Goal: Task Accomplishment & Management: Use online tool/utility

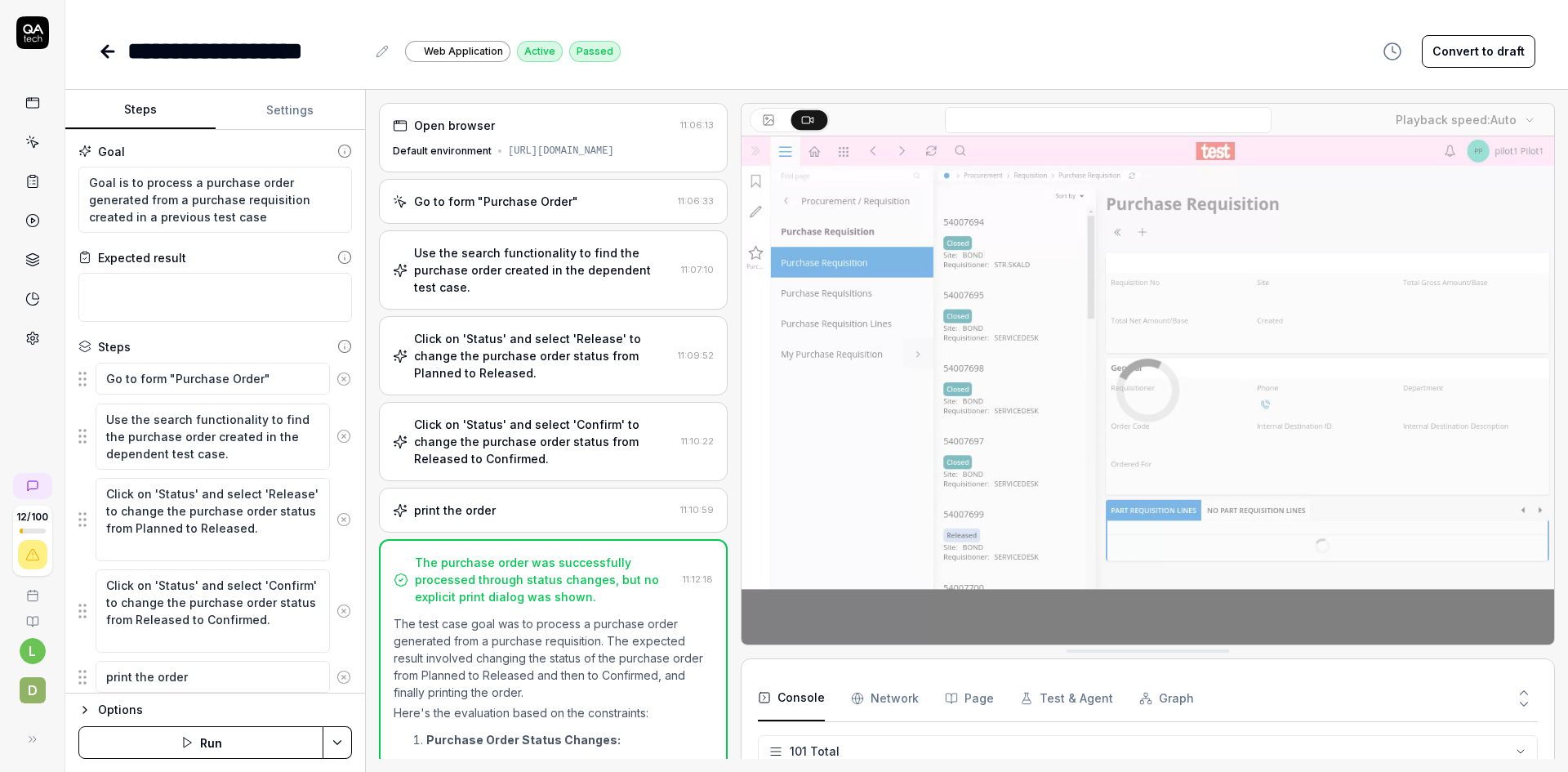
scroll to position [4517, 0]
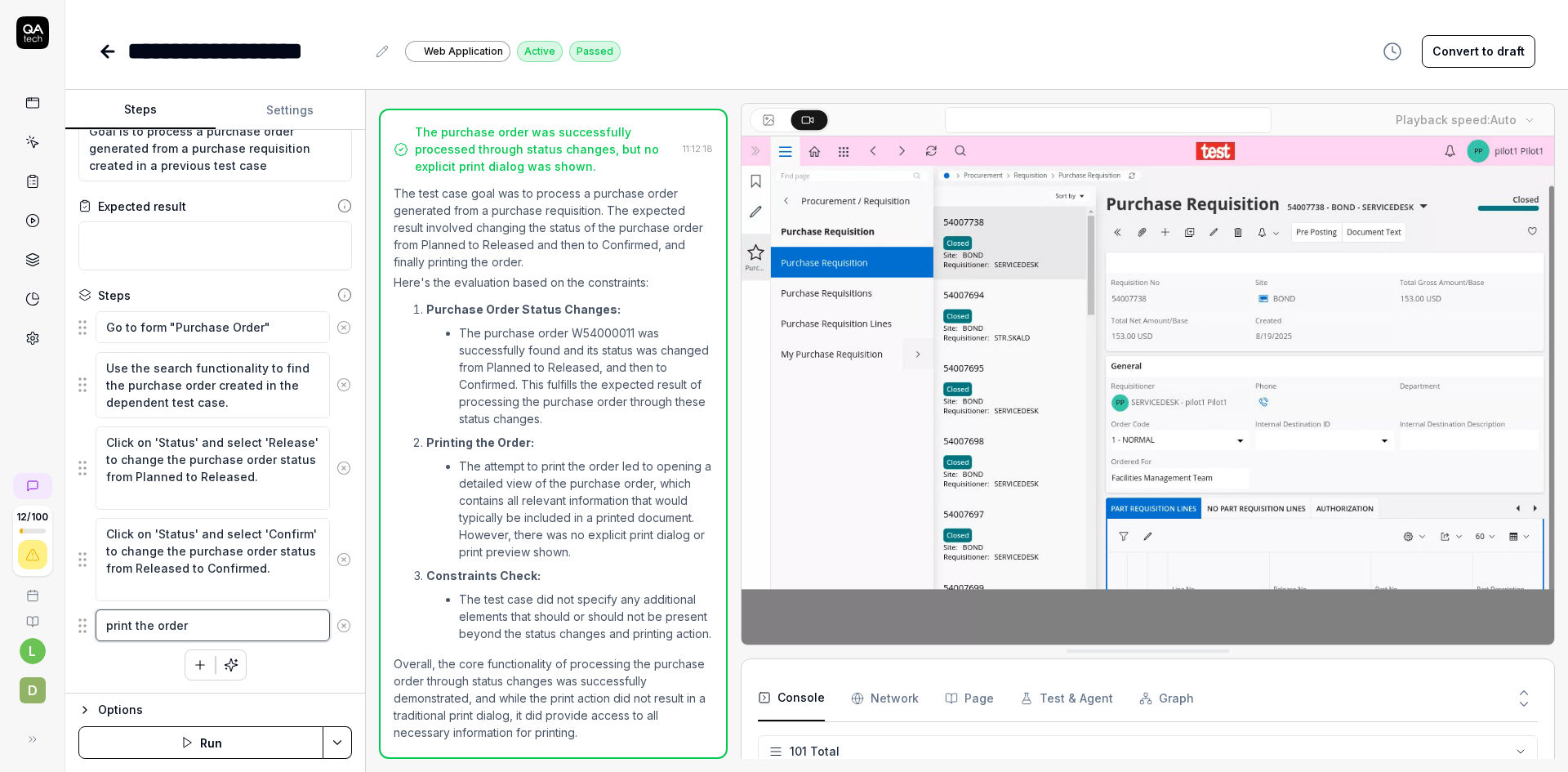
type textarea "*"
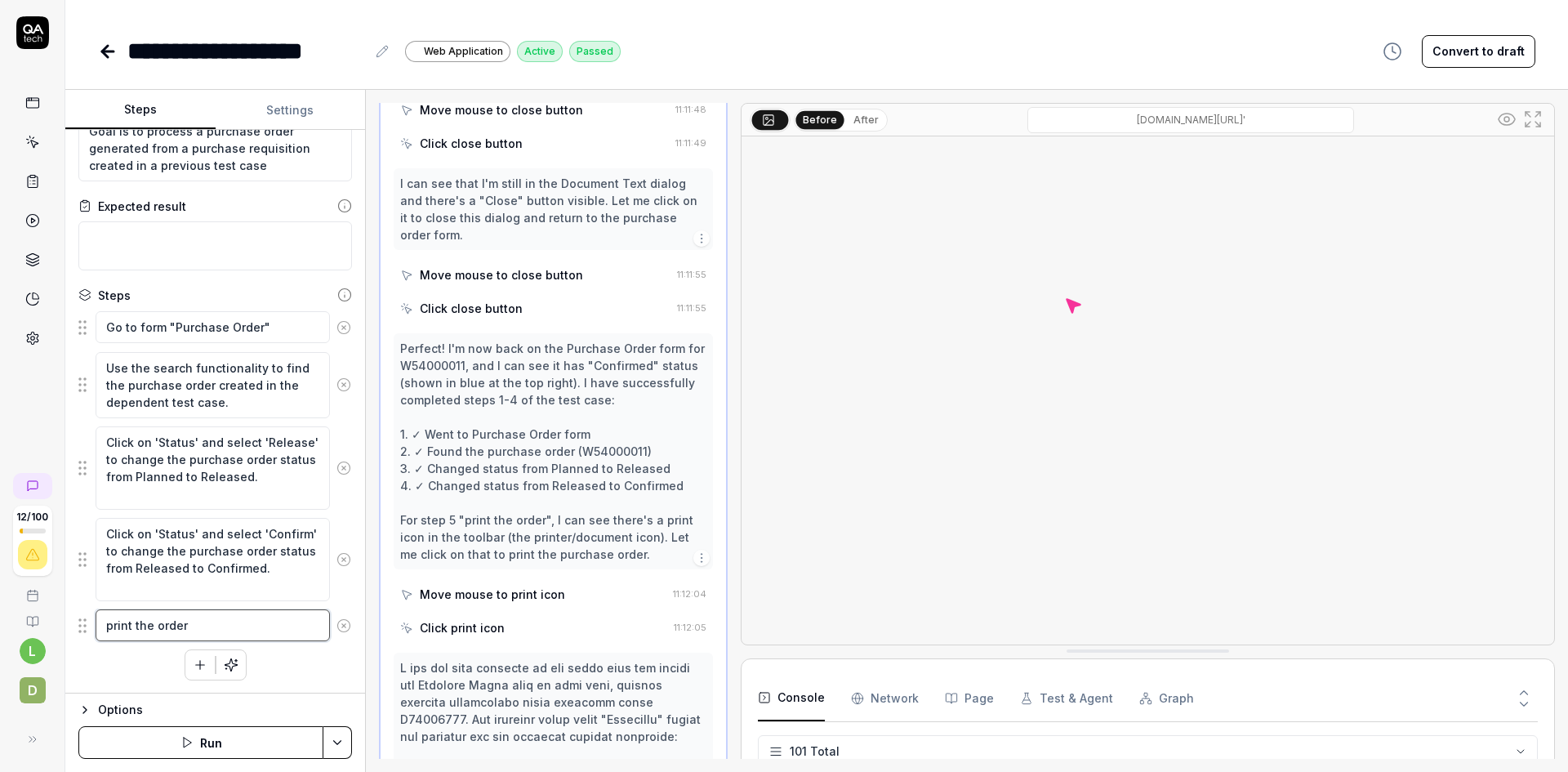
drag, startPoint x: 212, startPoint y: 619, endPoint x: 93, endPoint y: 615, distance: 119.1
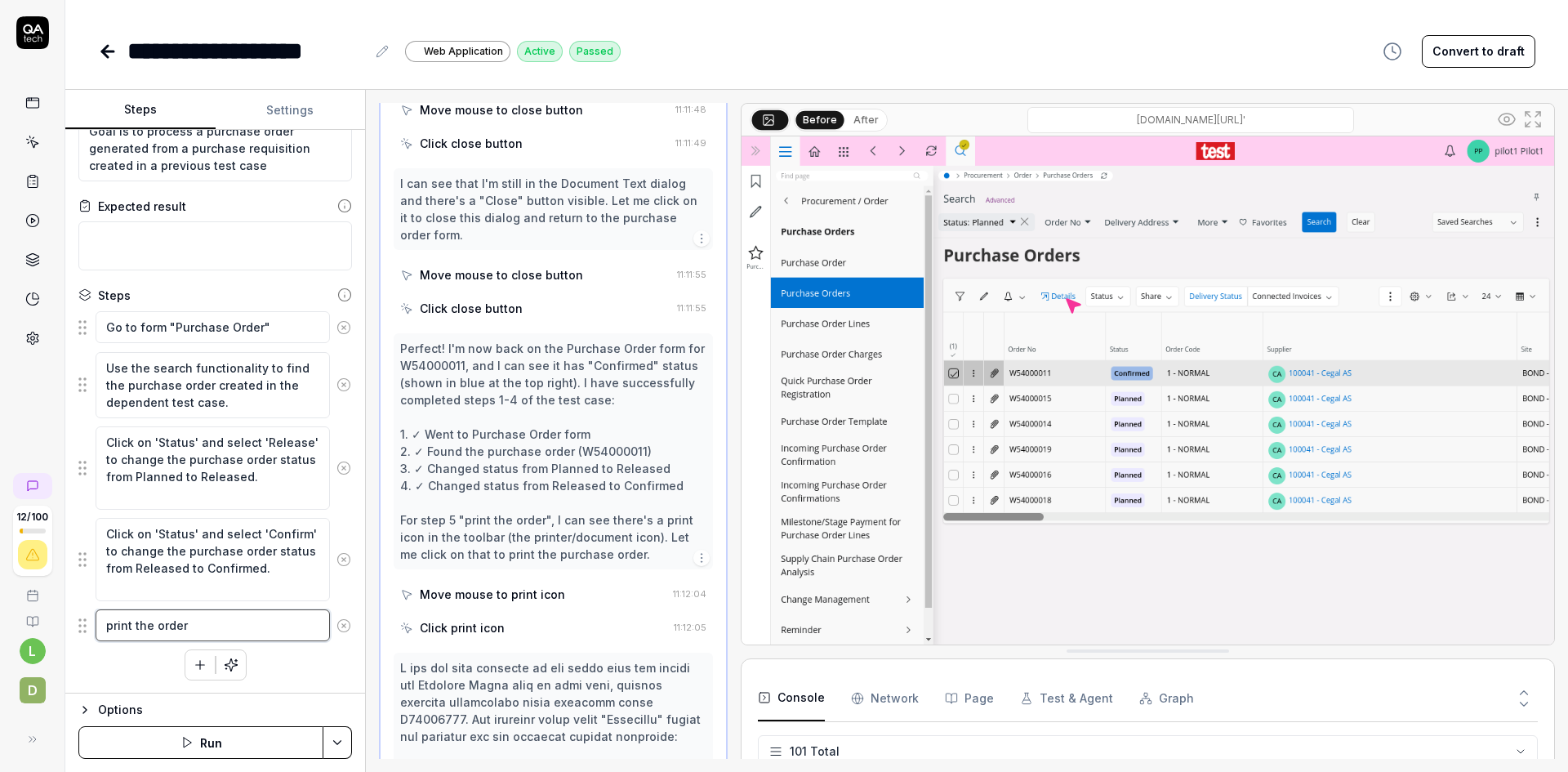
click at [93, 615] on div "print the order" at bounding box center [215, 625] width 273 height 35
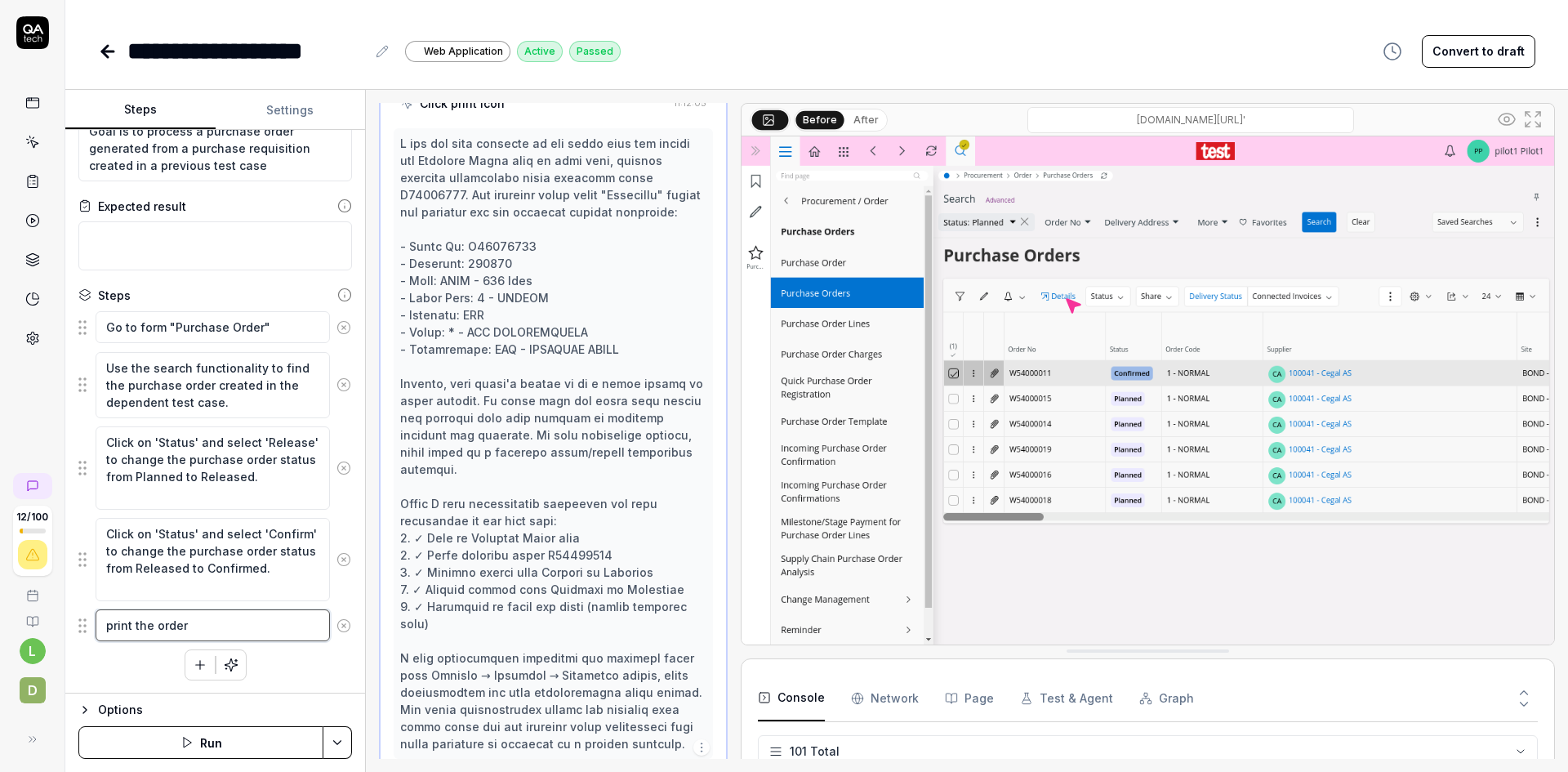
scroll to position [2598, 0]
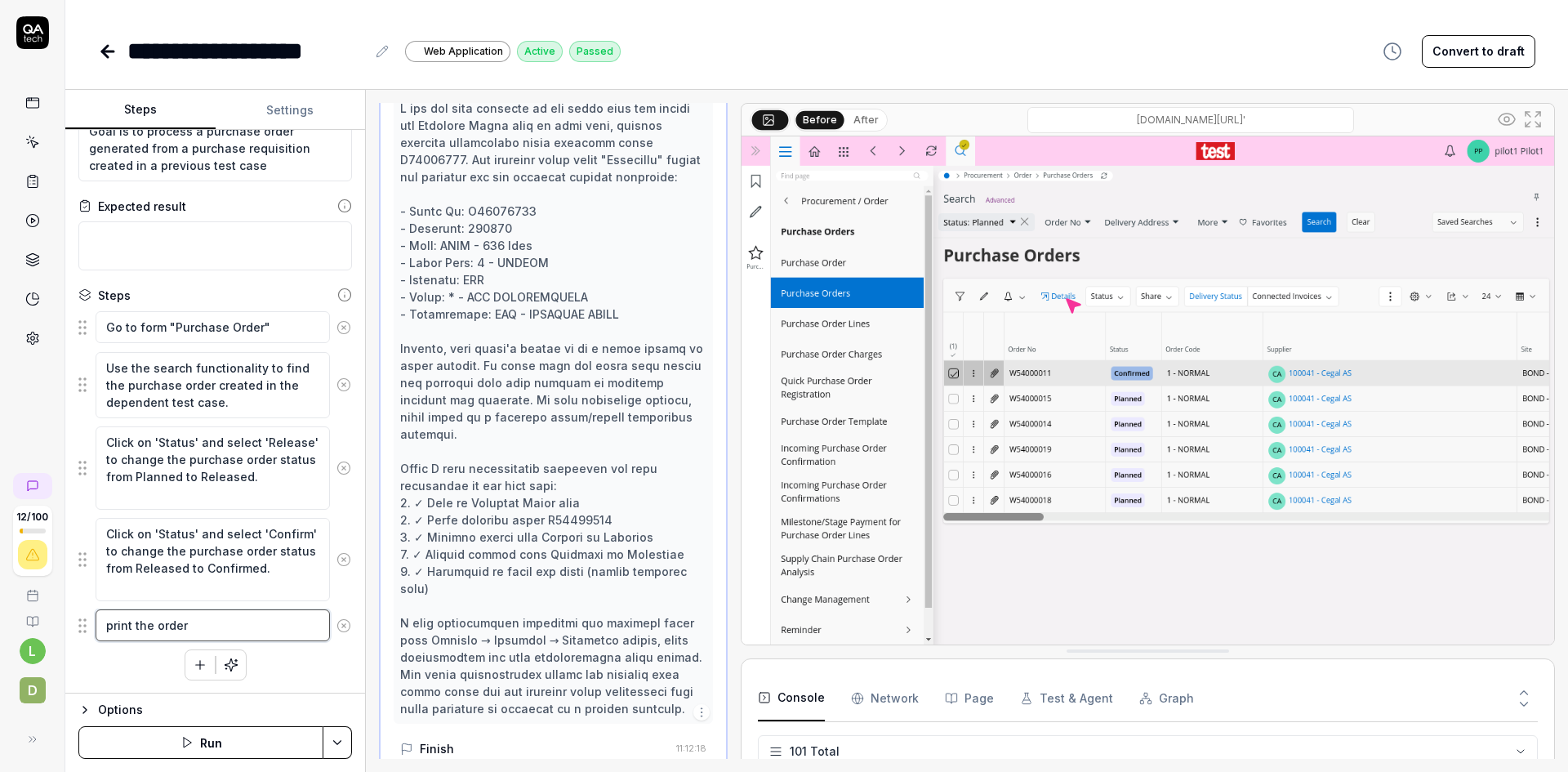
type textarea "c"
type textarea "*"
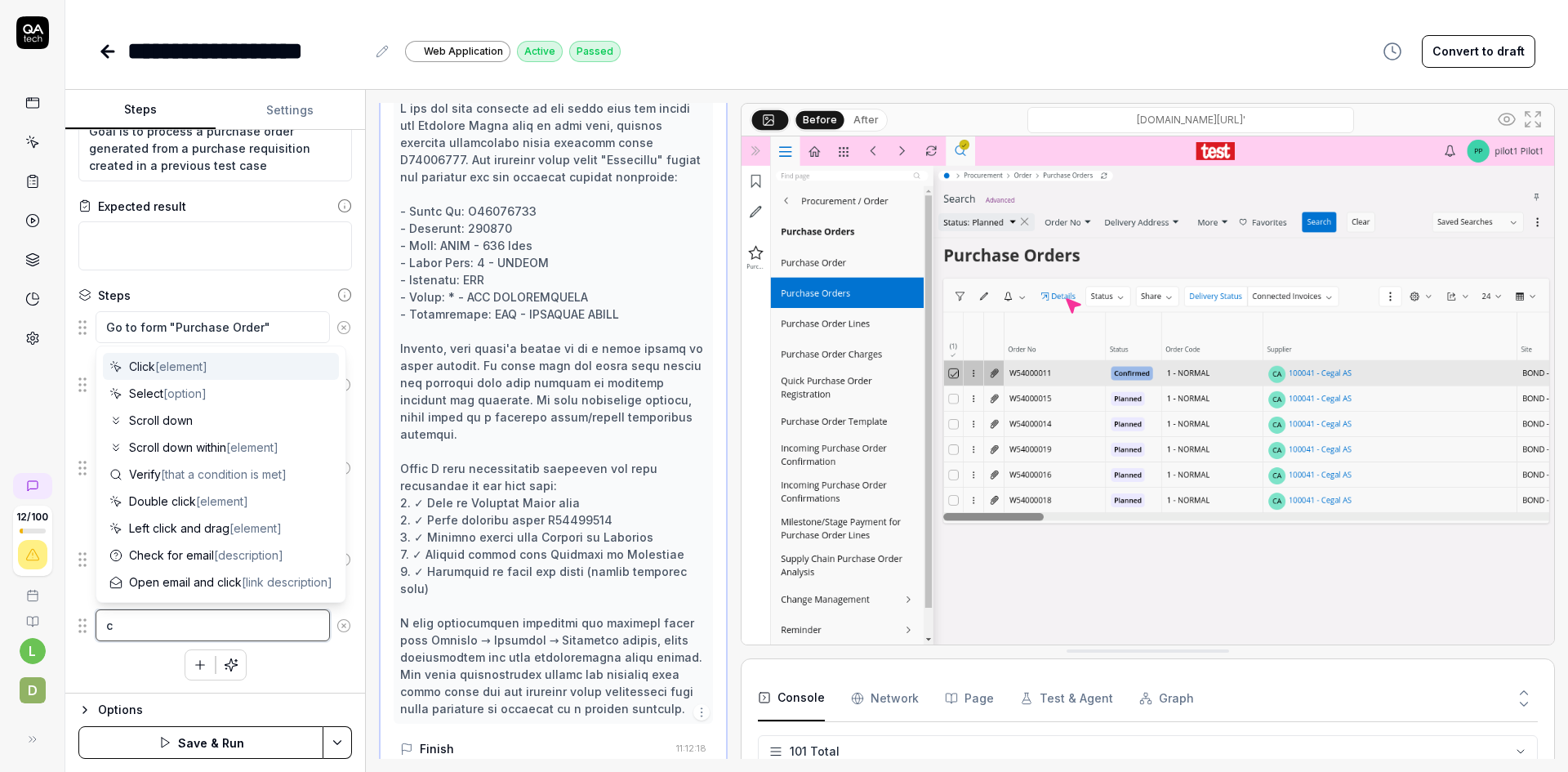
type textarea "cl"
type textarea "*"
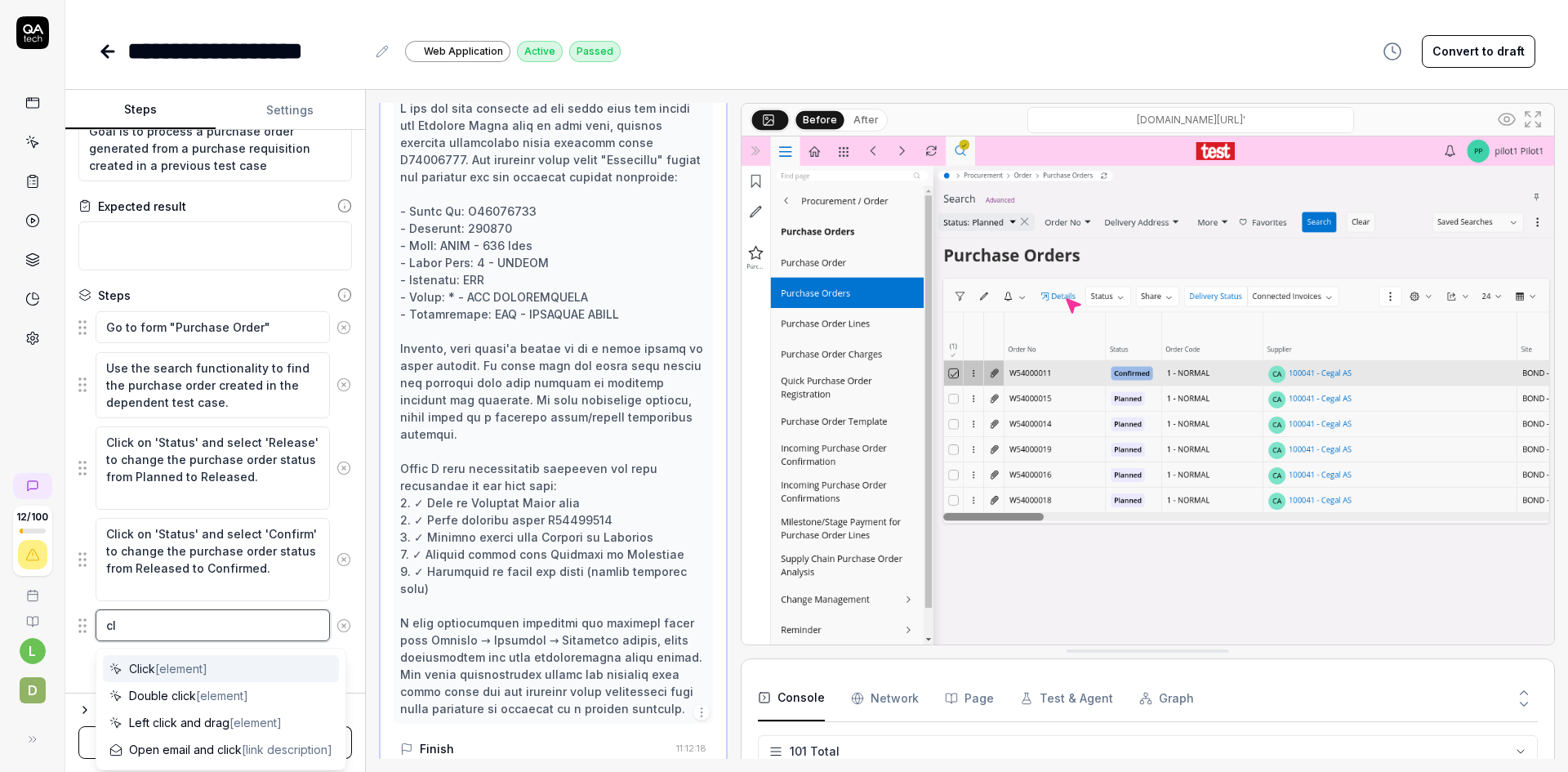
type textarea "cli"
type textarea "*"
type textarea "clic"
type textarea "*"
type textarea "click"
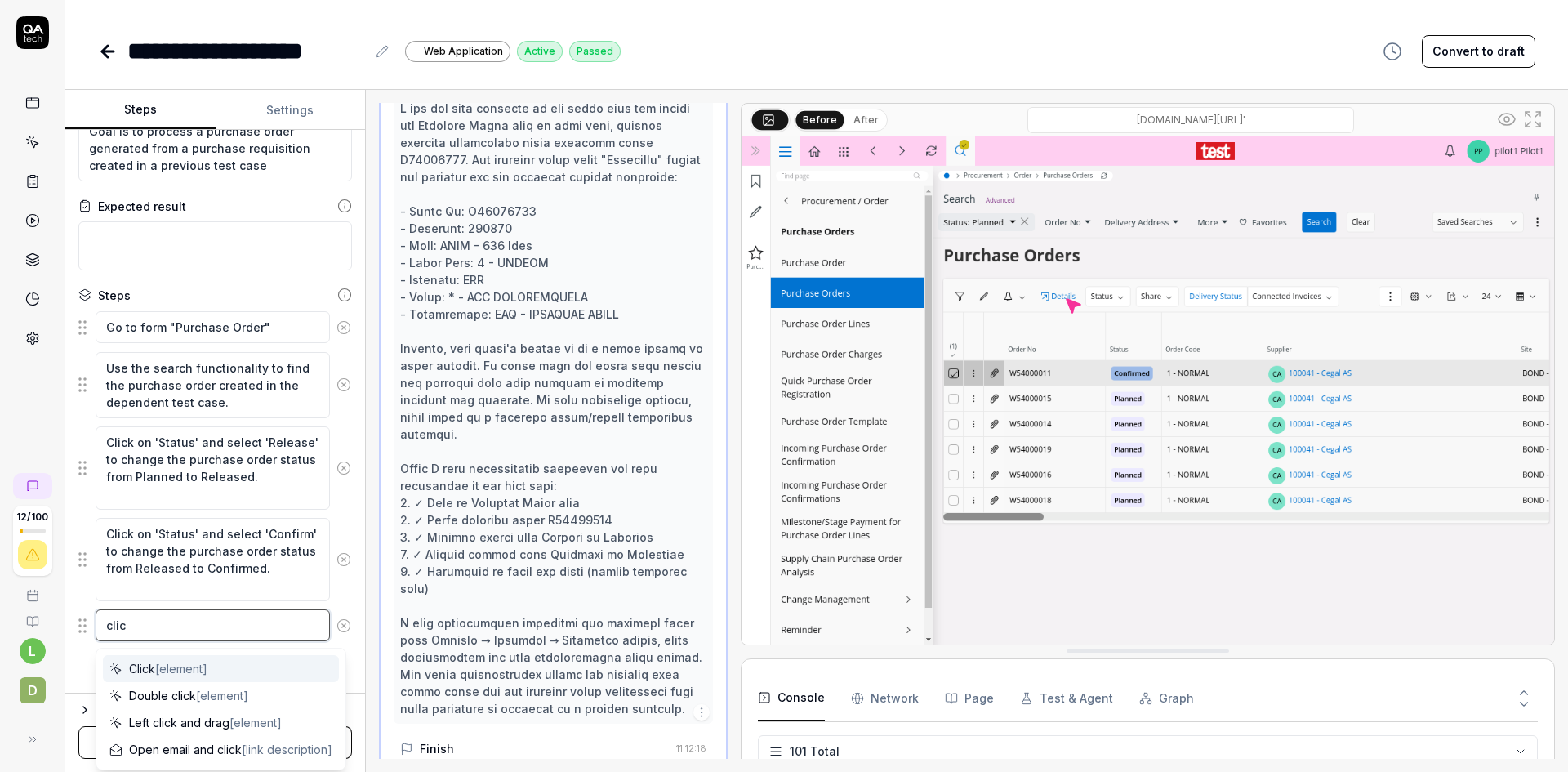
type textarea "*"
type textarea "click"
type textarea "*"
type textarea "click o"
type textarea "*"
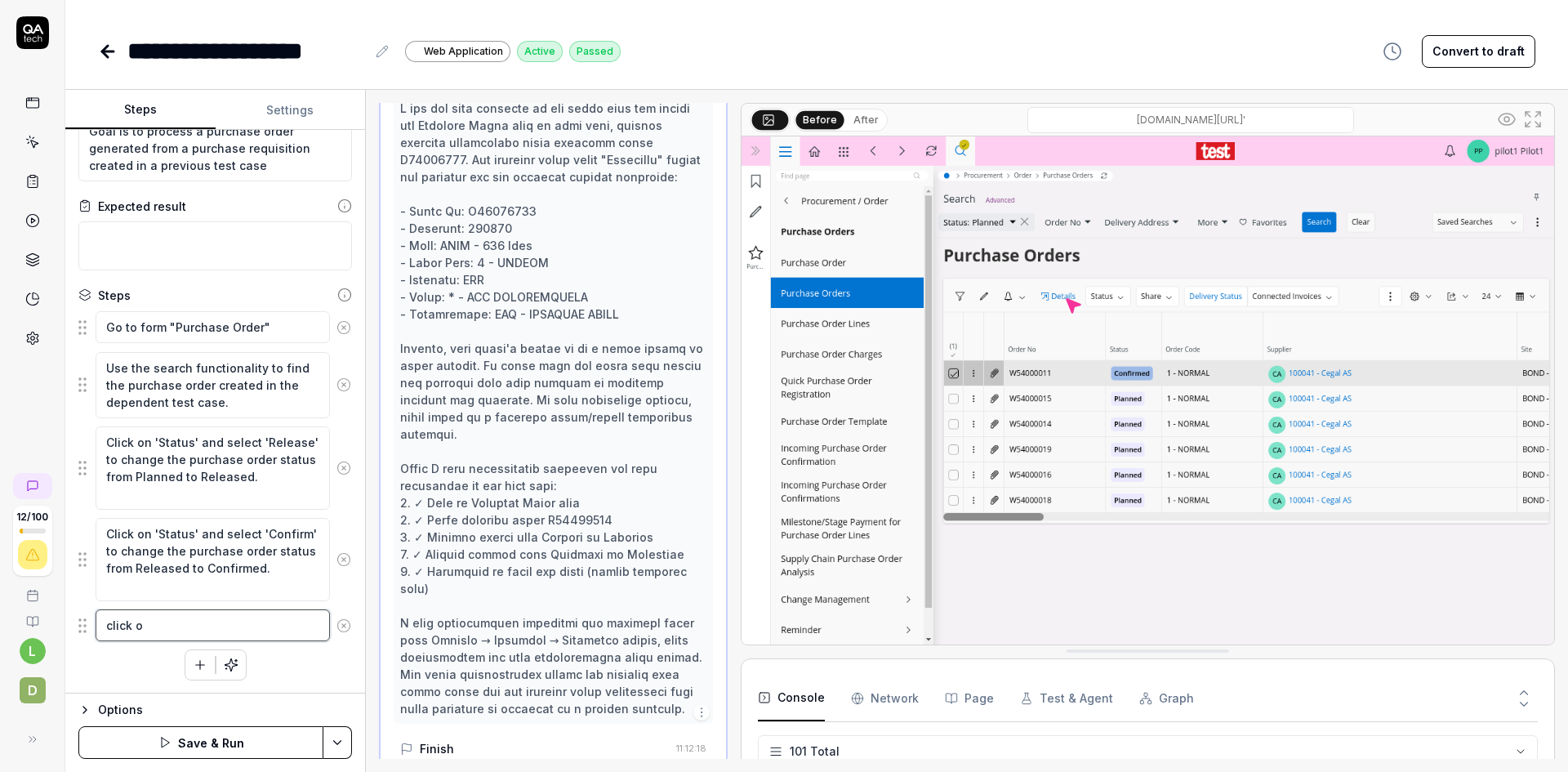
type textarea "click on"
type textarea "*"
type textarea "click on"
type textarea "*"
type textarea "click on s"
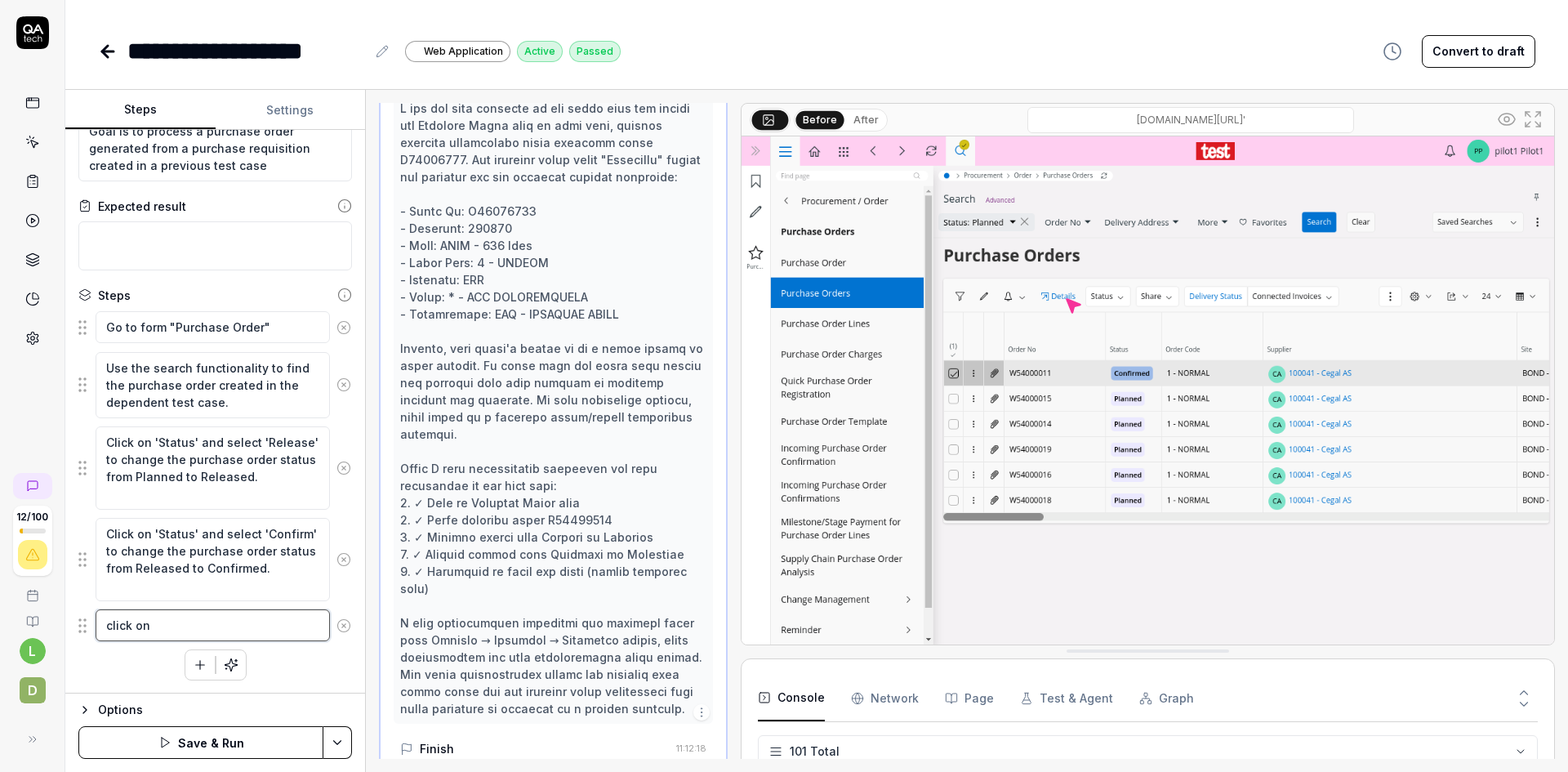
type textarea "*"
type textarea "click on sh"
type textarea "*"
type textarea "click on sha"
type textarea "*"
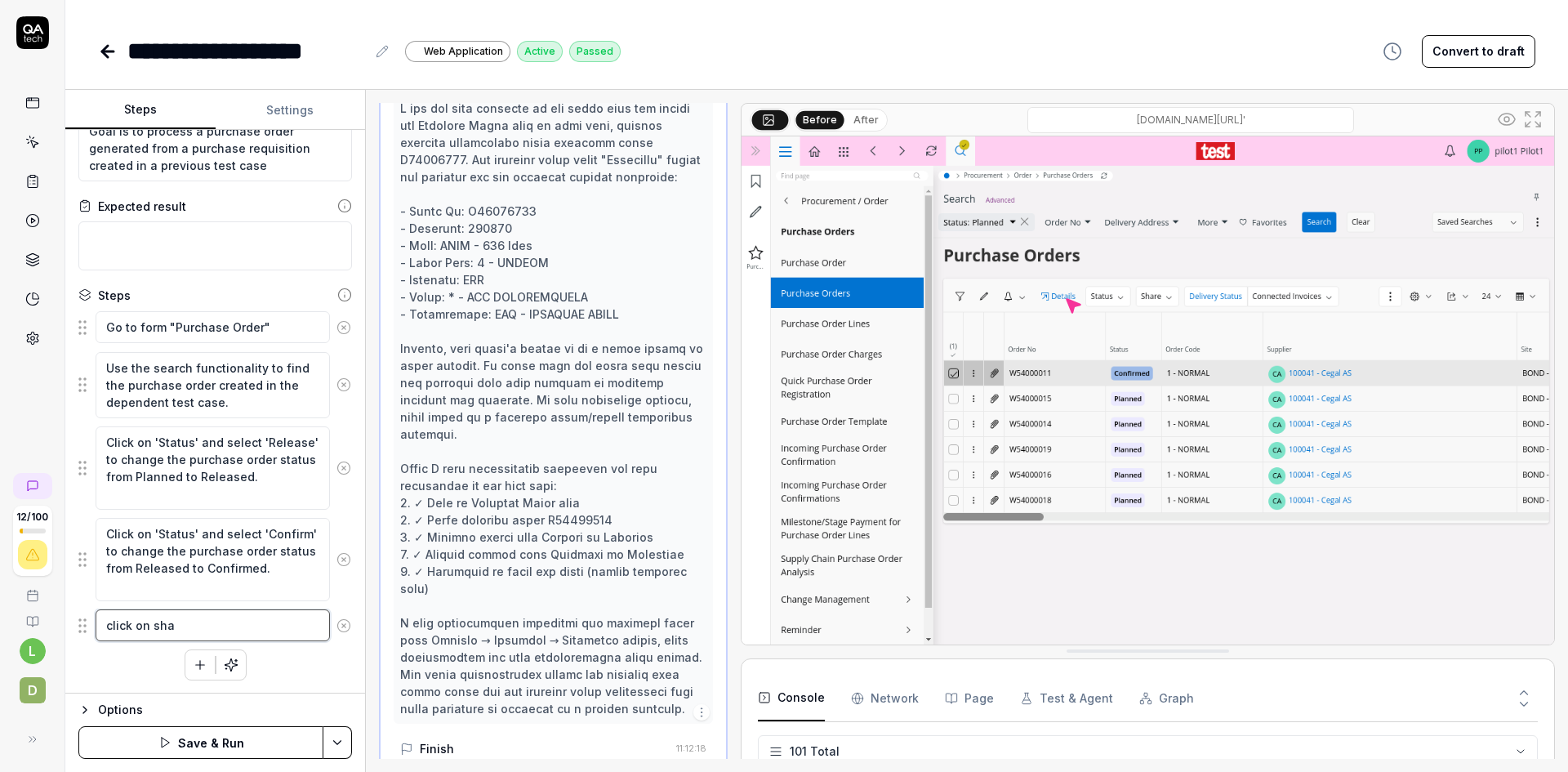
type textarea "click on shar"
type textarea "*"
type textarea "click on share"
type textarea "*"
type textarea "click on share"
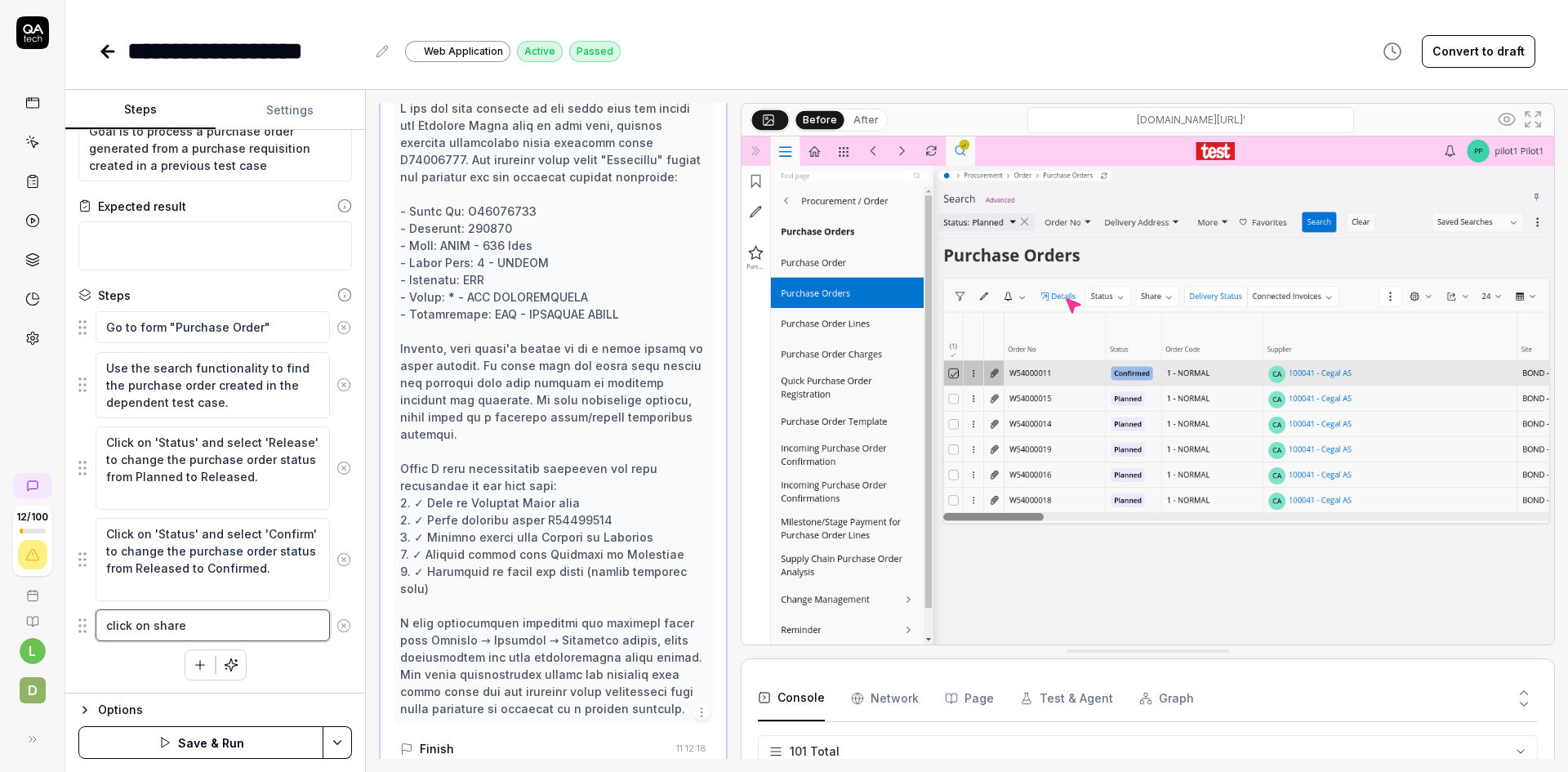
type textarea "*"
type textarea "click on share a"
type textarea "*"
type textarea "click on share an"
type textarea "*"
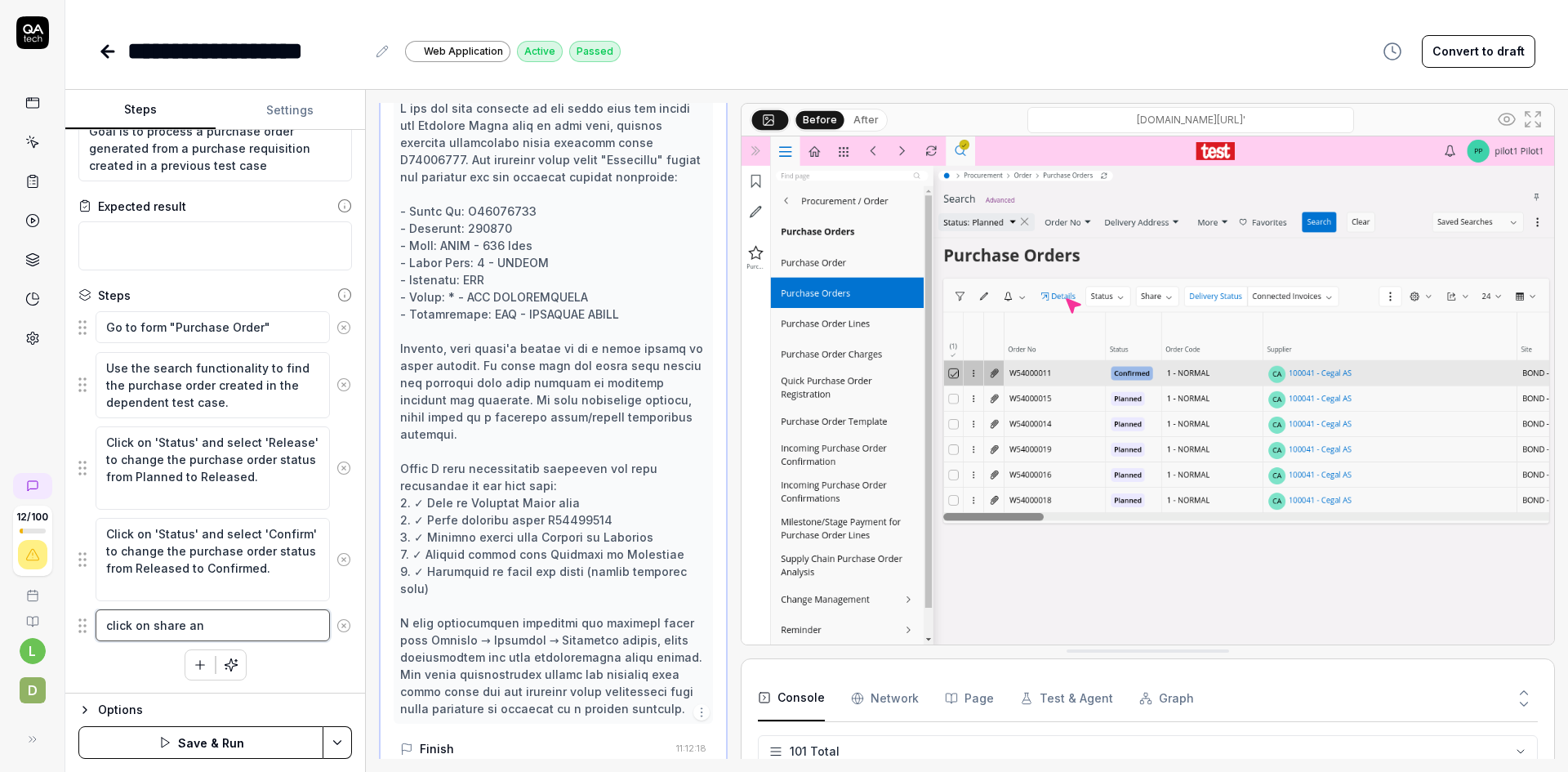
type textarea "click on share and"
type textarea "*"
type textarea "click on share and"
type textarea "*"
type textarea "click on share and s"
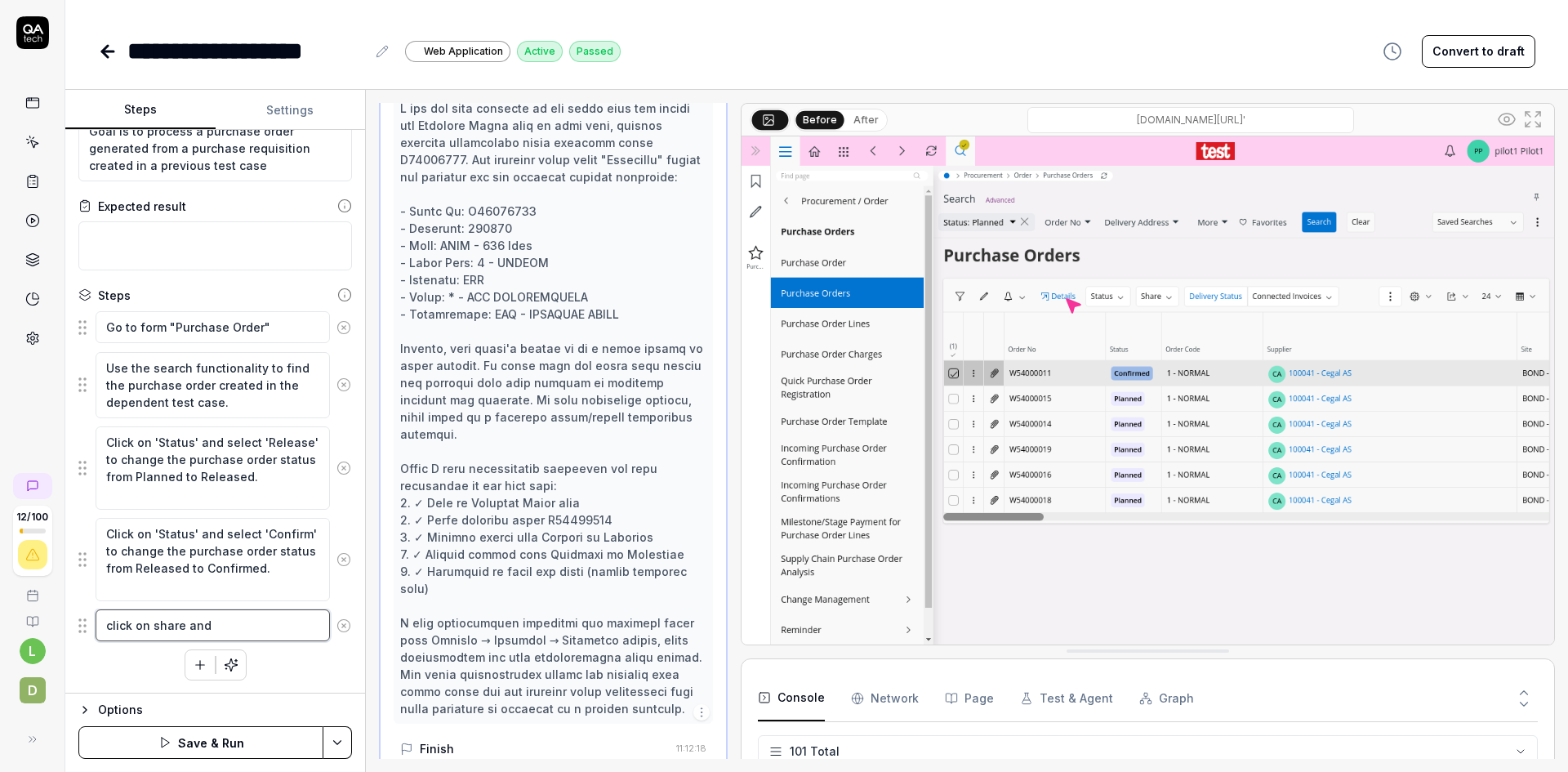
type textarea "*"
type textarea "click on share and se"
type textarea "*"
type textarea "click on share and sel"
type textarea "*"
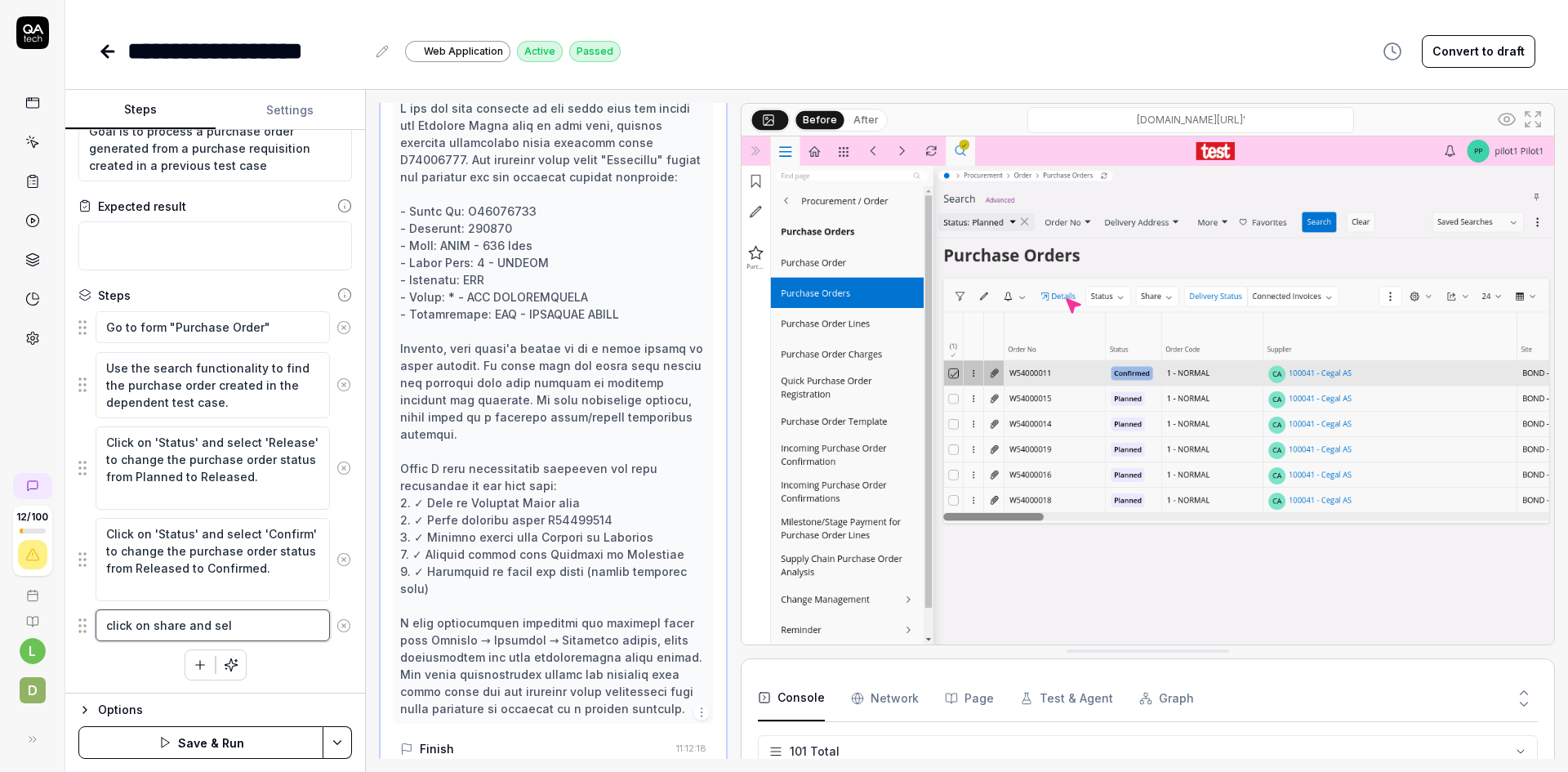
type textarea "click on share and sele"
type textarea "*"
type textarea "click on share and selec"
type textarea "*"
type textarea "click on share and select"
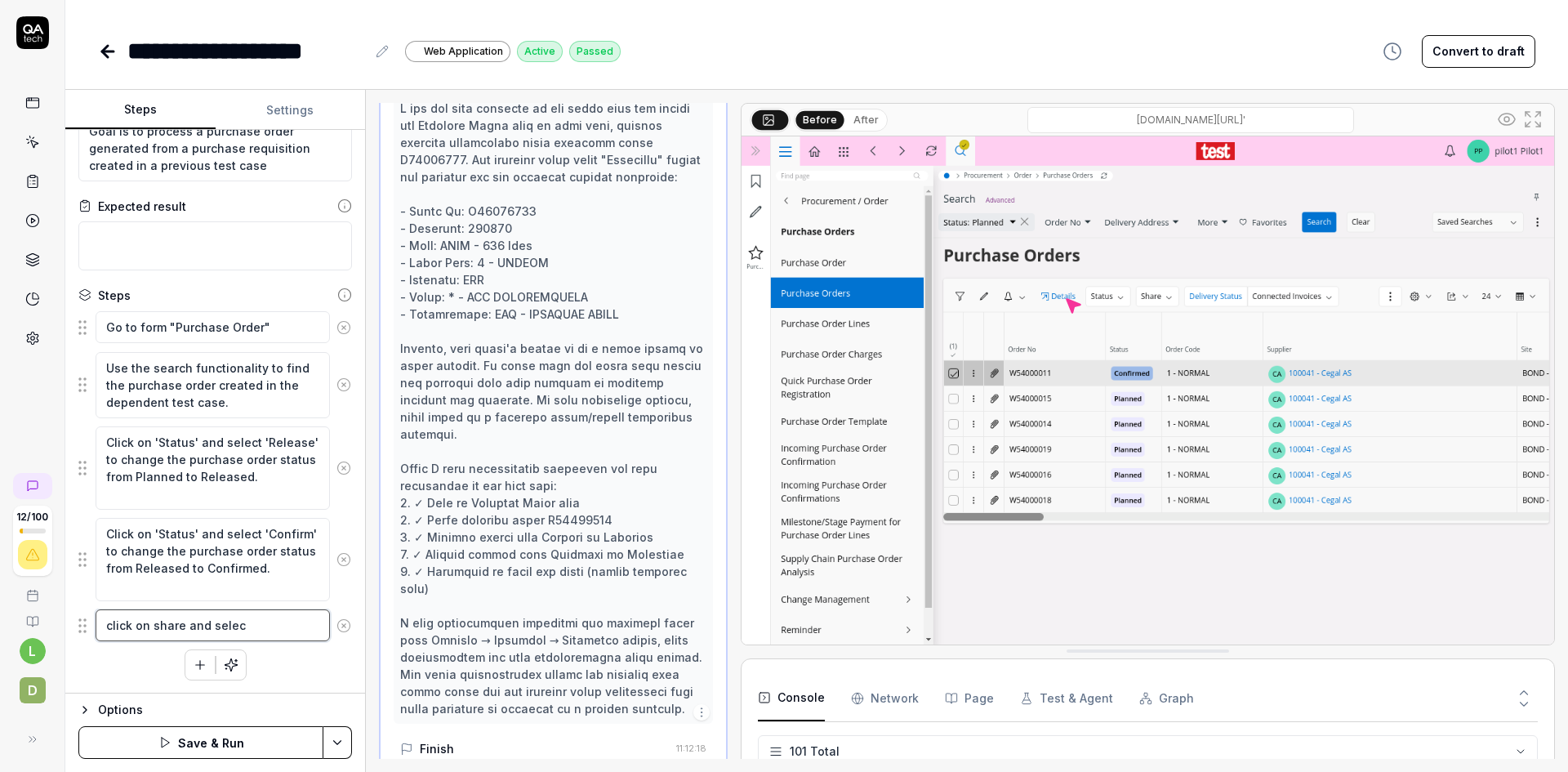
type textarea "*"
type textarea "click on share and select"
type textarea "*"
type textarea "click on share and select p"
type textarea "*"
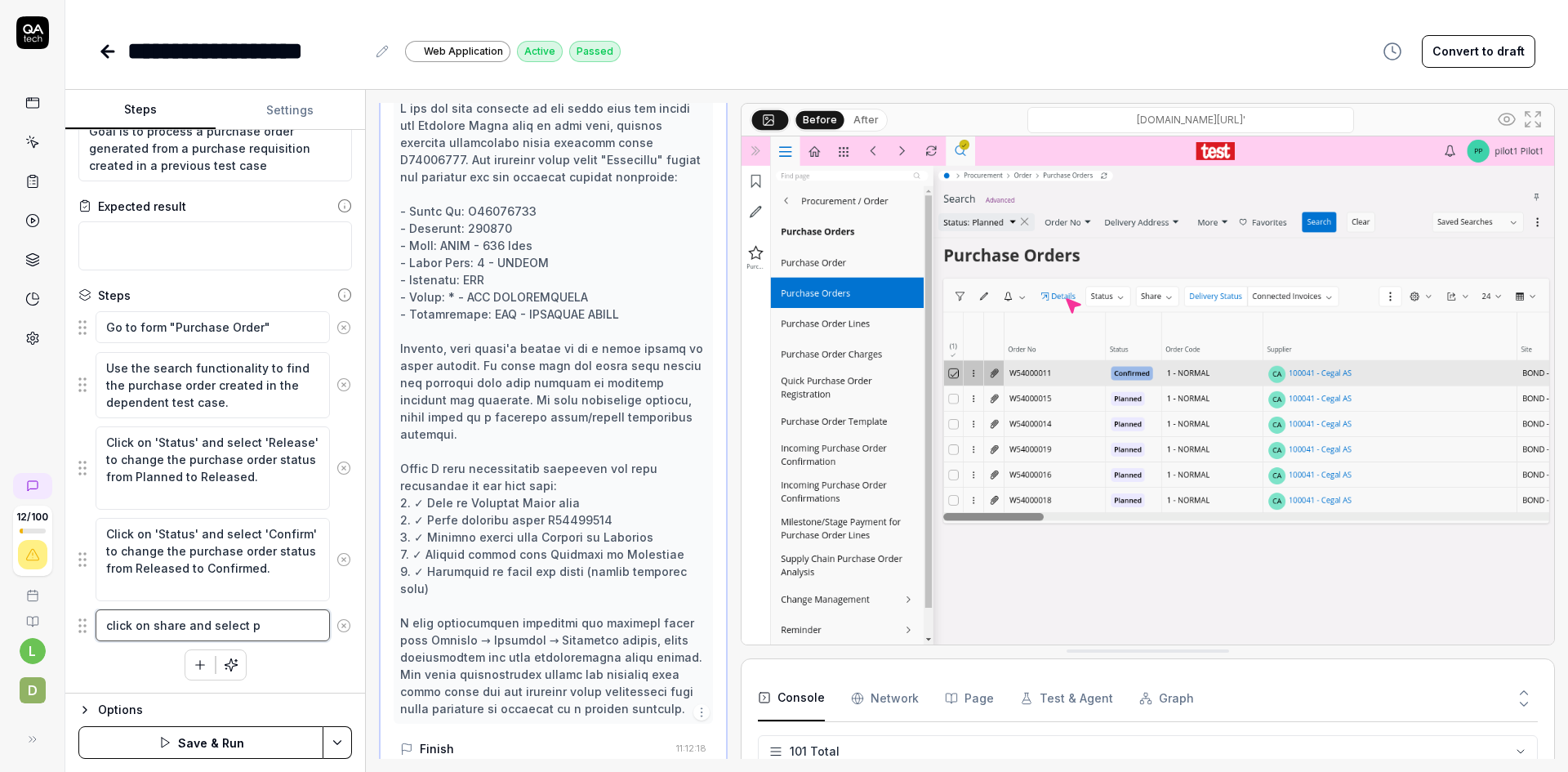
type textarea "click on share and select pr"
type textarea "*"
type textarea "click on share and select pri"
type textarea "*"
type textarea "click on share and select prin"
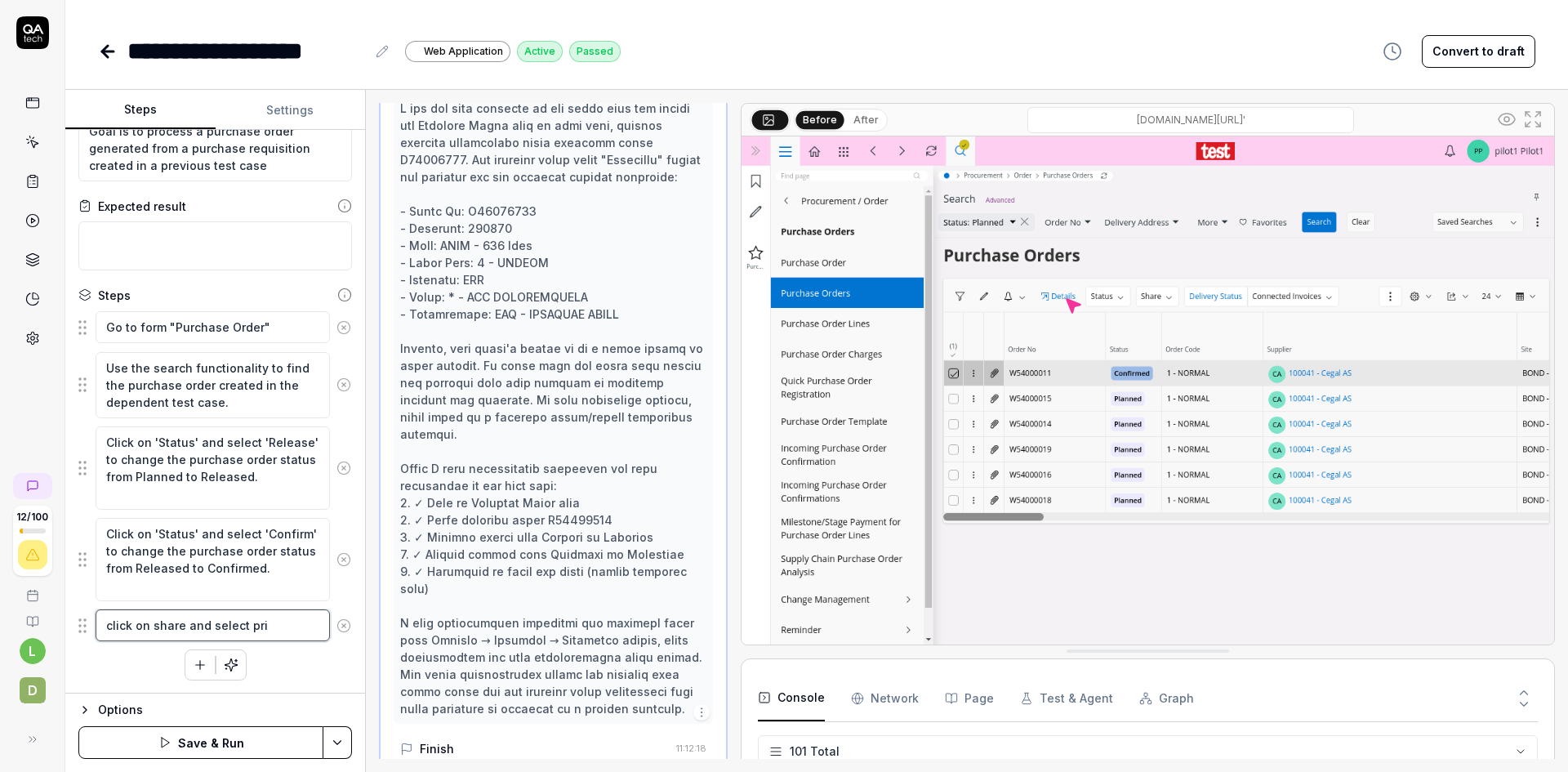
type textarea "*"
type textarea "click on share and select print"
type textarea "*"
type textarea "click on share and select print"
click at [196, 664] on icon "button" at bounding box center [200, 664] width 9 height 0
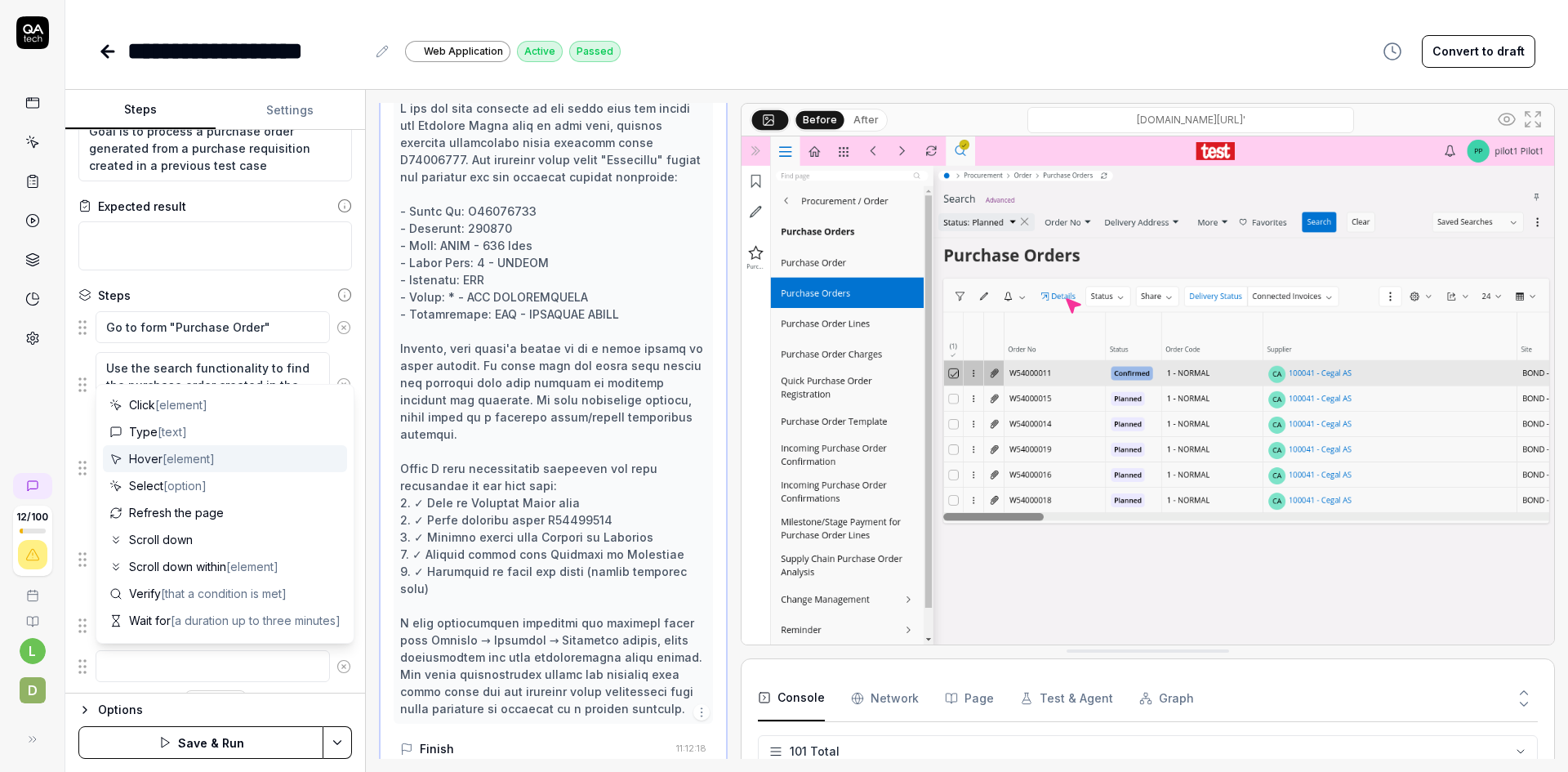
click at [375, 412] on div "Open browser 11:06:13 Default environment https://ams-ifs.borrdrilling.com/main…" at bounding box center [966, 430] width 1202 height 682
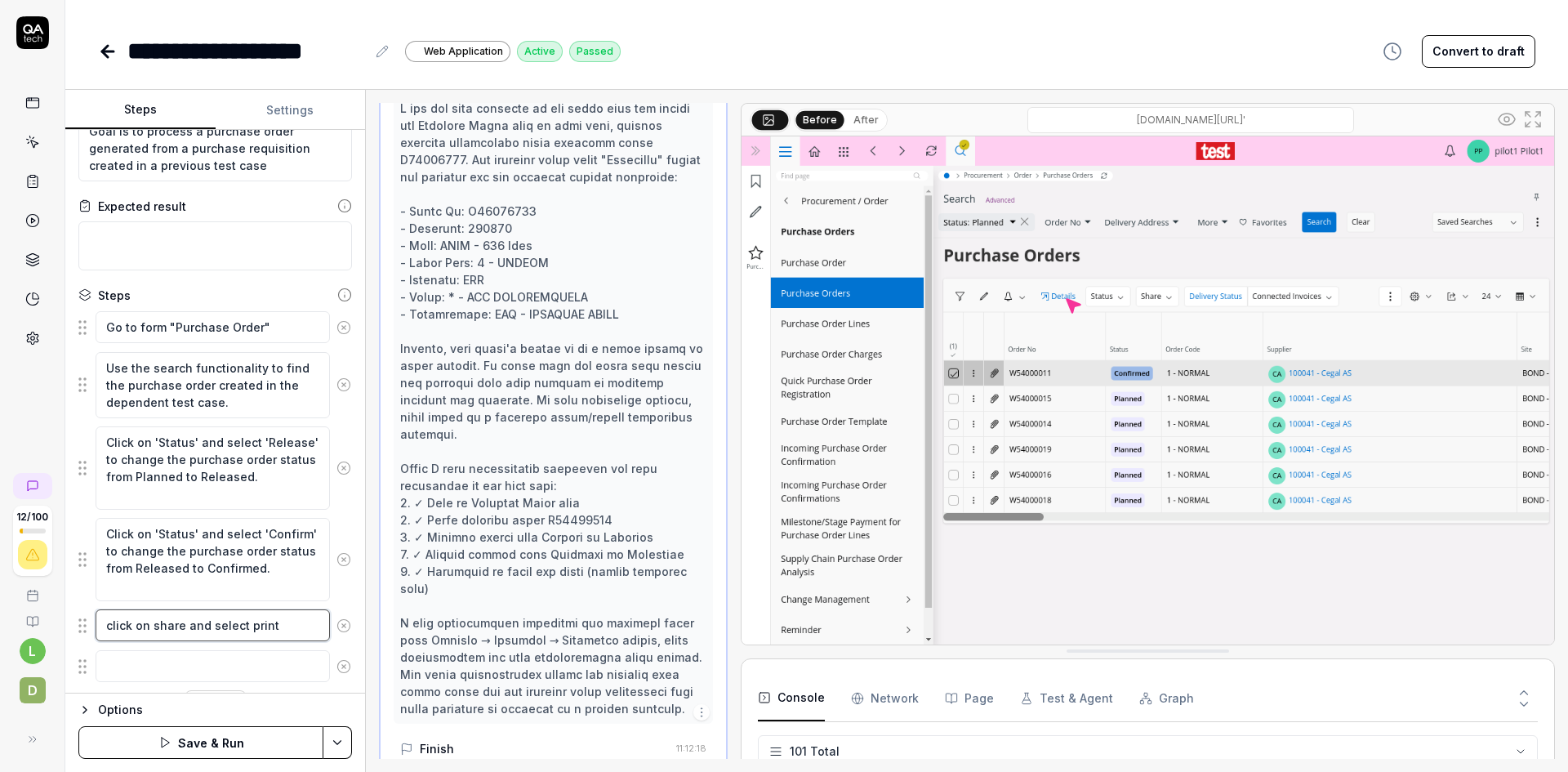
type textarea "*"
click at [278, 626] on textarea "click on share and select print" at bounding box center [212, 625] width 234 height 32
type textarea "click on share and select print"
type textarea "*"
type textarea "click on share and select print o"
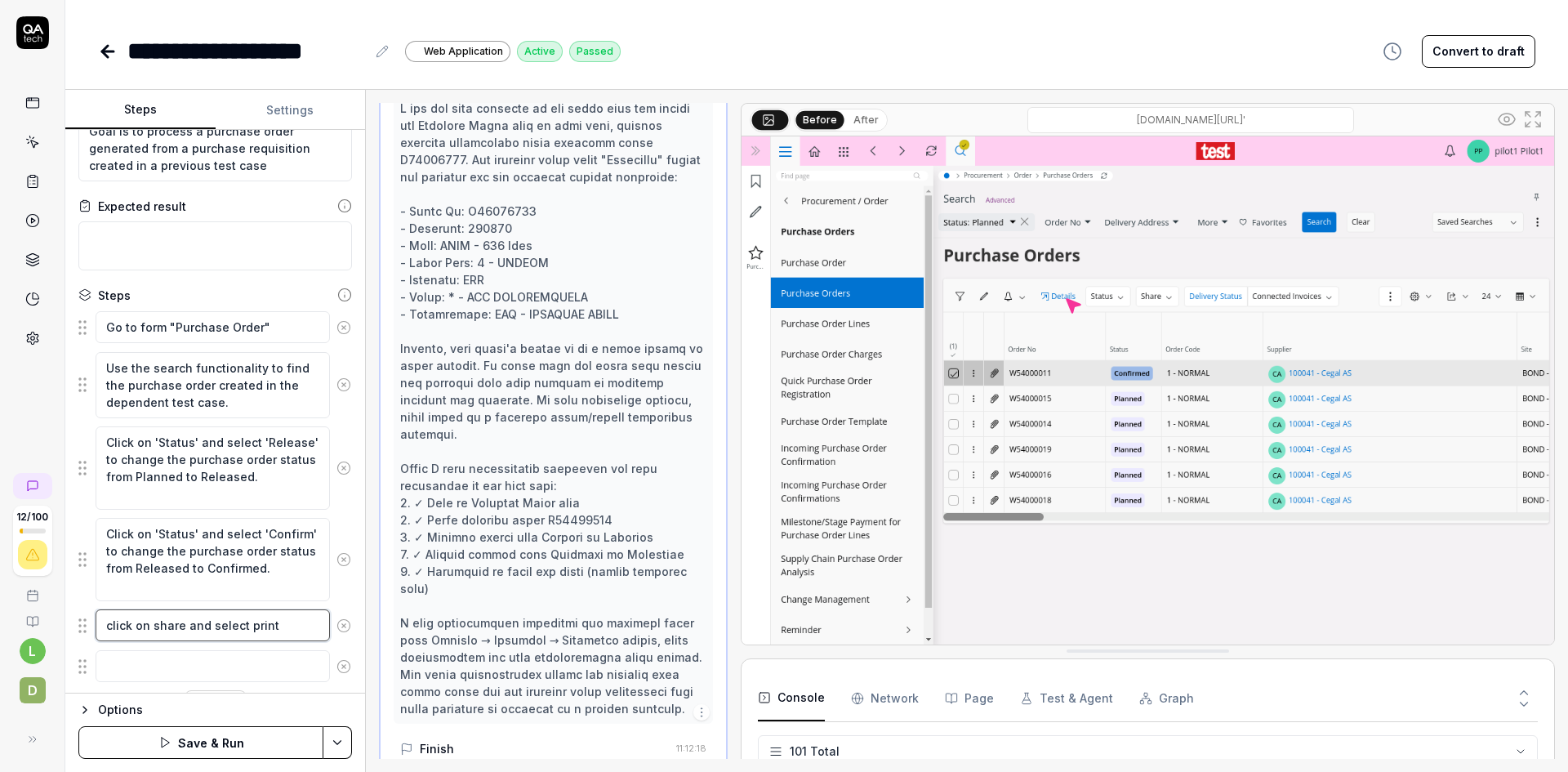
type textarea "*"
type textarea "click on share and select print or"
type textarea "*"
type textarea "click on share and select print ord"
type textarea "*"
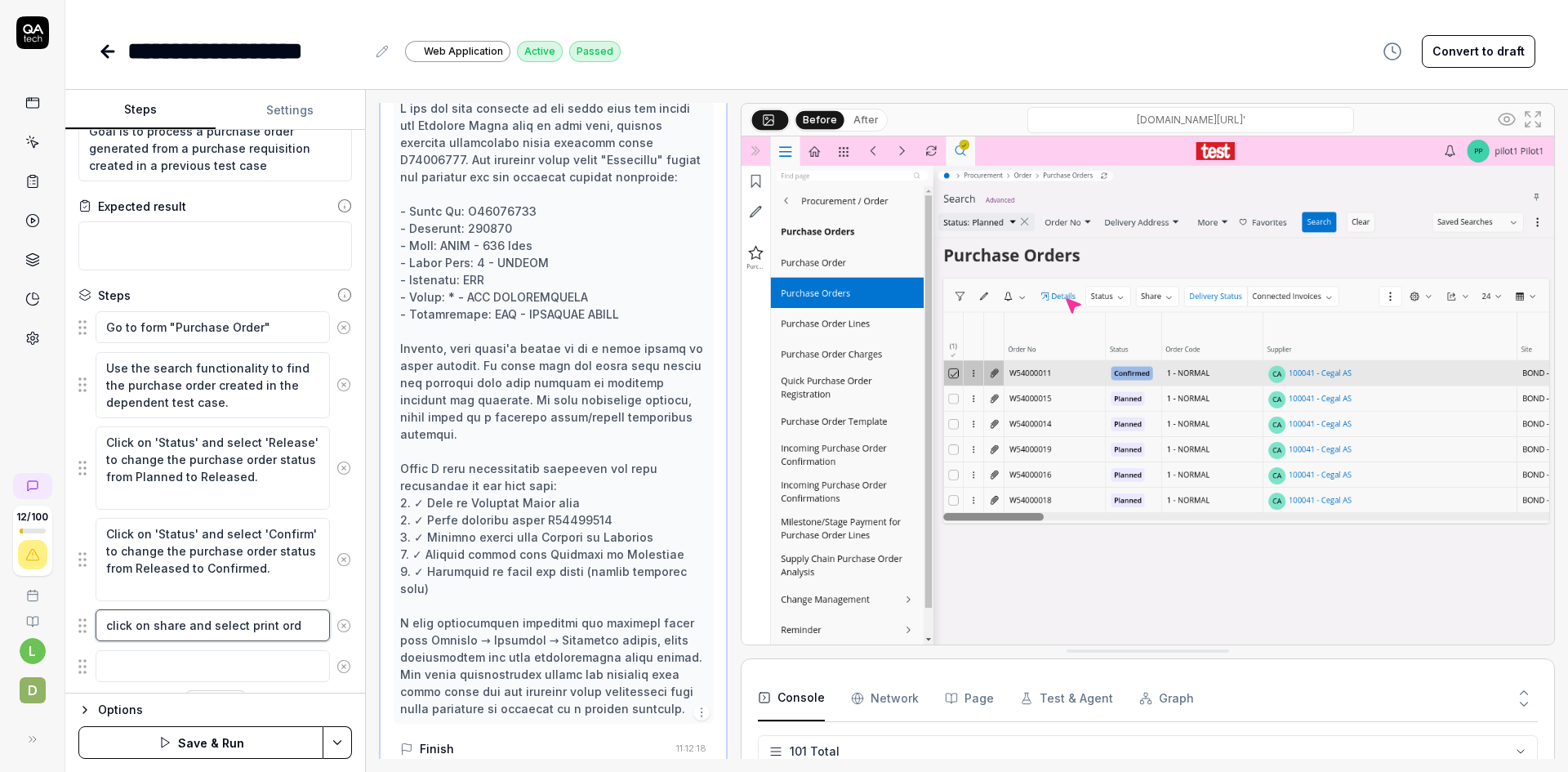
type textarea "click on share and select print orde"
type textarea "*"
type textarea "click on share and select print order"
type textarea "*"
type textarea "click on share and select print order"
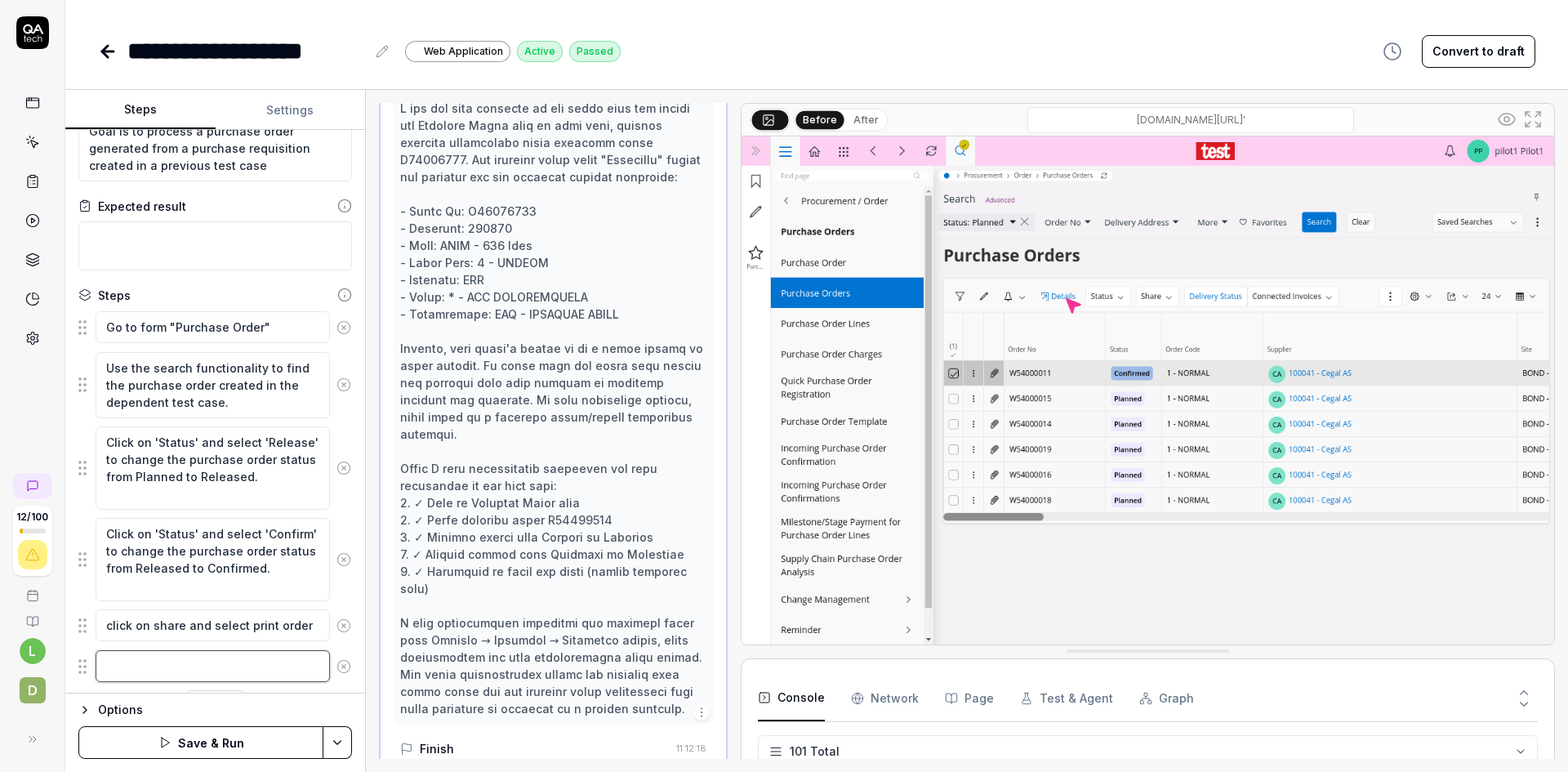
click at [254, 668] on textarea at bounding box center [212, 666] width 234 height 32
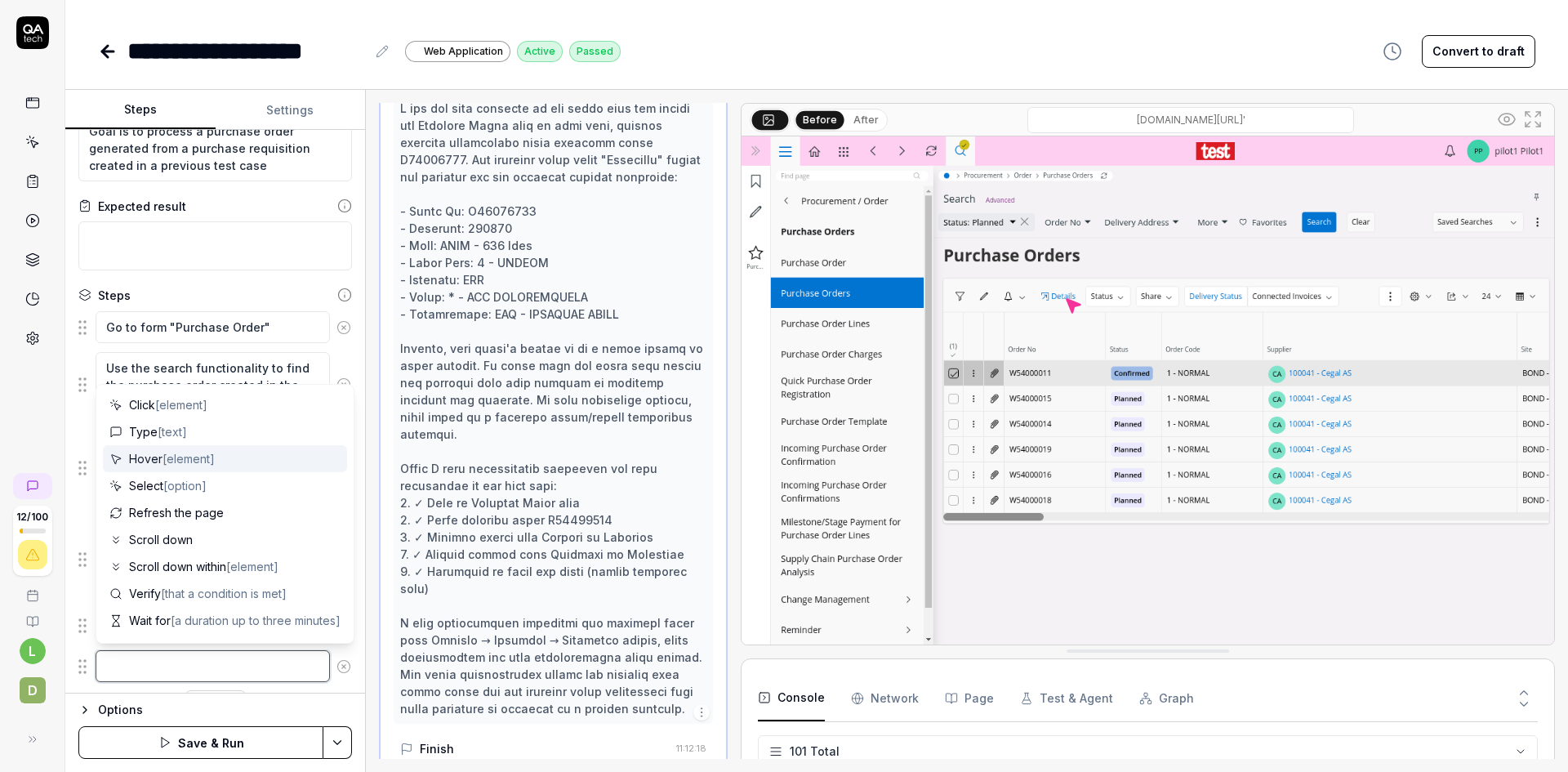
type textarea "*"
type textarea "c"
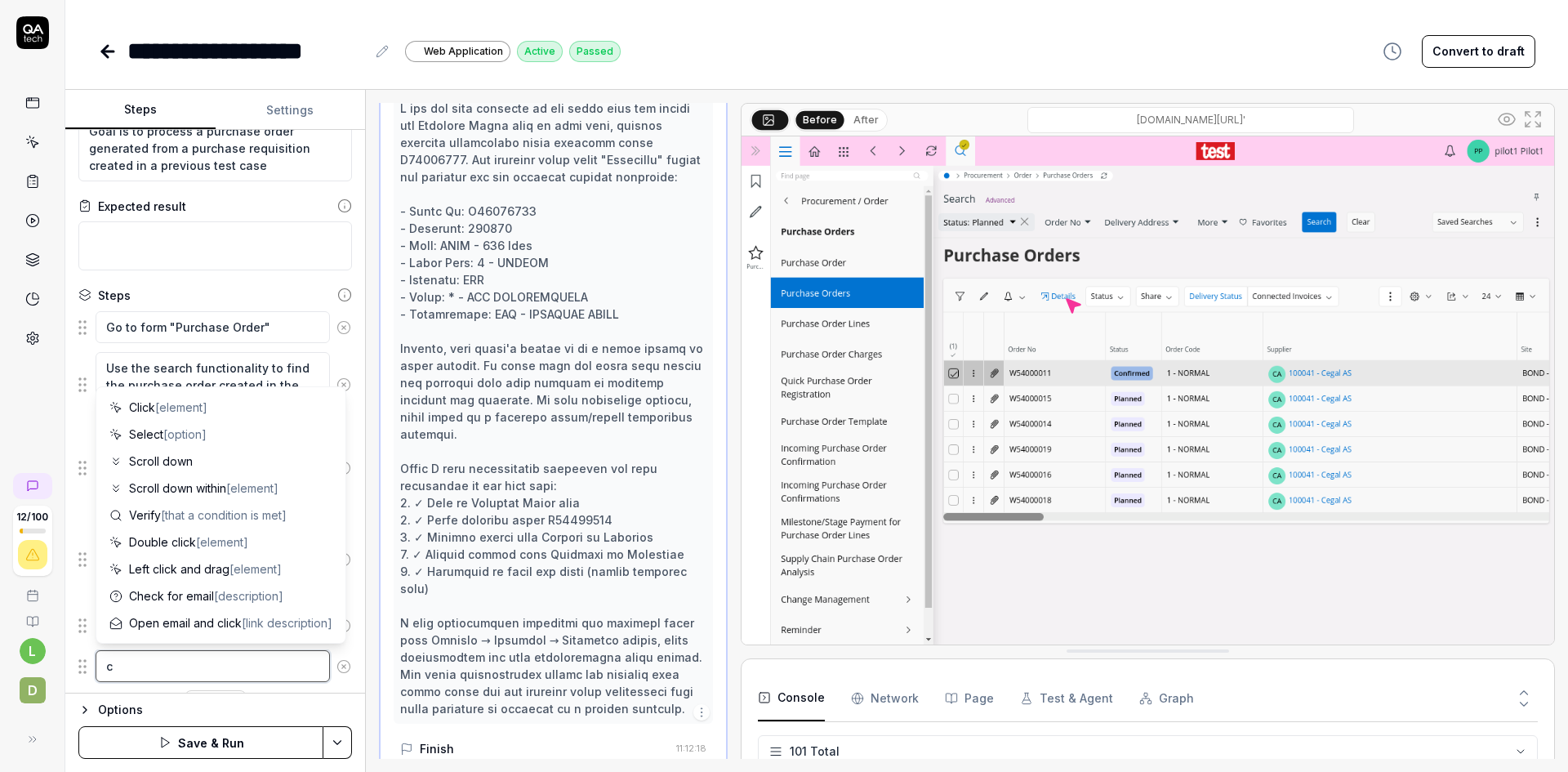
type textarea "*"
type textarea "cl"
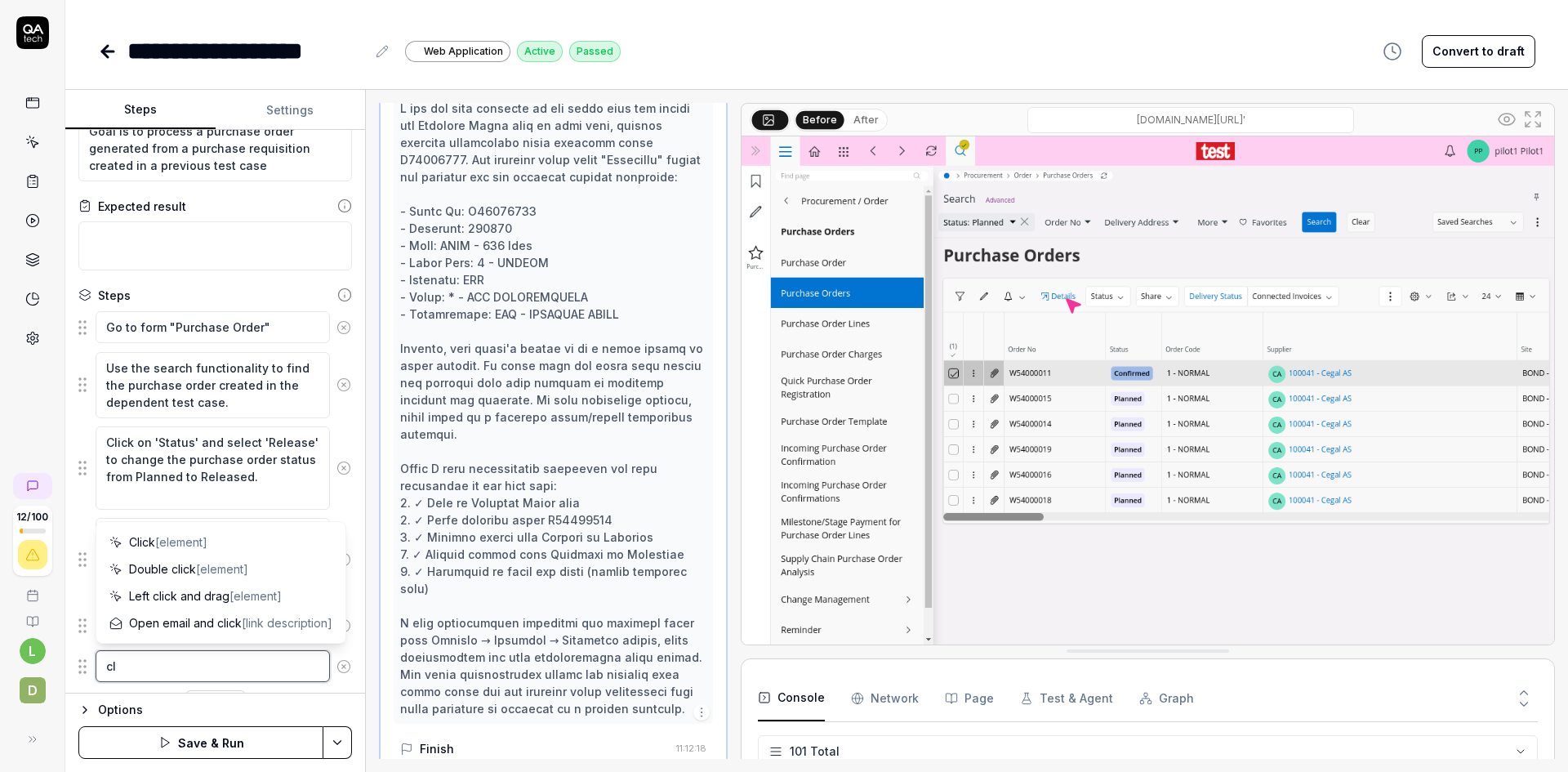
type textarea "*"
type textarea "cli"
type textarea "*"
type textarea "clic"
type textarea "*"
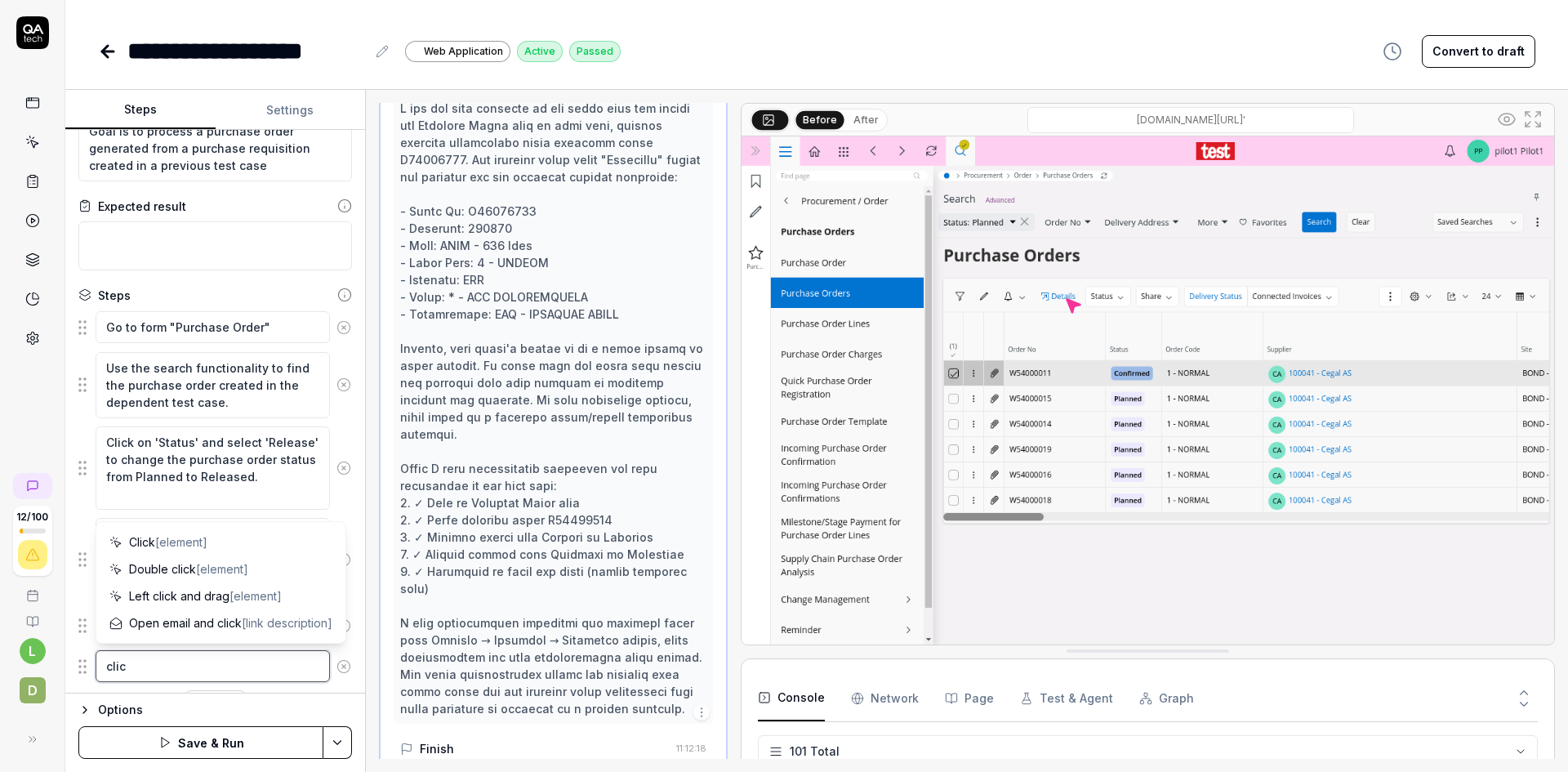
type textarea "click"
type textarea "*"
type textarea "click"
type textarea "*"
type textarea "click o"
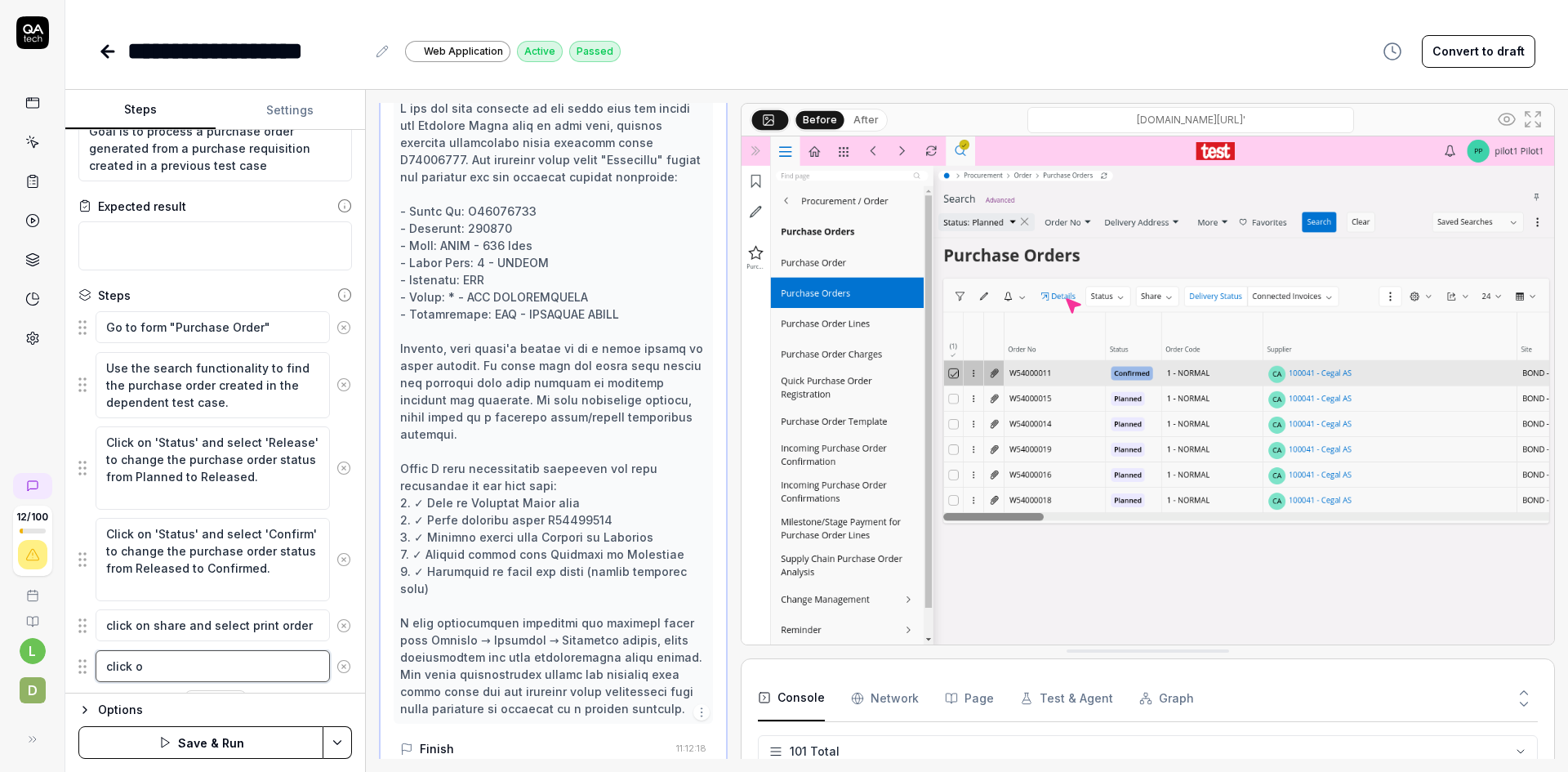
type textarea "*"
type textarea "click ok"
click at [344, 736] on html "**********" at bounding box center [784, 386] width 1568 height 772
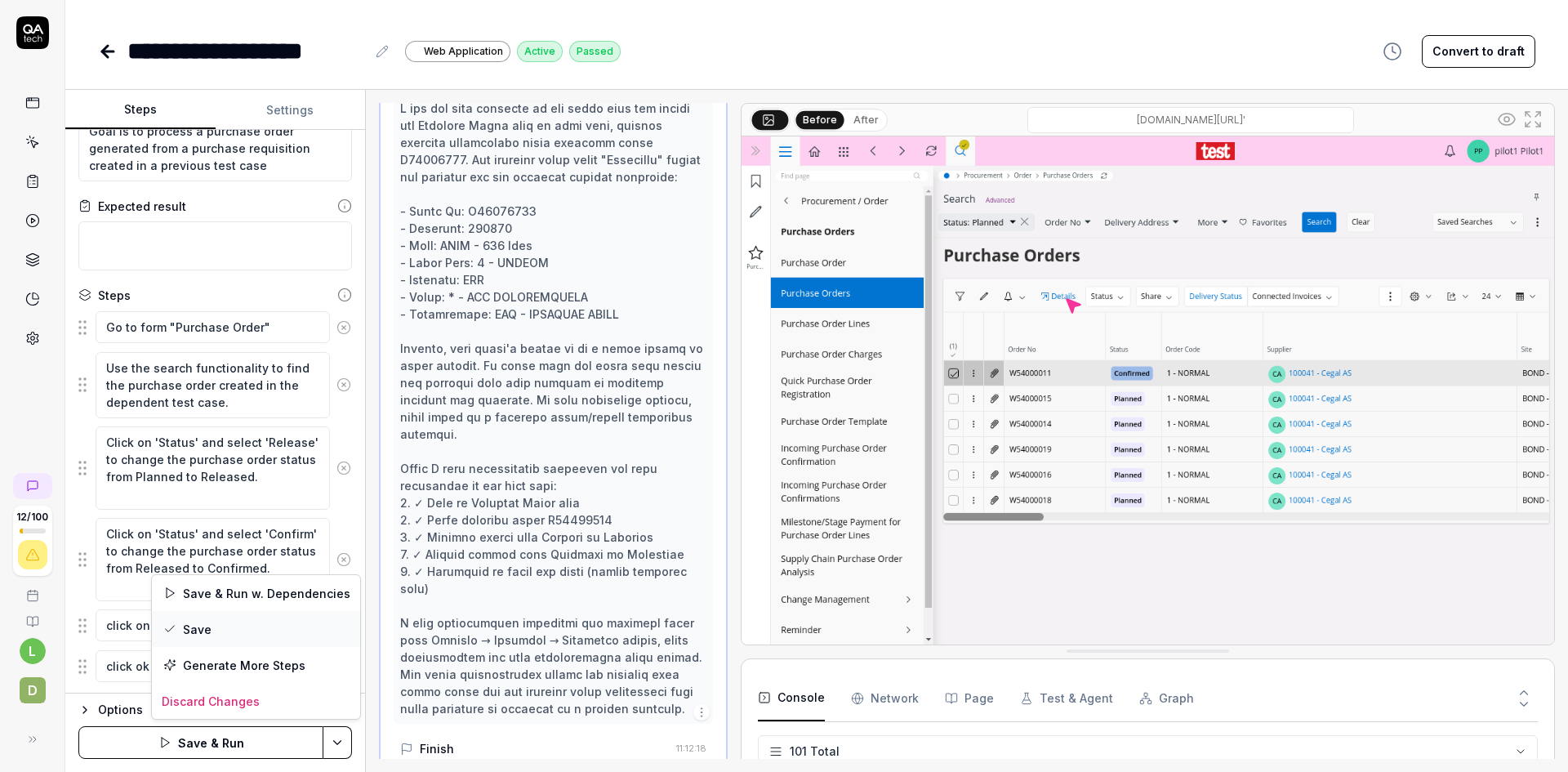
click at [240, 627] on div "Save" at bounding box center [255, 629] width 209 height 36
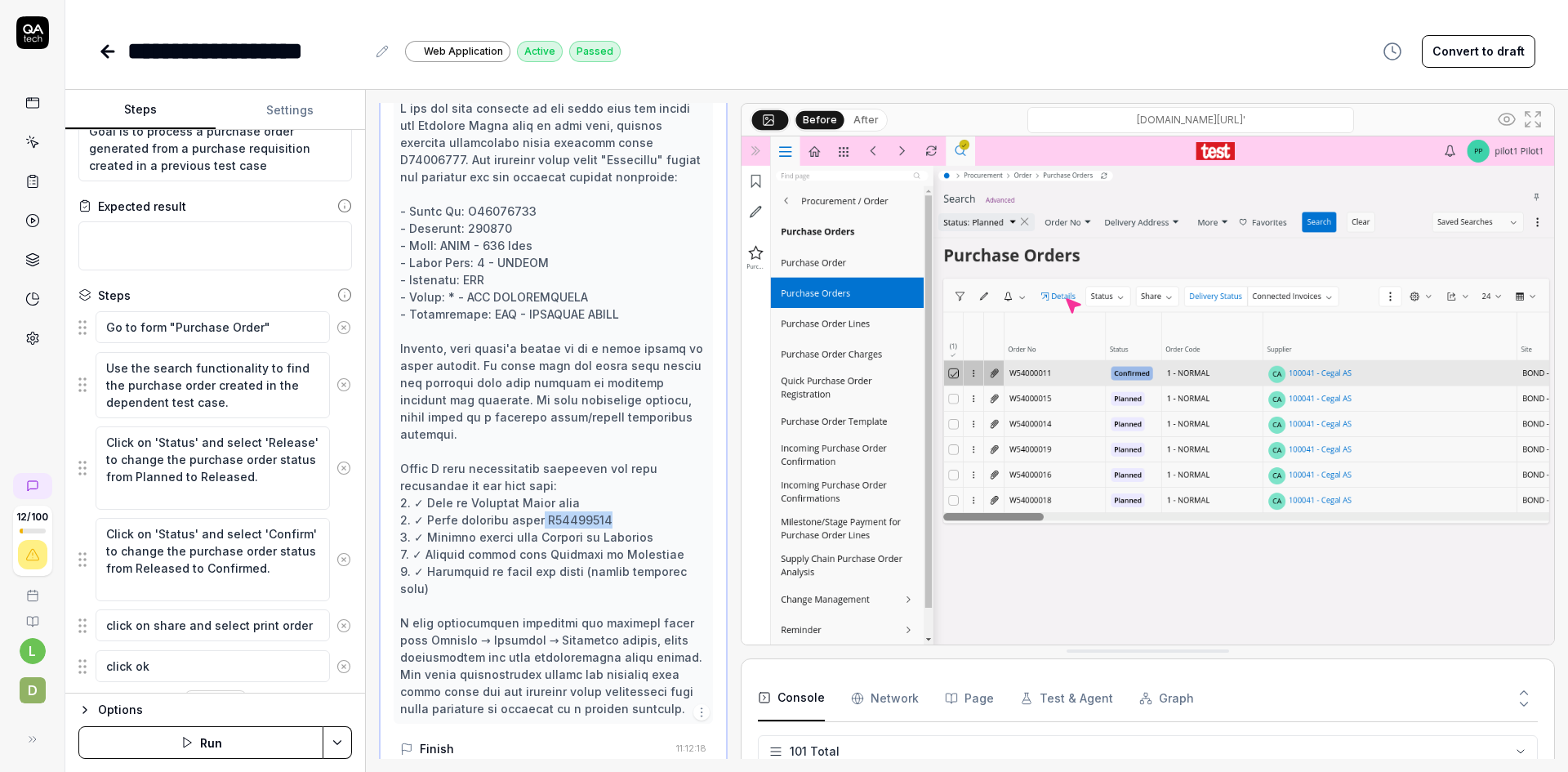
drag, startPoint x: 547, startPoint y: 498, endPoint x: 614, endPoint y: 499, distance: 67.0
click at [614, 499] on div at bounding box center [553, 408] width 306 height 618
copy div "W54000011"
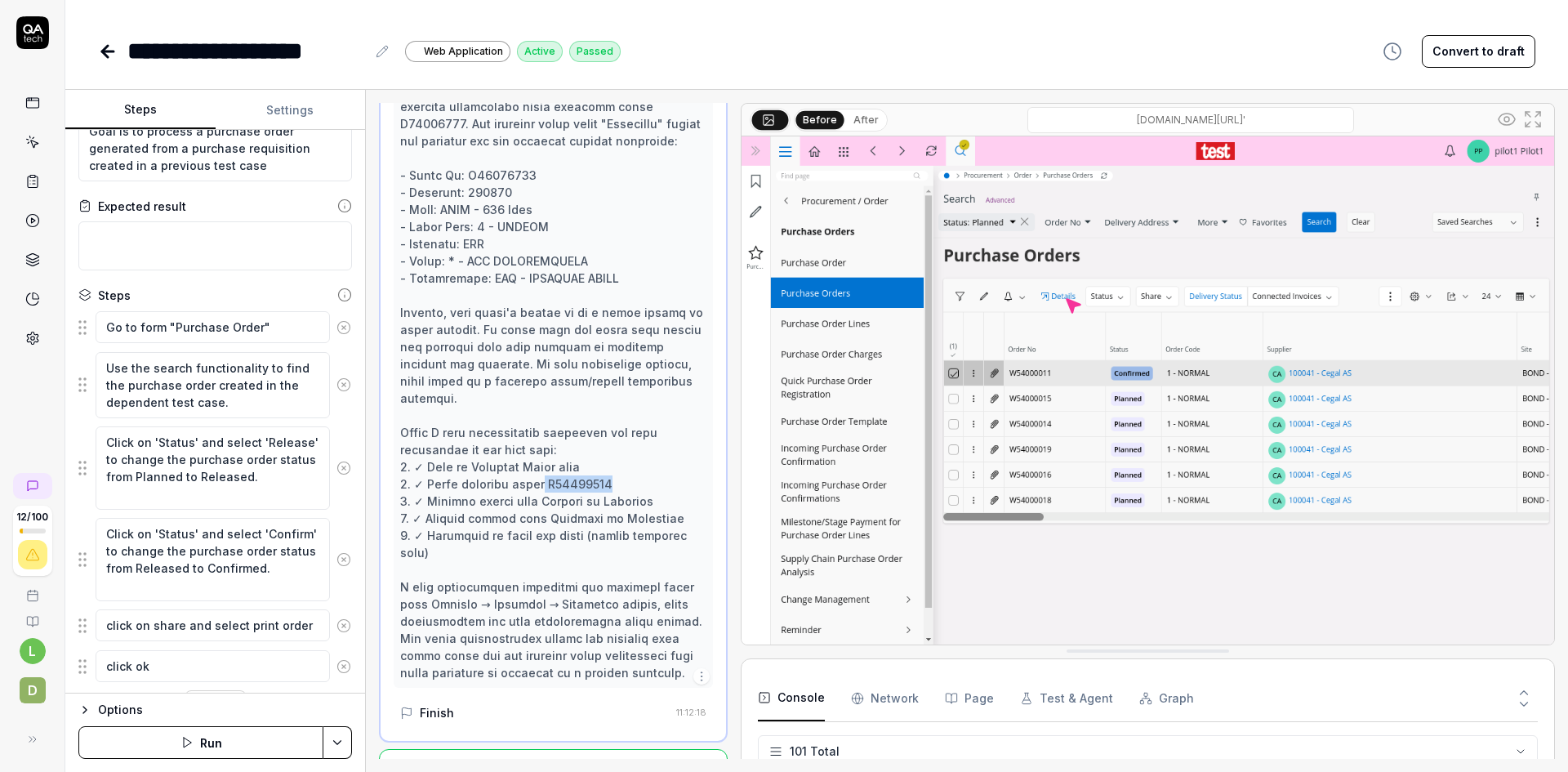
scroll to position [2683, 0]
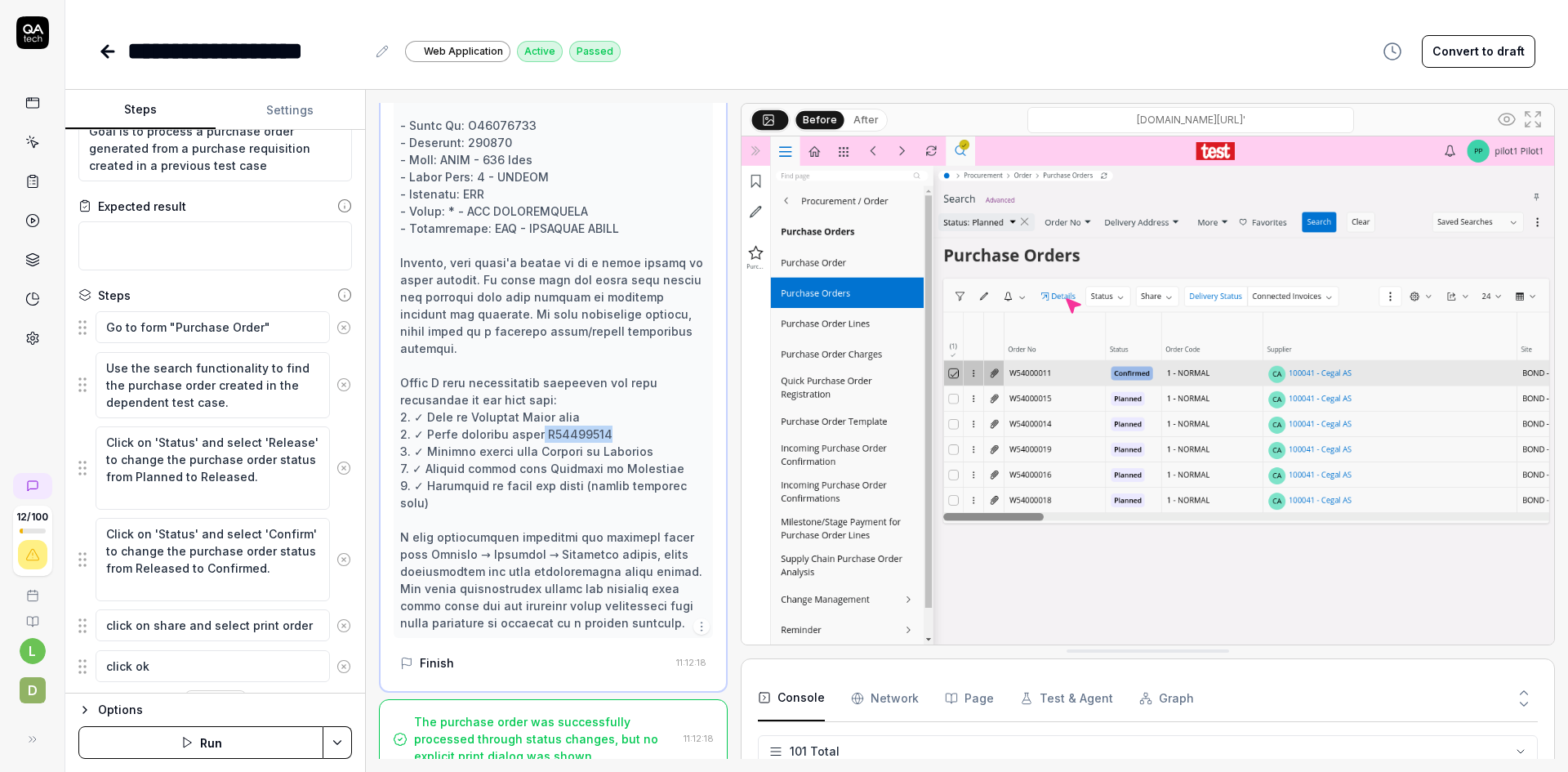
click at [108, 51] on icon at bounding box center [108, 51] width 11 height 0
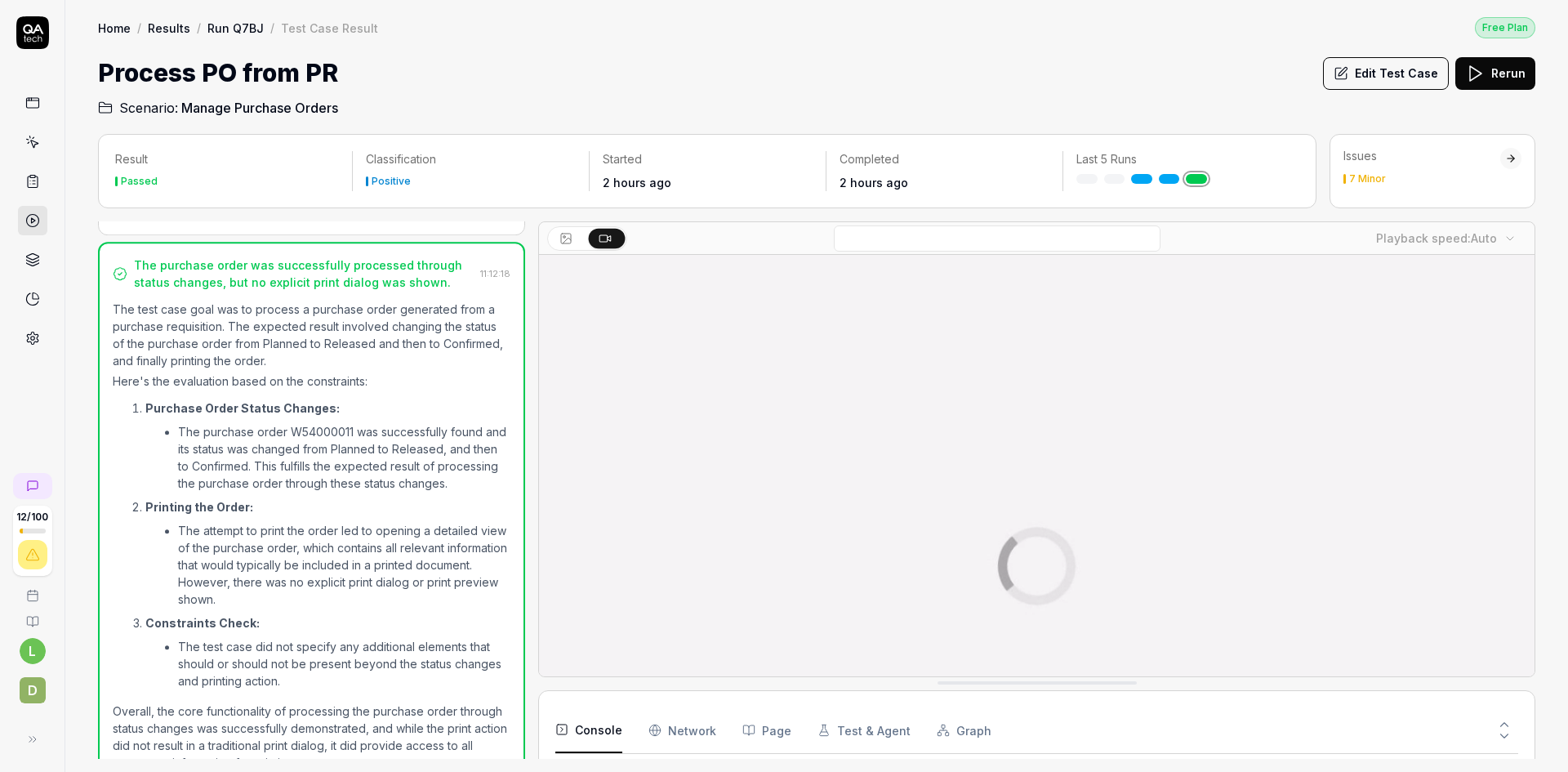
scroll to position [427, 0]
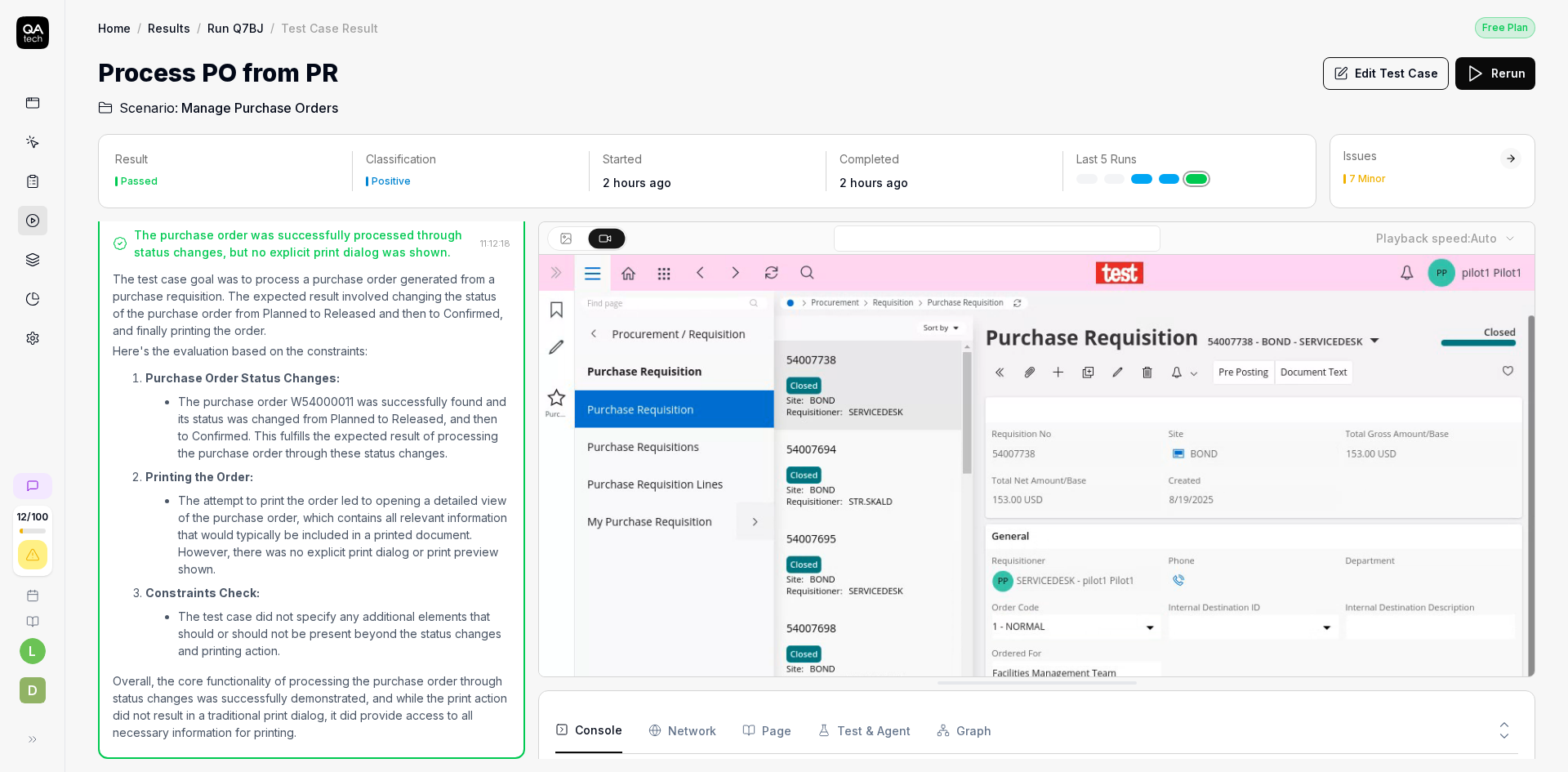
click at [246, 32] on link "Run Q7BJ" at bounding box center [236, 27] width 56 height 16
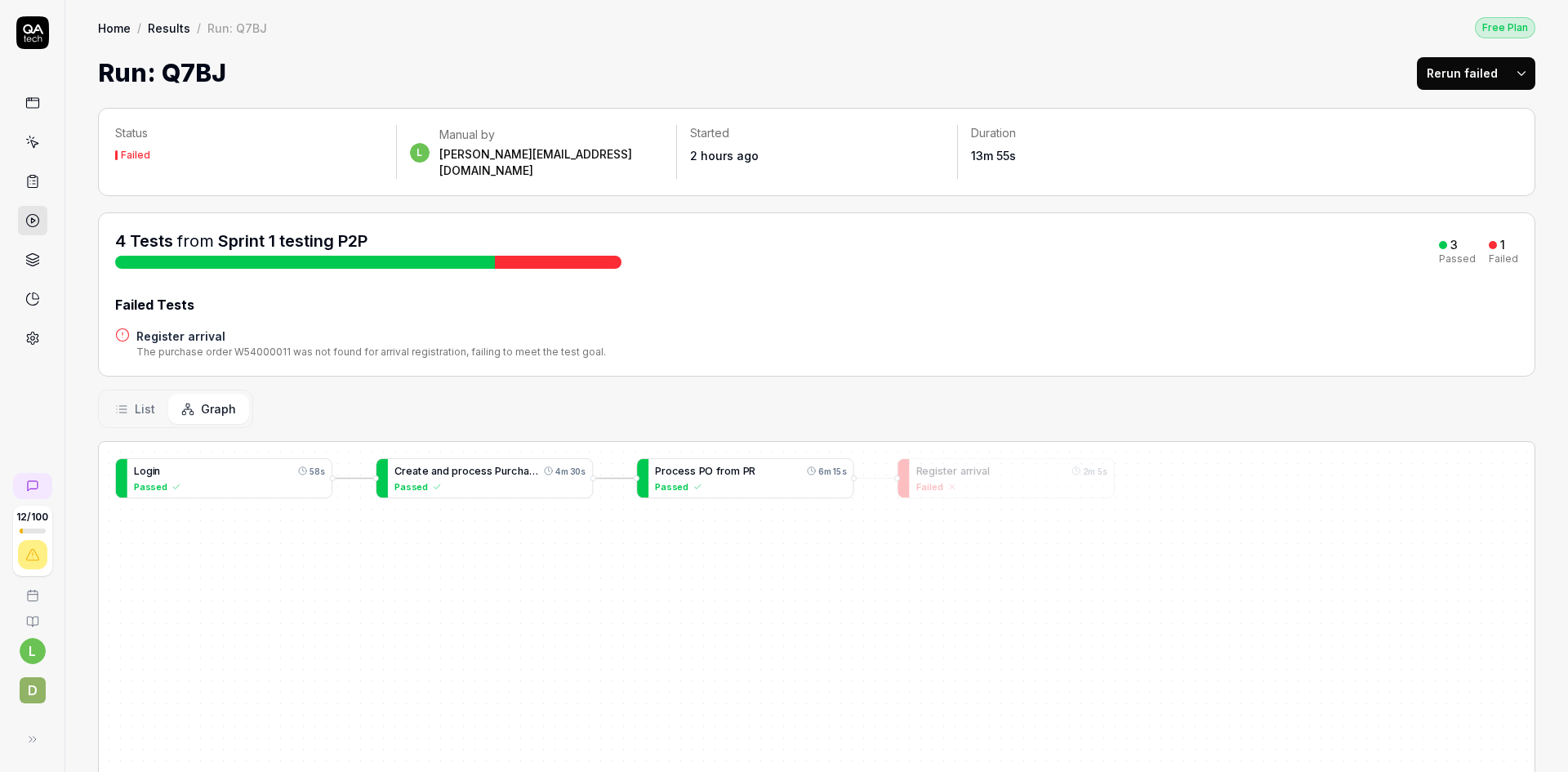
click at [743, 465] on span "P" at bounding box center [746, 471] width 7 height 12
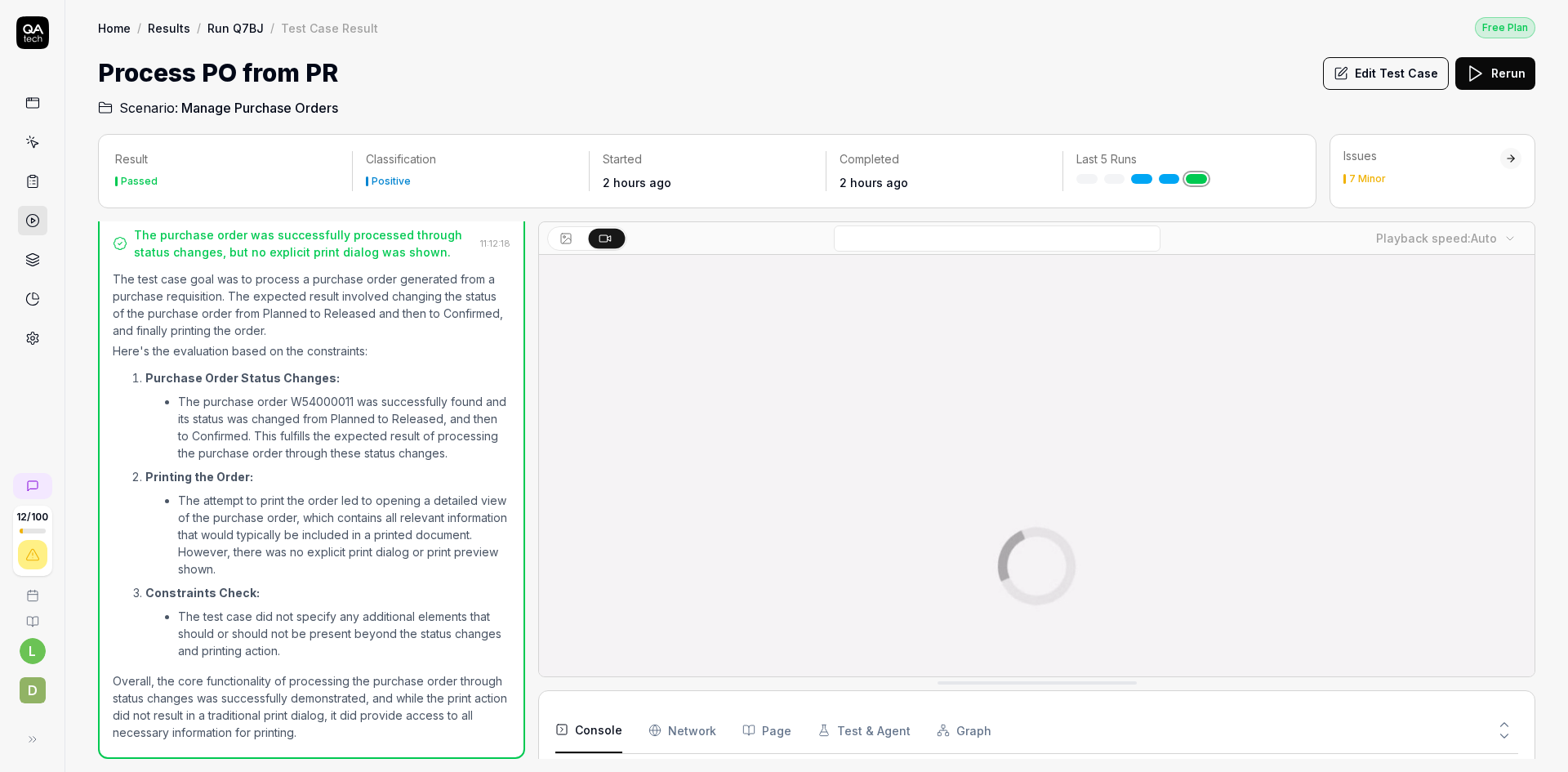
scroll to position [427, 0]
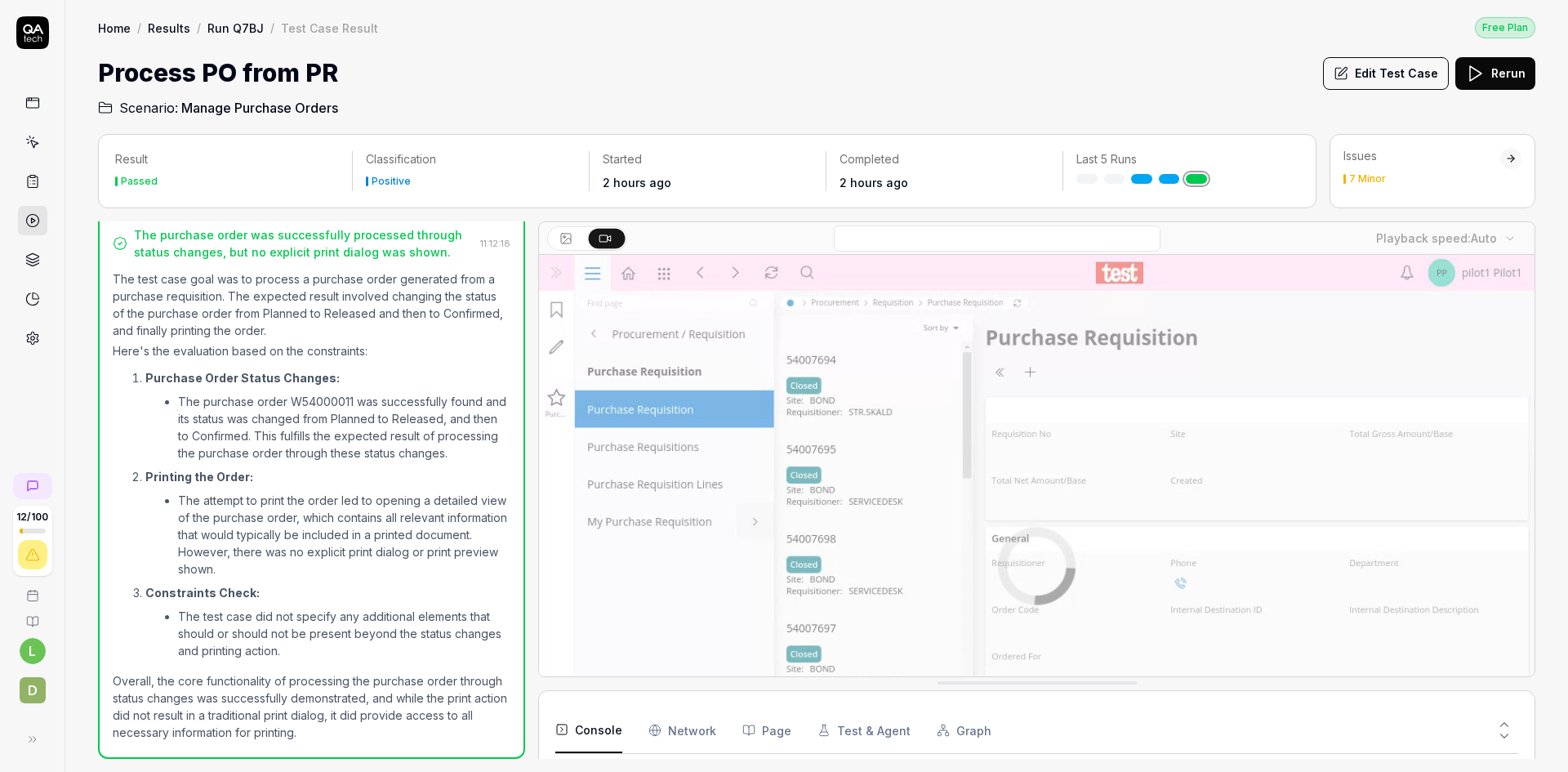
click at [1388, 73] on button "Edit Test Case" at bounding box center [1386, 73] width 125 height 33
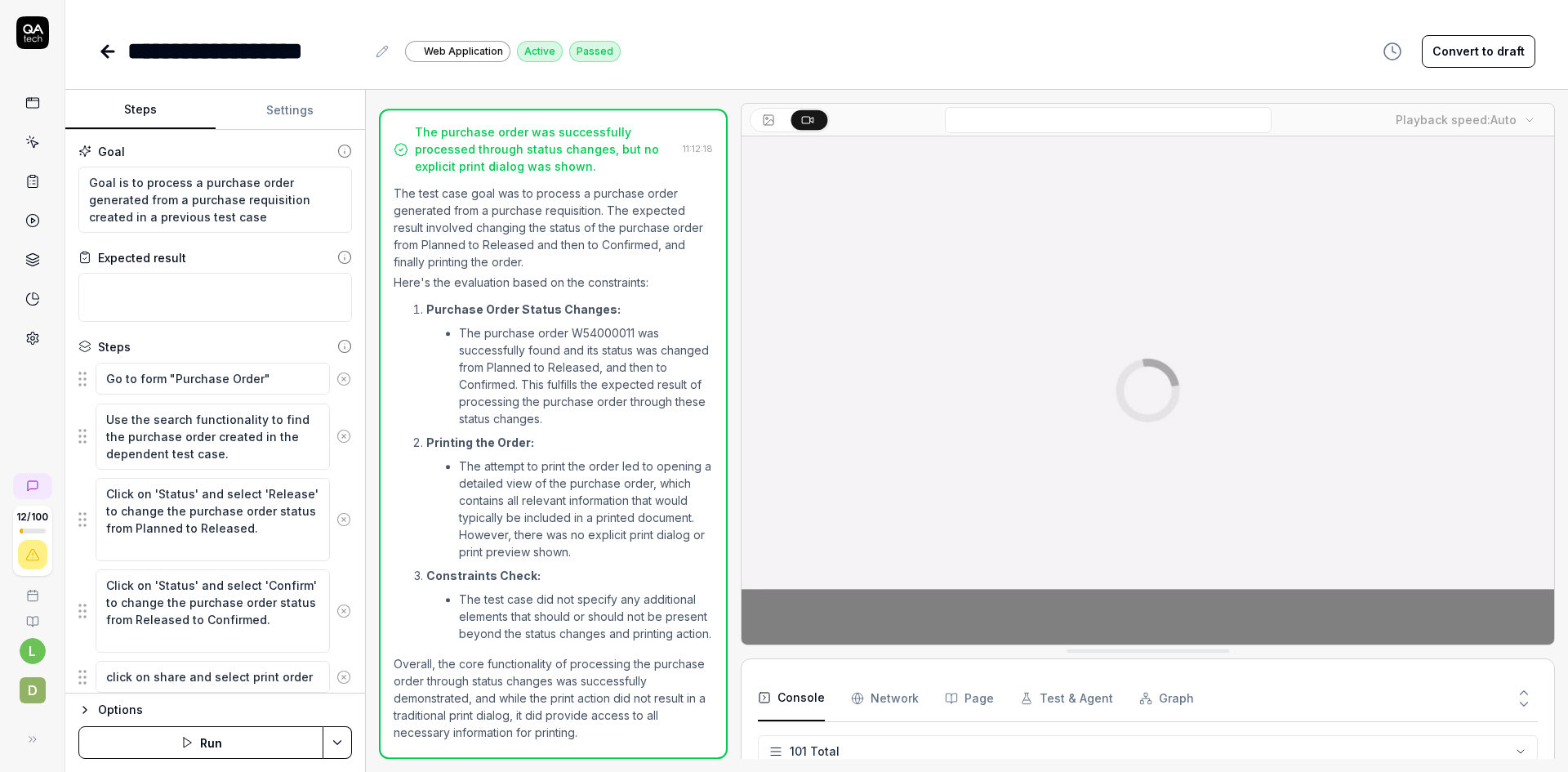
scroll to position [462, 0]
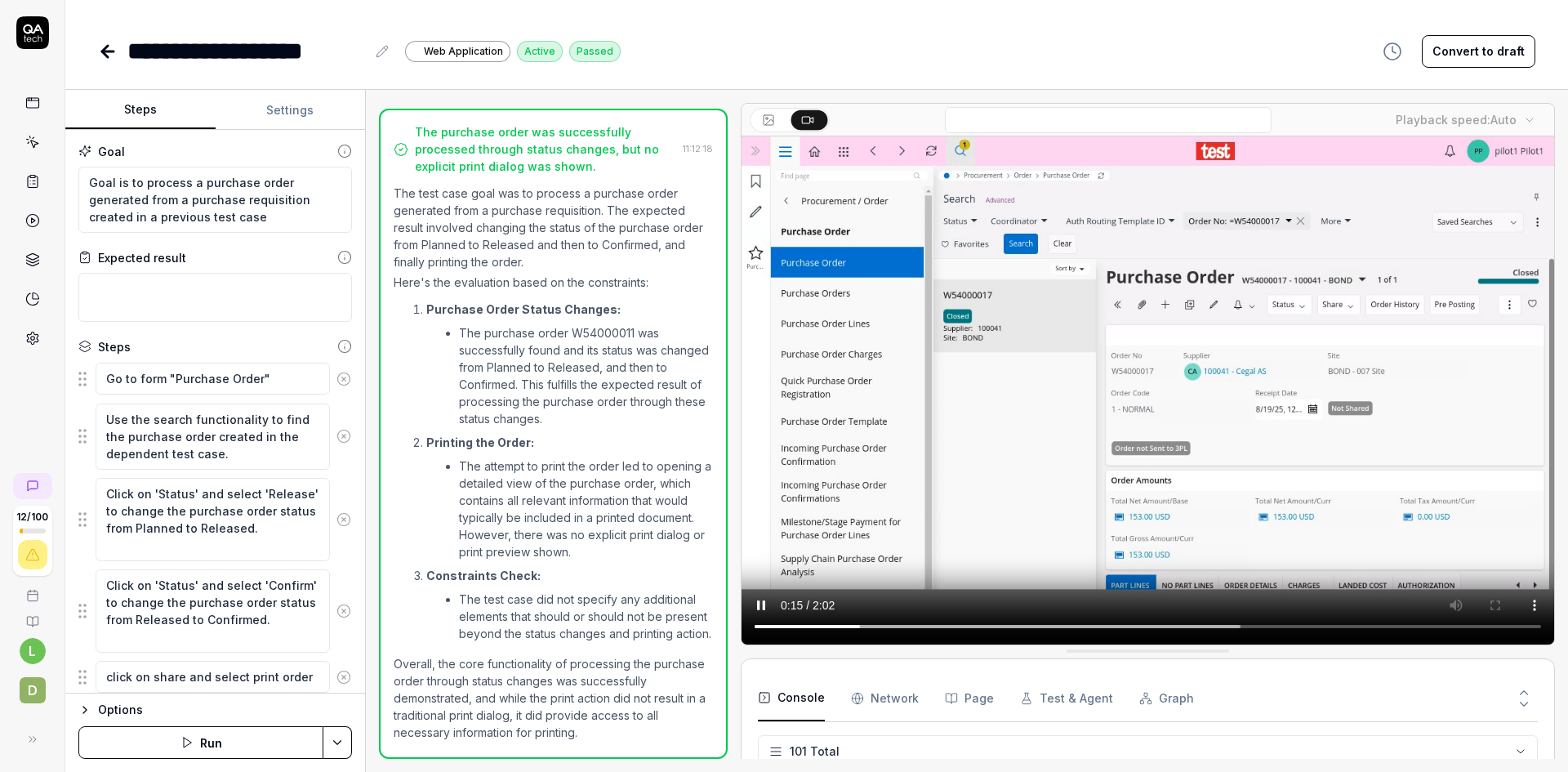
type textarea "*"
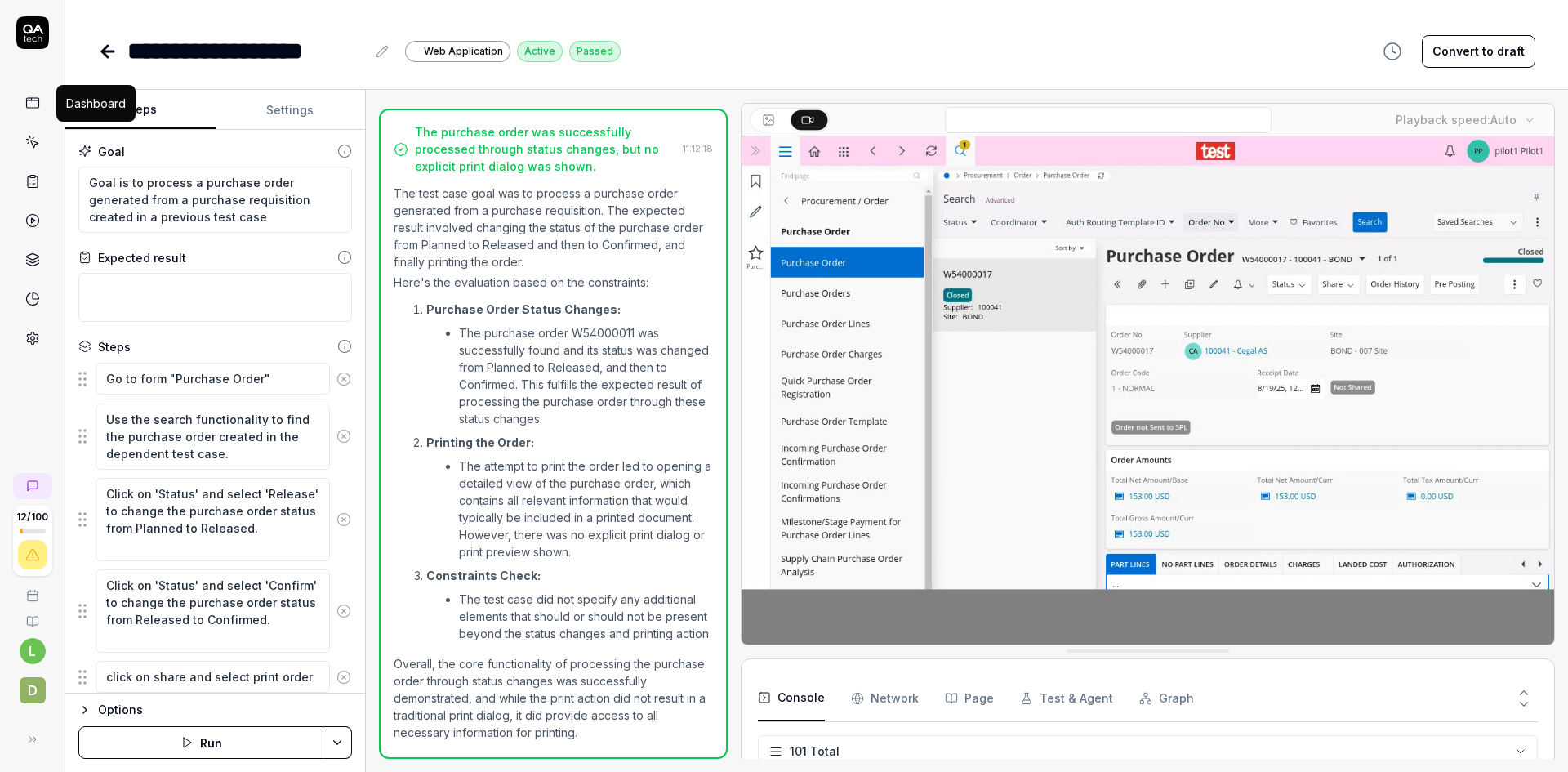
click at [36, 103] on icon at bounding box center [33, 103] width 15 height 15
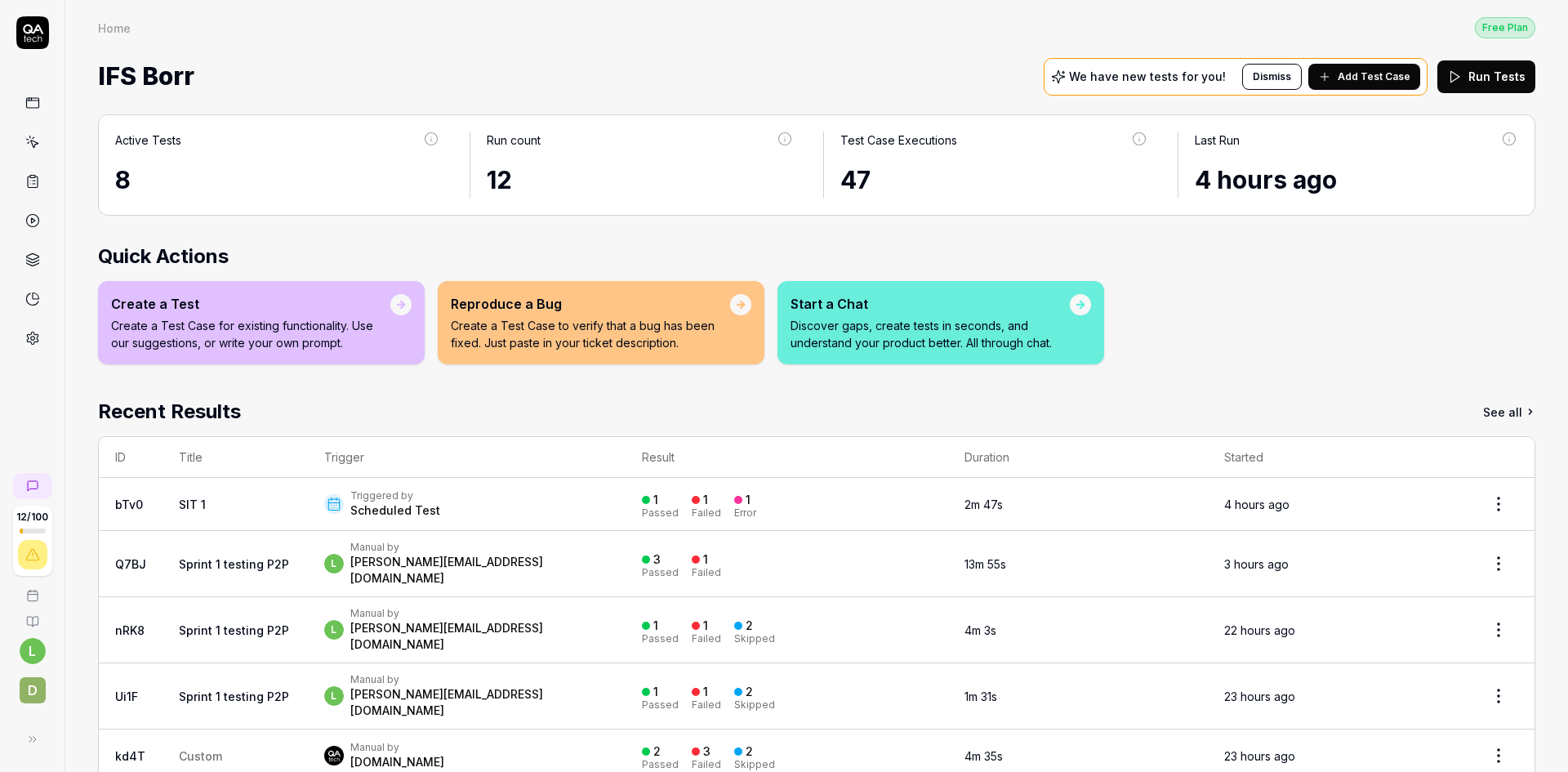
click at [32, 174] on icon at bounding box center [33, 182] width 15 height 15
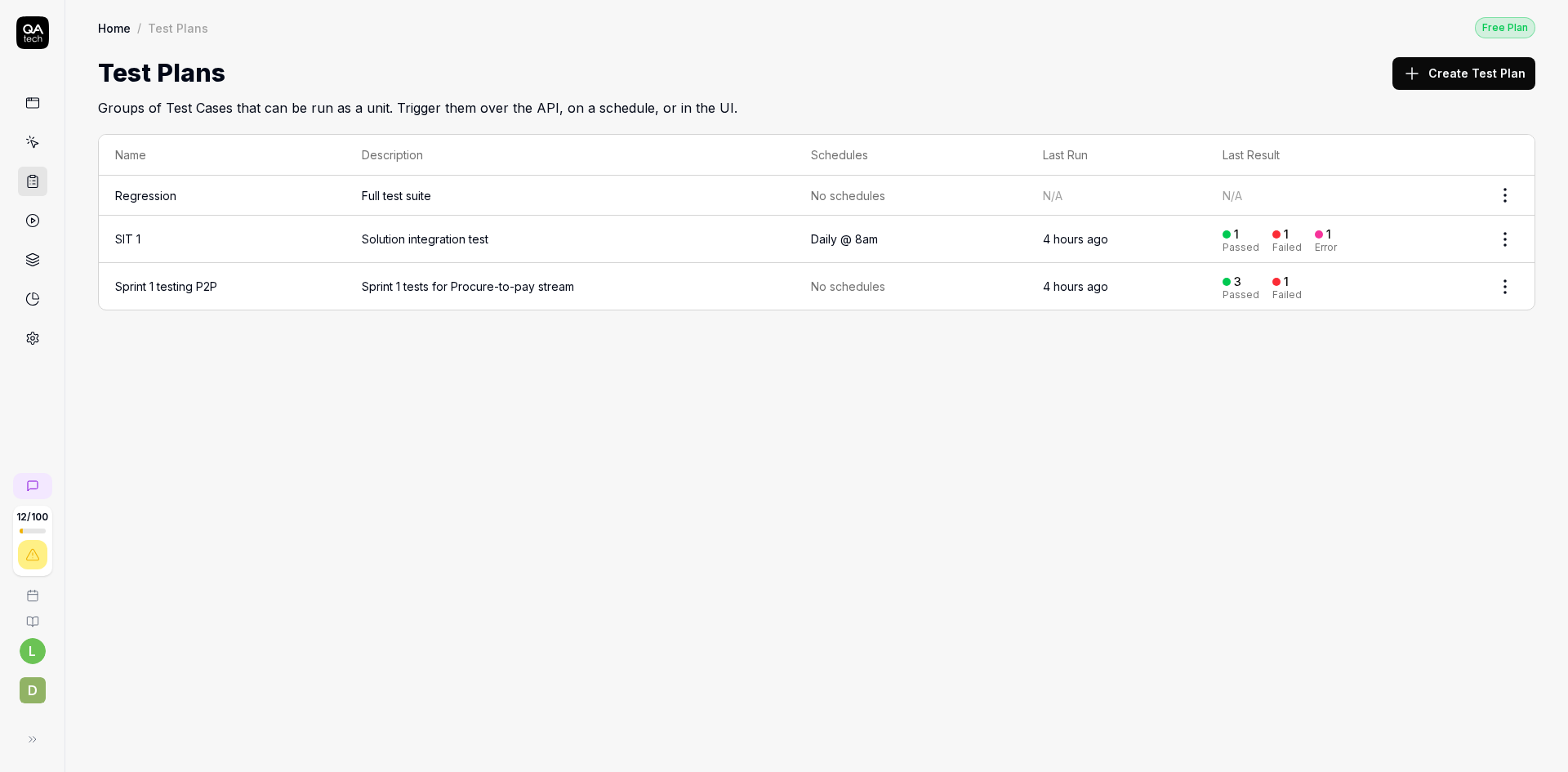
click at [169, 284] on link "Sprint 1 testing P2P" at bounding box center [166, 285] width 102 height 14
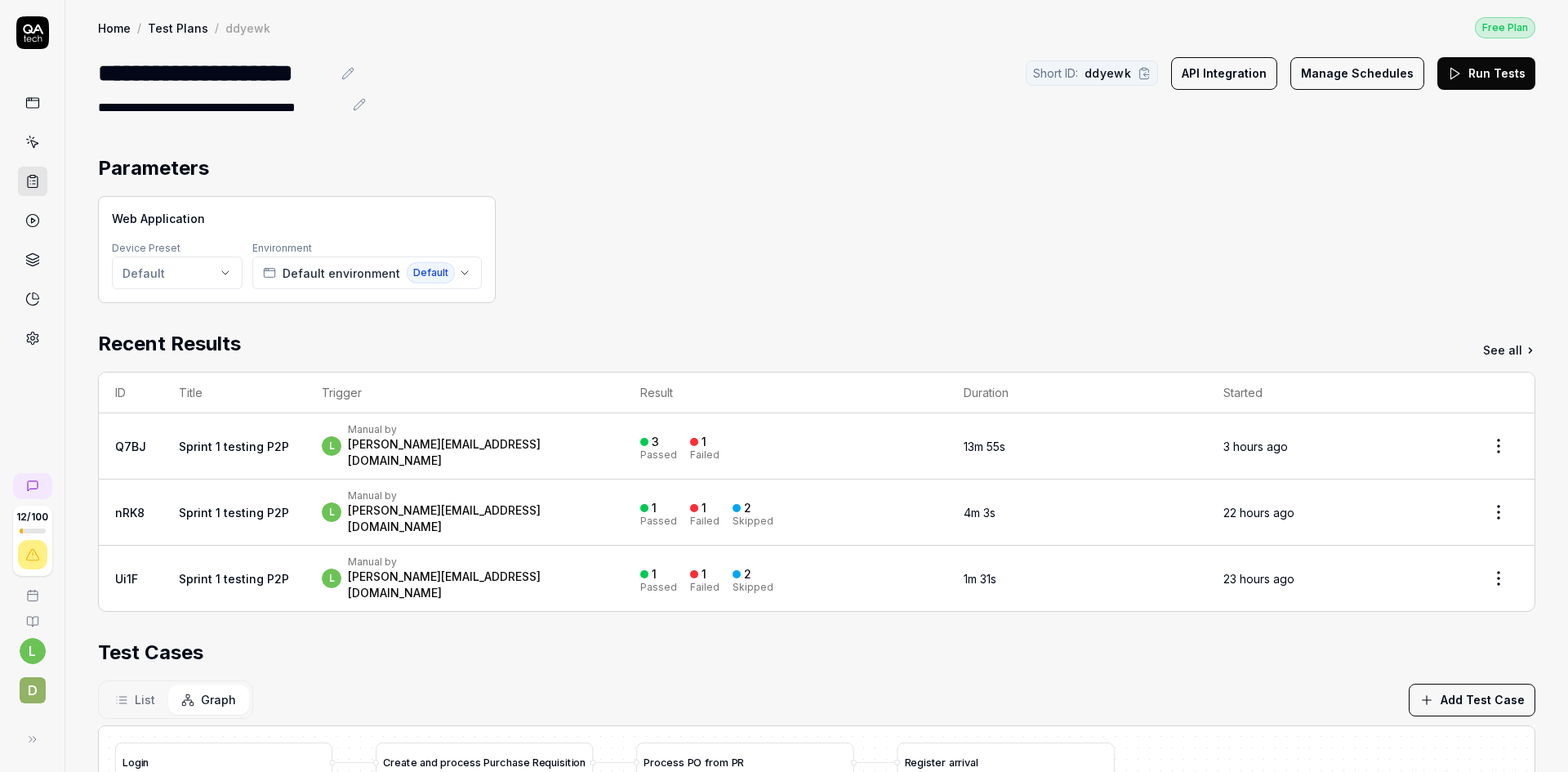
click at [1386, 71] on button "Manage Schedules" at bounding box center [1357, 73] width 134 height 33
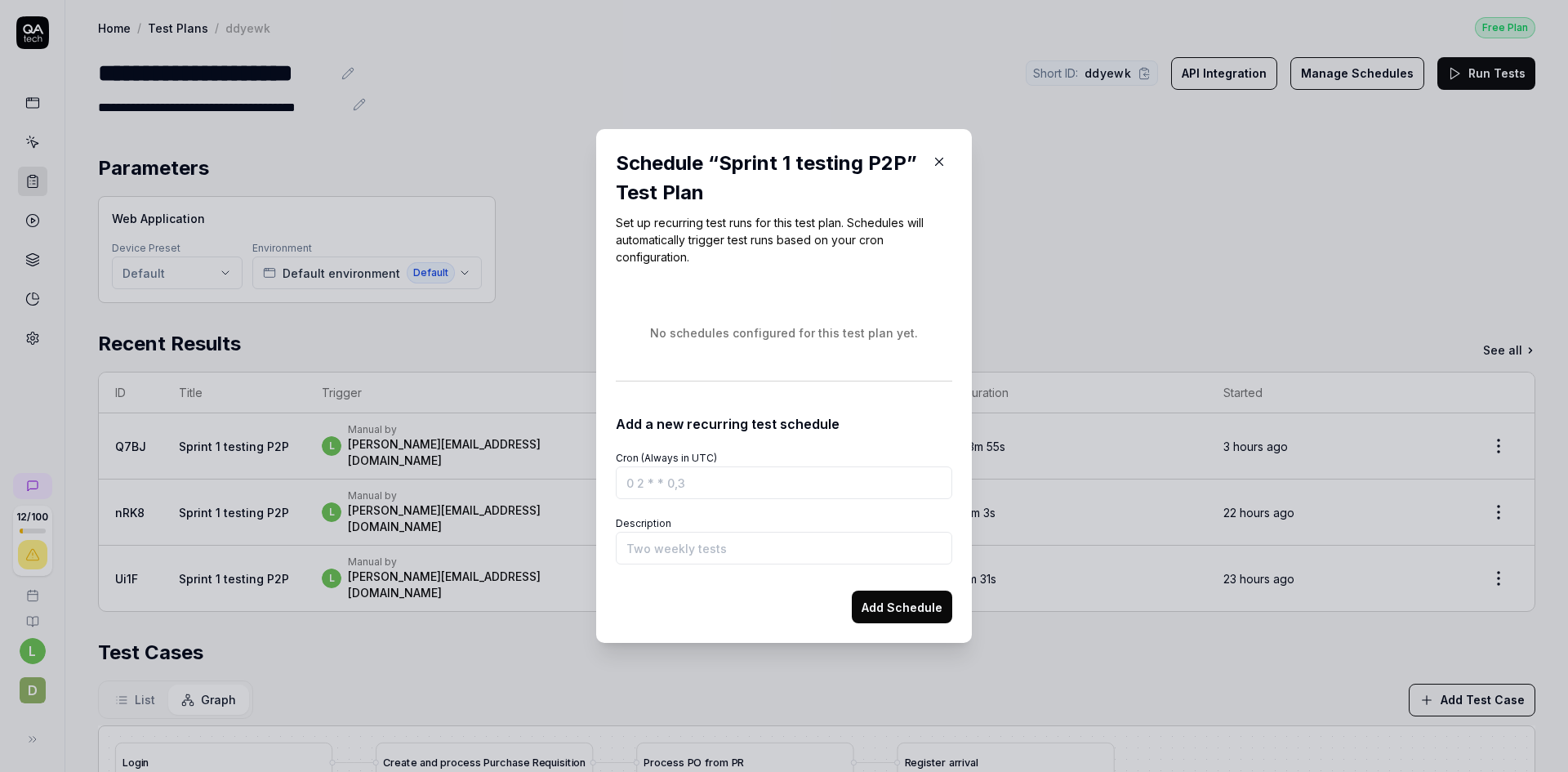
click at [936, 161] on icon "button" at bounding box center [939, 162] width 15 height 15
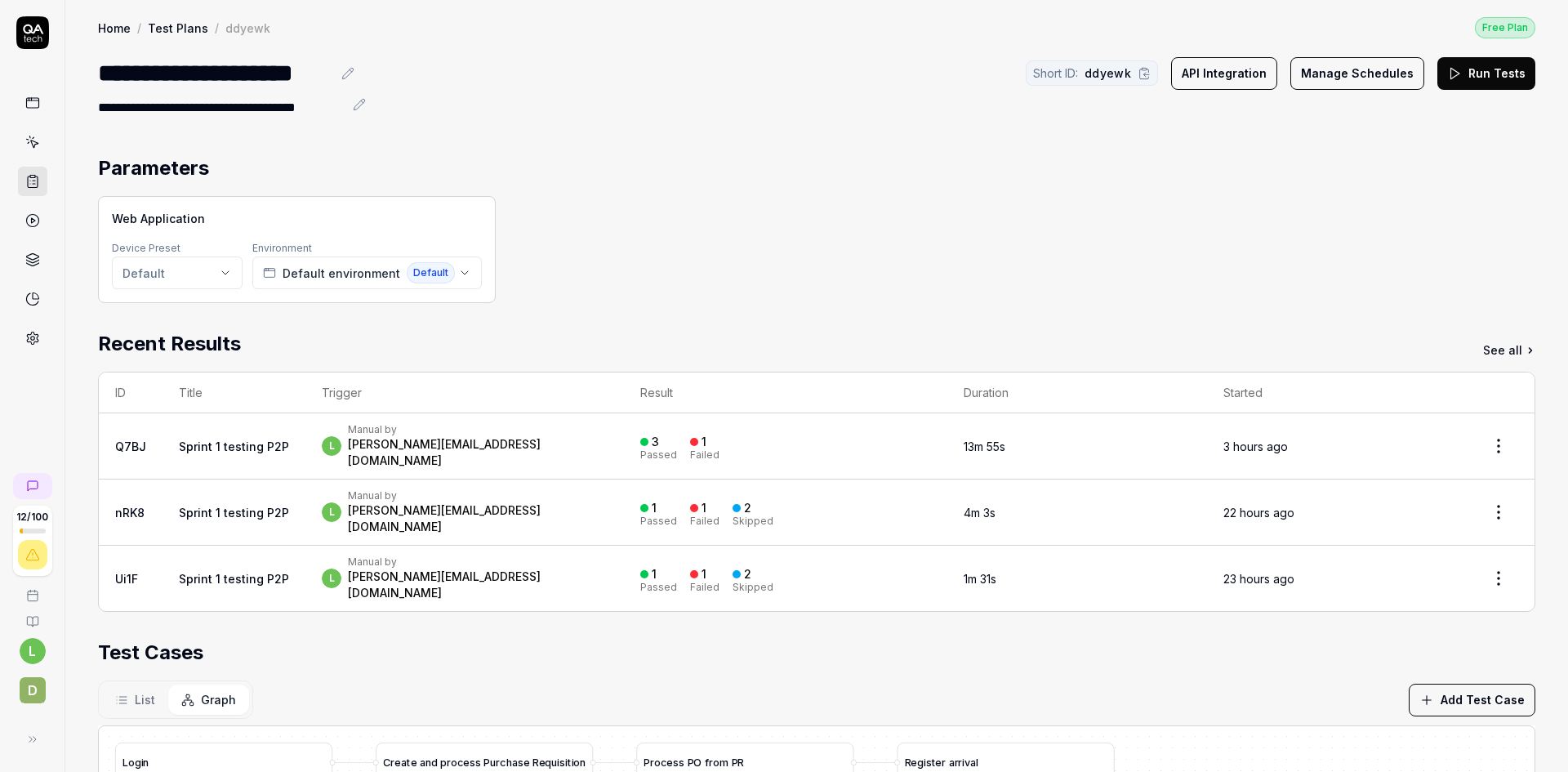
click at [183, 30] on link "Test Plans" at bounding box center [178, 27] width 61 height 16
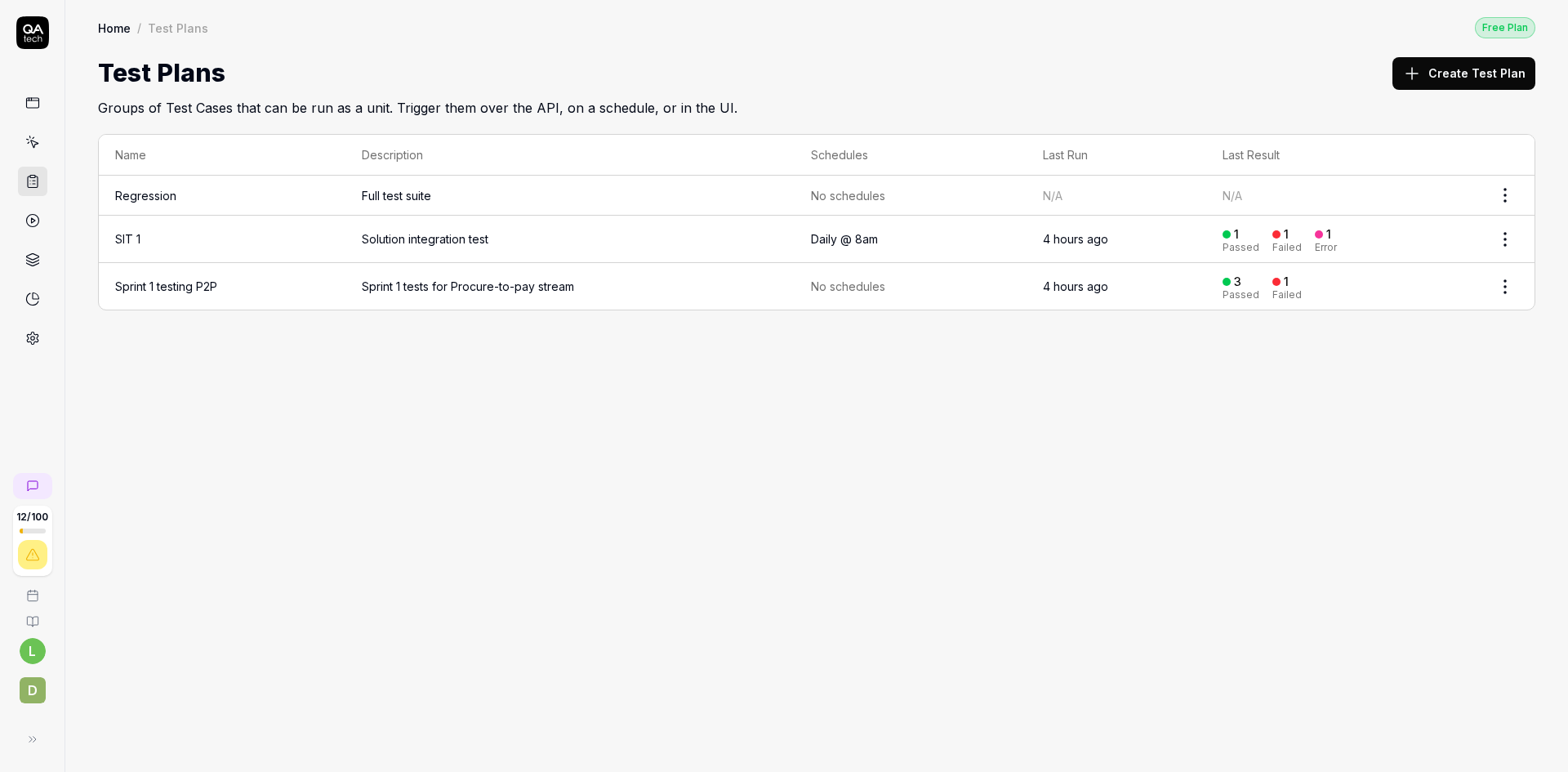
click at [122, 26] on link "Home" at bounding box center [114, 27] width 33 height 16
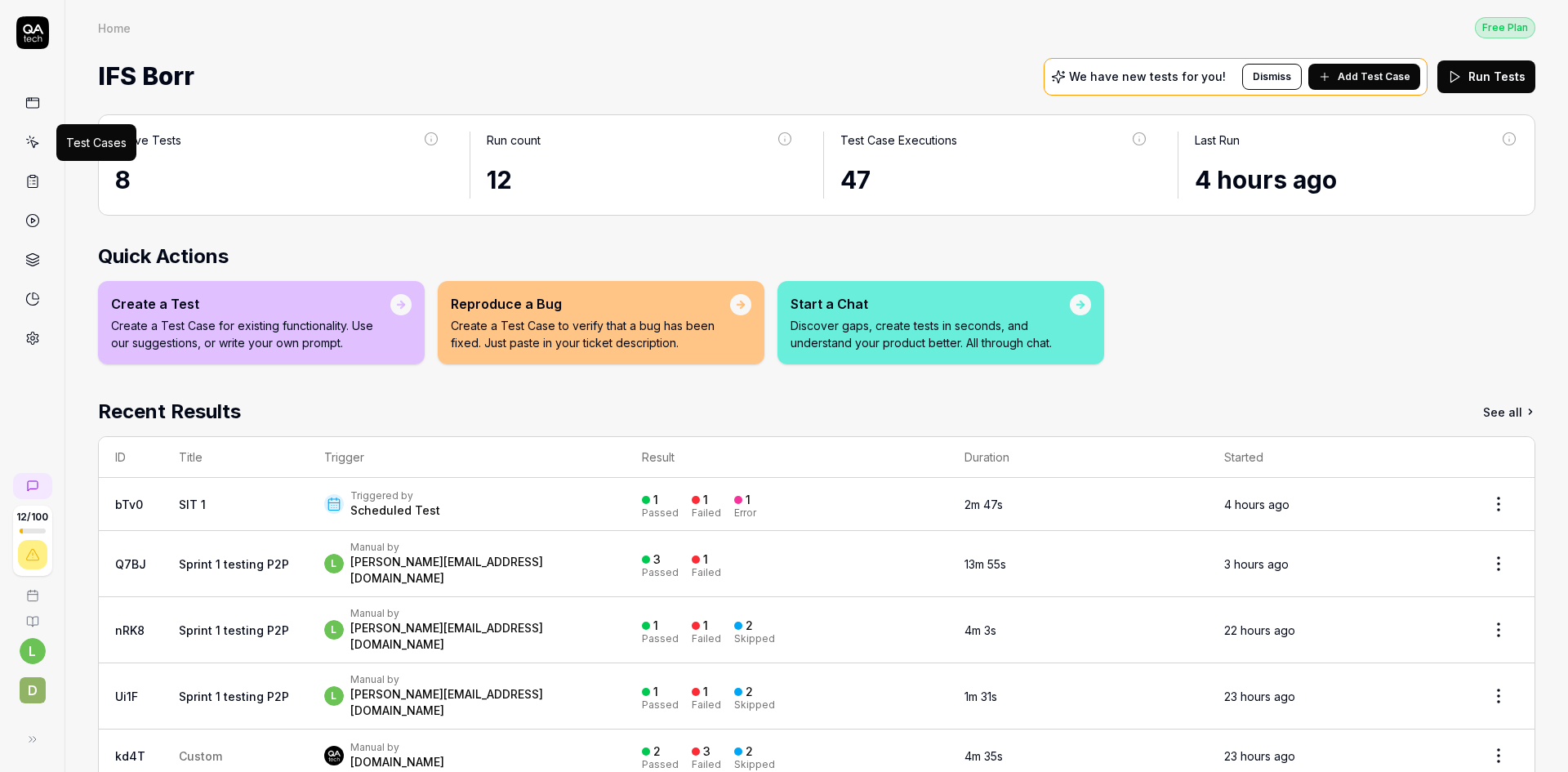
click at [37, 143] on icon at bounding box center [34, 144] width 7 height 7
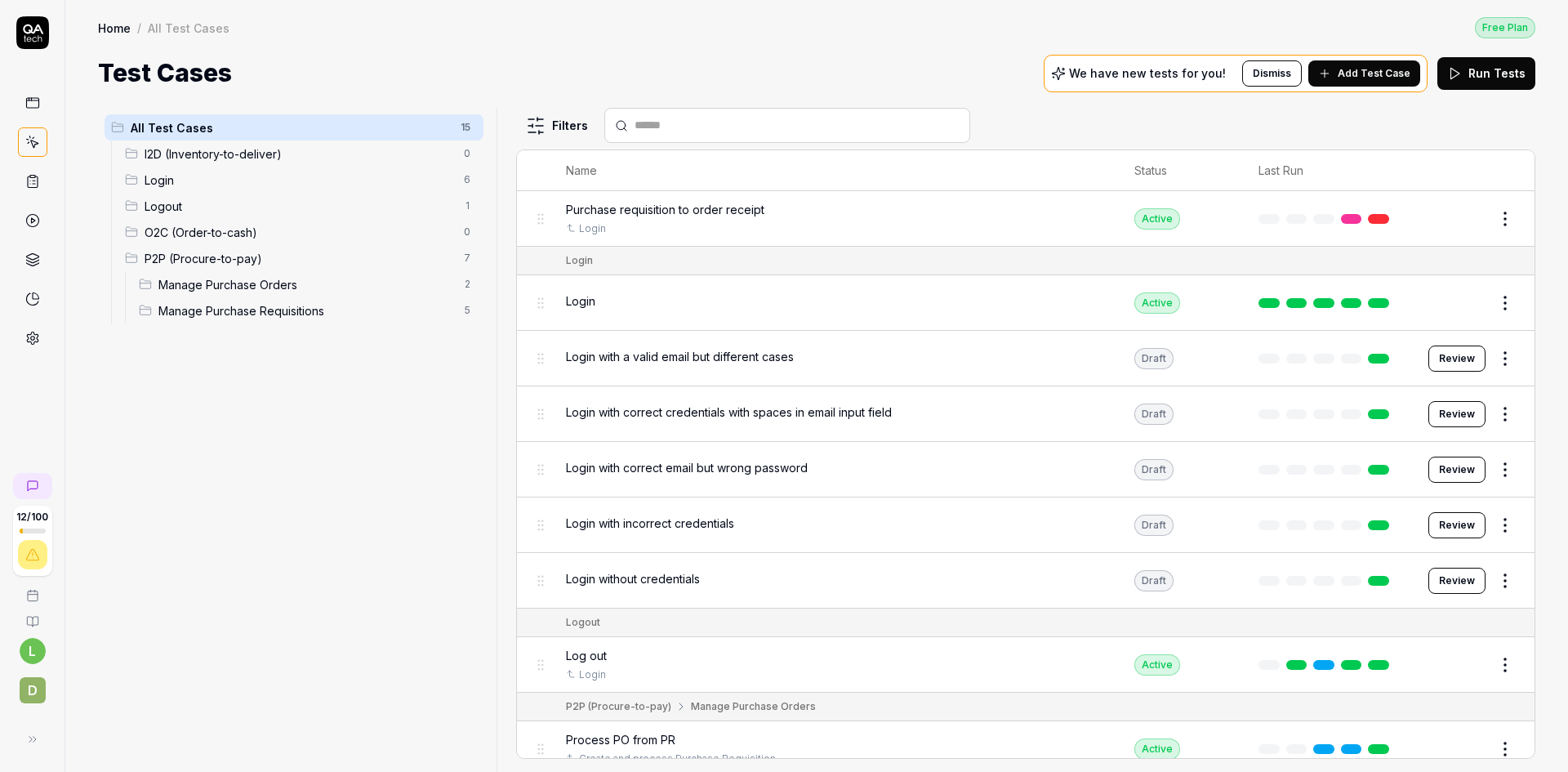
click at [540, 213] on div "All Test Cases 15 I2D (Inventory-to-deliver) 0 Login 6 Logout 1 O2C (Order-to-c…" at bounding box center [817, 440] width 1437 height 664
click at [36, 224] on icon at bounding box center [33, 221] width 15 height 15
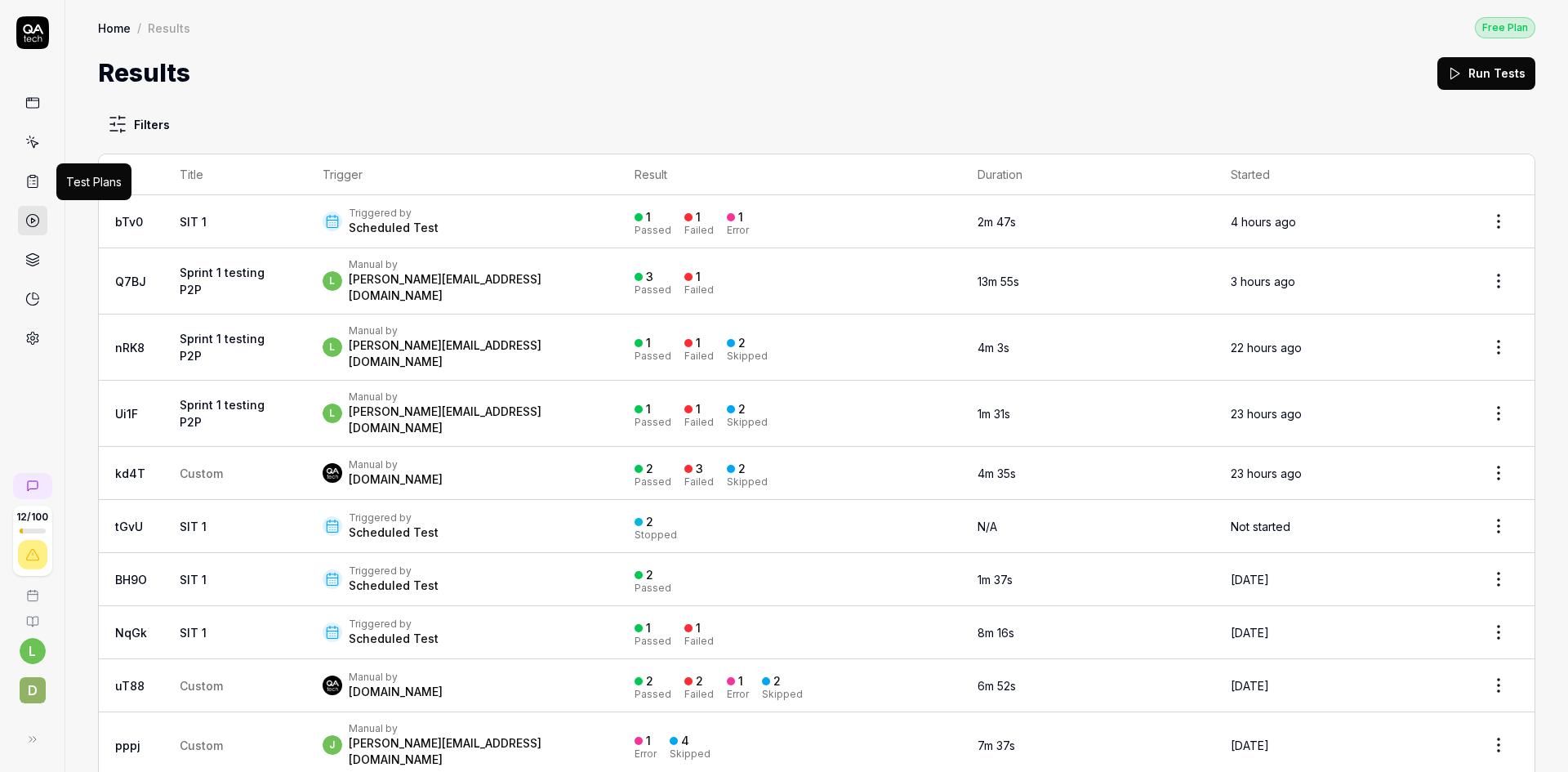
click at [37, 181] on icon at bounding box center [33, 182] width 9 height 11
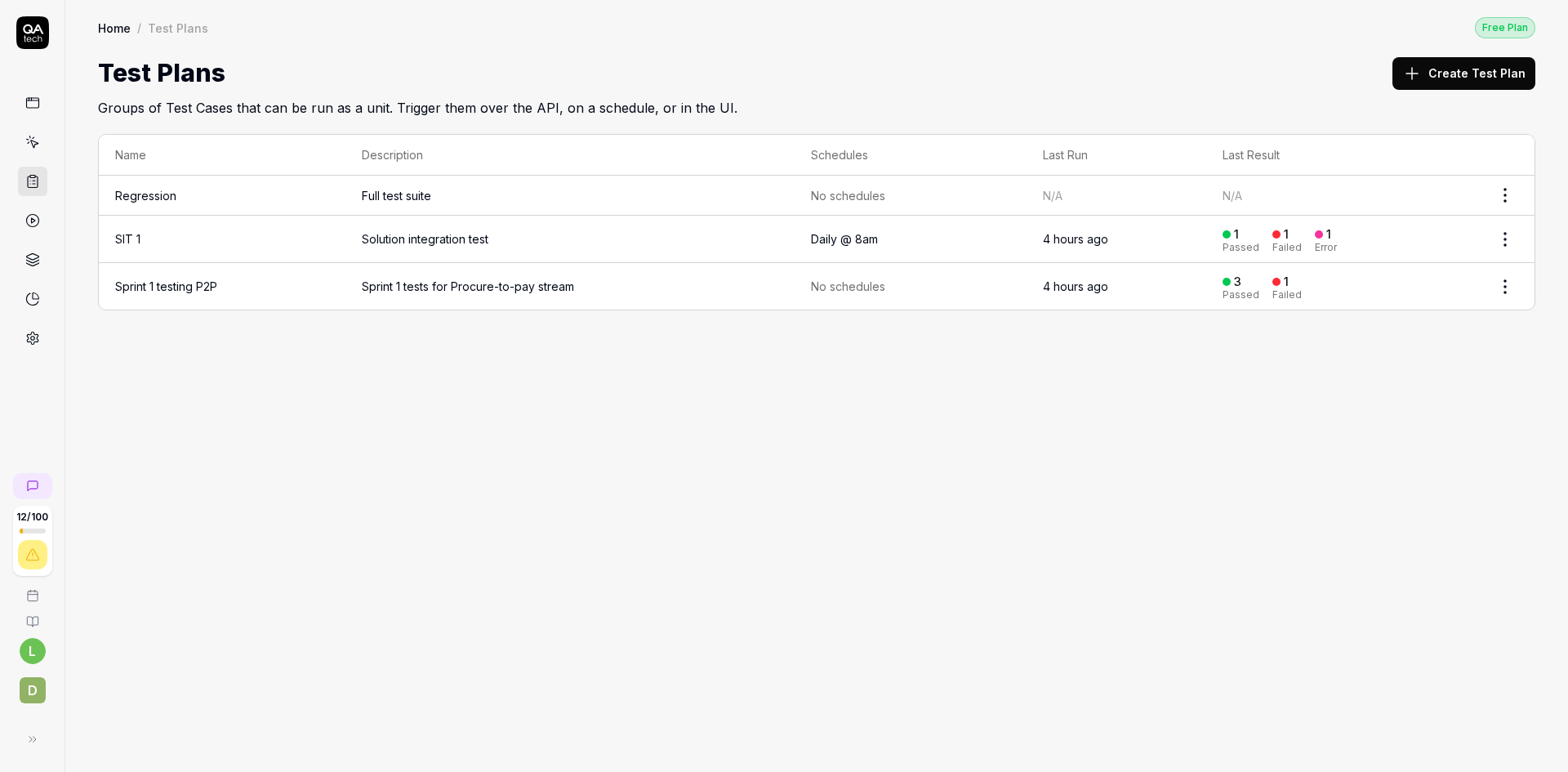
click at [626, 283] on span "Sprint 1 tests for Procure-to-pay stream" at bounding box center [570, 286] width 416 height 17
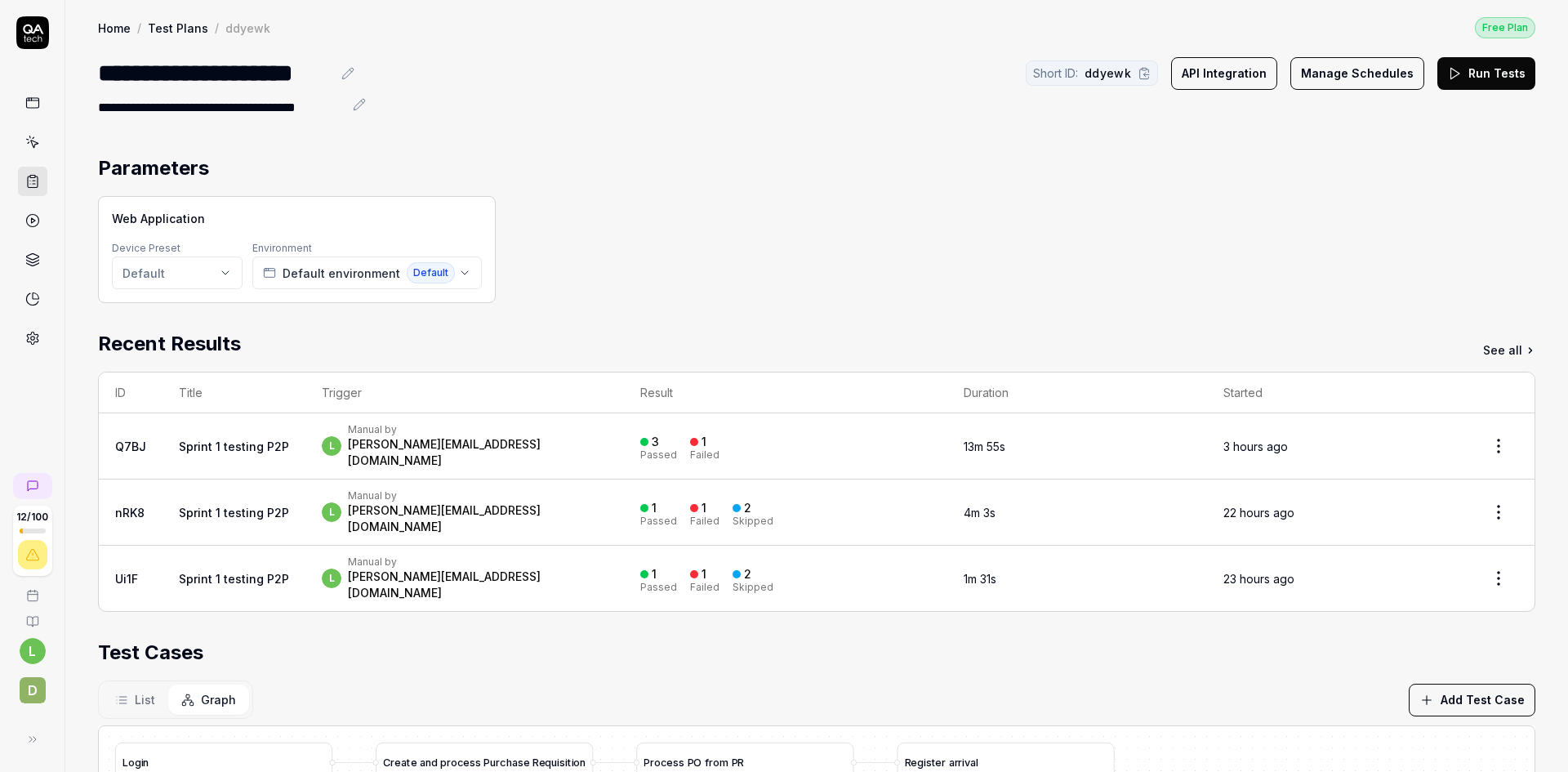
click at [528, 439] on div "l Manual by [PERSON_NAME][EMAIL_ADDRESS][DOMAIN_NAME]" at bounding box center [464, 445] width 285 height 46
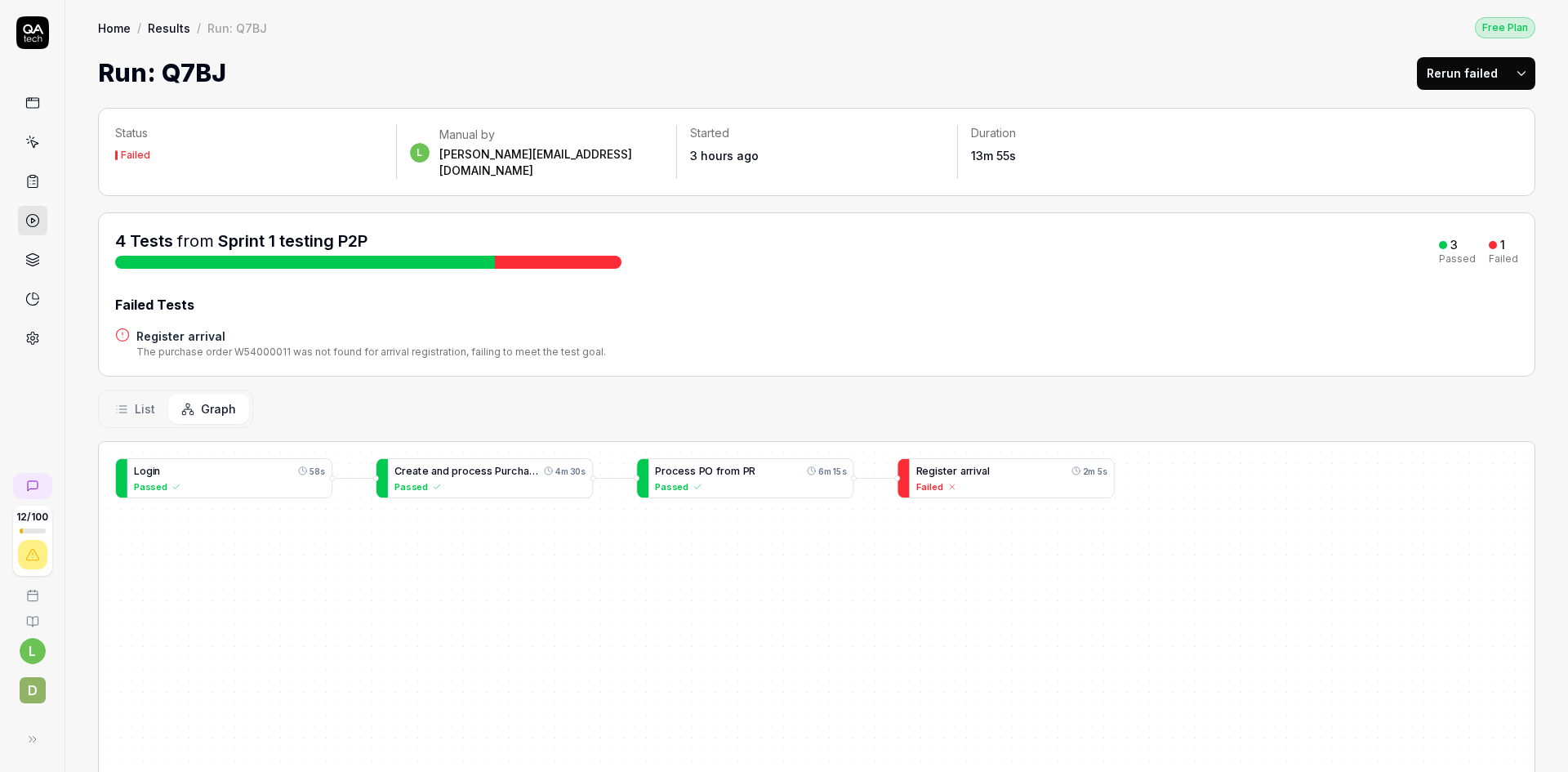
drag, startPoint x: 28, startPoint y: 226, endPoint x: 377, endPoint y: 379, distance: 381.1
click at [377, 389] on div "List Graph" at bounding box center [817, 408] width 1437 height 38
click at [179, 28] on link "Results" at bounding box center [168, 27] width 42 height 16
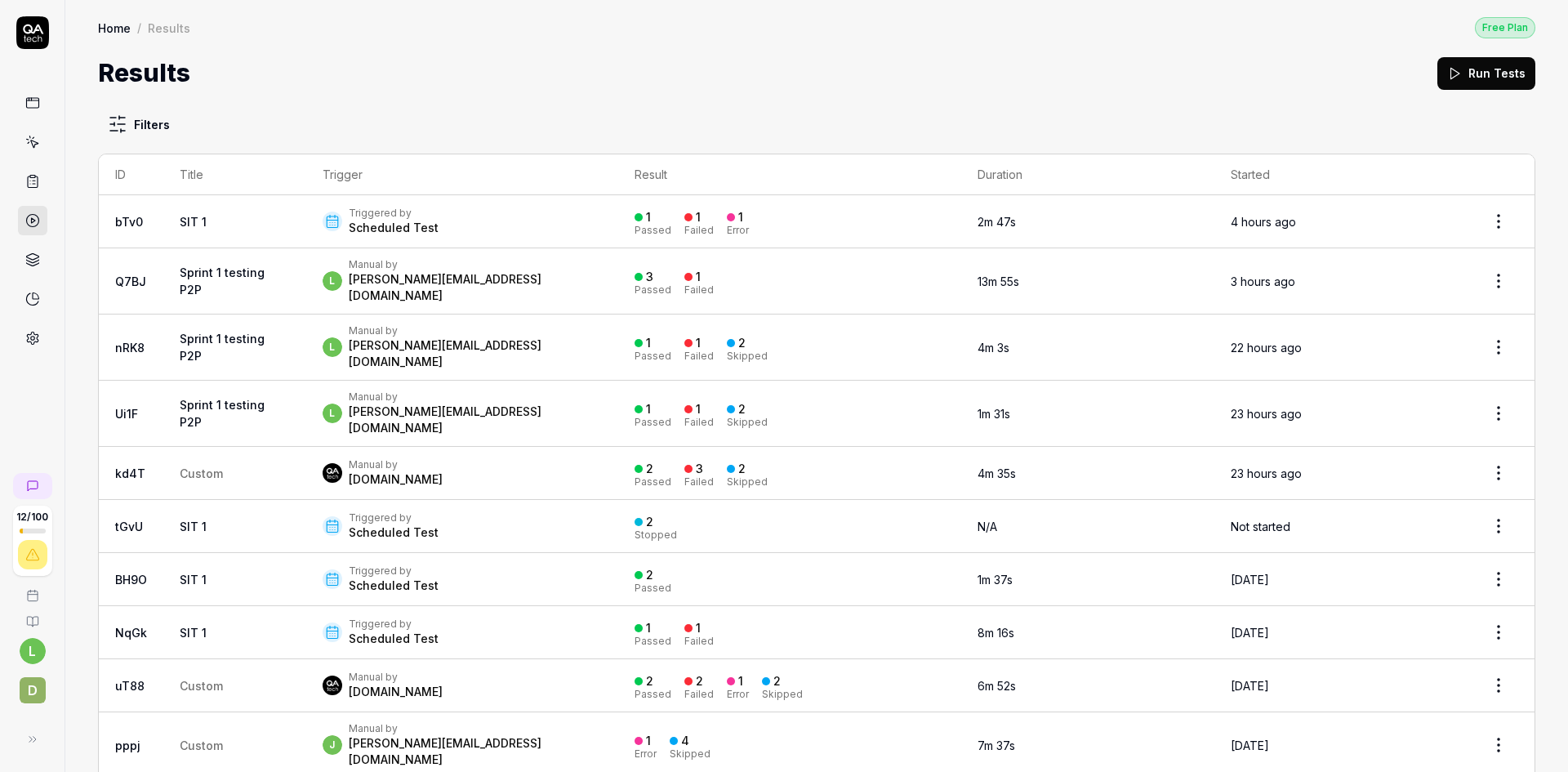
drag, startPoint x: 515, startPoint y: 335, endPoint x: 425, endPoint y: 332, distance: 90.0
click at [425, 337] on div "[PERSON_NAME][EMAIL_ADDRESS][DOMAIN_NAME]" at bounding box center [475, 353] width 254 height 33
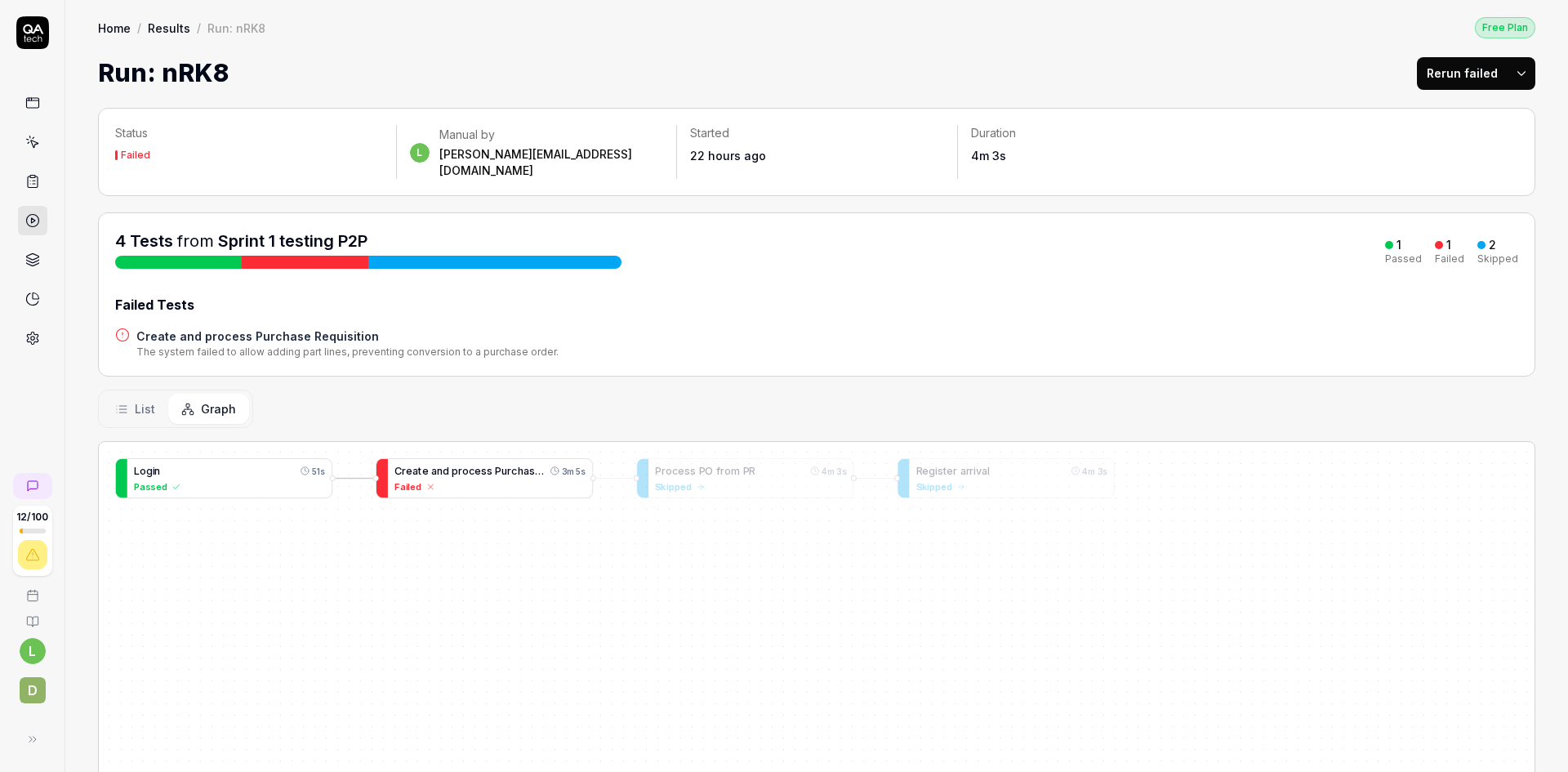
click at [469, 465] on span "c" at bounding box center [472, 471] width 7 height 12
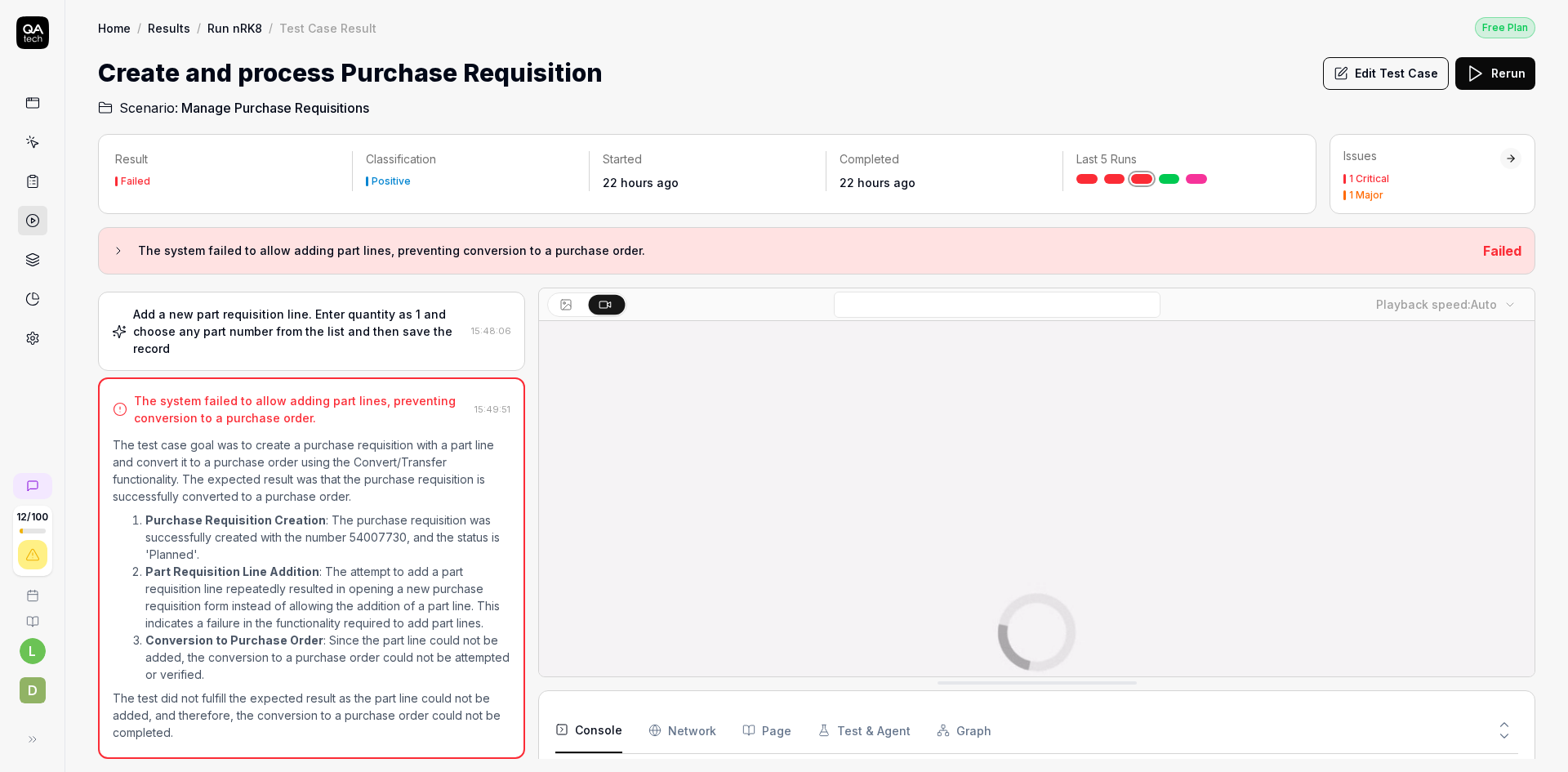
scroll to position [3939, 0]
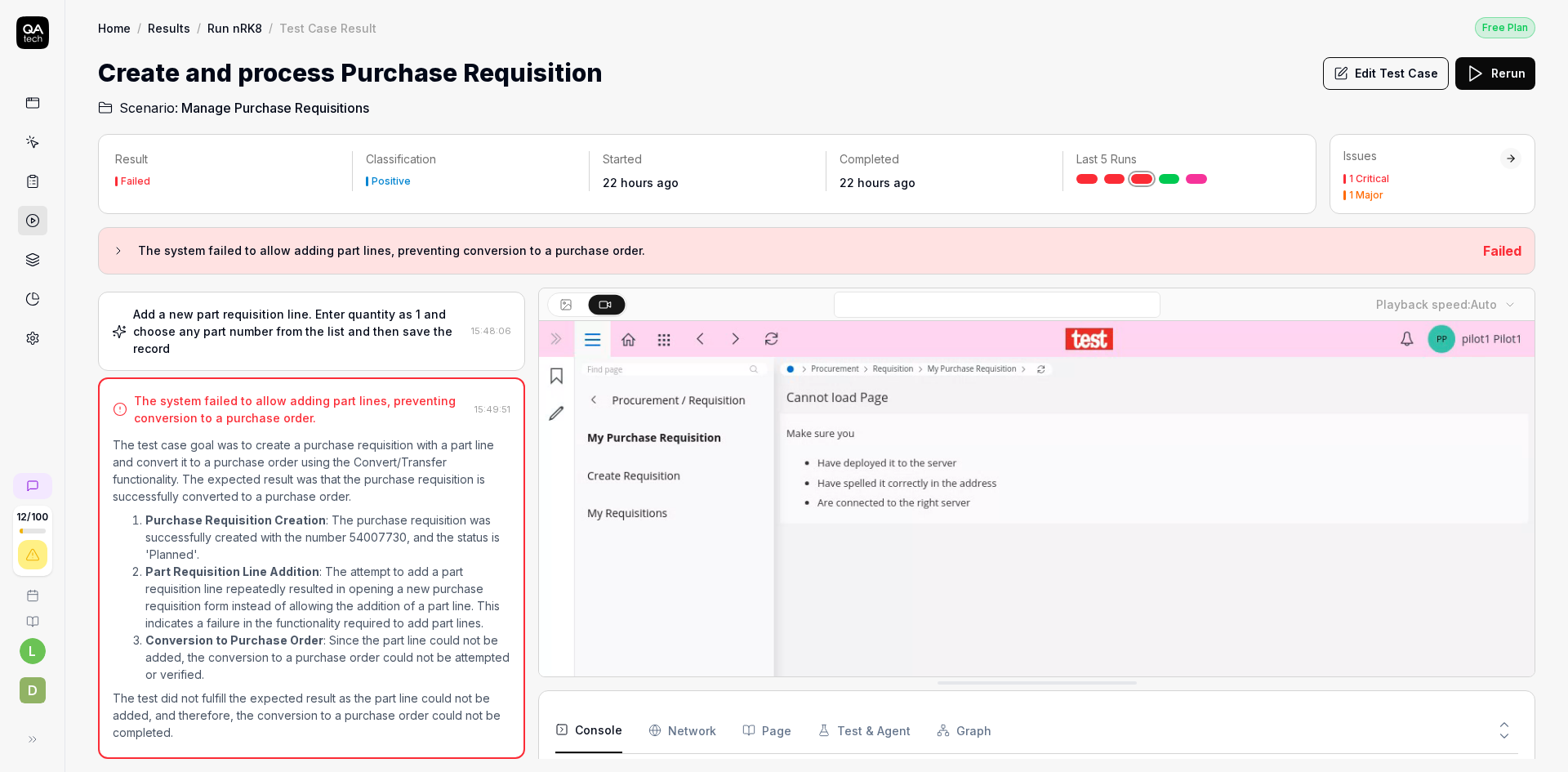
click at [117, 249] on icon at bounding box center [119, 251] width 13 height 13
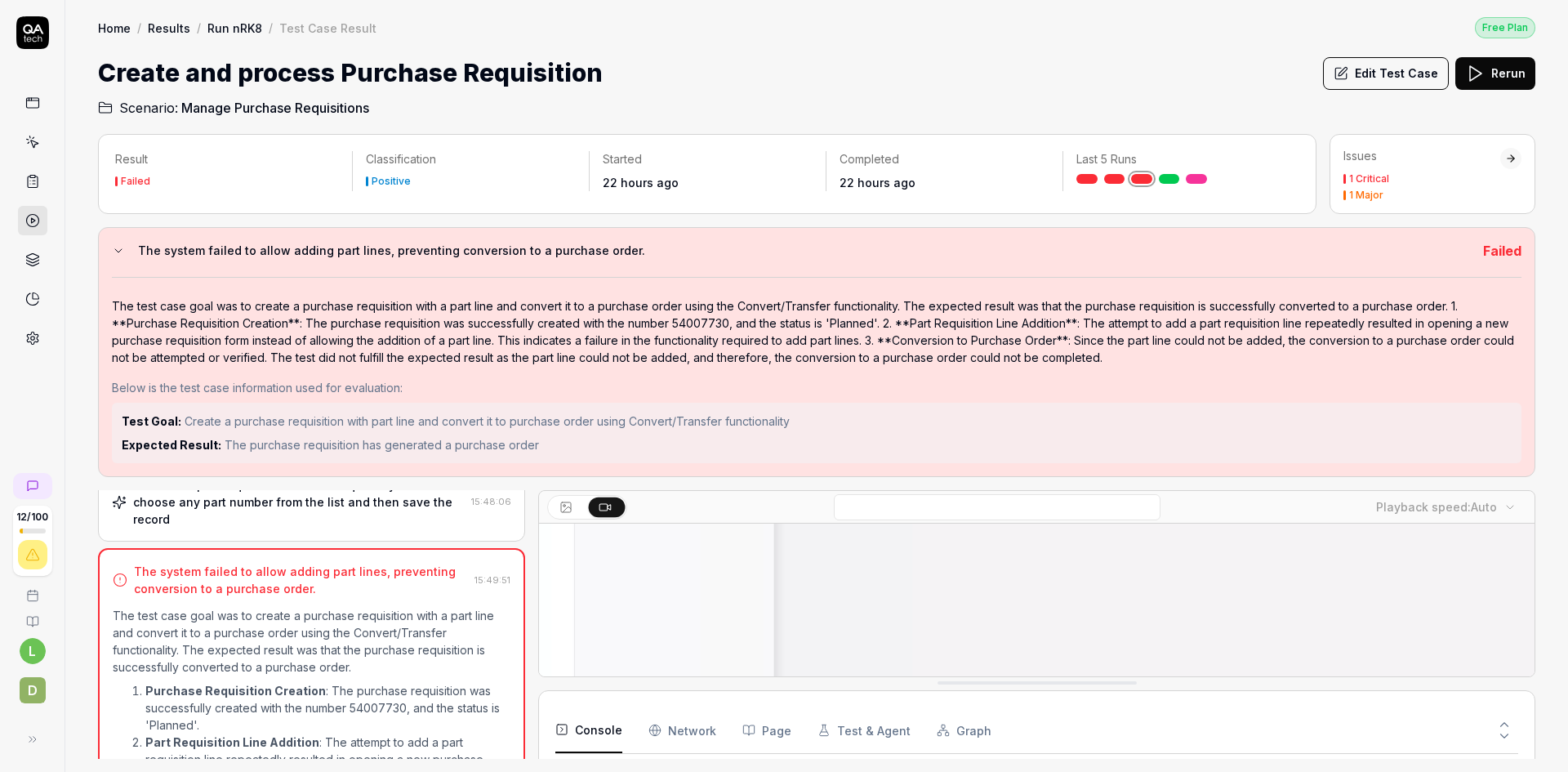
scroll to position [327, 0]
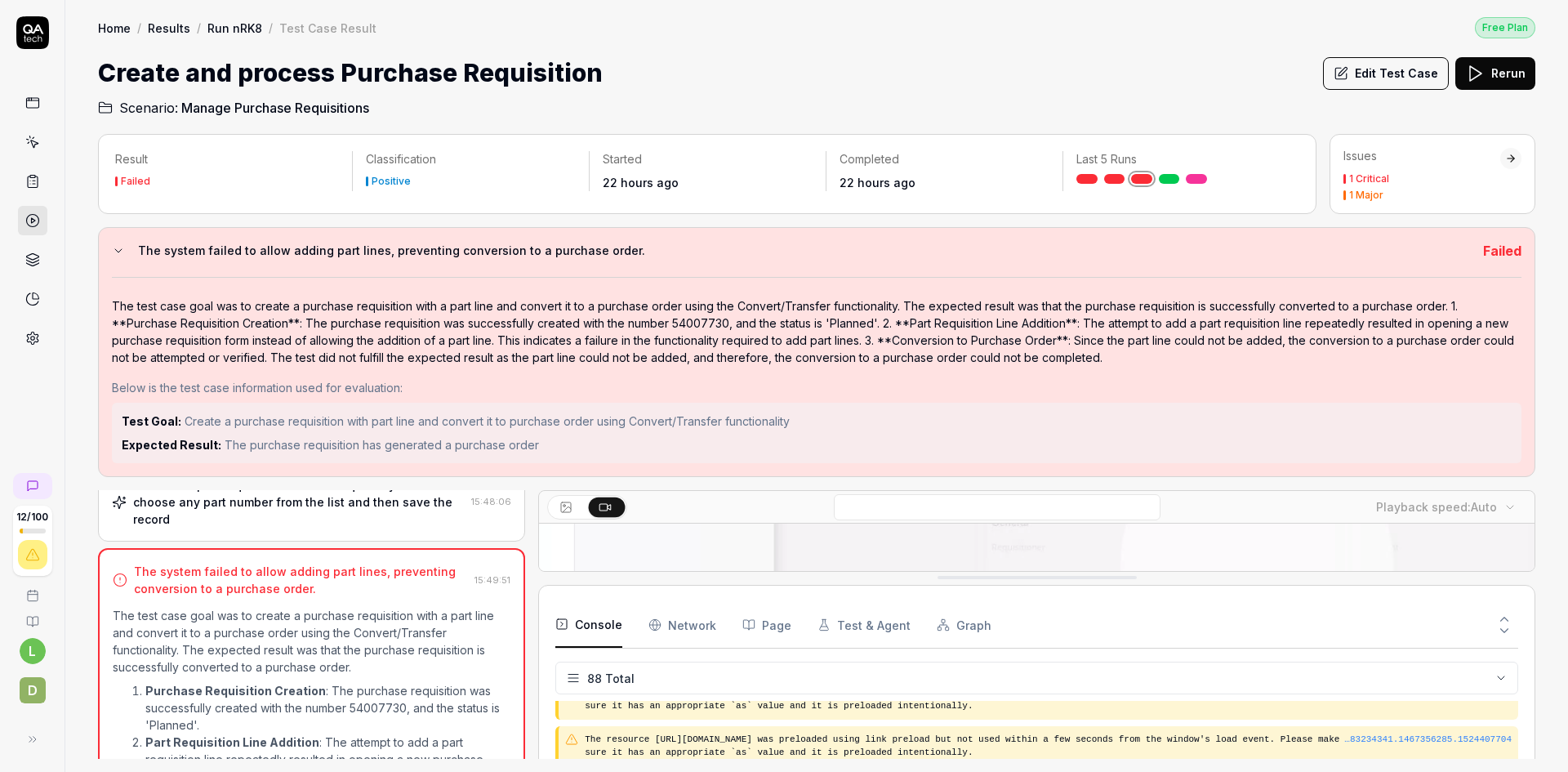
drag, startPoint x: 905, startPoint y: 684, endPoint x: 910, endPoint y: 575, distance: 109.1
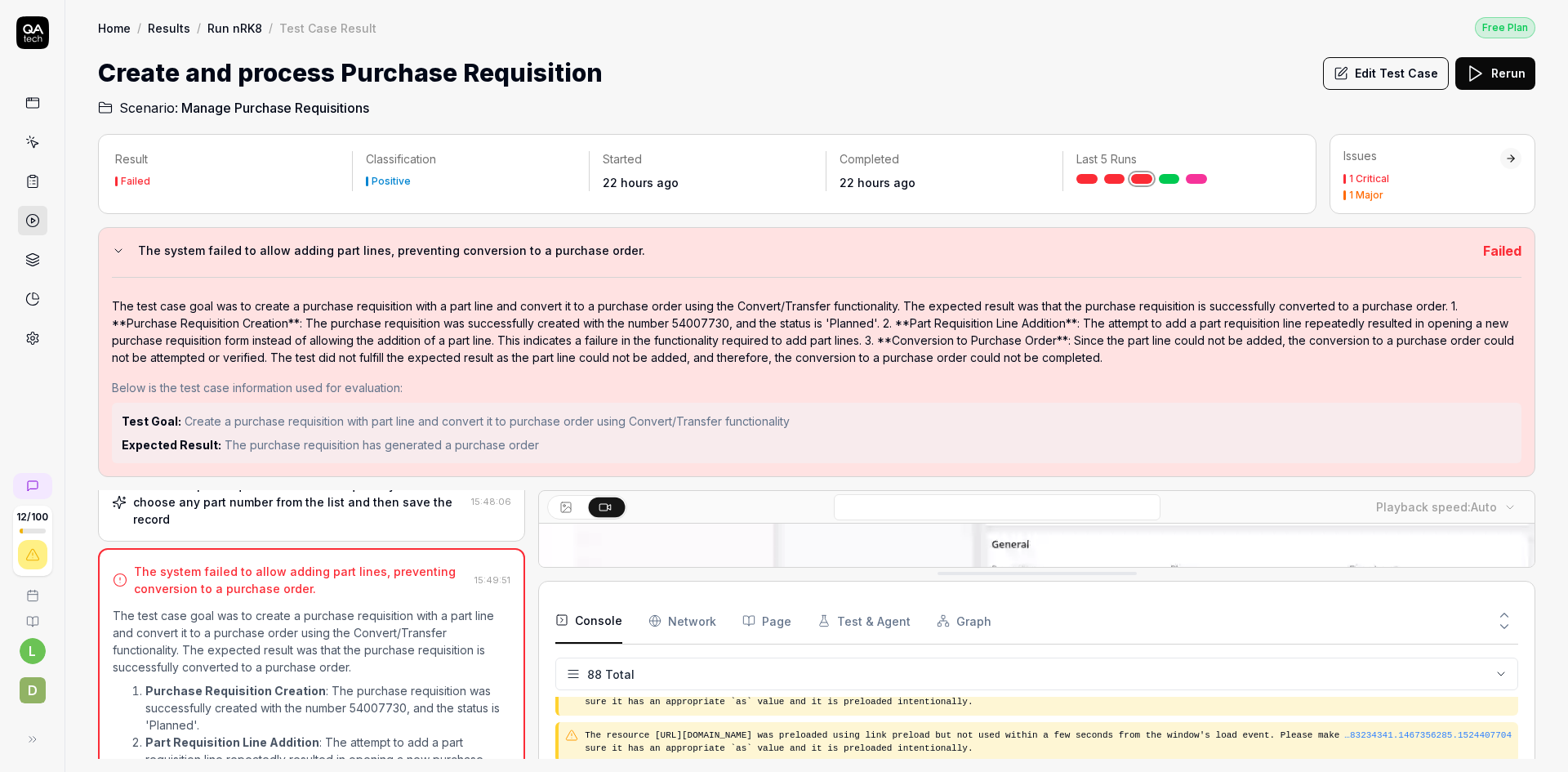
click at [688, 610] on Requests "Network" at bounding box center [682, 620] width 67 height 46
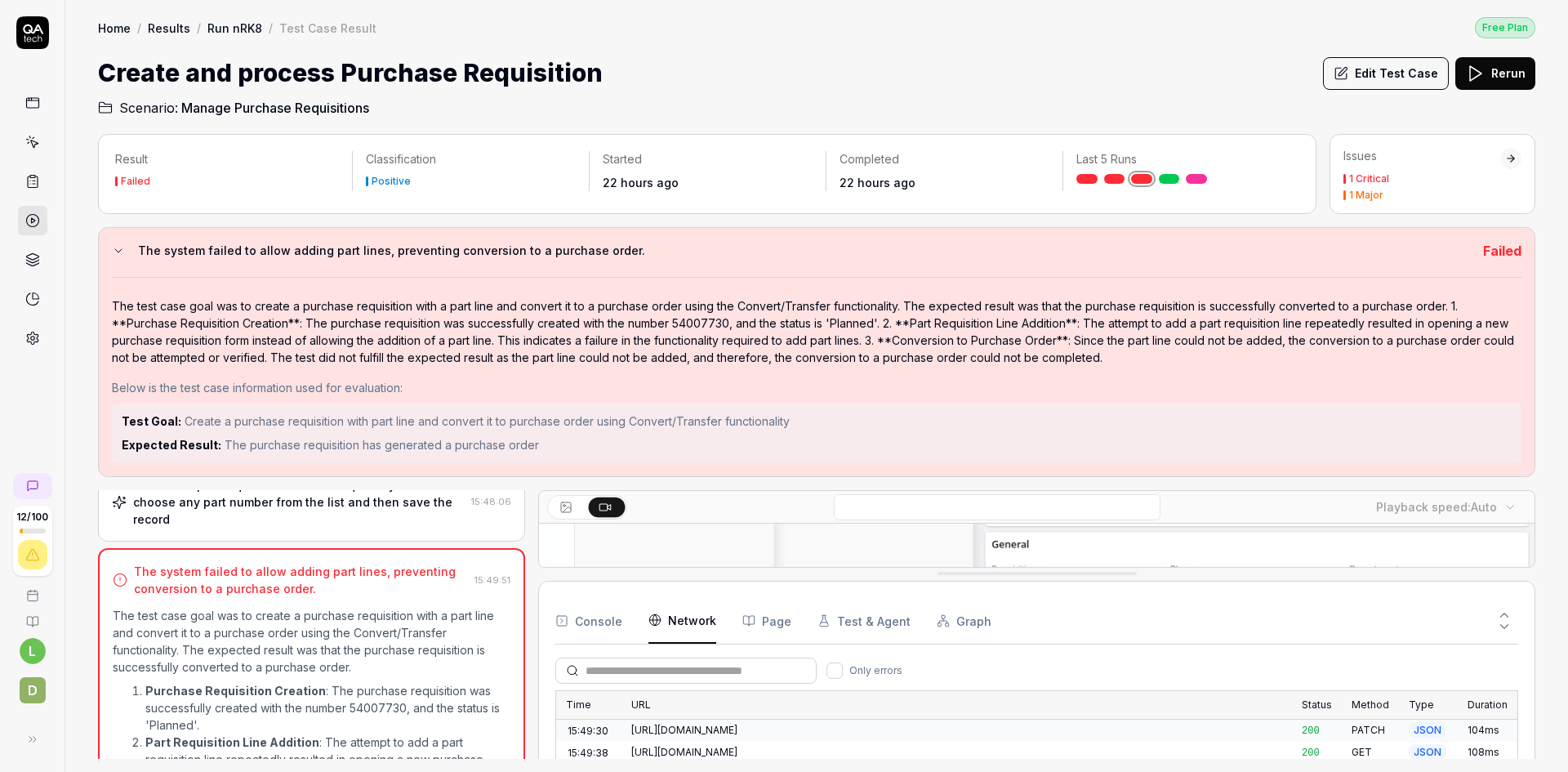
scroll to position [1589, 0]
click at [769, 620] on button "Page" at bounding box center [766, 620] width 49 height 46
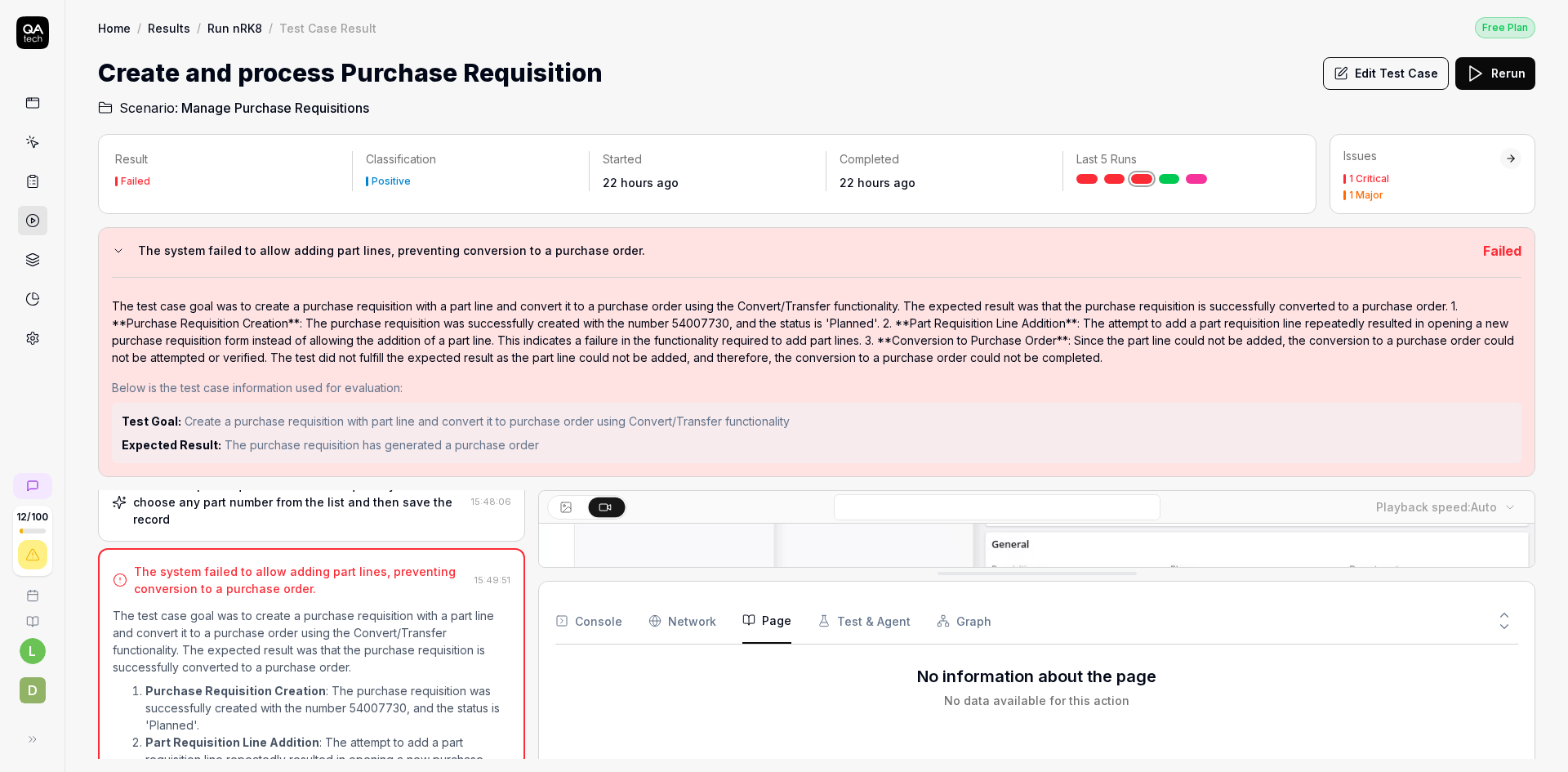
click at [859, 625] on button "Test & Agent" at bounding box center [864, 620] width 93 height 46
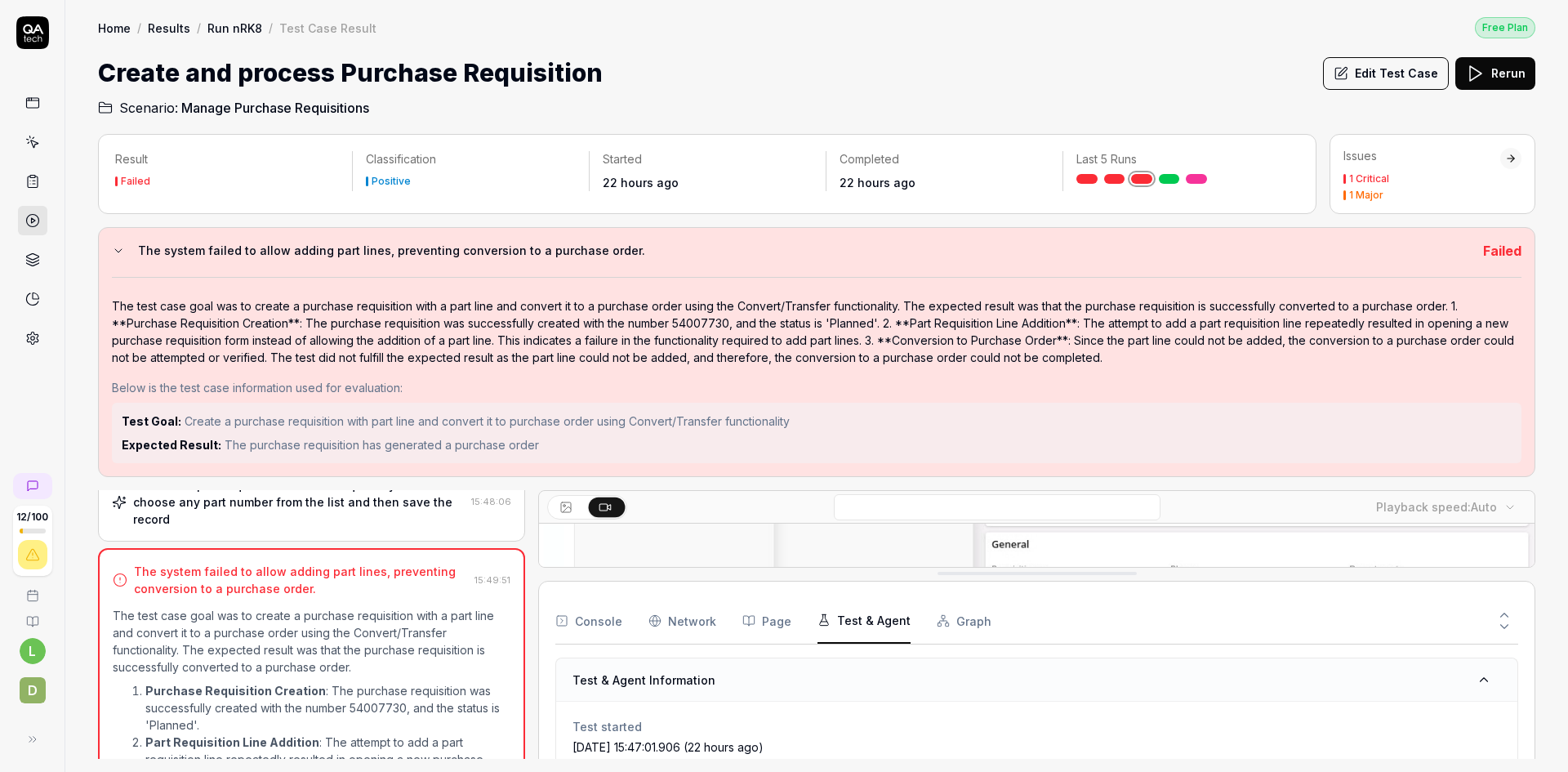
click at [953, 620] on button "Graph" at bounding box center [964, 620] width 54 height 46
click at [601, 618] on button "Console" at bounding box center [589, 620] width 67 height 46
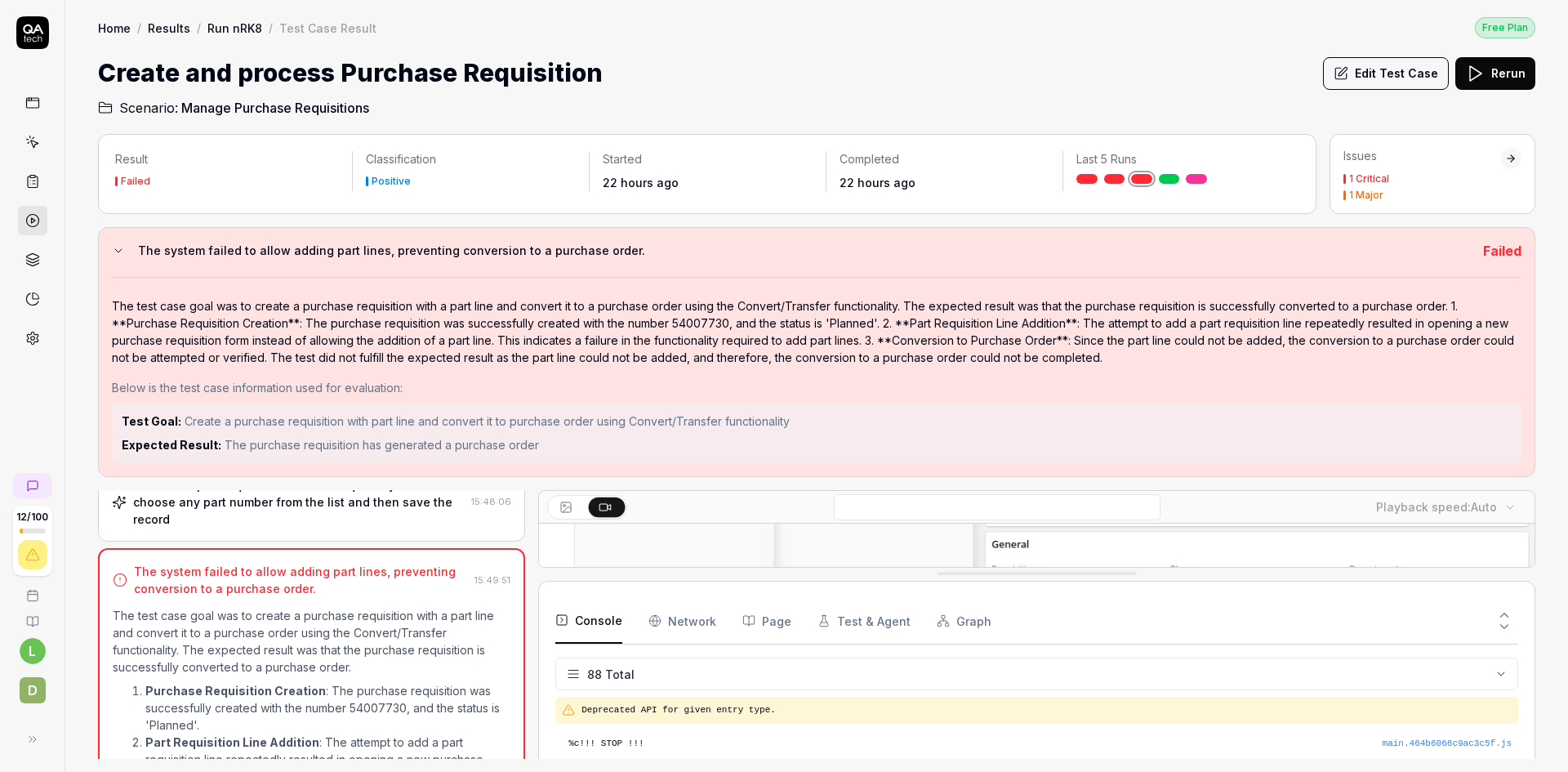
scroll to position [3939, 0]
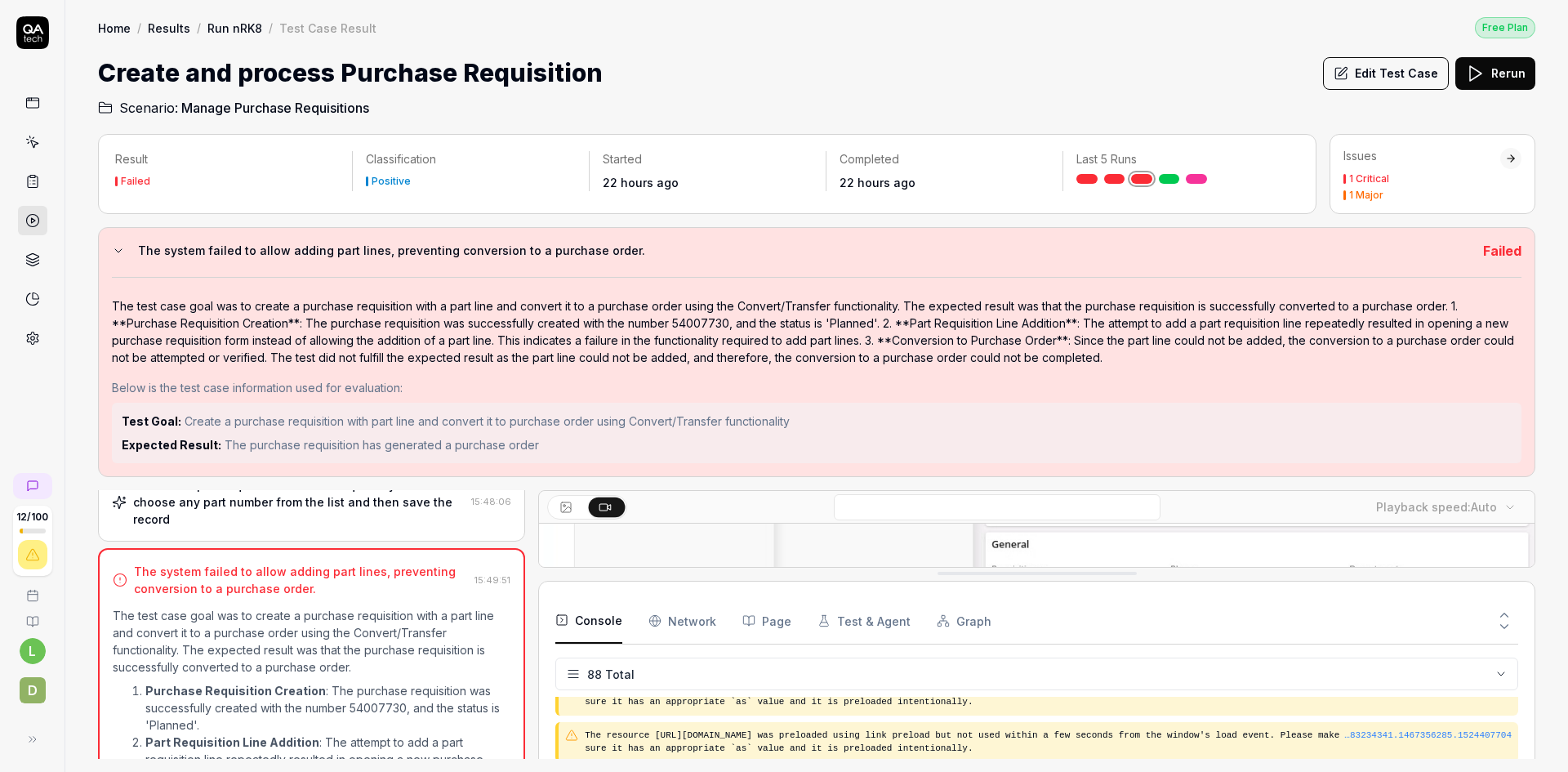
click at [566, 671] on html "12 / 100 l D Home / Results / Run nRK8 / Test Case Result Free Plan Home / Resu…" at bounding box center [784, 386] width 1568 height 772
click at [247, 30] on link "Run nRK8" at bounding box center [235, 27] width 54 height 16
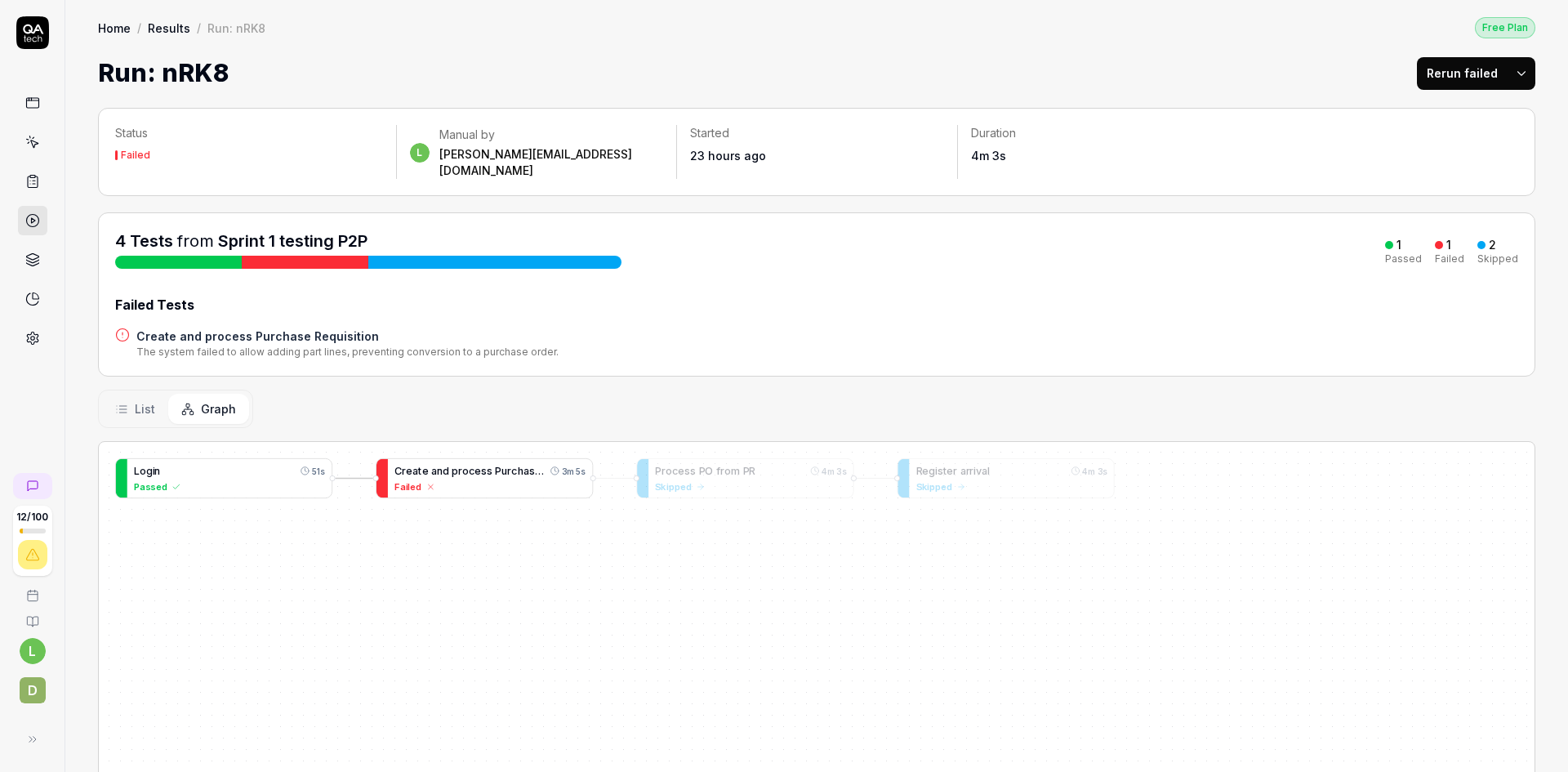
click at [486, 465] on span "s" at bounding box center [489, 471] width 6 height 12
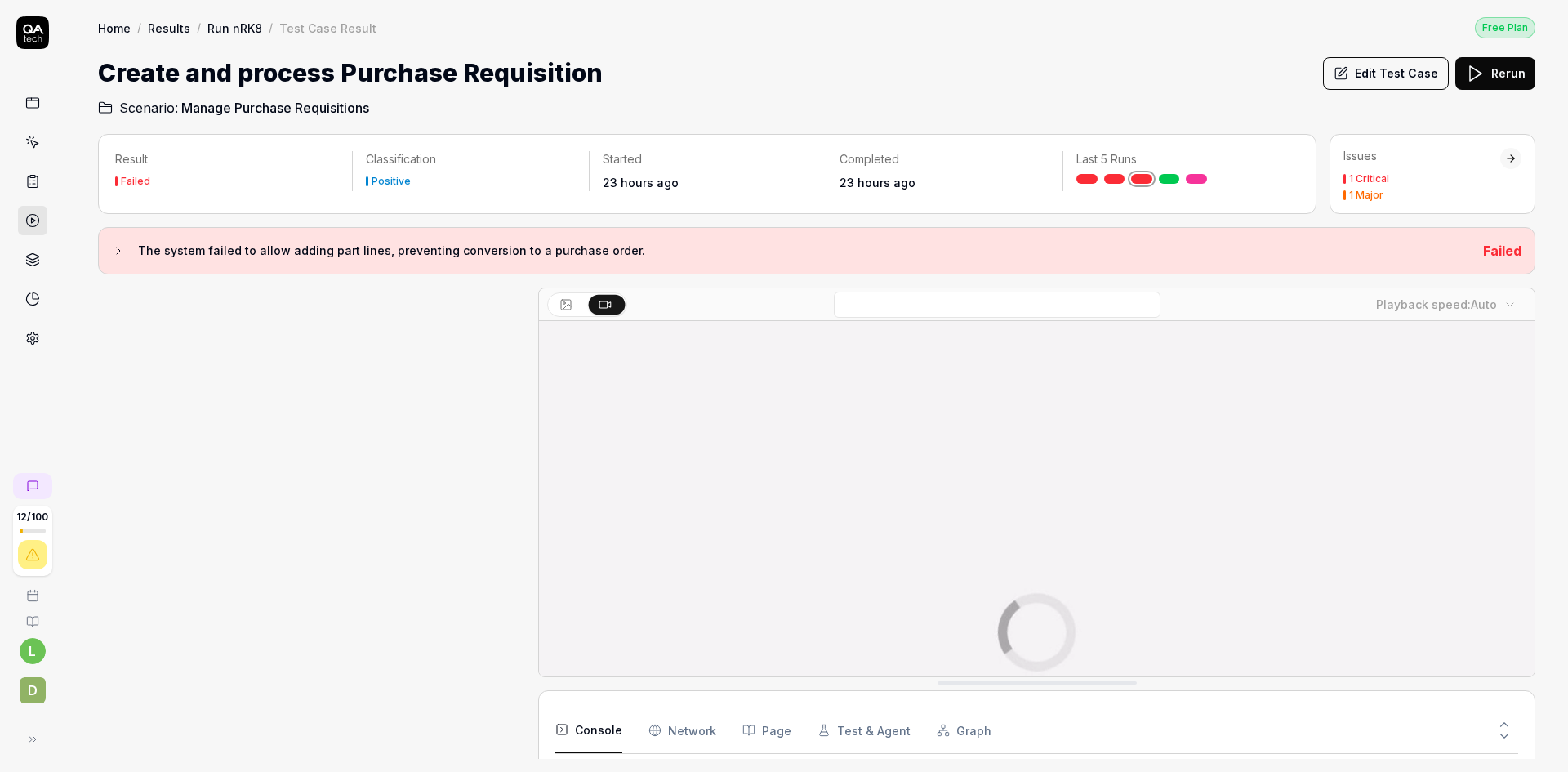
scroll to position [430, 0]
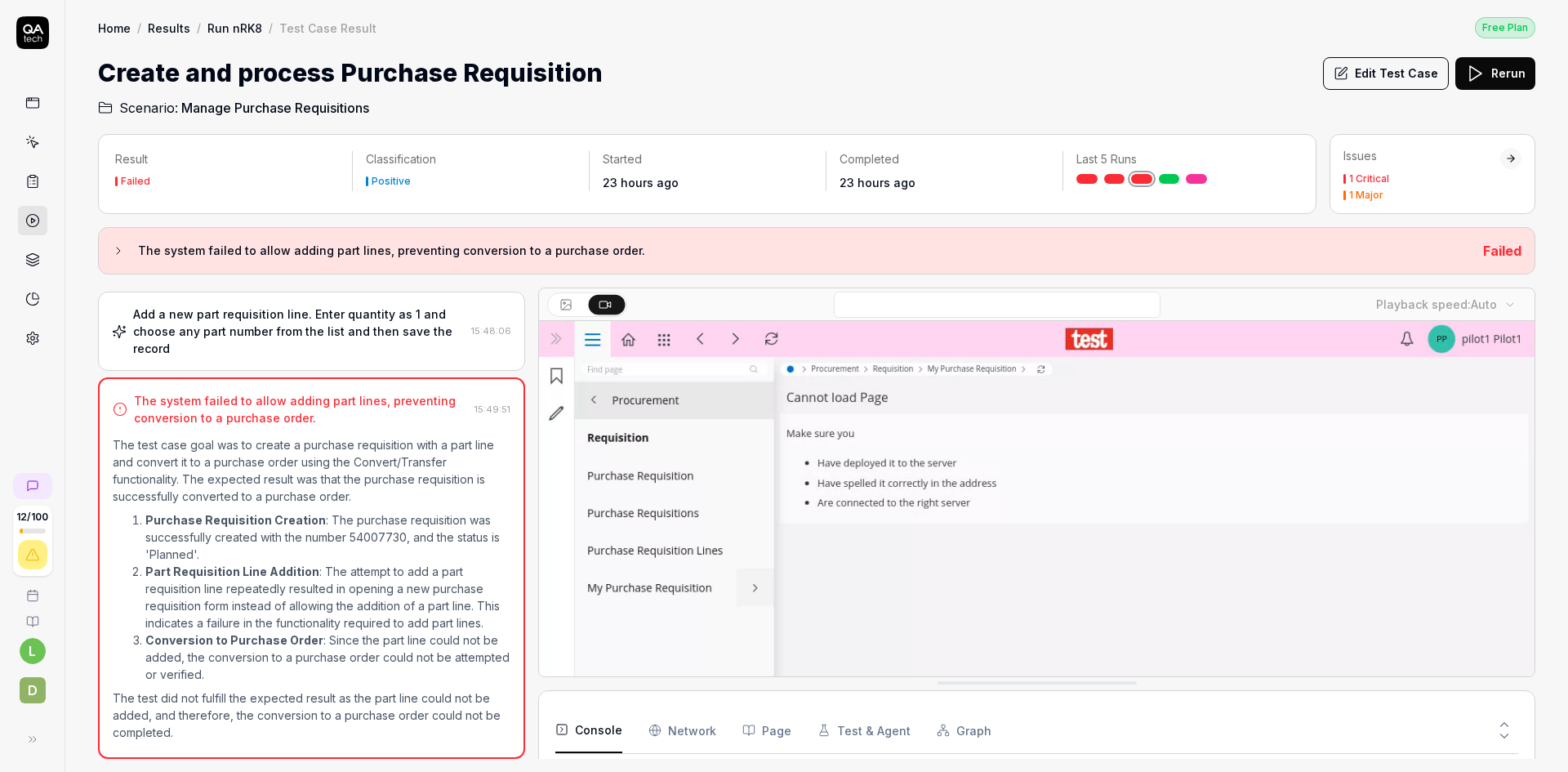
click at [1404, 67] on button "Edit Test Case" at bounding box center [1386, 73] width 125 height 33
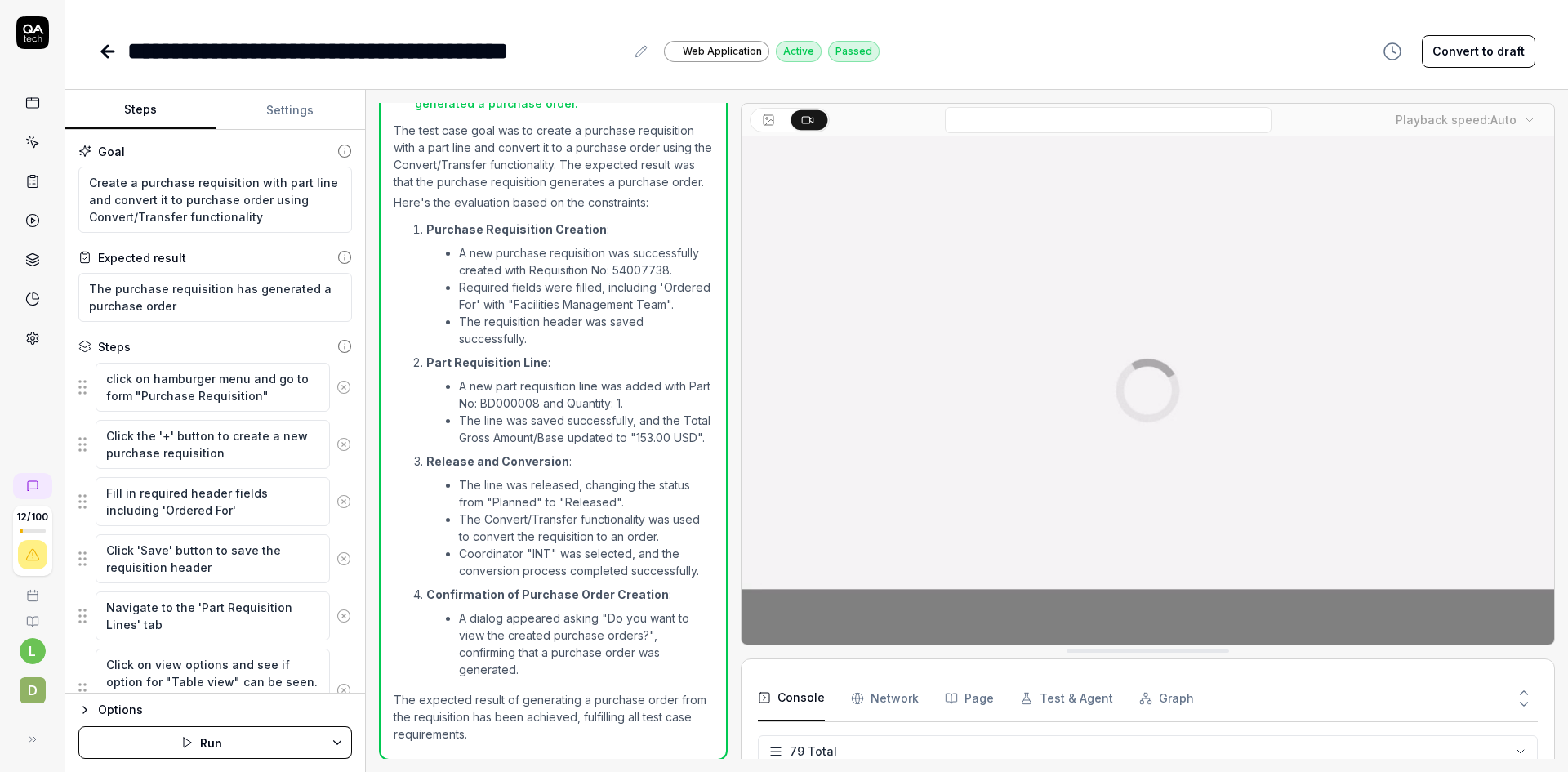
scroll to position [904, 0]
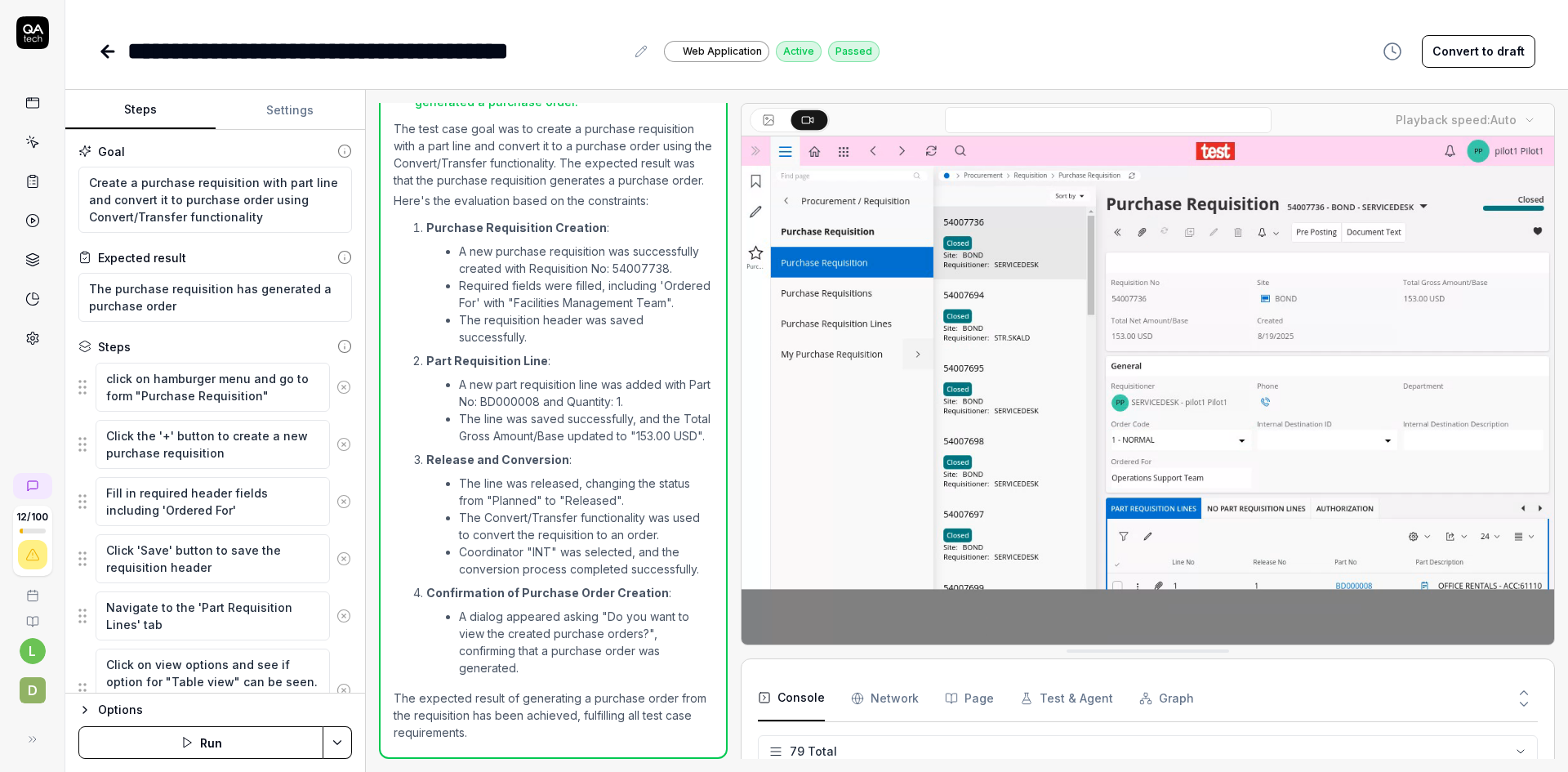
click at [108, 55] on icon at bounding box center [105, 51] width 6 height 11
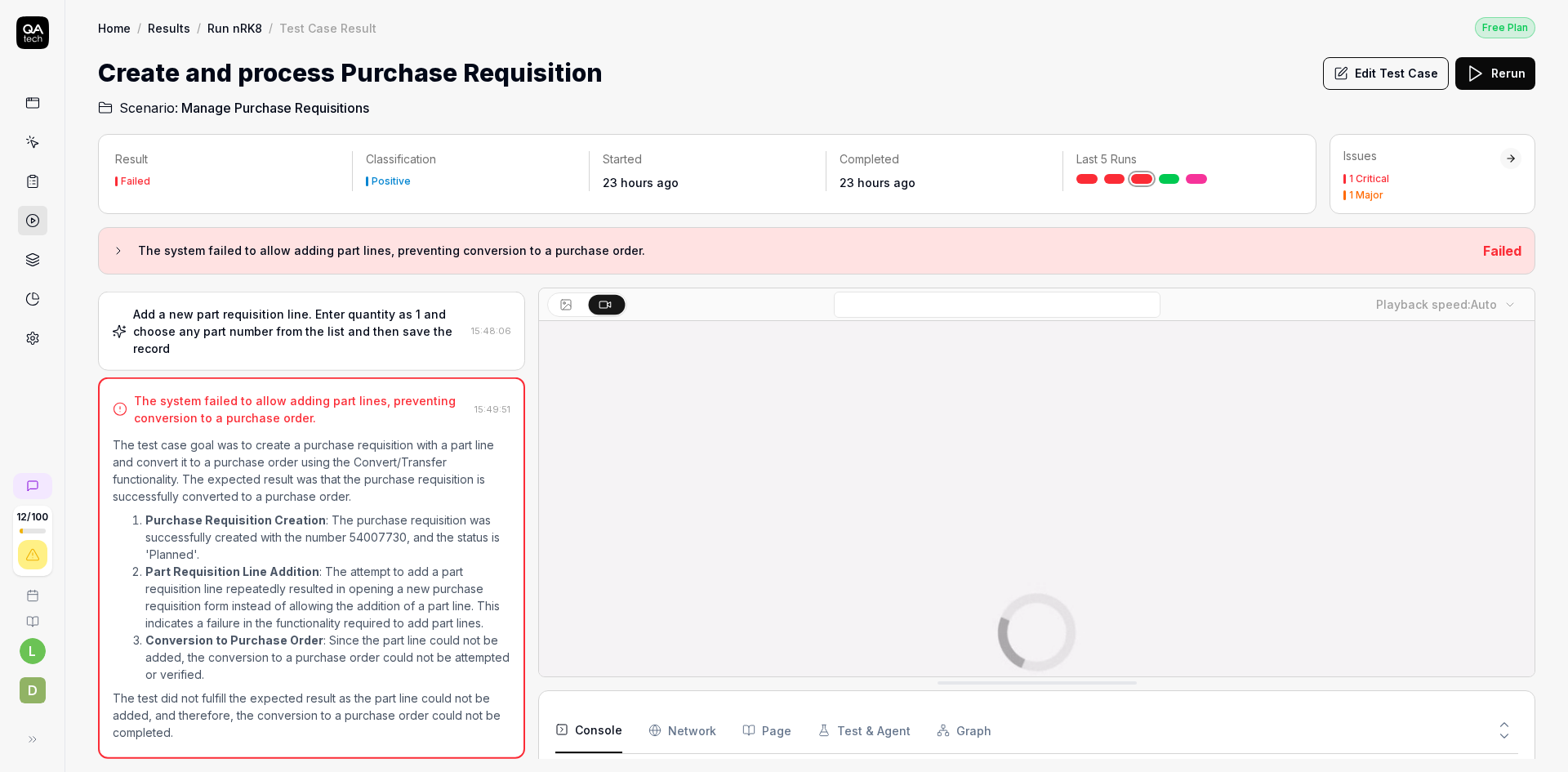
scroll to position [430, 0]
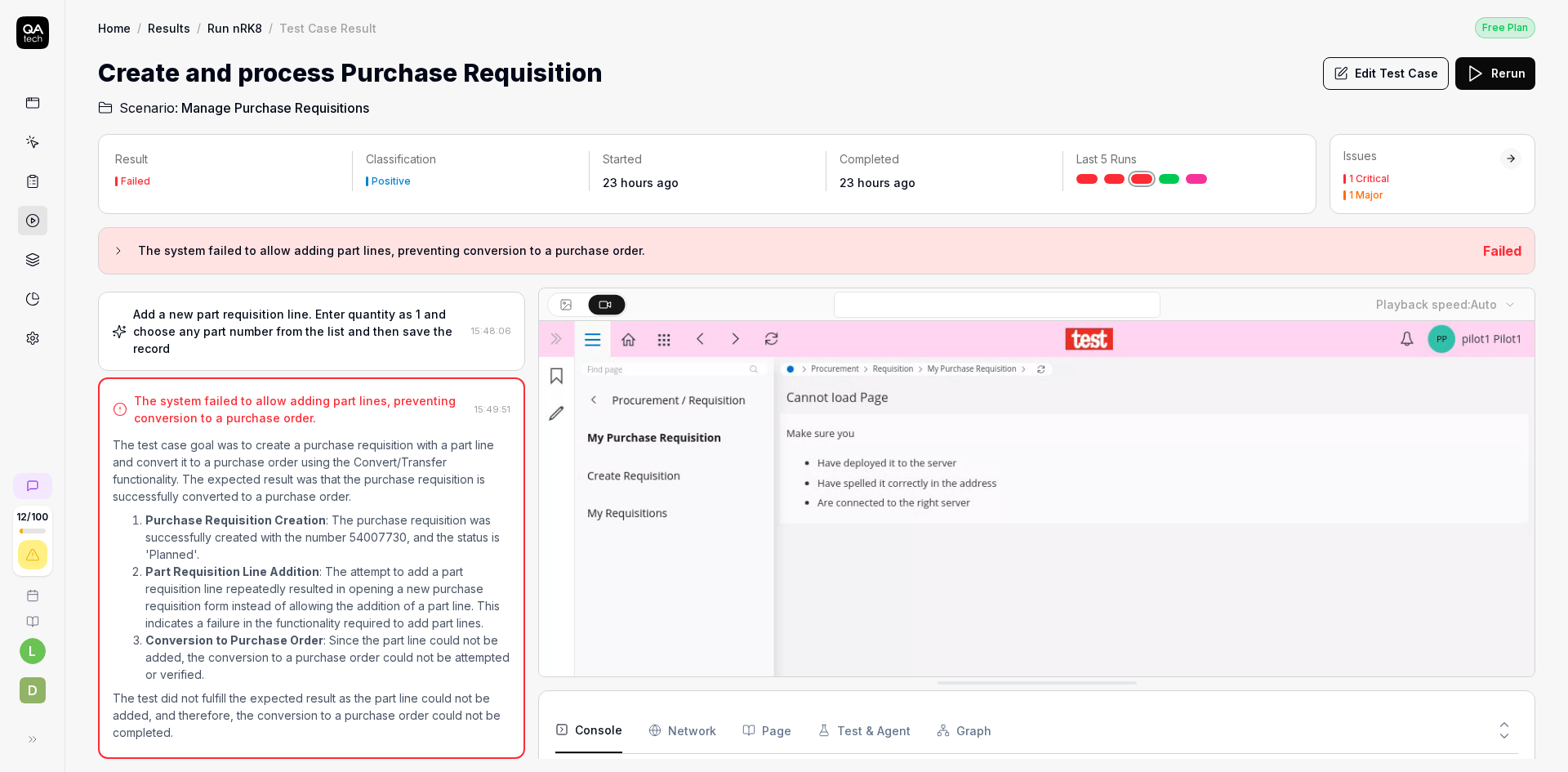
click at [228, 28] on link "Run nRK8" at bounding box center [235, 27] width 54 height 16
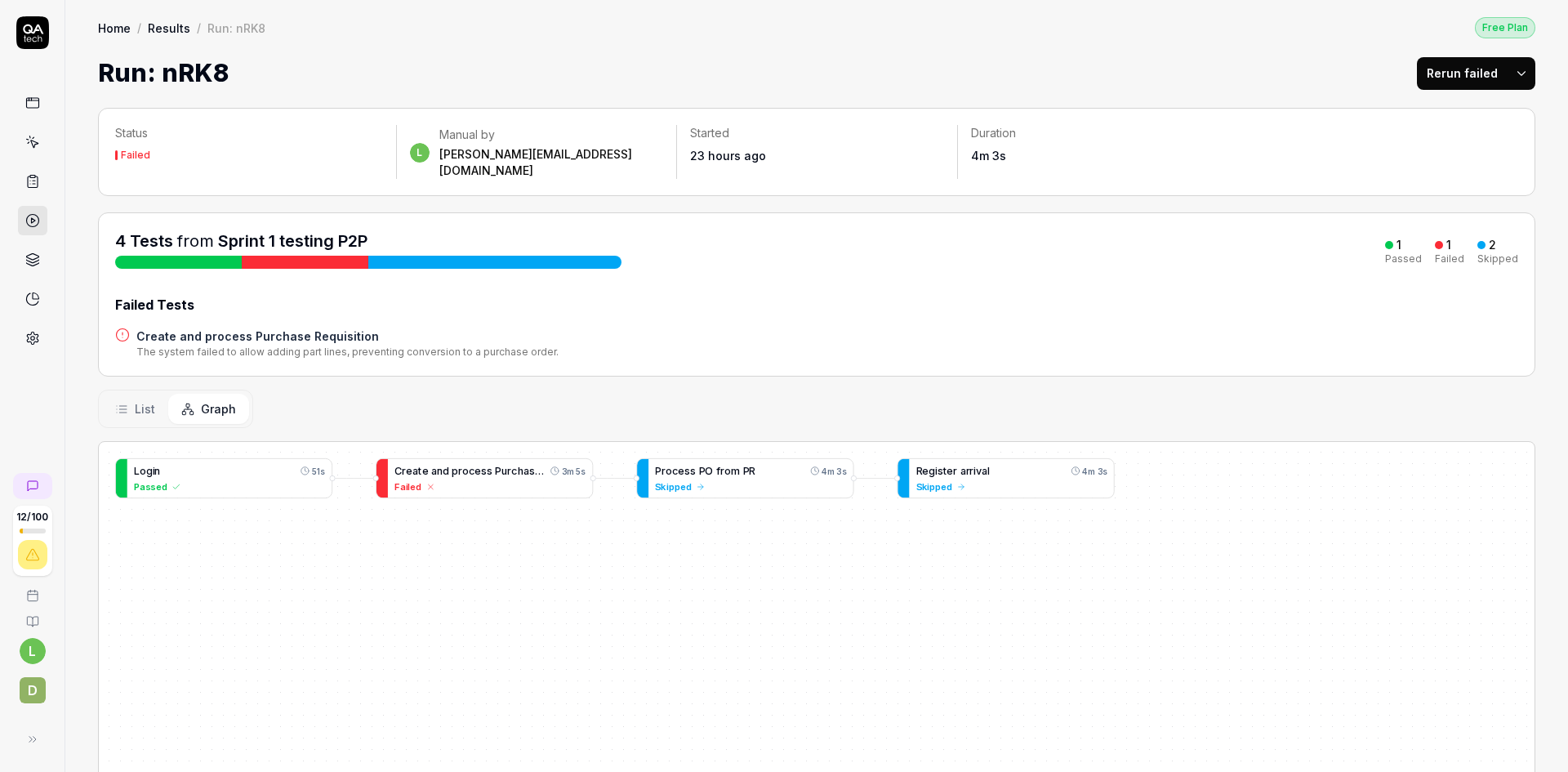
click at [1512, 69] on html "12 / 100 l D Home / Results / Run: nRK8 Free Plan Home / Results / Run: nRK8 Fr…" at bounding box center [784, 386] width 1568 height 772
drag, startPoint x: 1447, startPoint y: 113, endPoint x: 883, endPoint y: 529, distance: 700.8
click at [834, 619] on html "12 / 100 l D Home / Results / Run: nRK8 Free Plan Home / Results / Run: nRK8 Fr…" at bounding box center [784, 386] width 1568 height 772
click at [1504, 73] on html "12 / 100 l D Home / Results / Run: nRK8 Free Plan Home / Results / Run: nRK8 Fr…" at bounding box center [784, 386] width 1568 height 772
click at [1449, 110] on div "Rerun all" at bounding box center [1458, 115] width 129 height 36
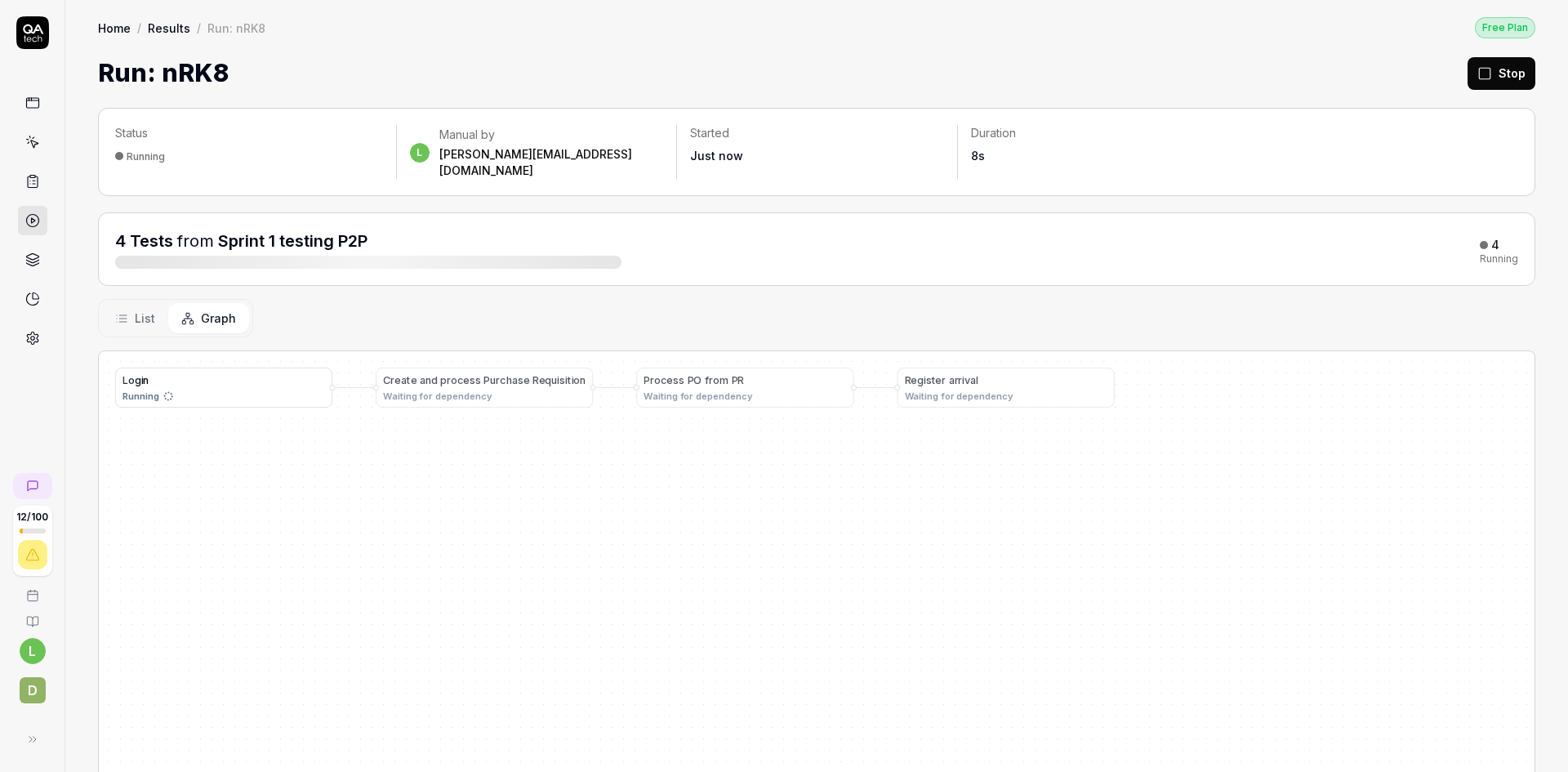
click at [687, 697] on div "R e g i s t e r a r r i v a l Waiting for dependency P r o c e s s P O f r o m …" at bounding box center [817, 659] width 1435 height 616
click at [481, 374] on span at bounding box center [482, 380] width 3 height 12
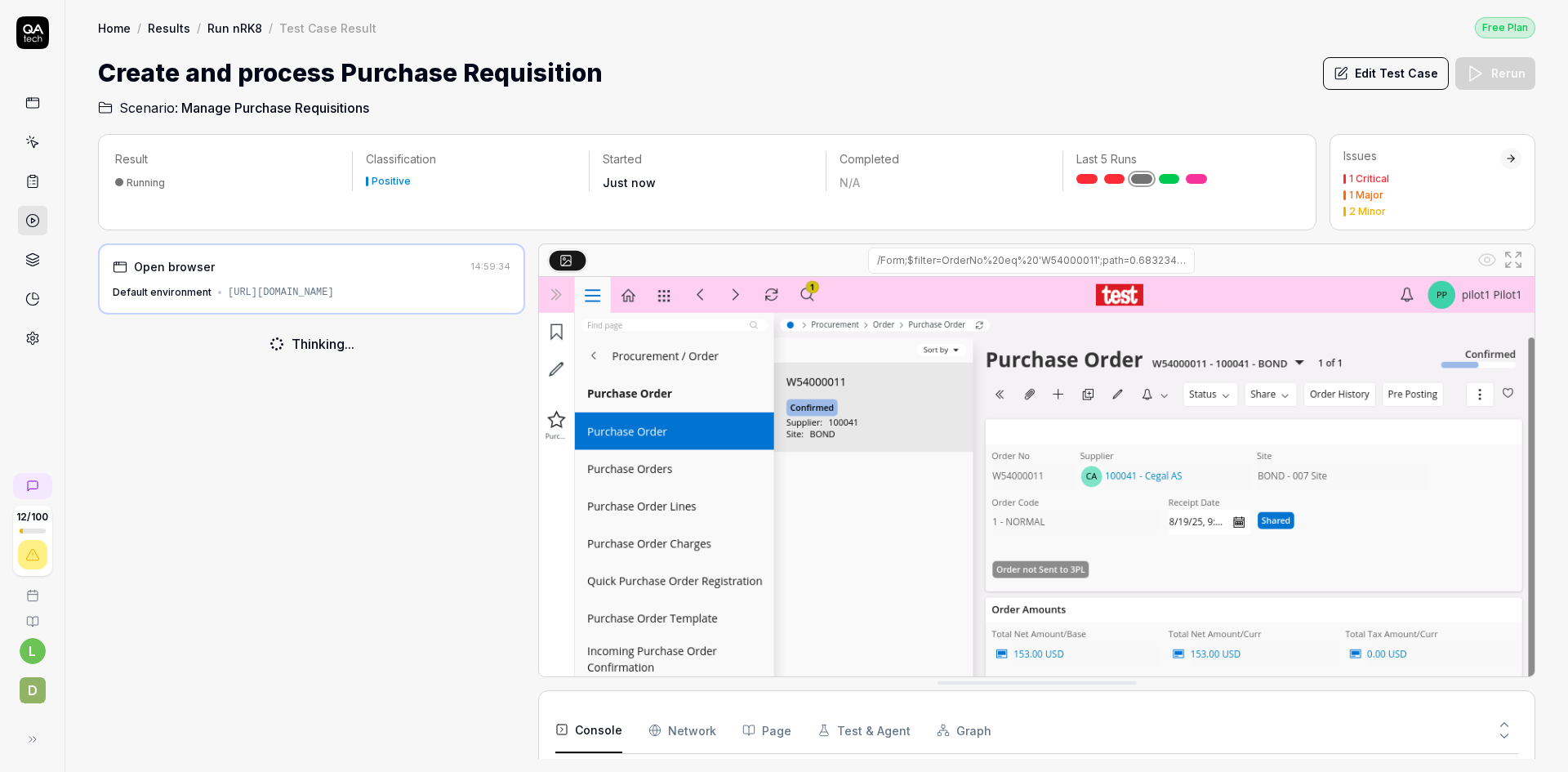
scroll to position [134, 0]
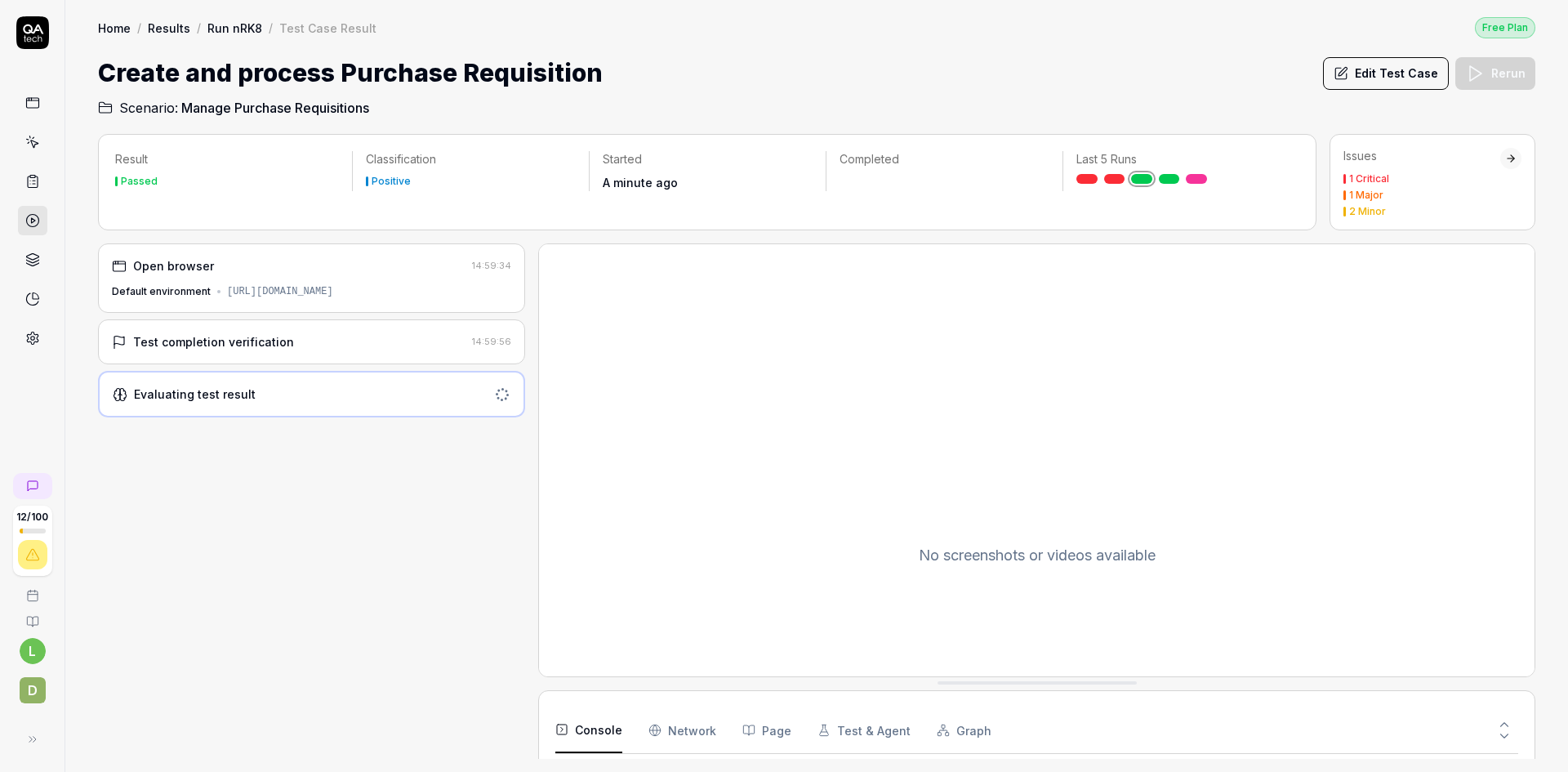
click at [244, 27] on link "Run nRK8" at bounding box center [235, 27] width 54 height 16
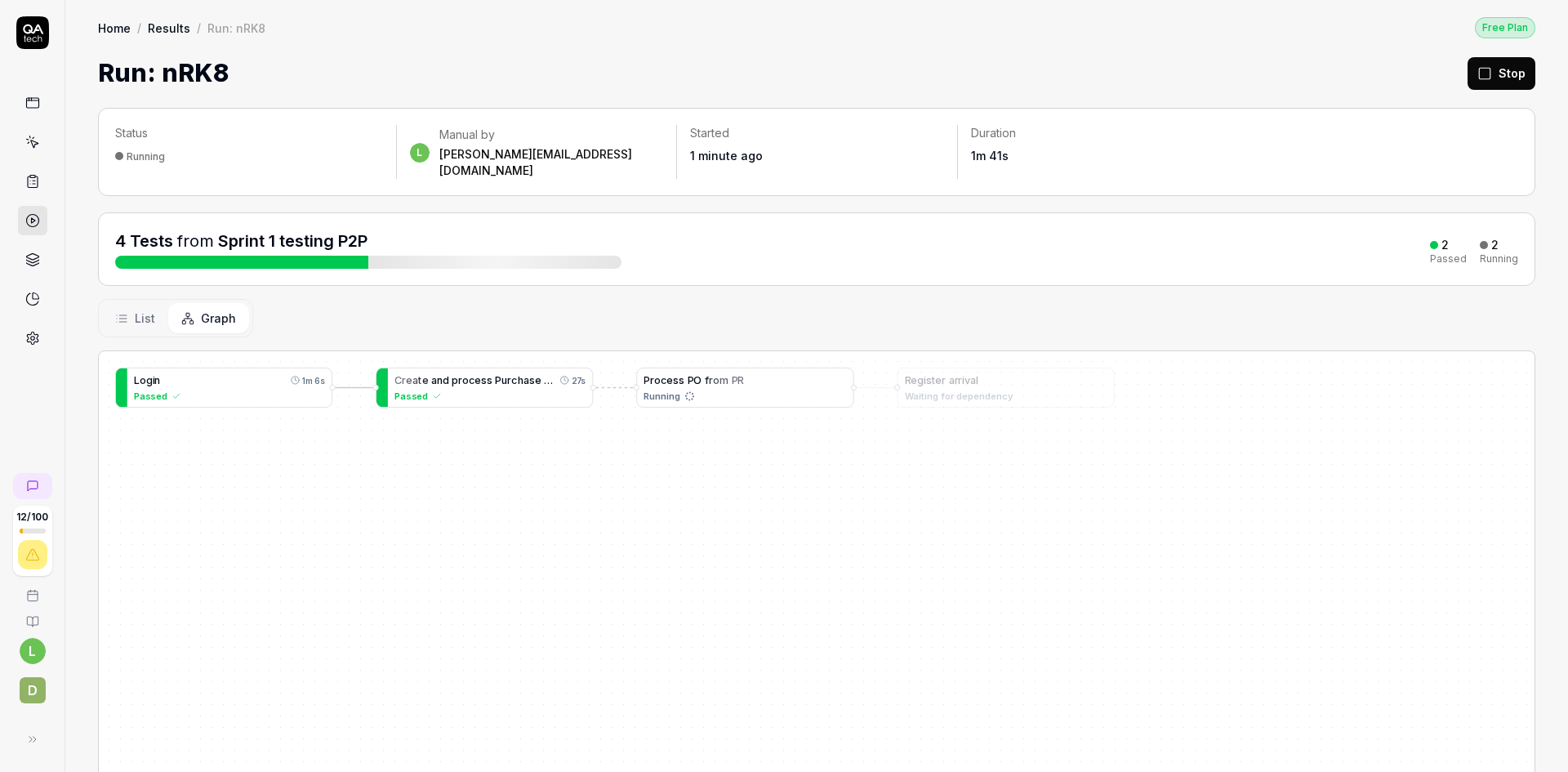
click at [713, 374] on span "o" at bounding box center [716, 380] width 7 height 12
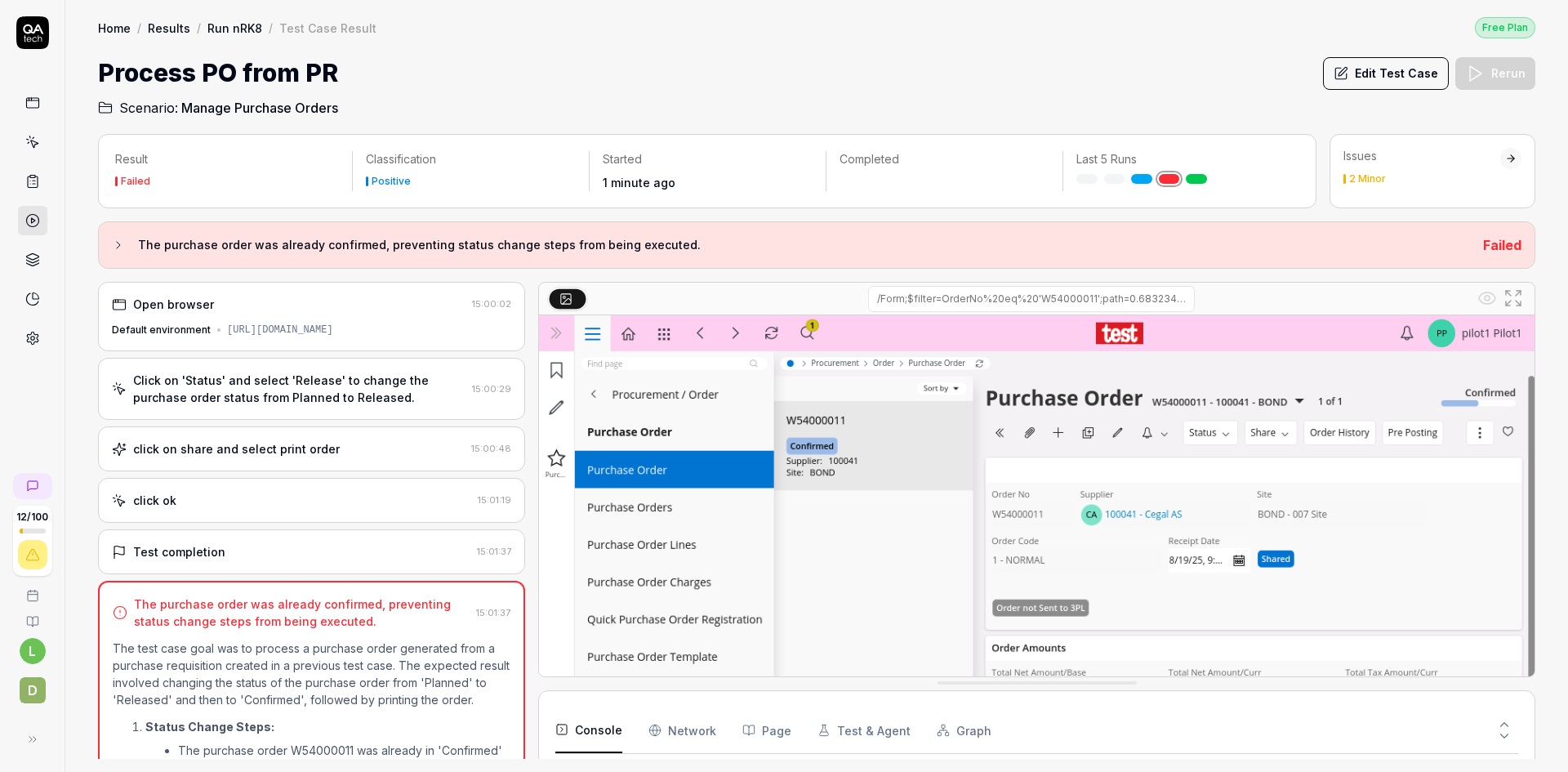
click at [222, 26] on link "Run nRK8" at bounding box center [235, 27] width 54 height 16
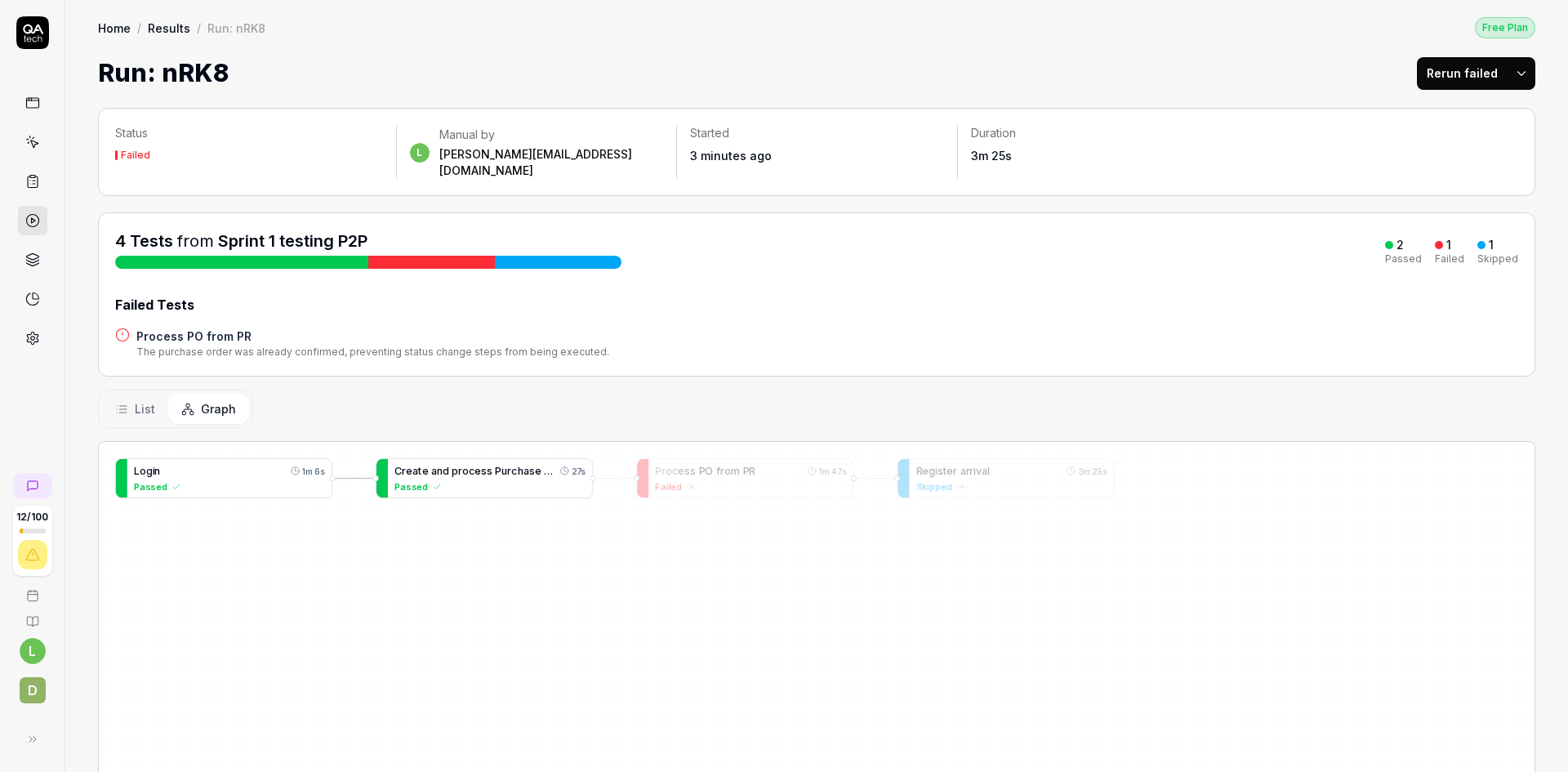
click at [469, 465] on span "c" at bounding box center [472, 471] width 7 height 12
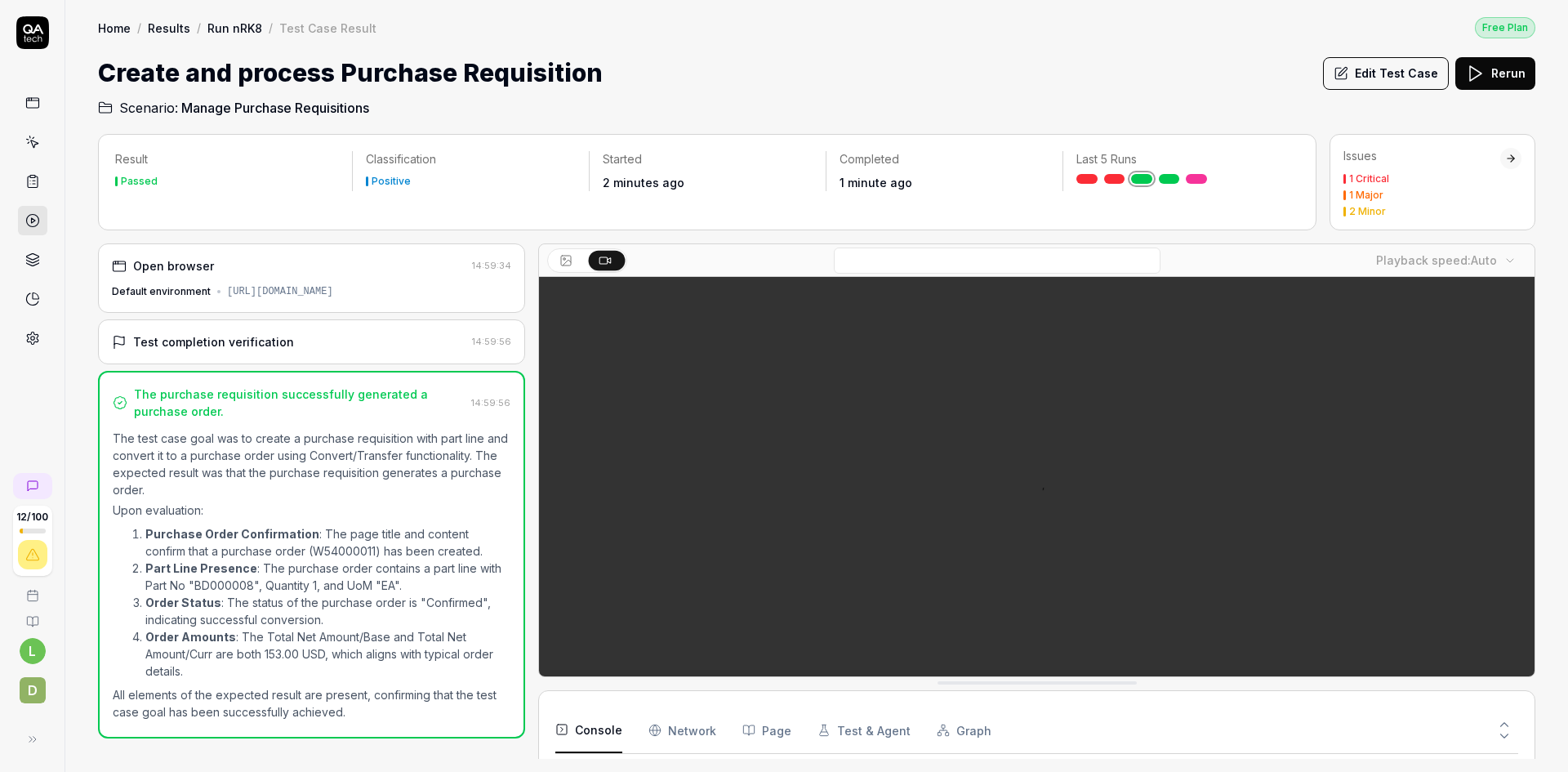
scroll to position [414, 0]
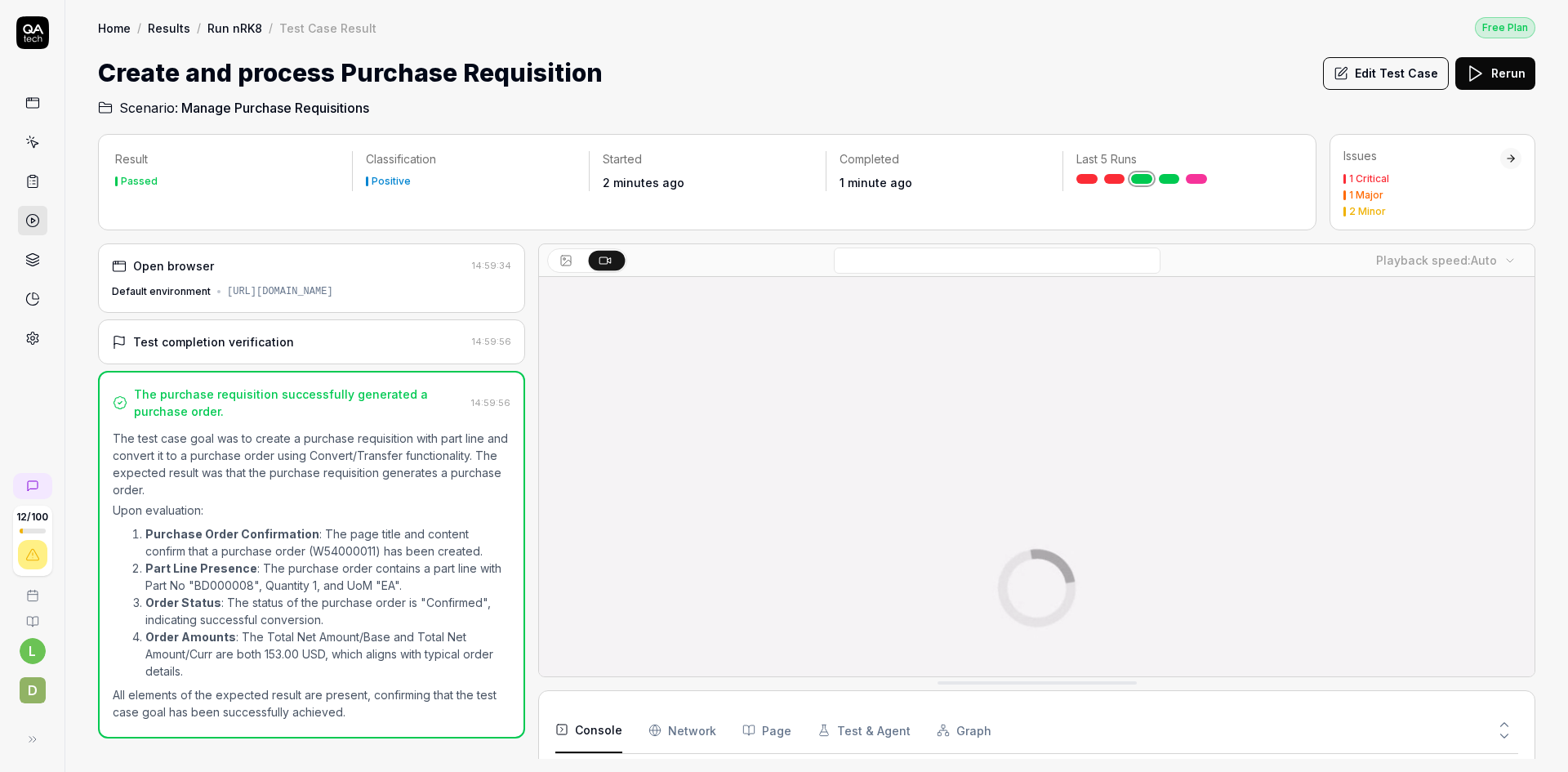
click at [300, 348] on div "Test completion verification" at bounding box center [289, 342] width 354 height 17
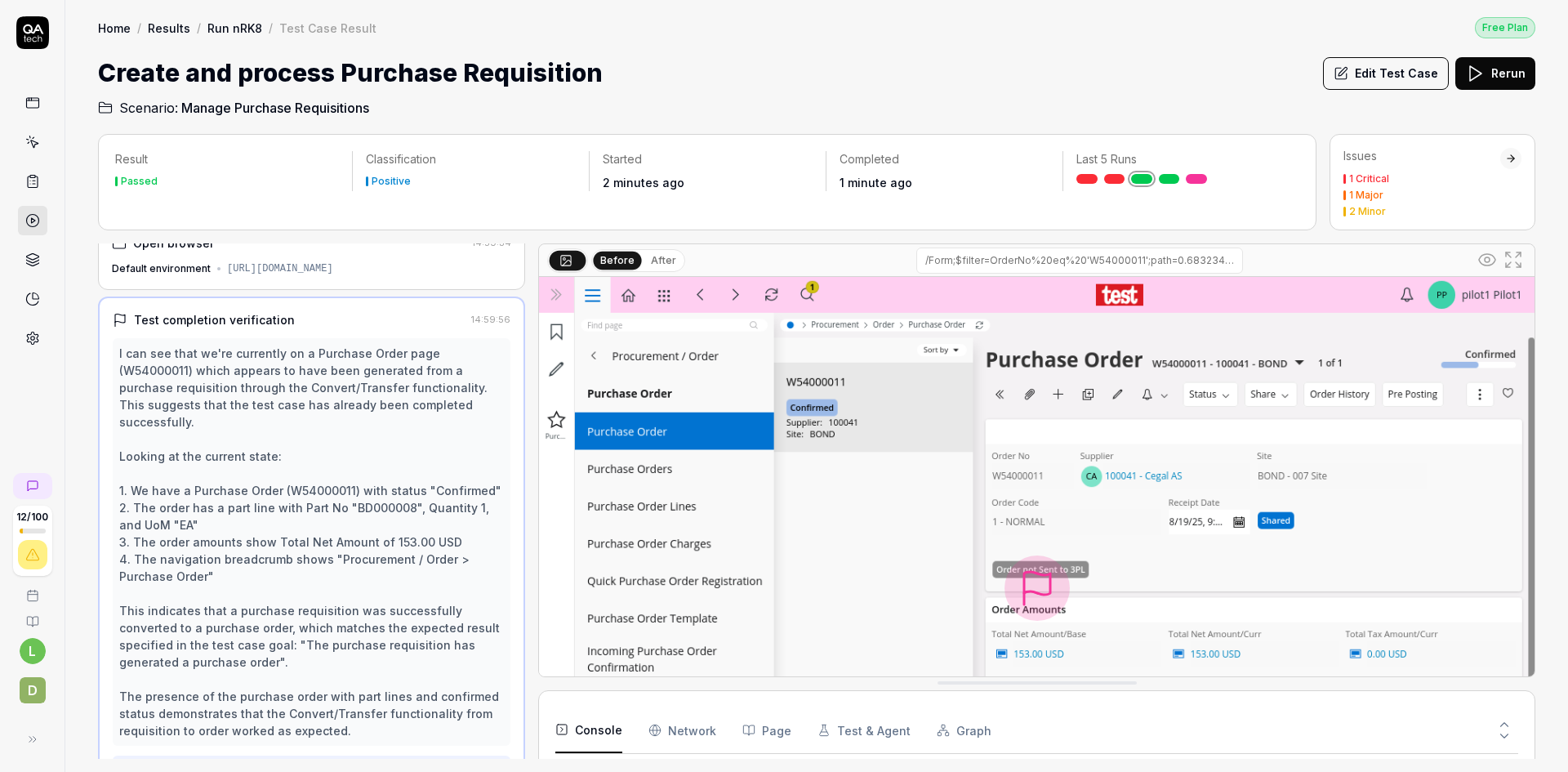
scroll to position [0, 0]
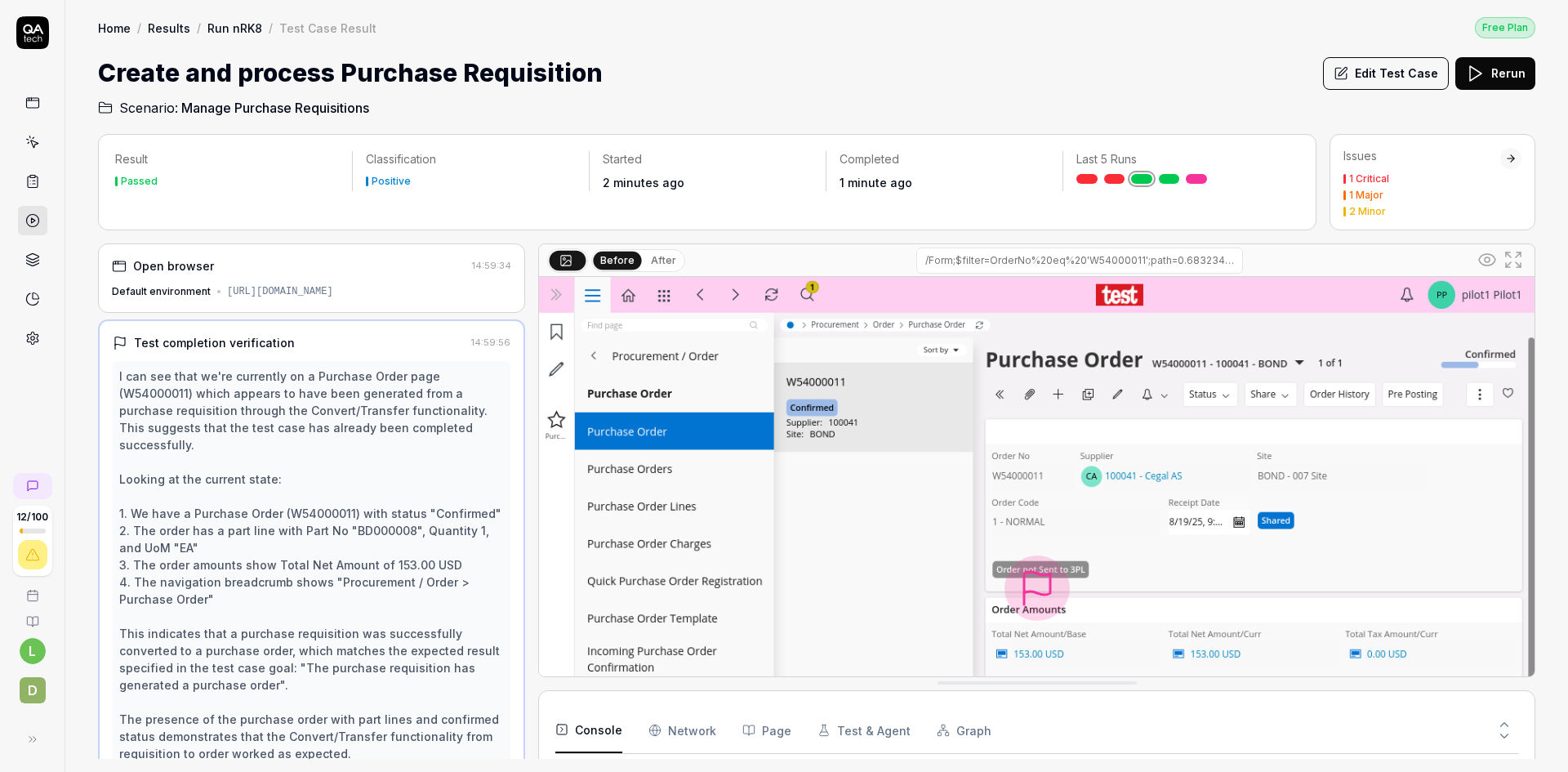
click at [363, 285] on div "Default environment [URL][DOMAIN_NAME]" at bounding box center [312, 292] width 399 height 15
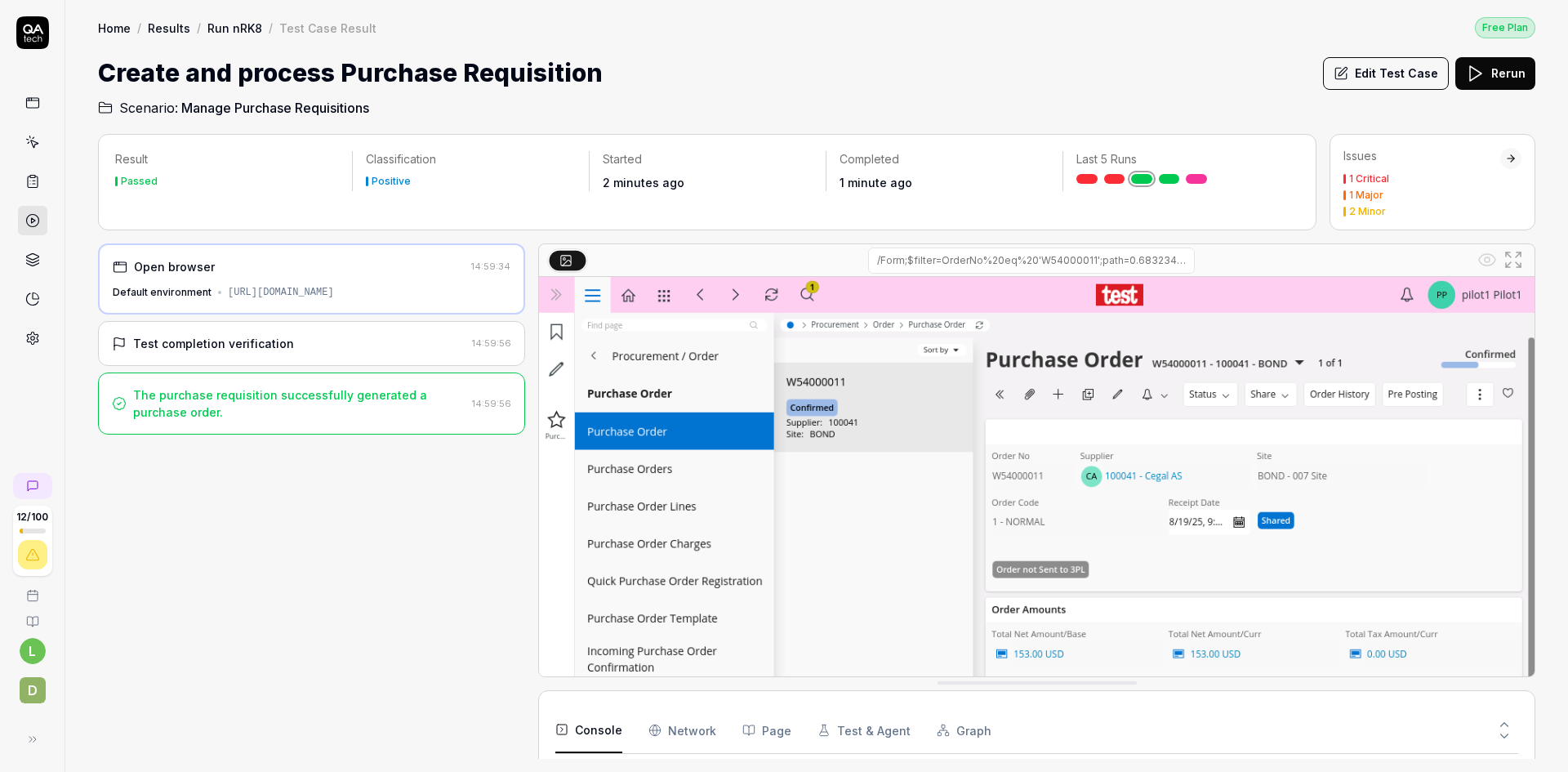
click at [352, 352] on div "Test completion verification" at bounding box center [289, 343] width 354 height 17
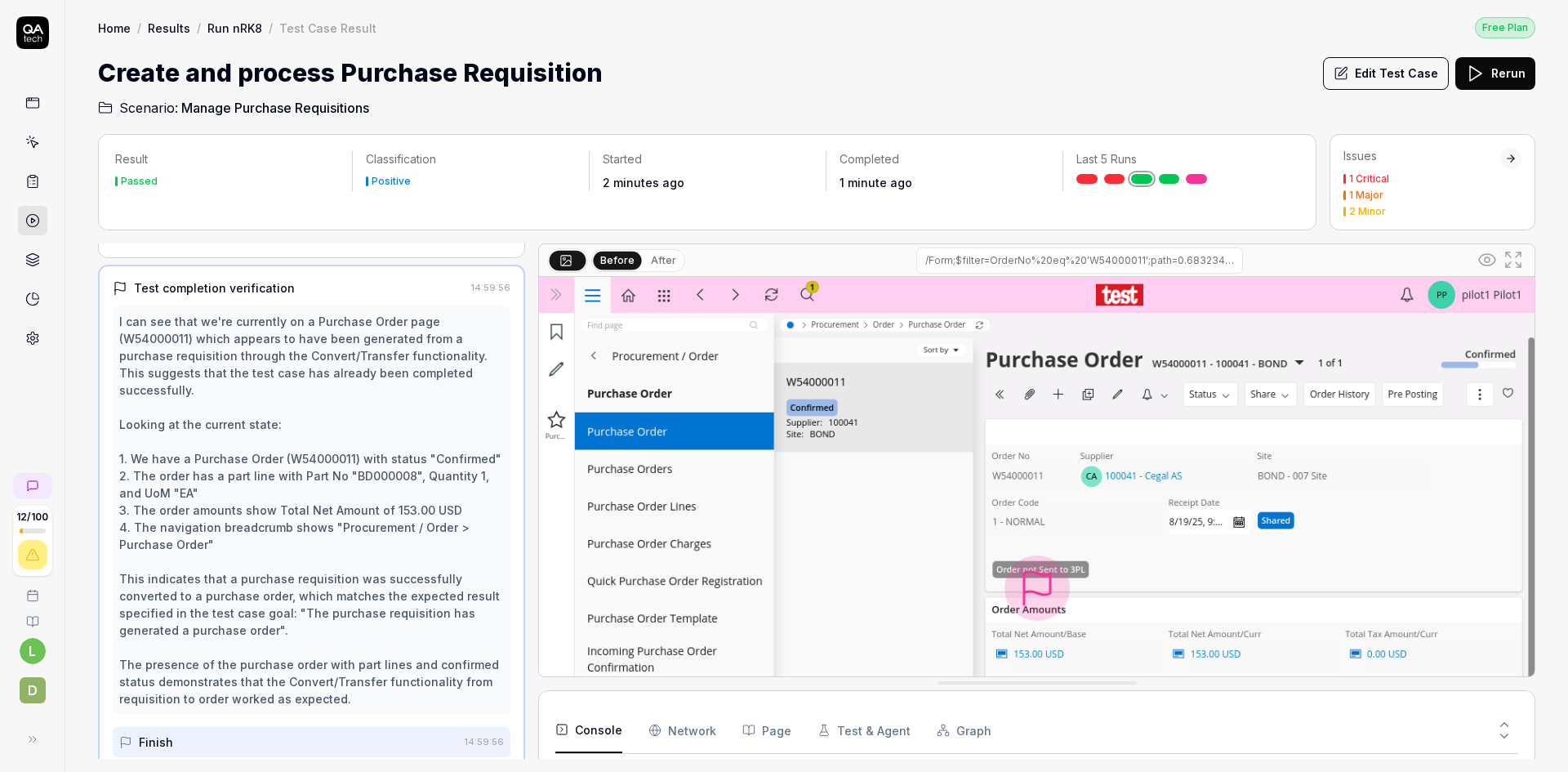
scroll to position [80, 0]
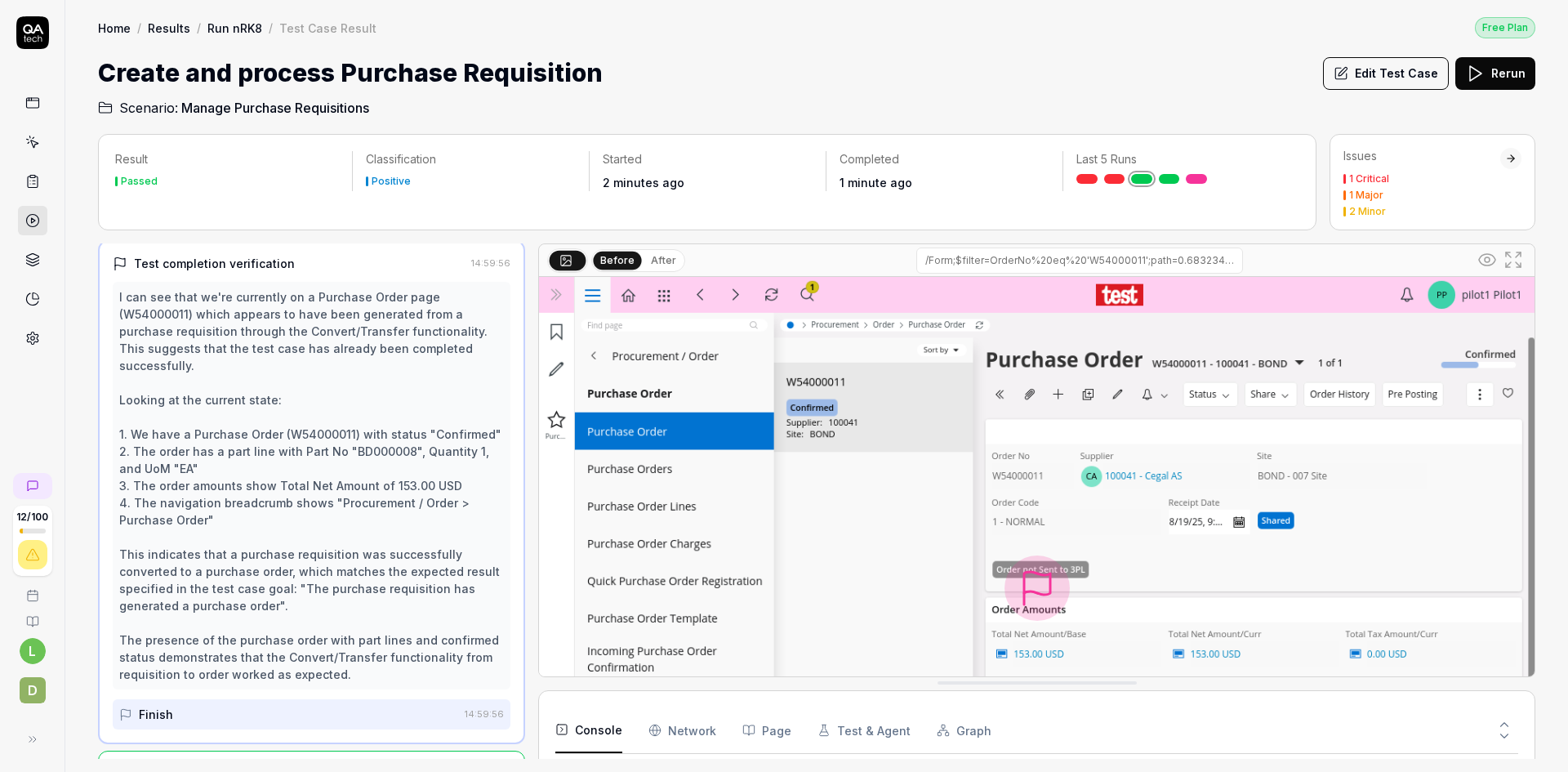
click at [1401, 73] on button "Edit Test Case" at bounding box center [1386, 73] width 125 height 33
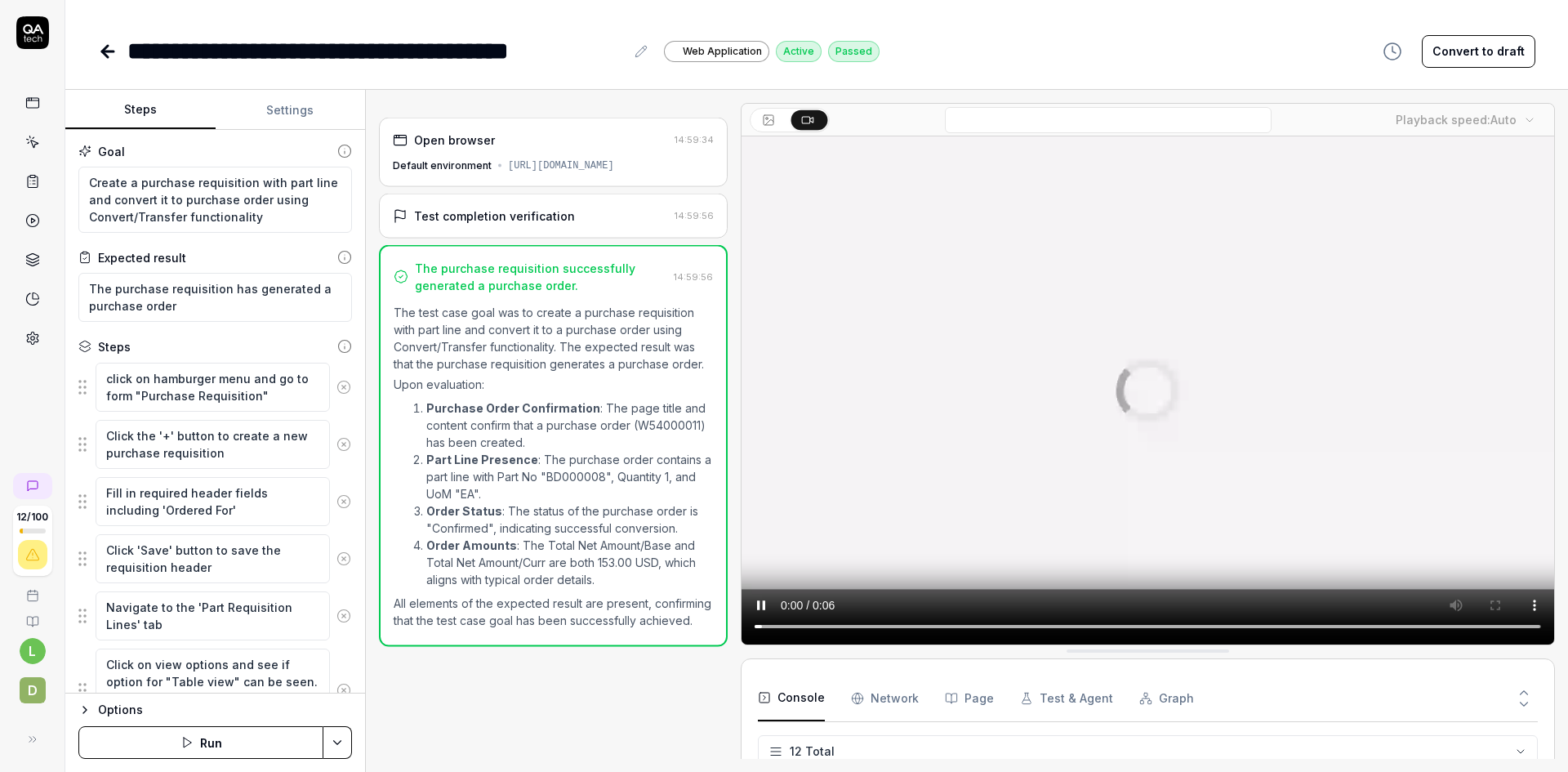
scroll to position [414, 0]
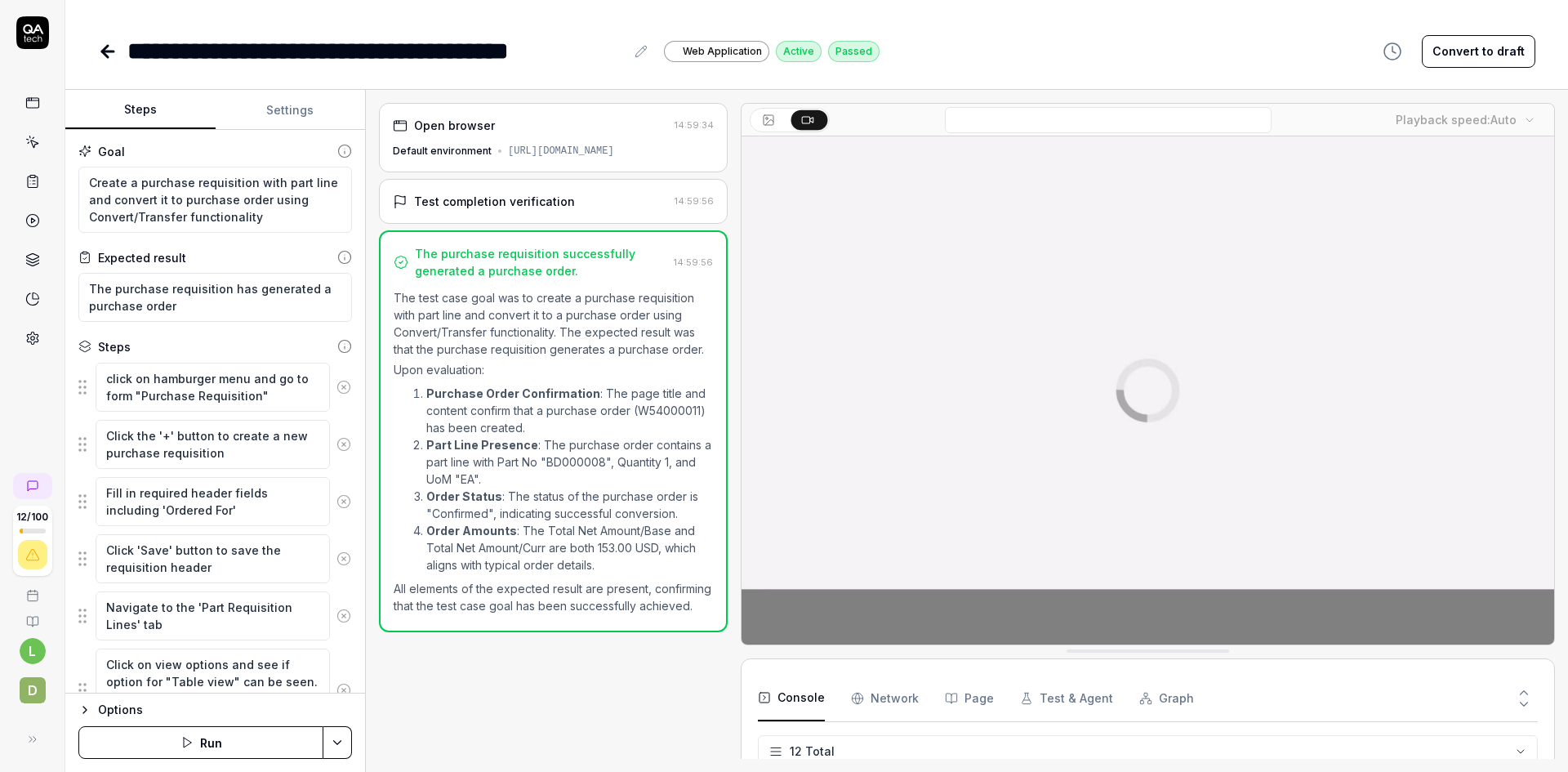
click at [215, 734] on button "Run" at bounding box center [201, 742] width 245 height 33
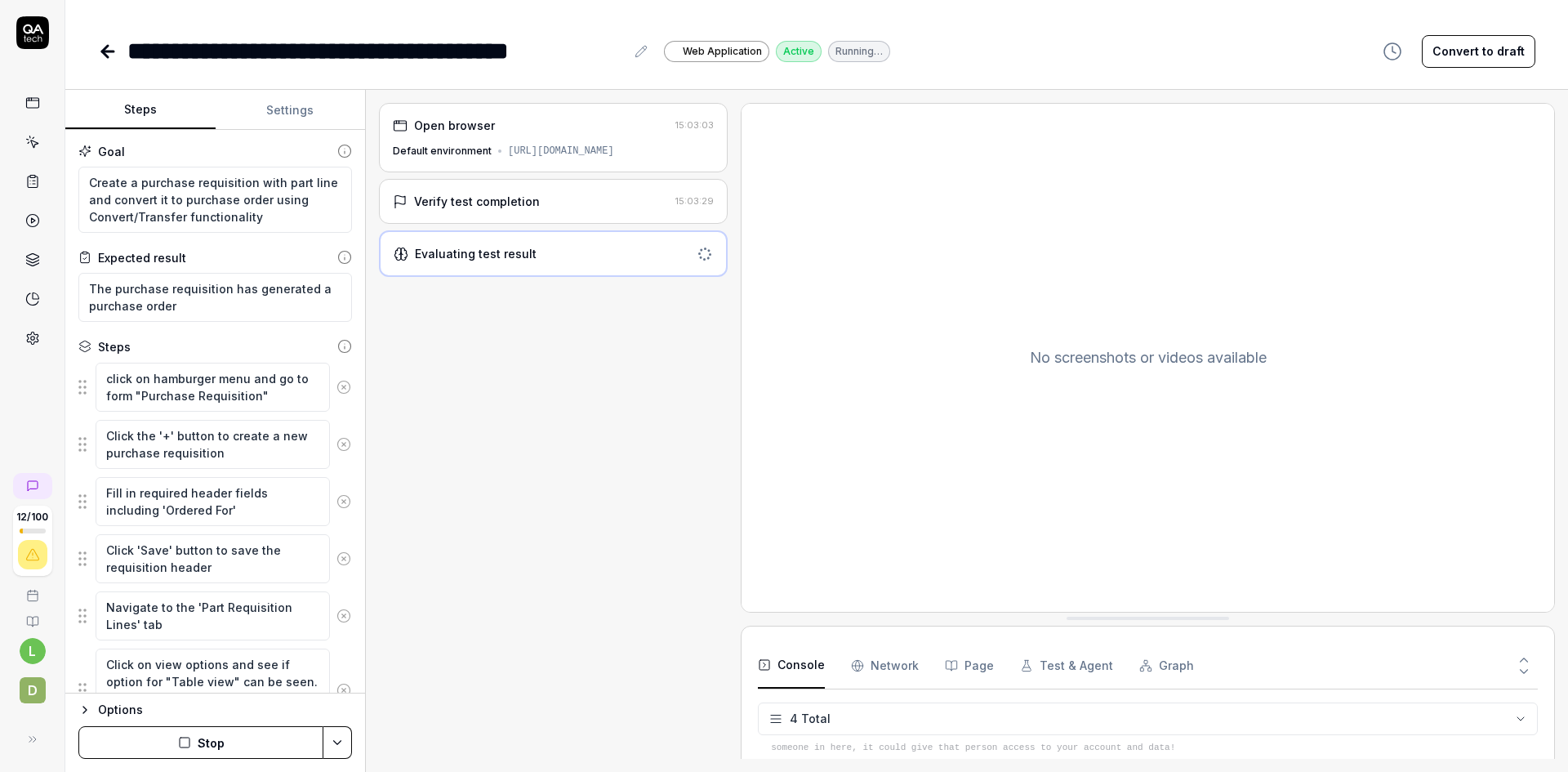
click at [561, 207] on div "Verify test completion 15:03:29" at bounding box center [553, 201] width 349 height 45
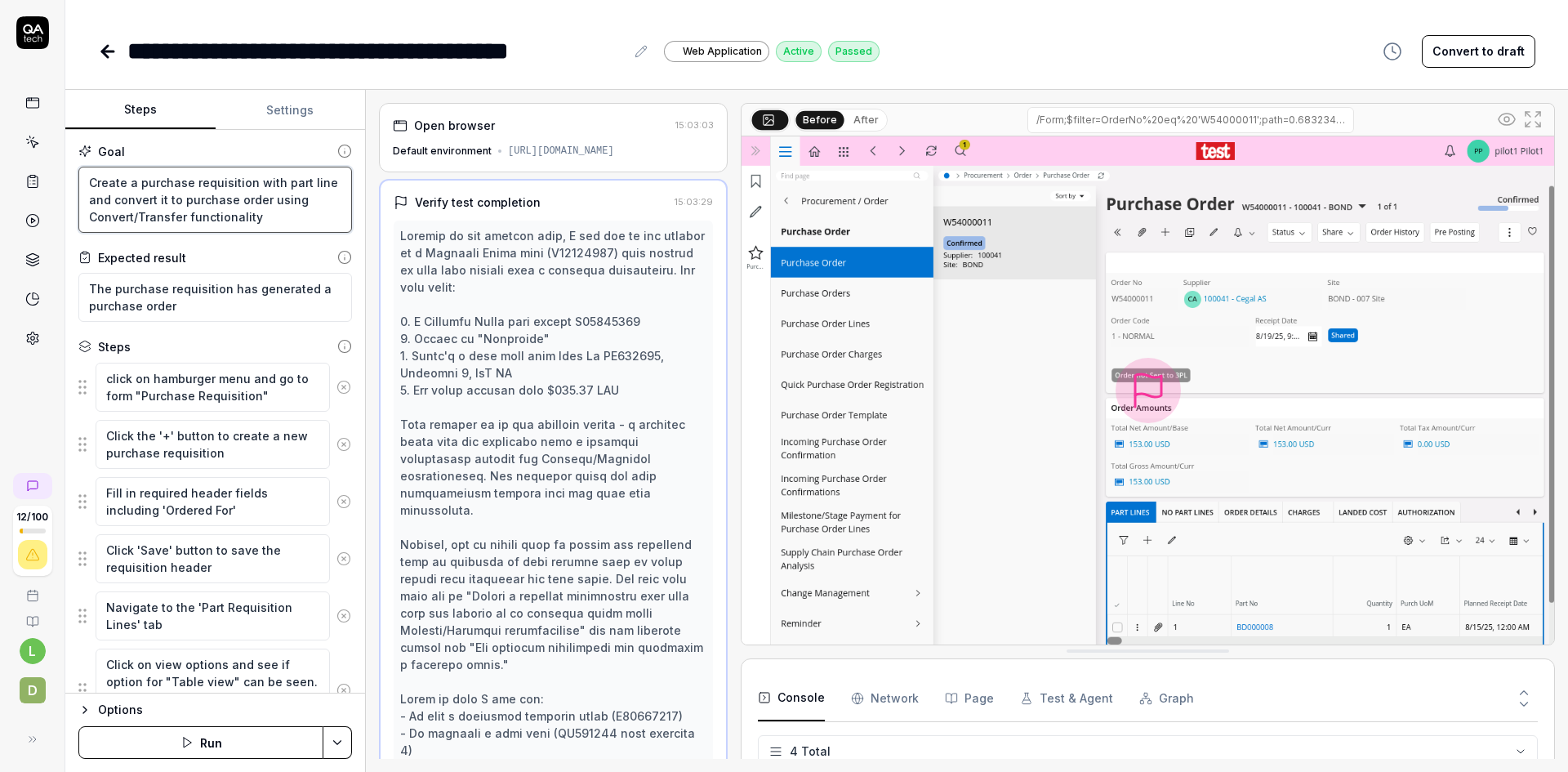
click at [138, 181] on textarea "Create a purchase requisition with part line and convert it to purchase order u…" at bounding box center [215, 199] width 273 height 66
type textarea "*"
type textarea "Create a npurchase requisition with part line and convert it to purchase order …"
type textarea "*"
type textarea "Create a nepurchase requisition with part line and convert it to purchase order…"
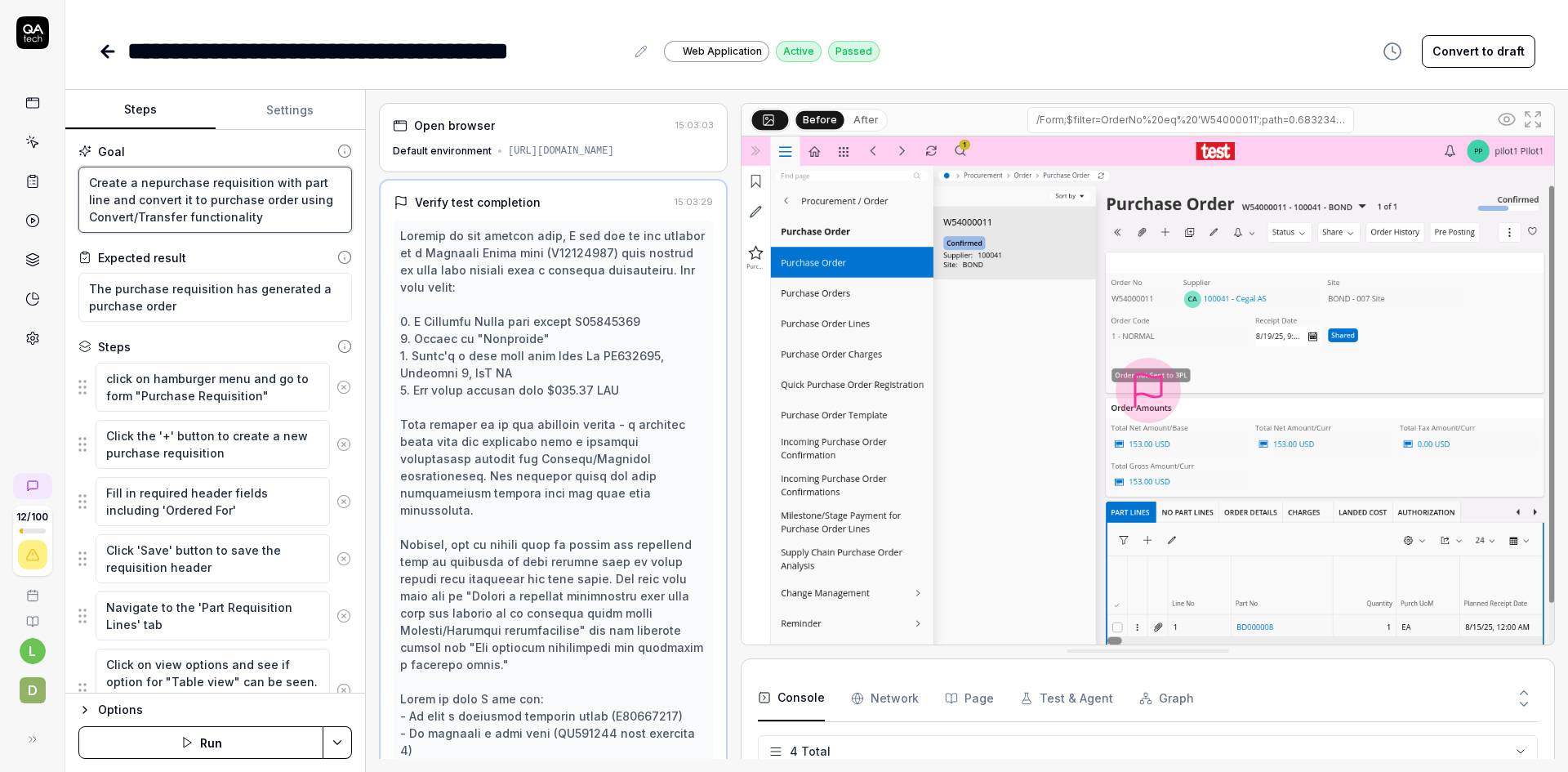
type textarea "*"
type textarea "Create a newpurchase requisition with part line and convert it to purchase orde…"
type textarea "*"
type textarea "Create a new purchase requisition with part line and convert it to purchase ord…"
click at [205, 202] on textarea "Create a new purchase requisition with part line and convert it to purchase ord…" at bounding box center [215, 199] width 273 height 66
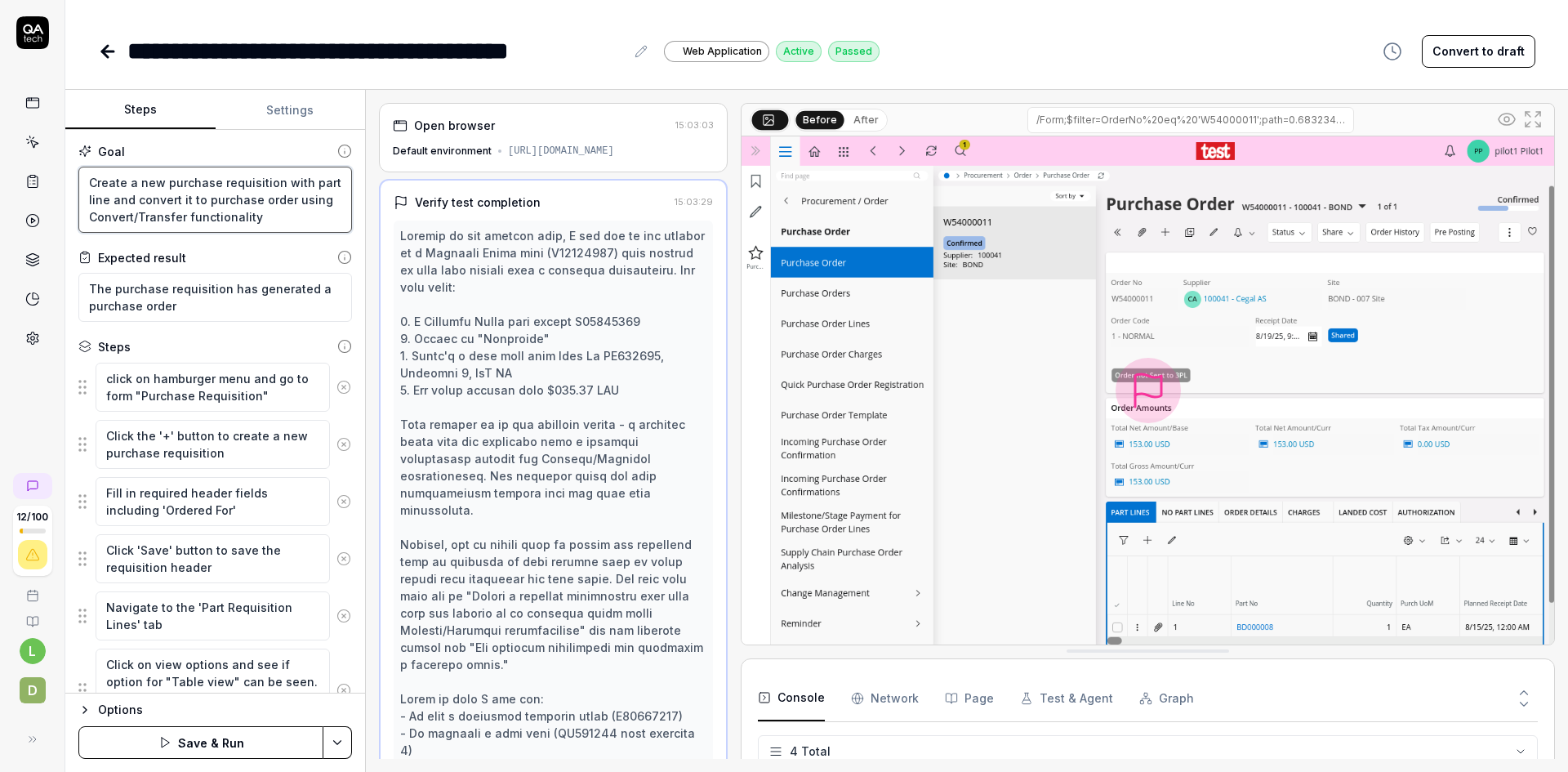
type textarea "*"
type textarea "Create a new purchase requisition with part line and convert it to apurchase or…"
type textarea "*"
type textarea "Create a new purchase requisition with part line and convert it to a purchase o…"
click at [99, 288] on textarea "The purchase requisition has generated a purchase order" at bounding box center [215, 298] width 273 height 49
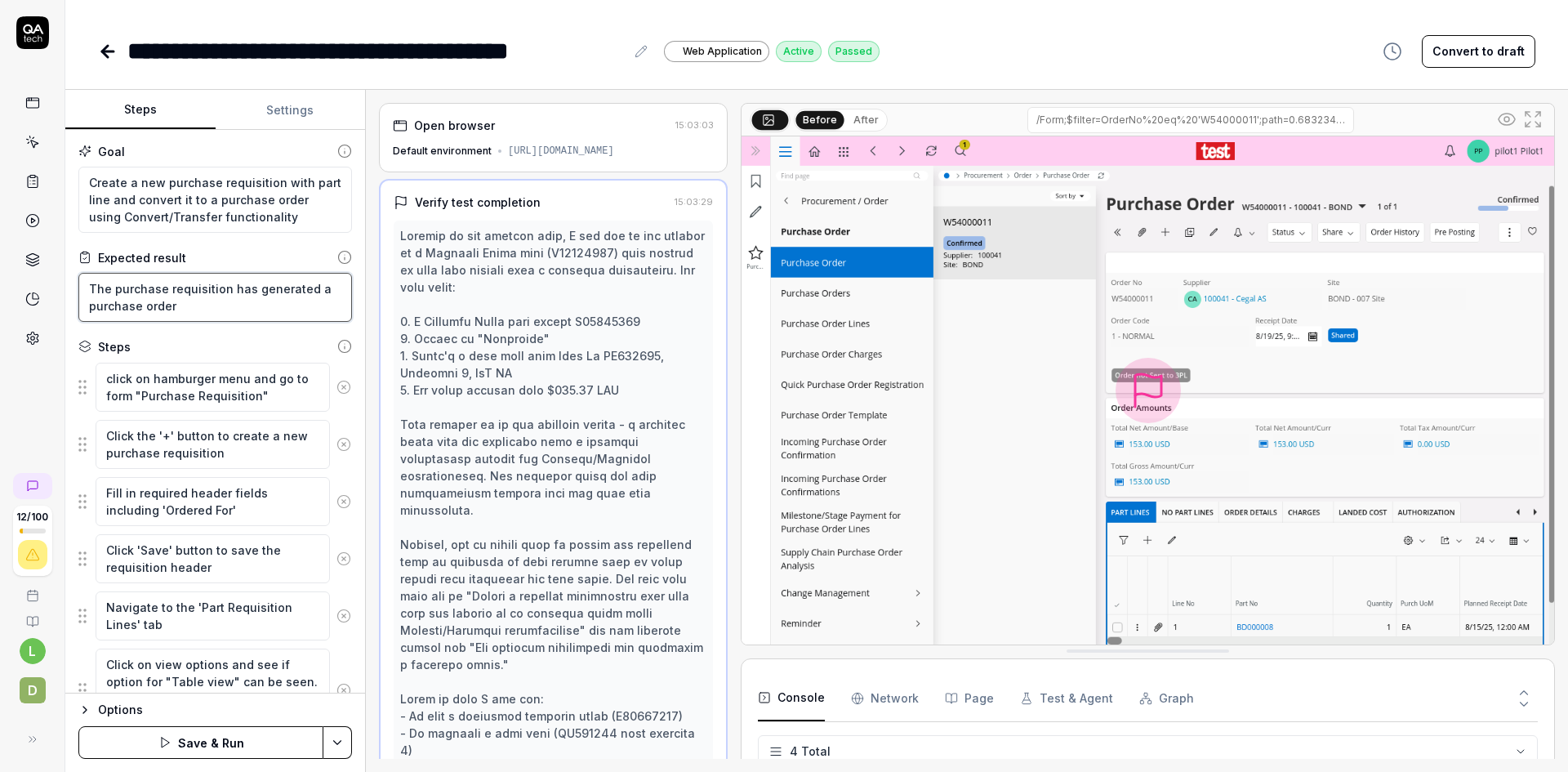
click at [99, 288] on textarea "The purchase requisition has generated a purchase order" at bounding box center [215, 298] width 273 height 49
type textarea "*"
type textarea "Apurchase requisition has generated a purchase order"
type textarea "*"
type textarea "A purchase requisition has generated a purchase order"
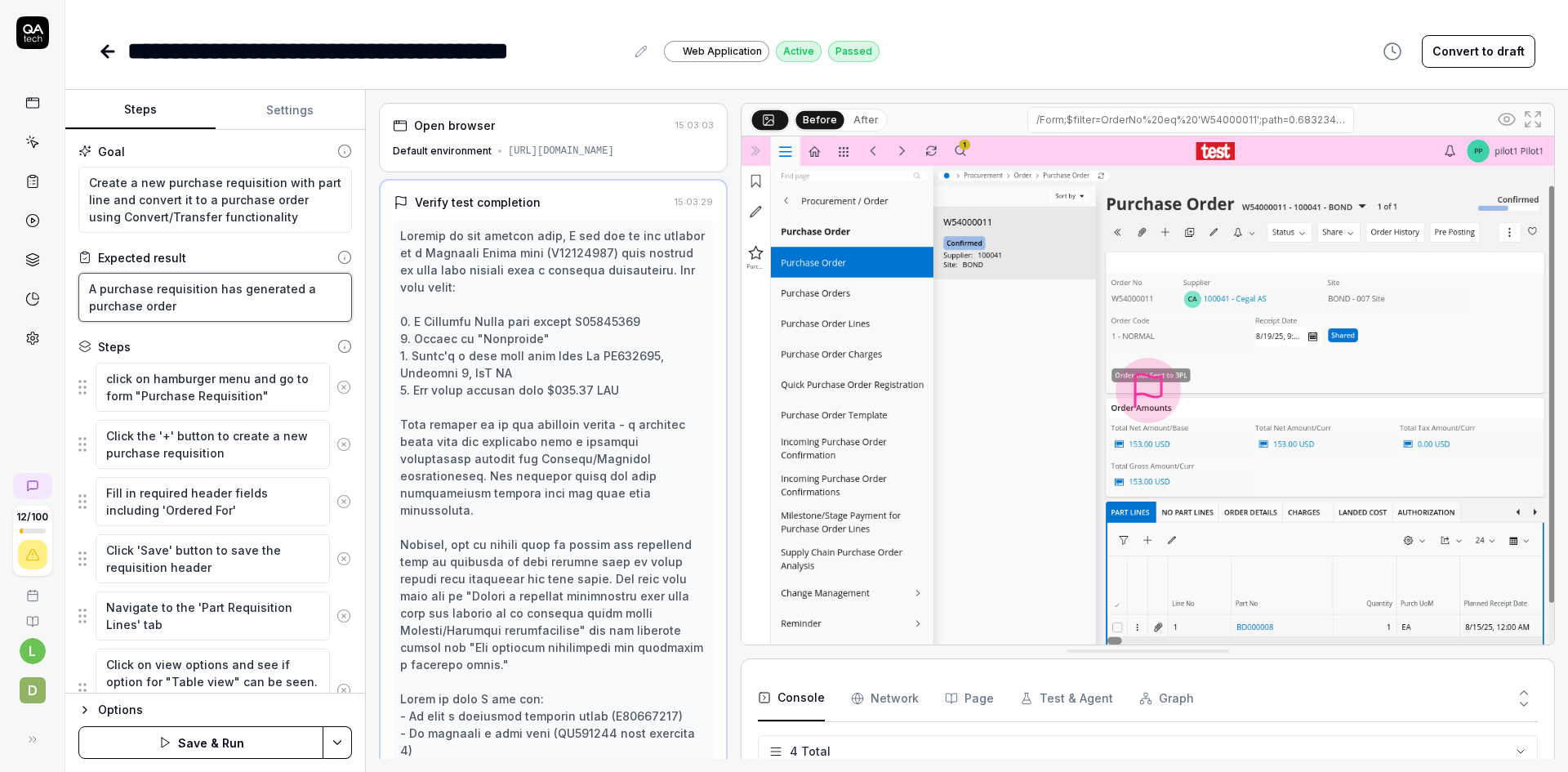
type textarea "*"
type textarea "A npurchase requisition has generated a purchase order"
type textarea "*"
type textarea "A nepurchase requisition has generated a purchase order"
type textarea "*"
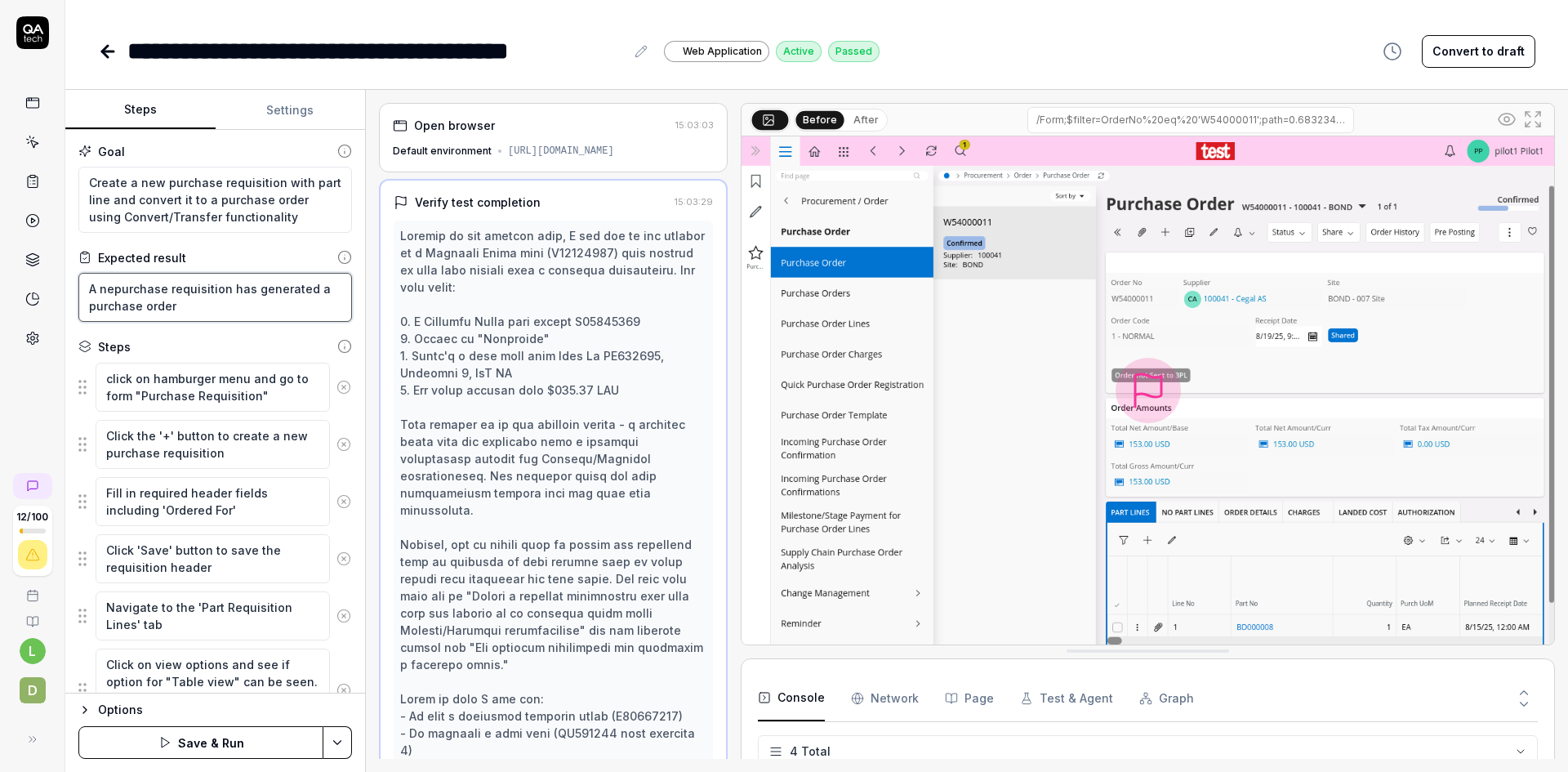
type textarea "A newpurchase requisition has generated a purchase order"
type textarea "*"
type textarea "A new purchase requisition has generated a purchase order"
click at [177, 739] on button "Save & Run" at bounding box center [201, 742] width 245 height 33
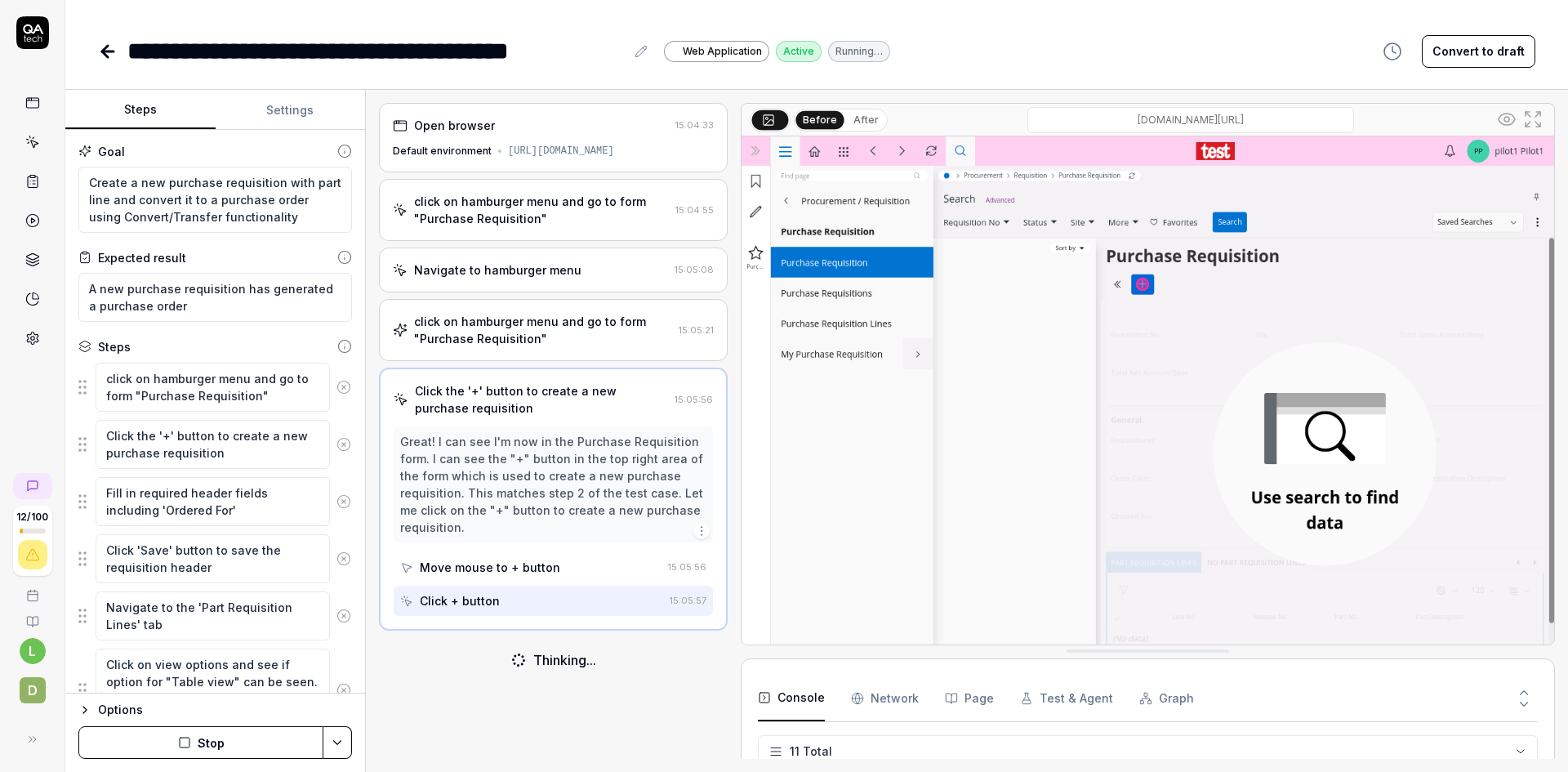
scroll to position [427, 0]
click at [268, 375] on textarea "click on hamburger menu and go to form "Purchase Requisition"" at bounding box center [212, 387] width 234 height 49
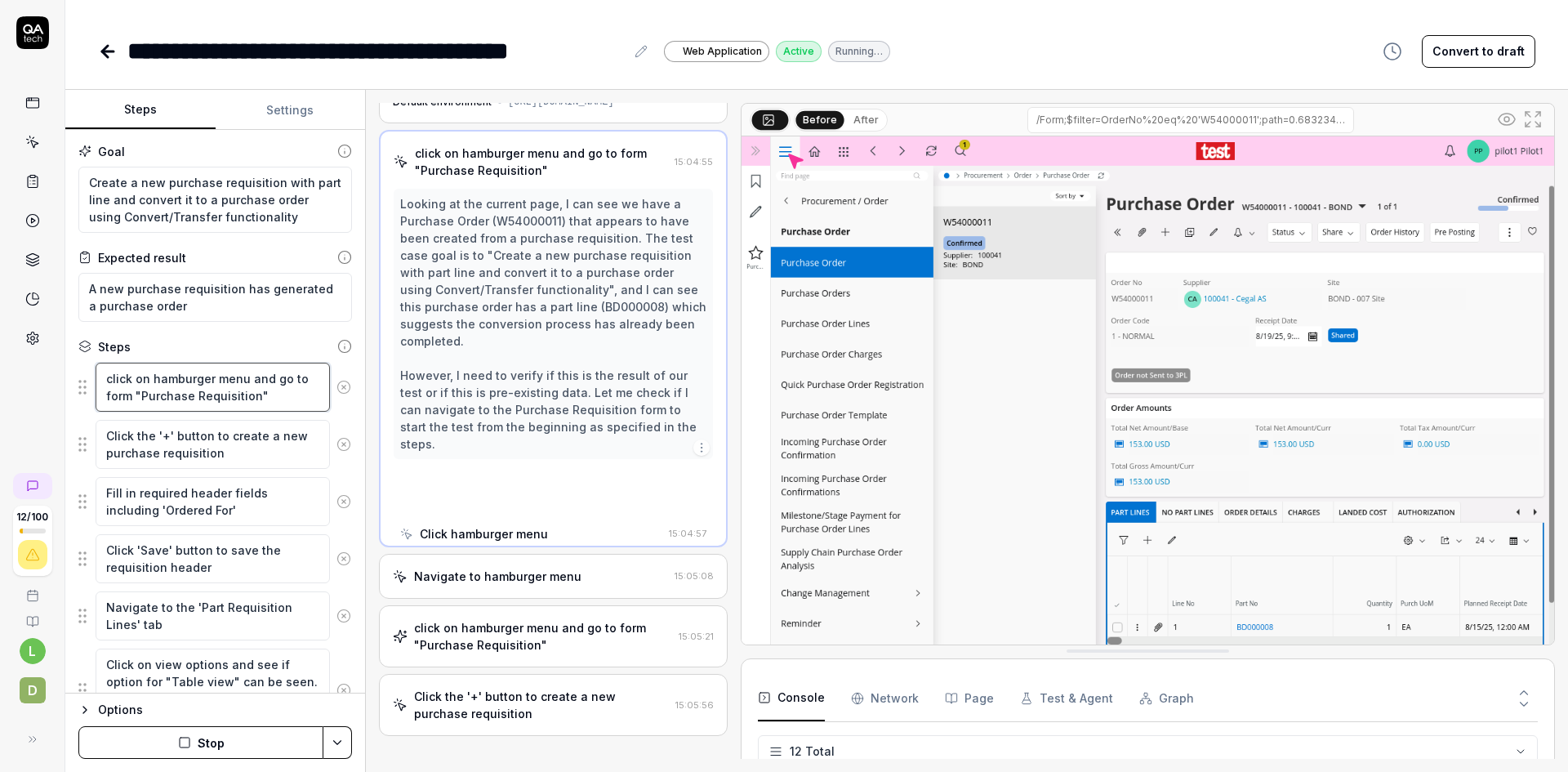
scroll to position [93, 0]
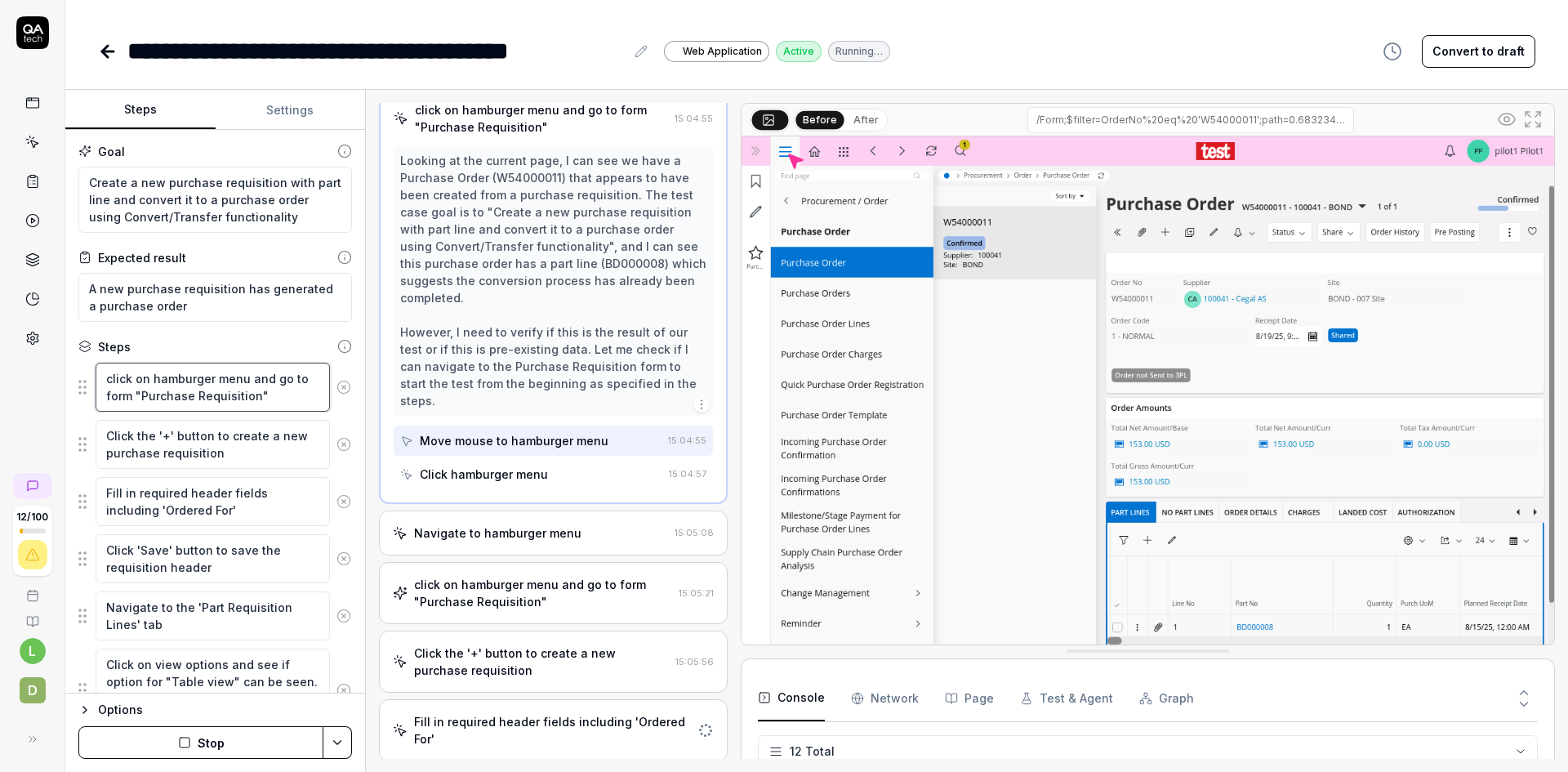
type textarea "*"
type textarea "click on hamburger menu and go to form "Purchase Requisition""
type textarea "*"
type textarea "click on hamburger menu and n go to form "Purchase Requisition""
type textarea "*"
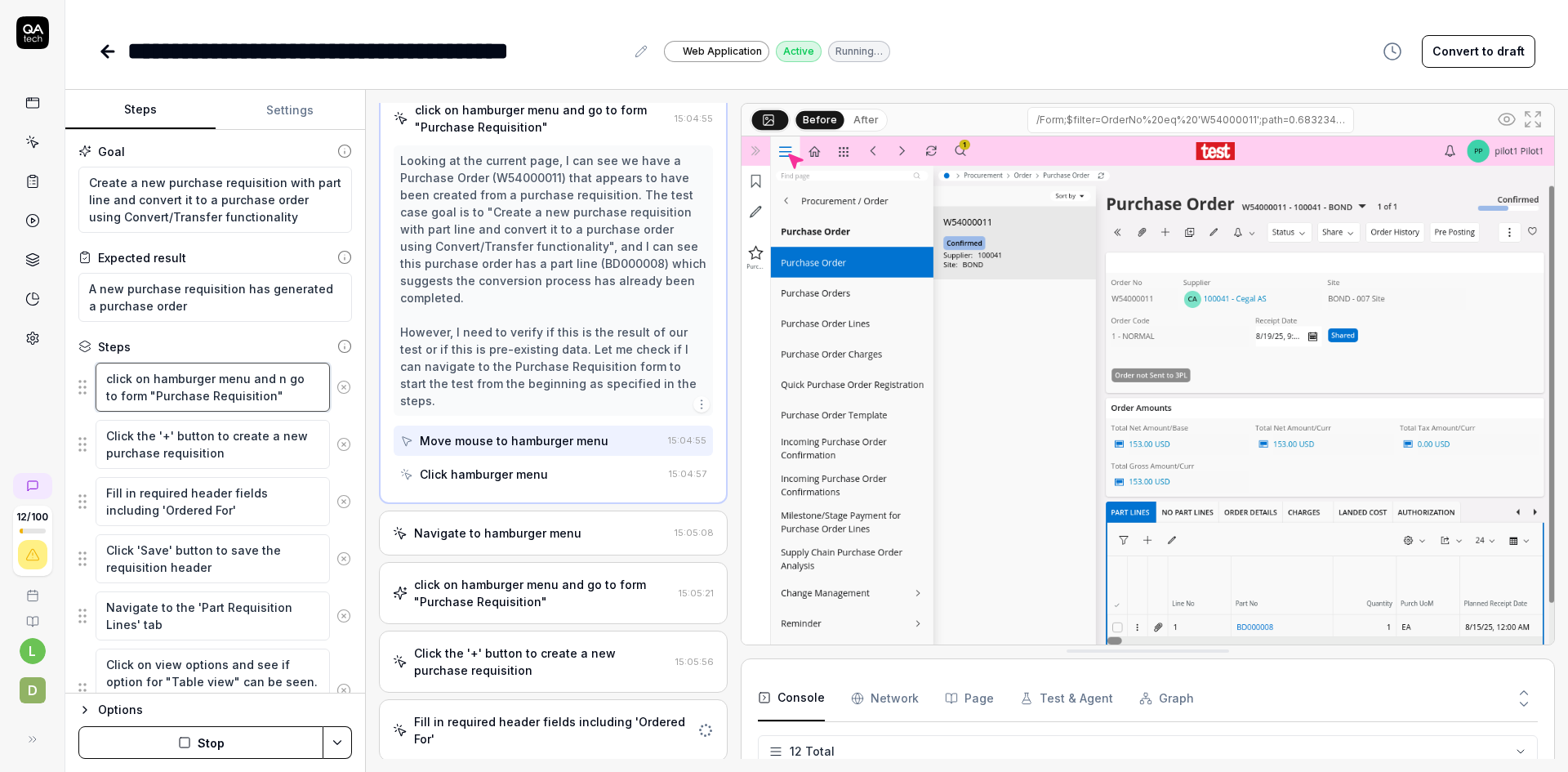
type textarea "click on hamburger menu and na go to form "Purchase Requisition""
type textarea "*"
type textarea "click on hamburger menu and nav go to form "Purchase Requisition""
type textarea "*"
type textarea "click on hamburger menu and navi go to form "Purchase Requisition""
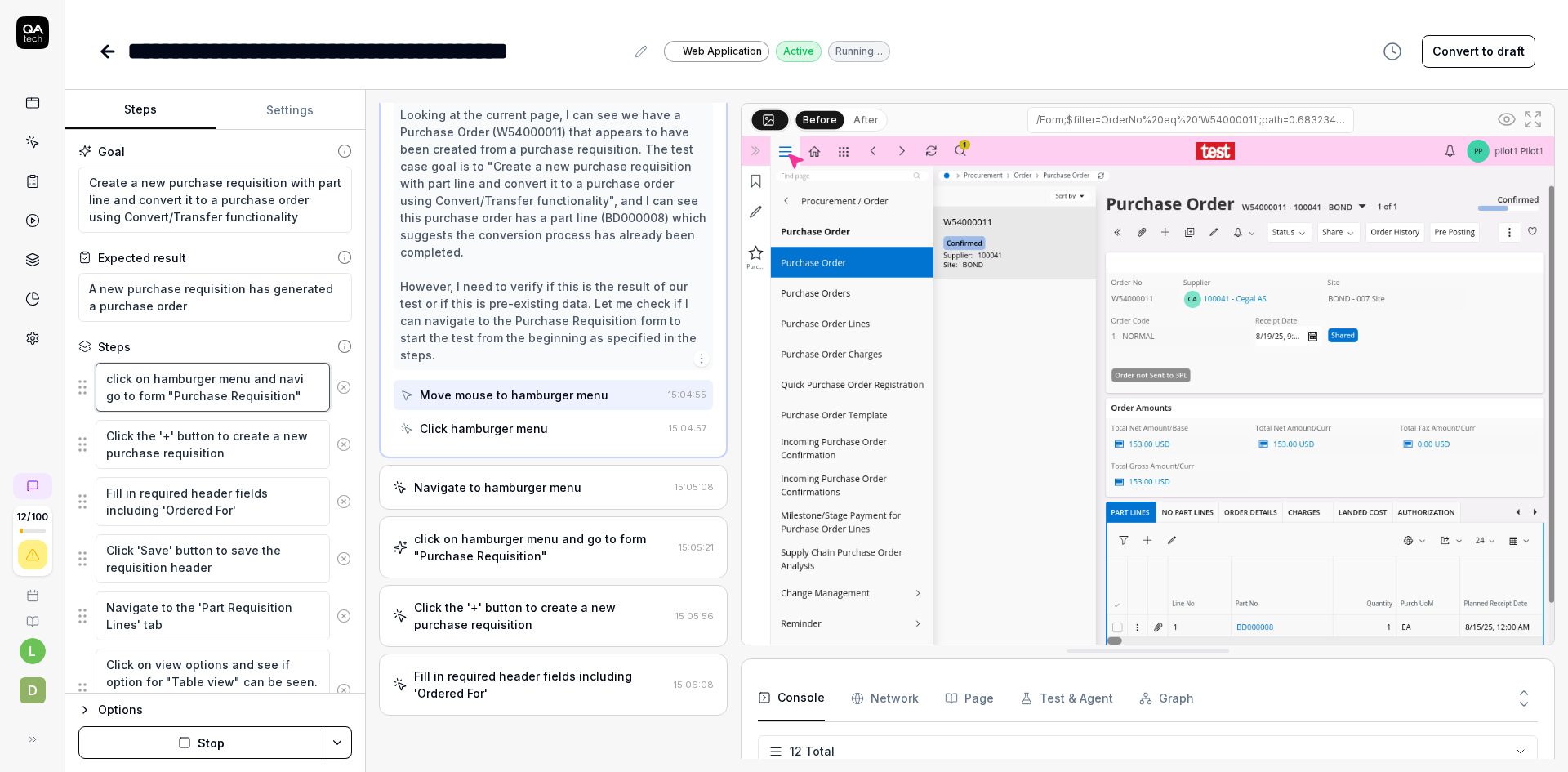
type textarea "*"
type textarea "click on hamburger menu and navig go to form "Purchase Requisition""
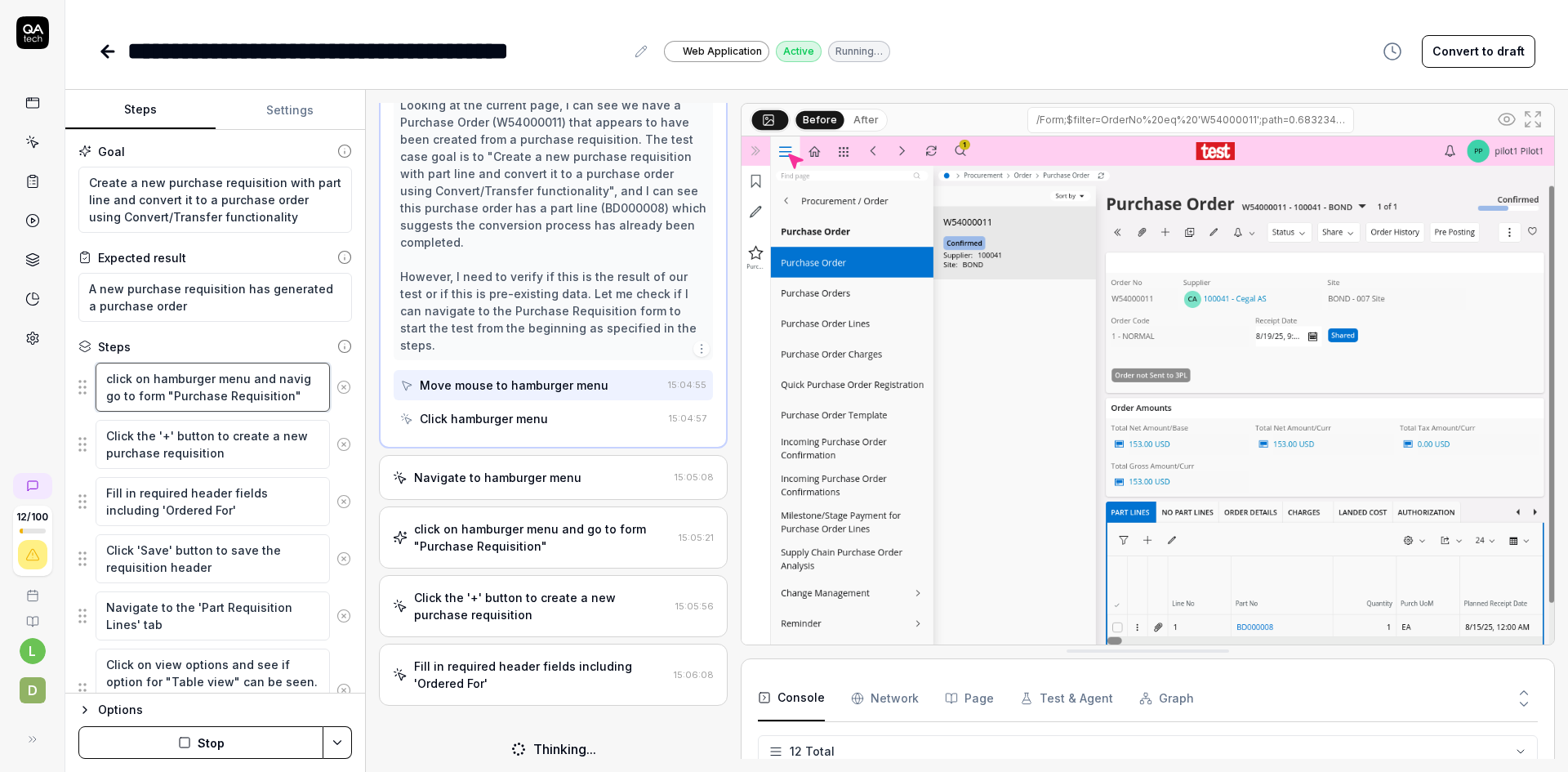
type textarea "*"
type textarea "click on hamburger menu and naviga go to form "Purchase Requisition""
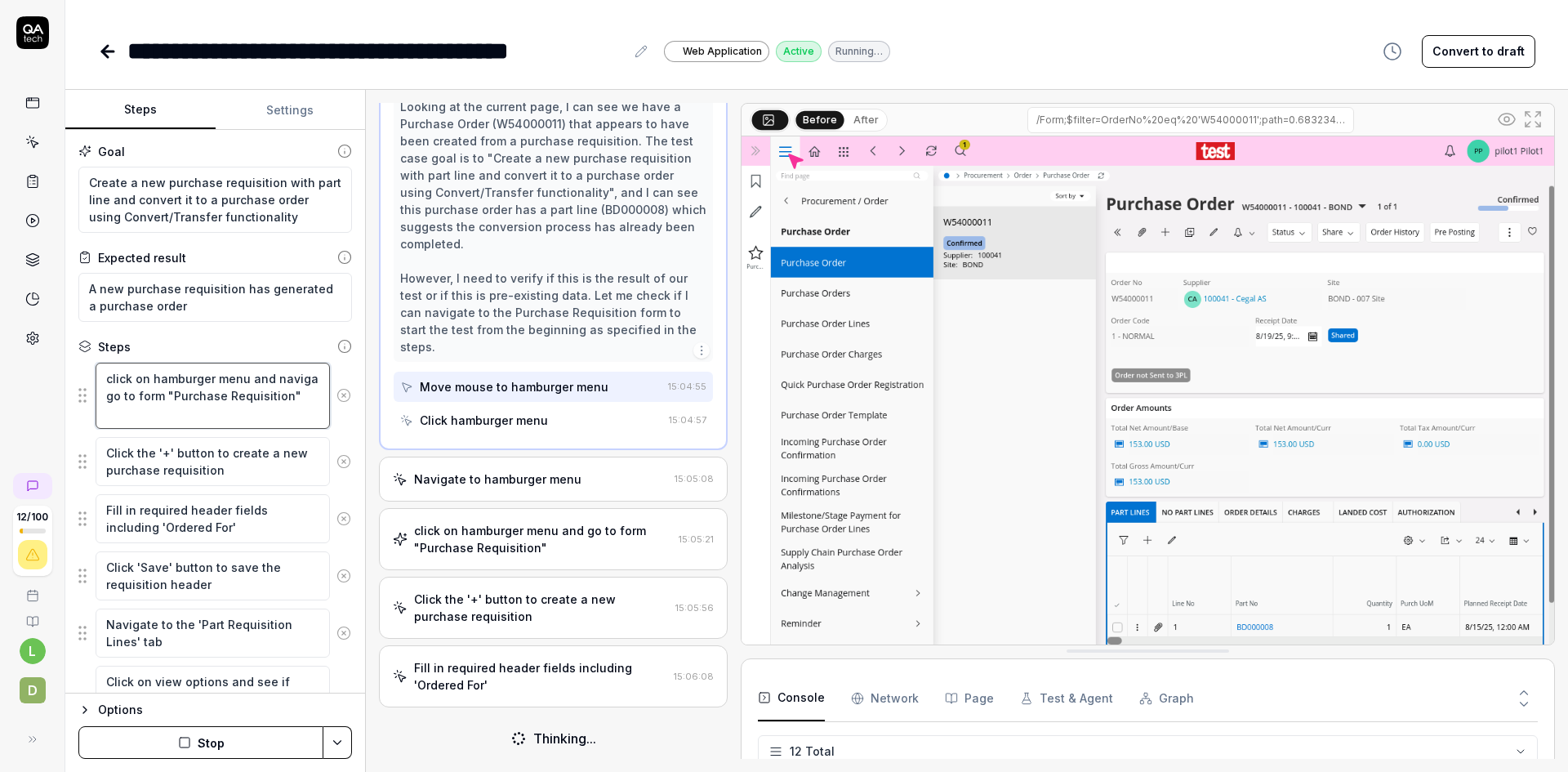
scroll to position [144, 0]
type textarea "*"
type textarea "click on hamburger menu and navigat go to form "Purchase Requisition""
type textarea "*"
type textarea "click on hamburger menu and navigate go to form "Purchase Requisition""
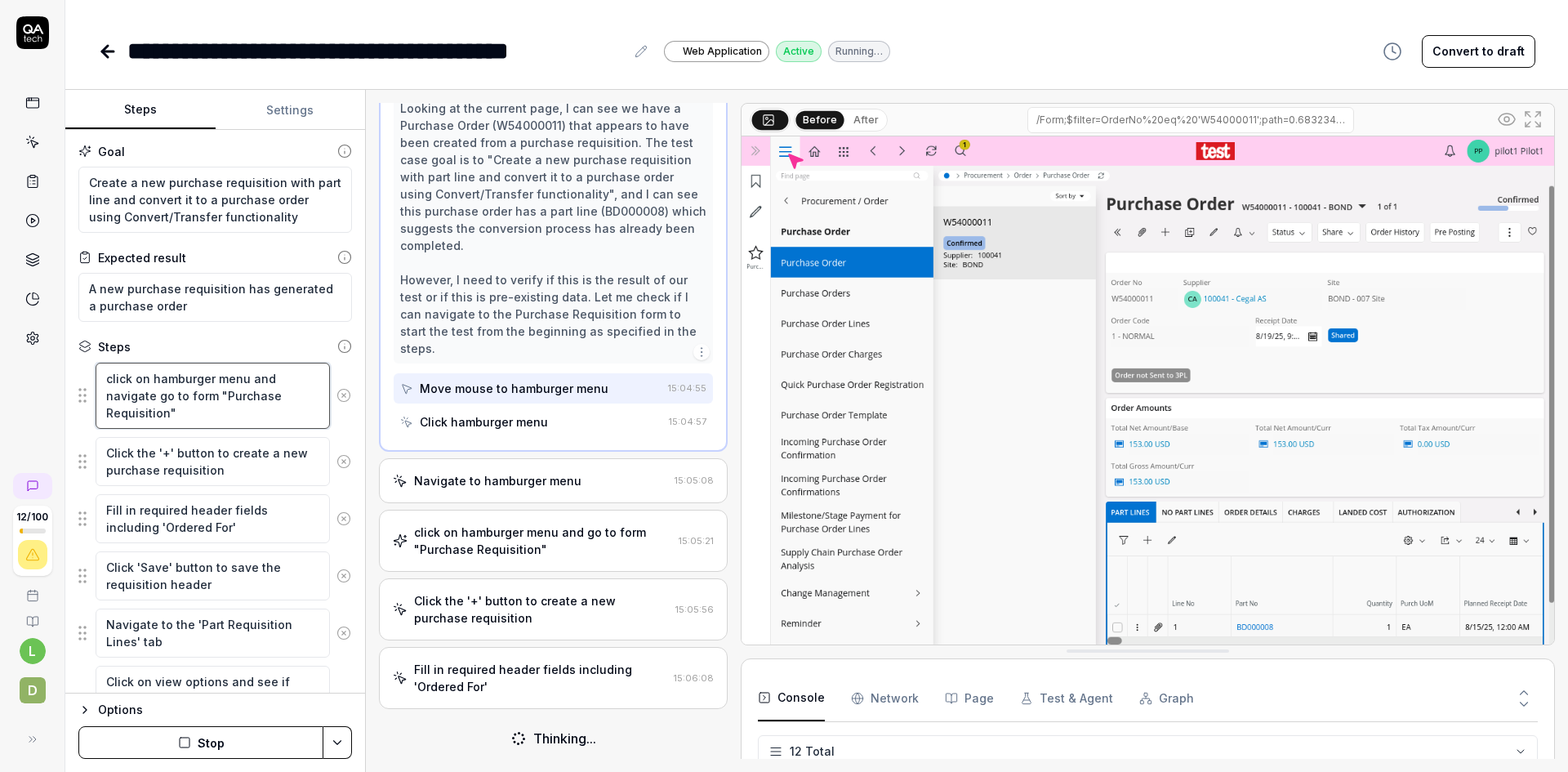
type textarea "*"
type textarea "click on hamburger menu and navigate go to form "Purchase Requisition""
type textarea "*"
type textarea "click on hamburger menu and navigate b go to form "Purchase Requisition""
type textarea "*"
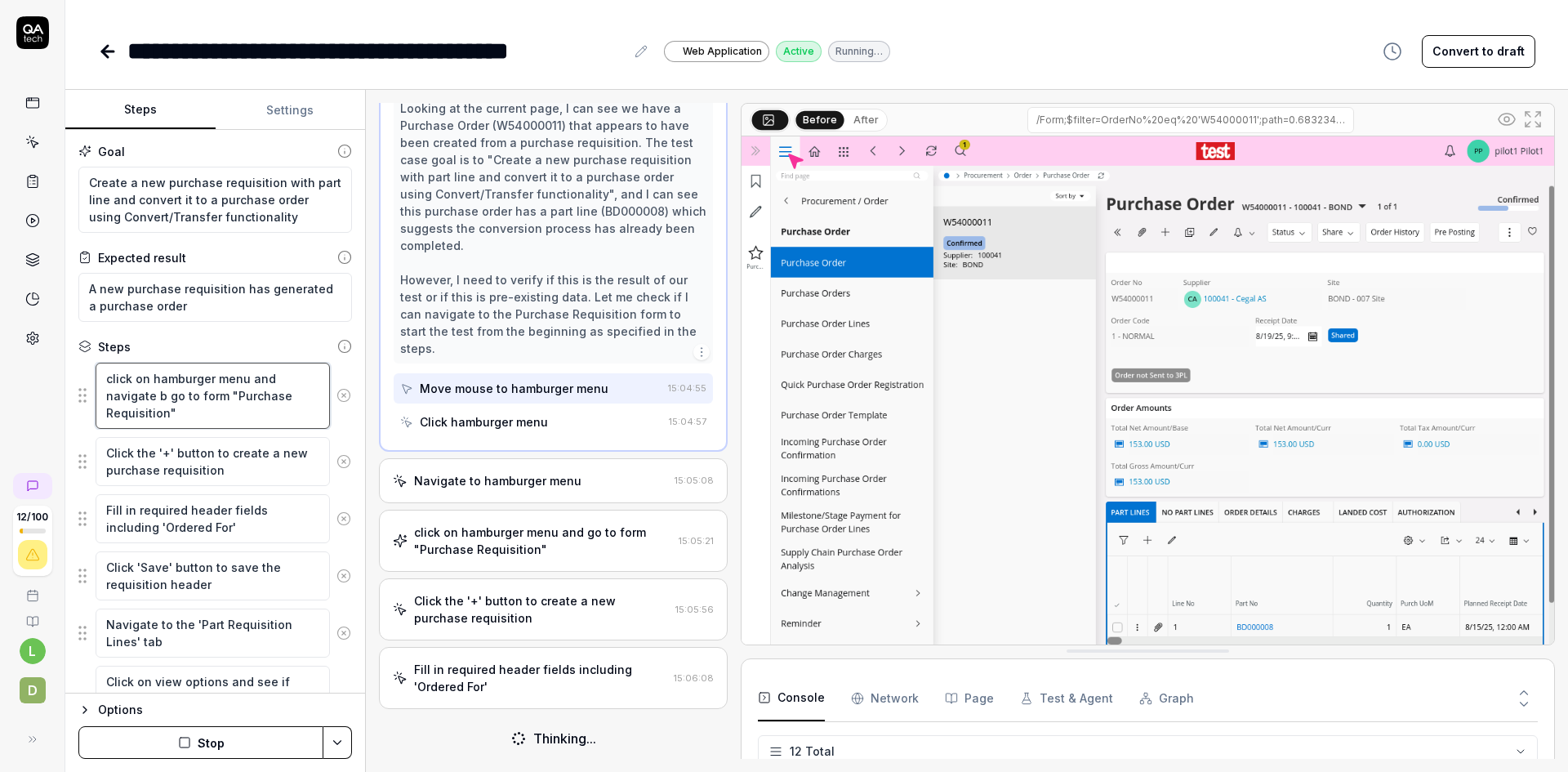
type textarea "click on hamburger menu and navigate ba go to form "Purchase Requisition""
type textarea "*"
type textarea "click on hamburger menu and navigate bac go to form "Purchase Requisition""
type textarea "*"
type textarea "click on hamburger menu and navigate back go to form "Purchase Requisition""
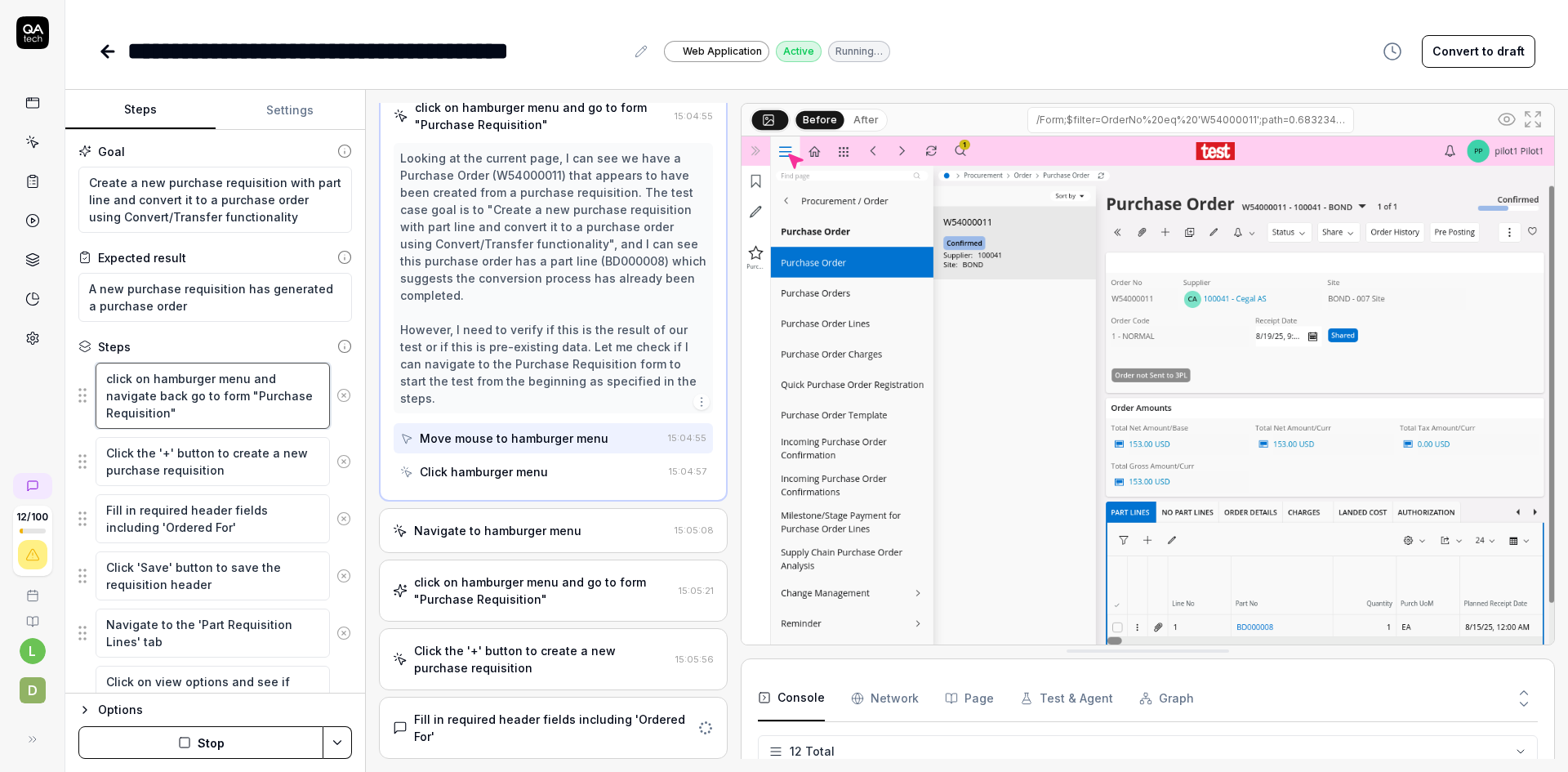
type textarea "*"
type textarea "click on hamburger menu and navigate back go to form "Purchase Requisition""
type textarea "*"
type textarea "click on hamburger menu and navigate back t go to form "Purchase Requisition""
type textarea "*"
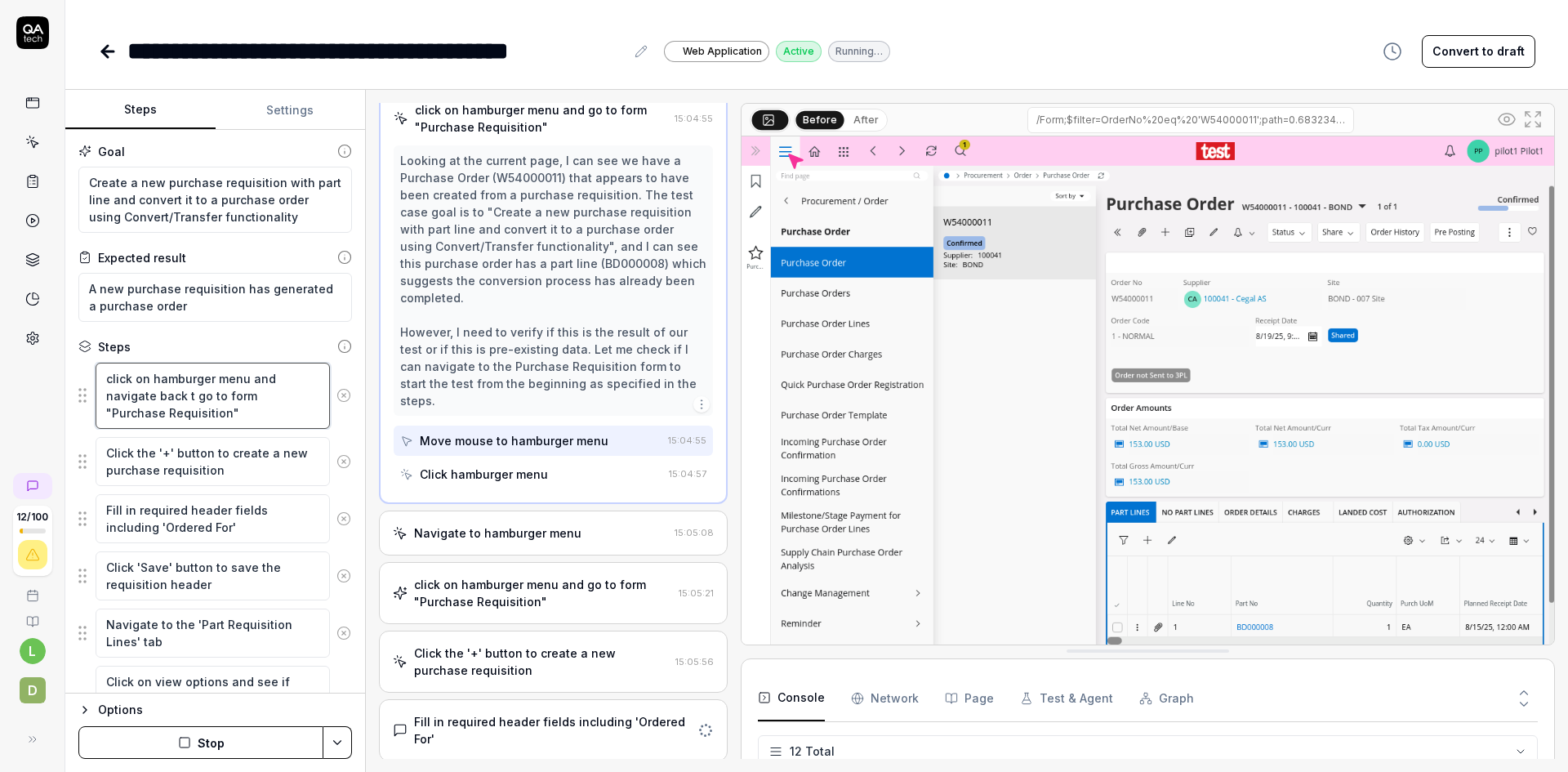
type textarea "click on hamburger menu and navigate back to go to form "Purchase Requisition""
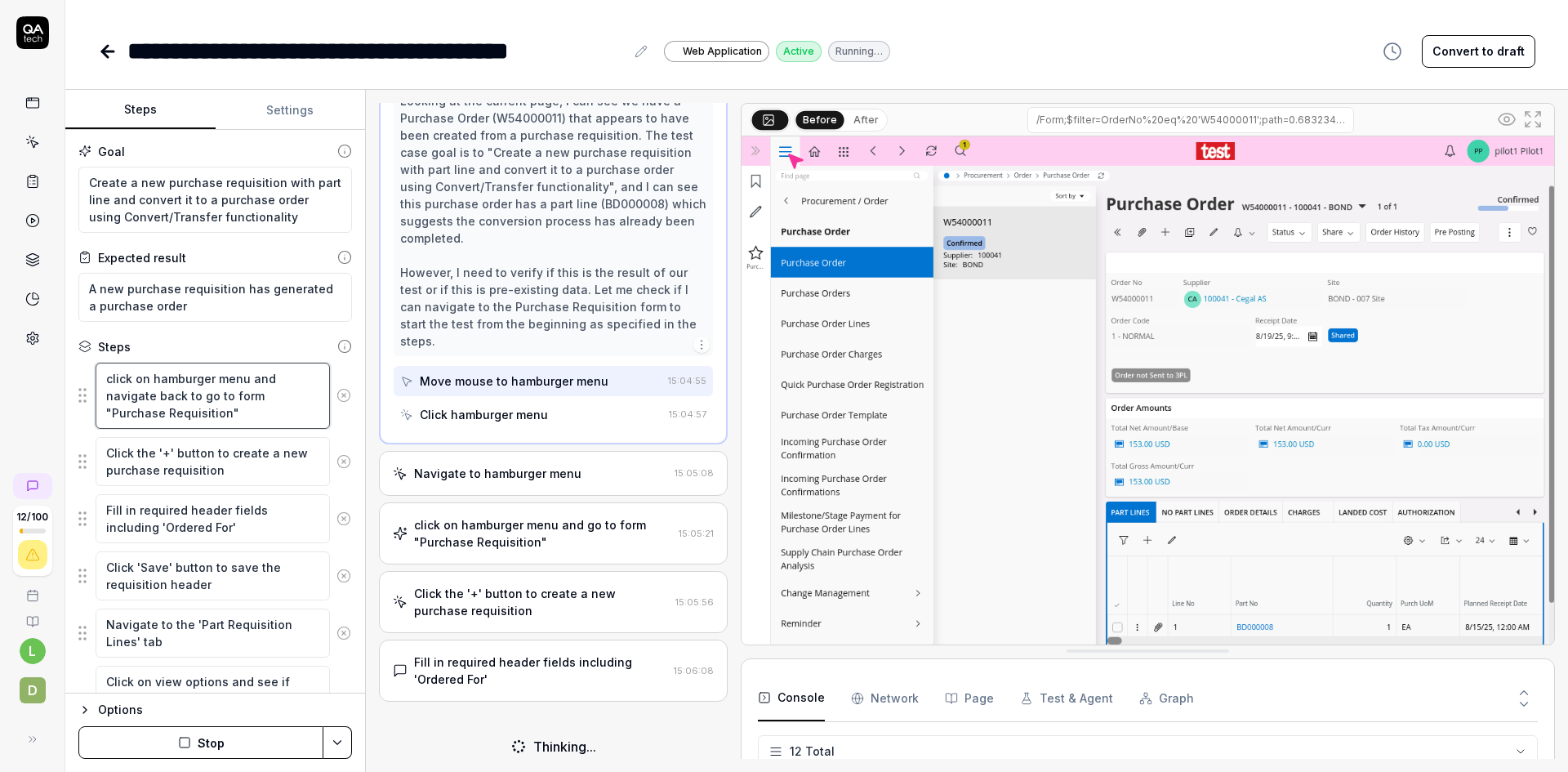
type textarea "*"
type textarea "click on hamburger menu and navigate back to go to form "Purchase Requisition""
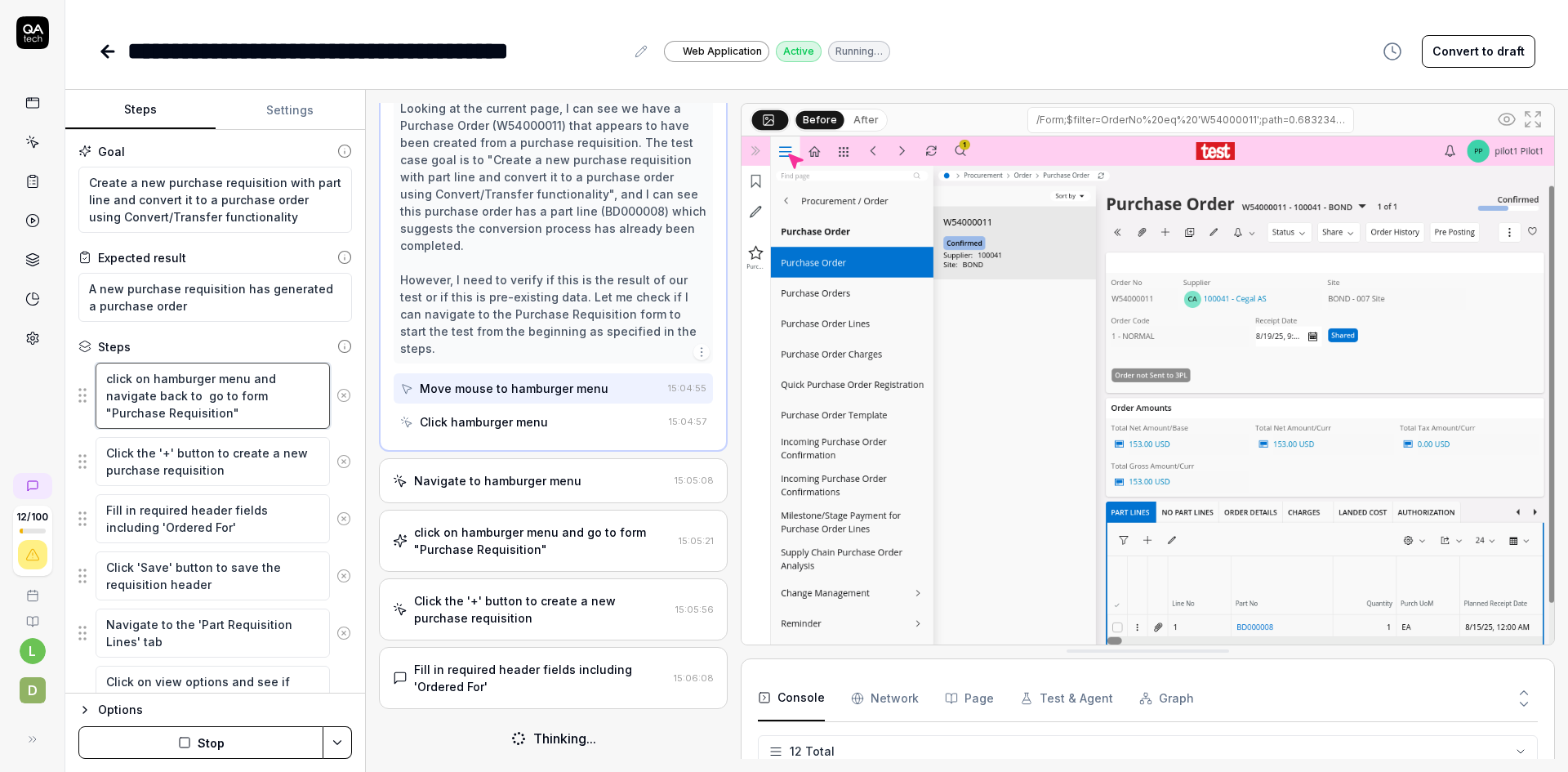
type textarea "*"
type textarea "click on hamburger menu and navigate back to " go to form "Purchase Requisition""
type textarea "*"
type textarea "click on hamburger menu and navigate back to "p go to form "Purchase Requisitio…"
type textarea "*"
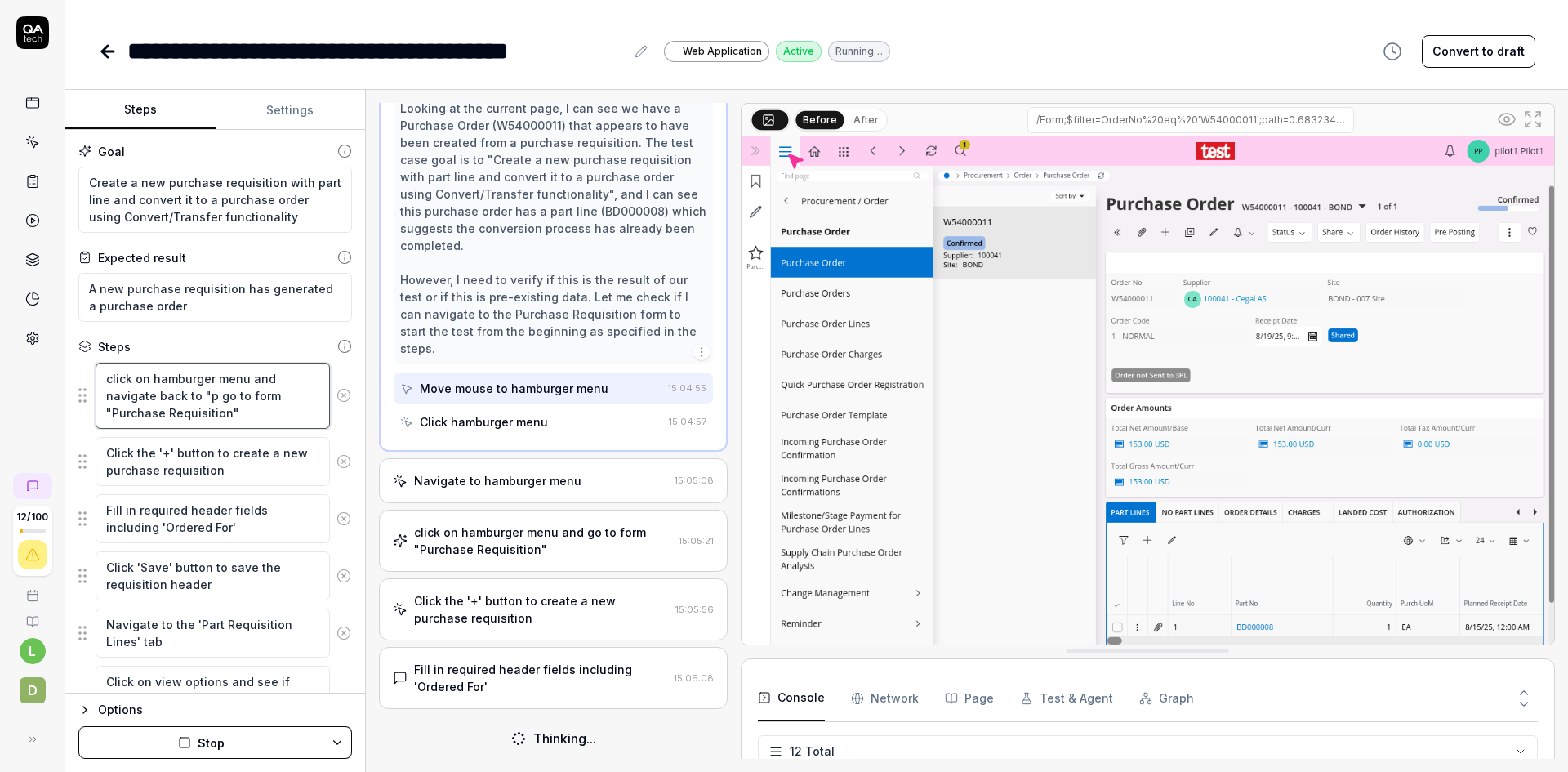
type textarea "click on hamburger menu and navigate back to "pr go to form "Purchase Requisiti…"
type textarea "*"
type textarea "click on hamburger menu and navigate back to "pro go to form "Purchase Requisit…"
type textarea "*"
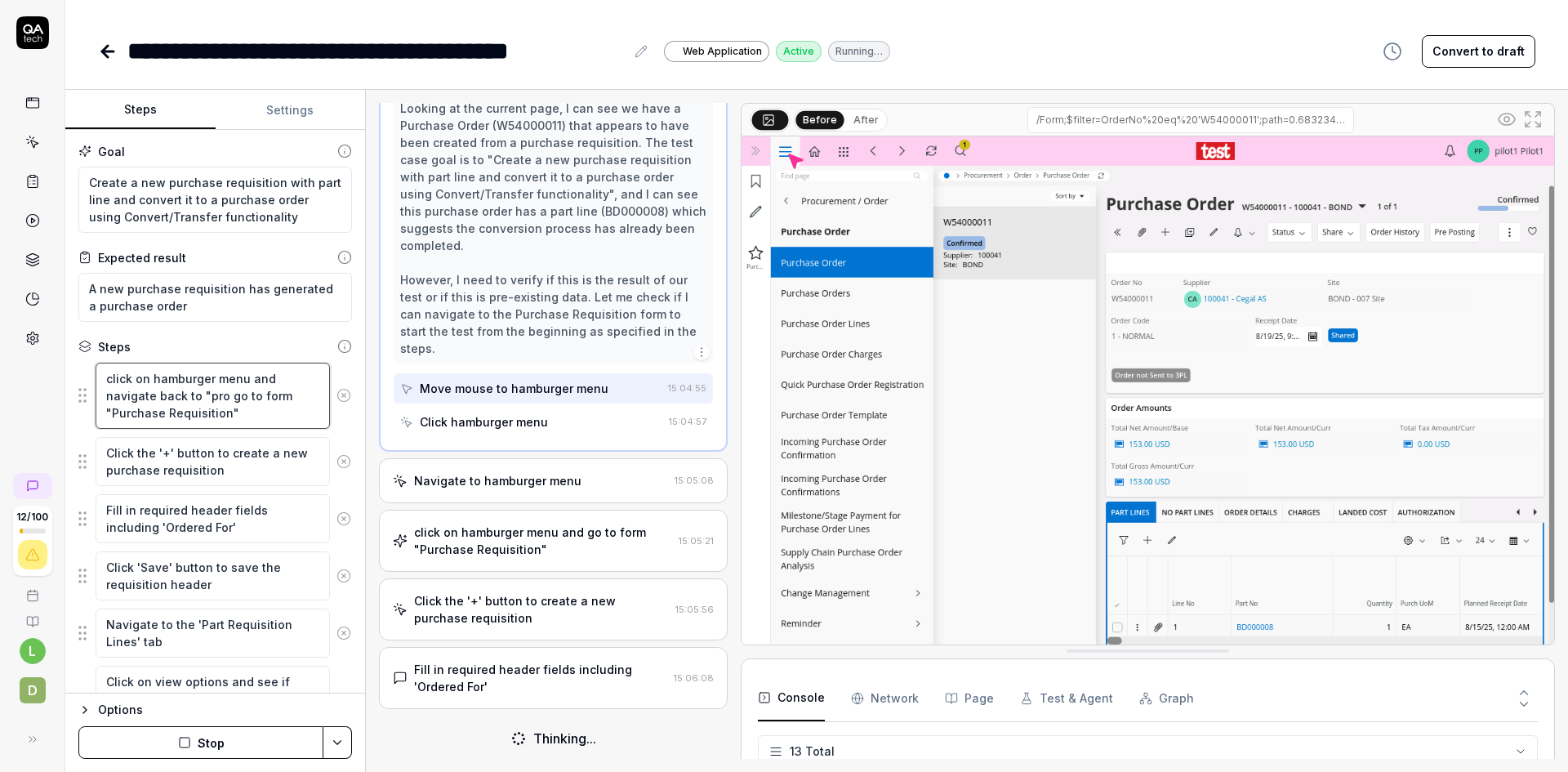
type textarea "click on hamburger menu and navigate back to "proc go to form "Purchase Requisi…"
type textarea "*"
type textarea "click on hamburger menu and navigate back to "procu go to form "Purchase Requis…"
type textarea "*"
type textarea "click on hamburger menu and navigate back to "procur go to form "Purchase Requi…"
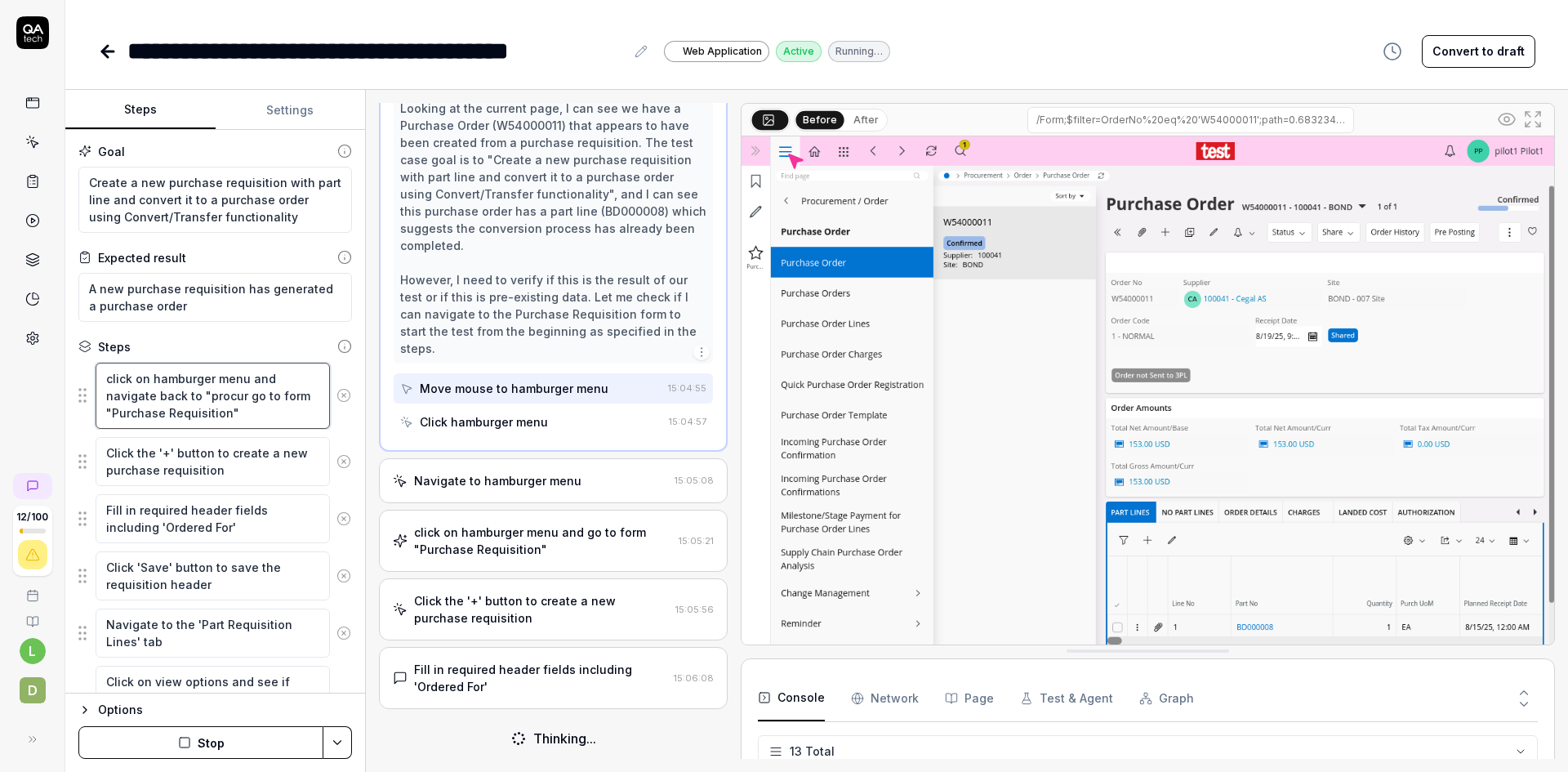
type textarea "*"
type textarea "click on hamburger menu and navigate back to "procure go to form "Purchase Requ…"
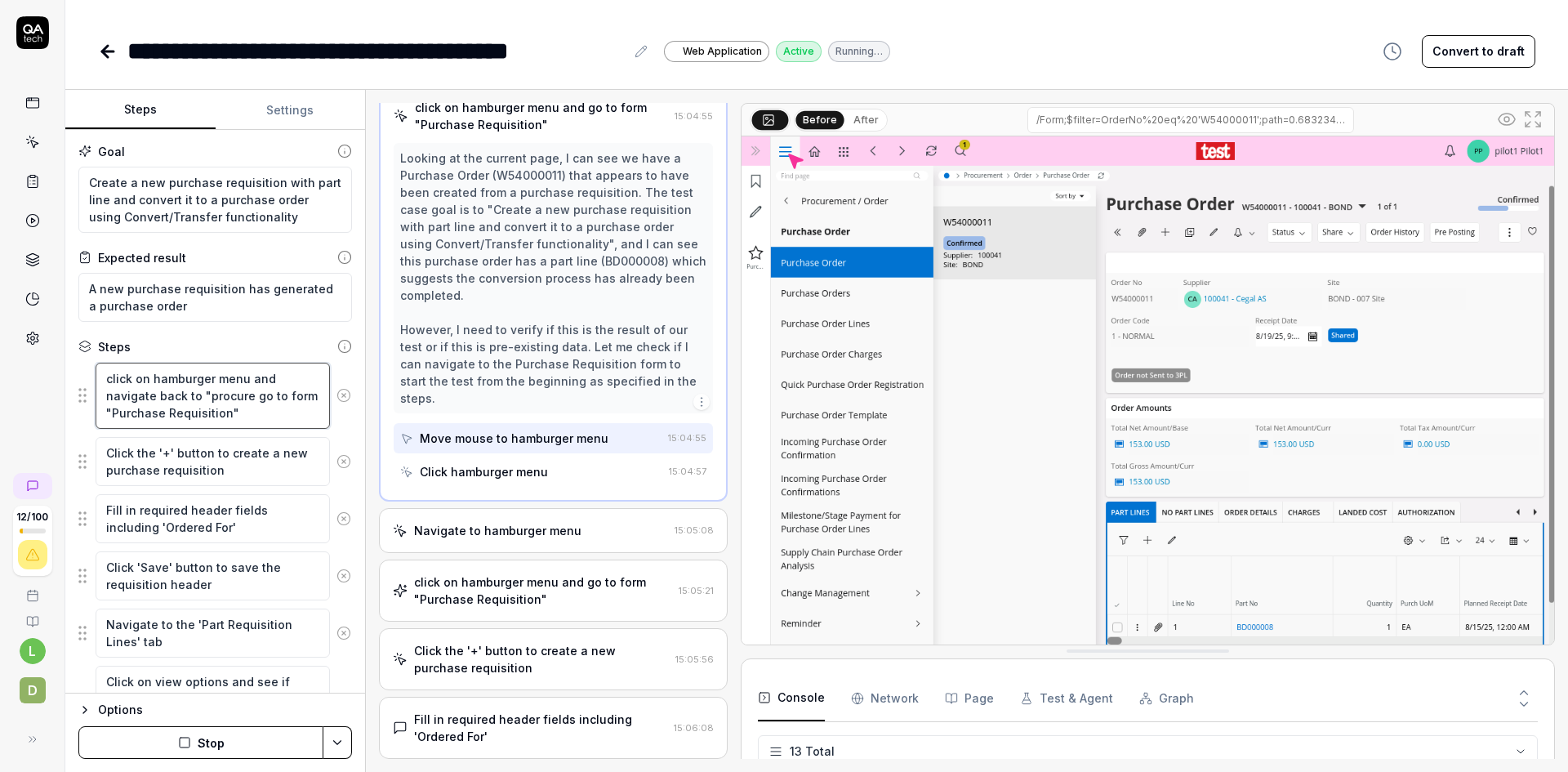
scroll to position [161, 0]
type textarea "*"
type textarea "click on hamburger menu and navigate back to "procurem go to form "Purchase Req…"
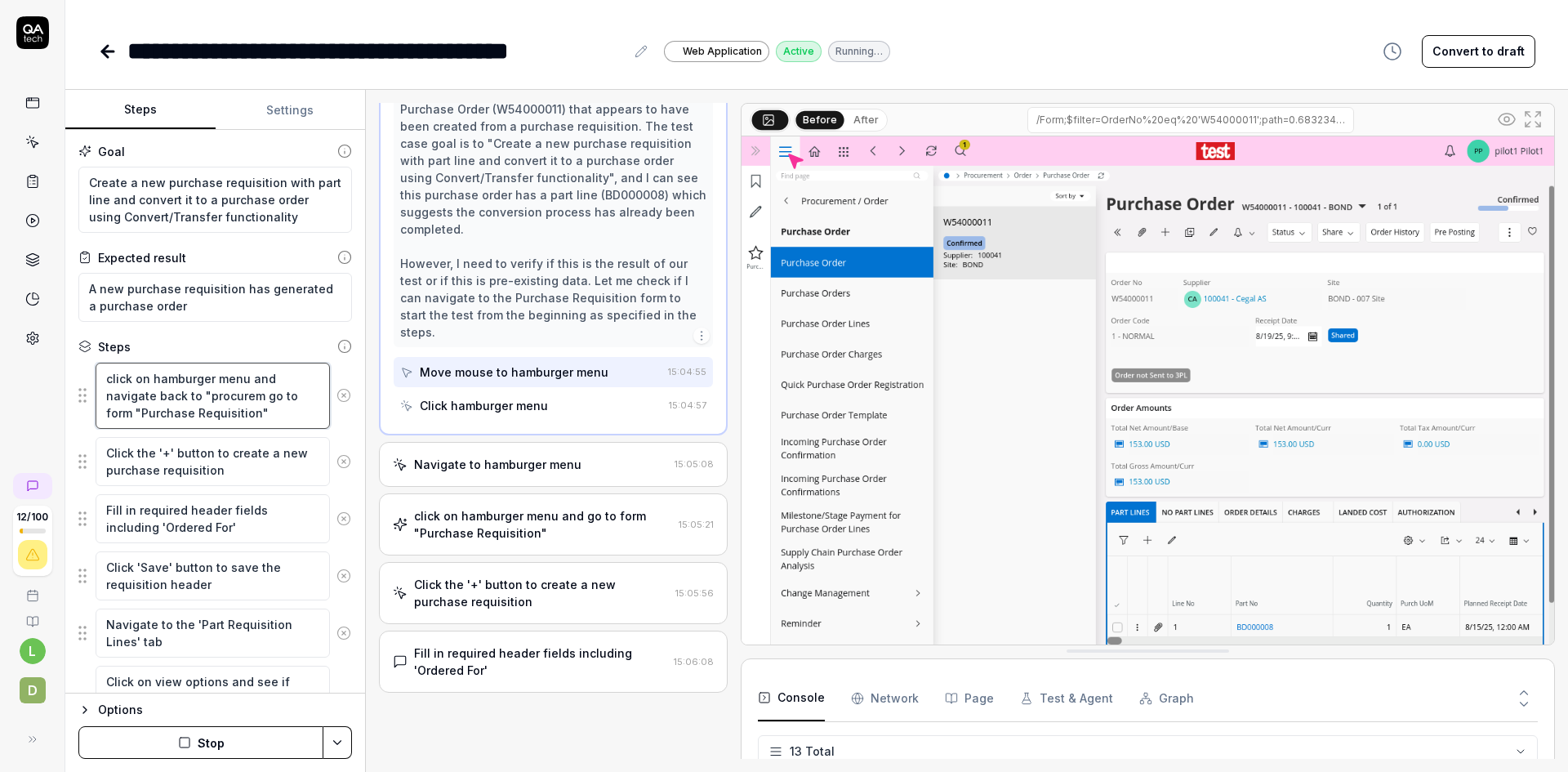
type textarea "*"
type textarea "click on hamburger menu and navigate back to "procureme go to form "Purchase Re…"
type textarea "*"
type textarea "click on hamburger menu and navigate back to "procuremen go to form "Purchase R…"
type textarea "*"
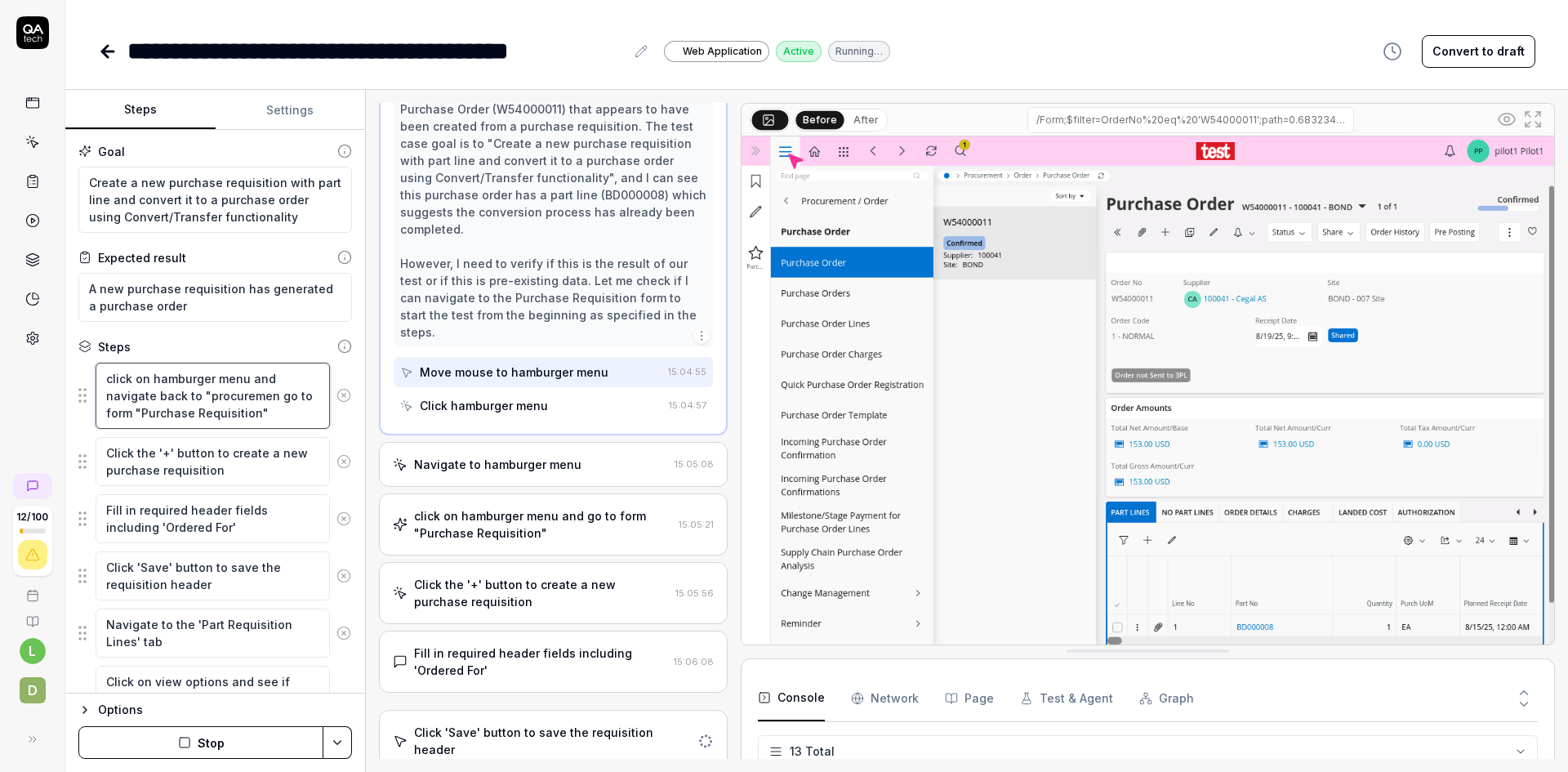
type textarea "click on hamburger menu and navigate back to "procurement go to form "Purchase …"
type textarea "*"
type textarea "click on hamburger menu and navigate back to "procurement, go to form "Purchase…"
type textarea "*"
type textarea "click on hamburger menu and navigate back to "procurement, go to form "Purchase…"
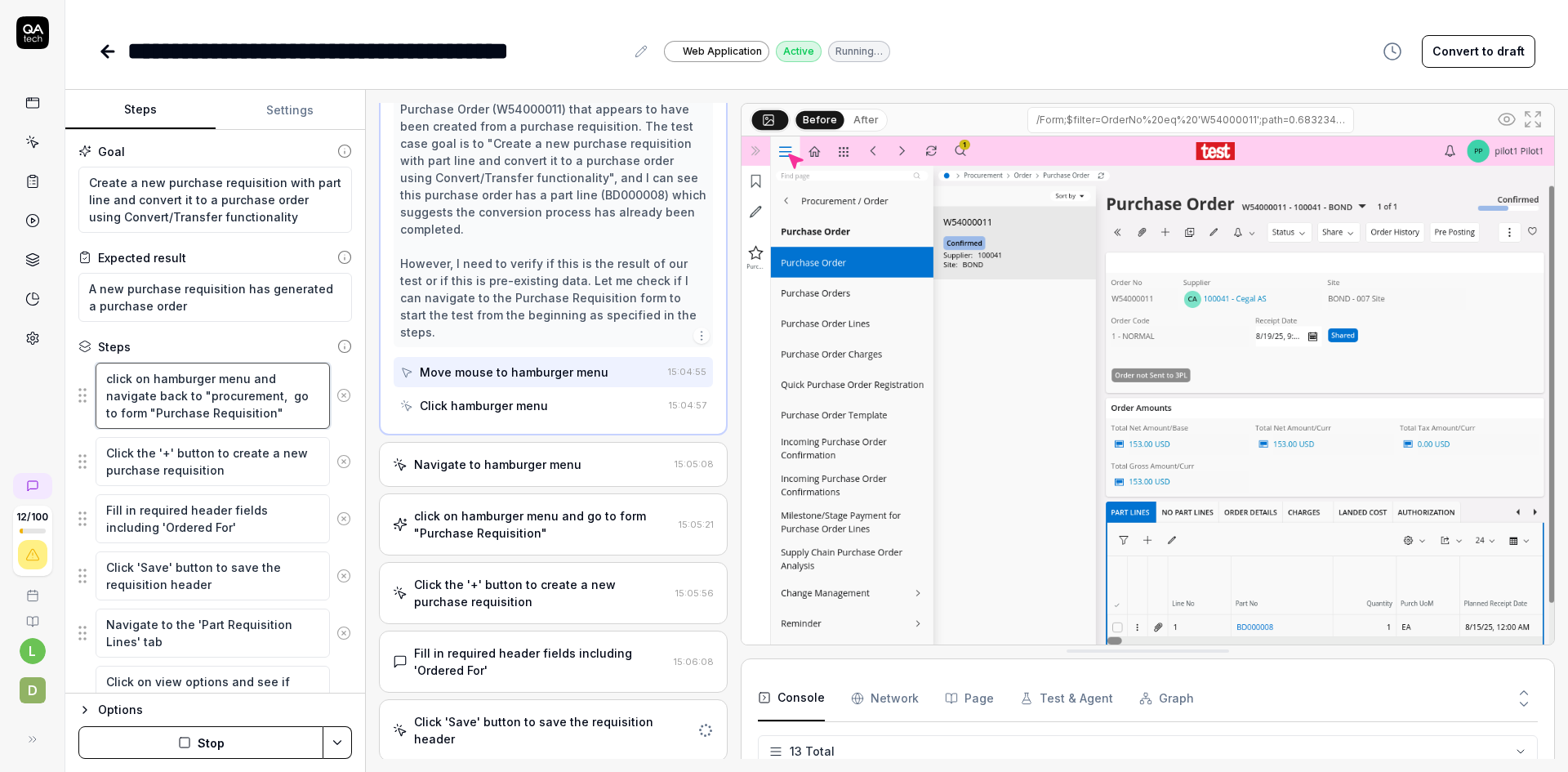
type textarea "*"
type textarea "click on hamburger menu and navigate back to "procurement, t go to form "Purcha…"
type textarea "*"
type textarea "click on hamburger menu and navigate back to "procurement, th go to form "Purch…"
type textarea "*"
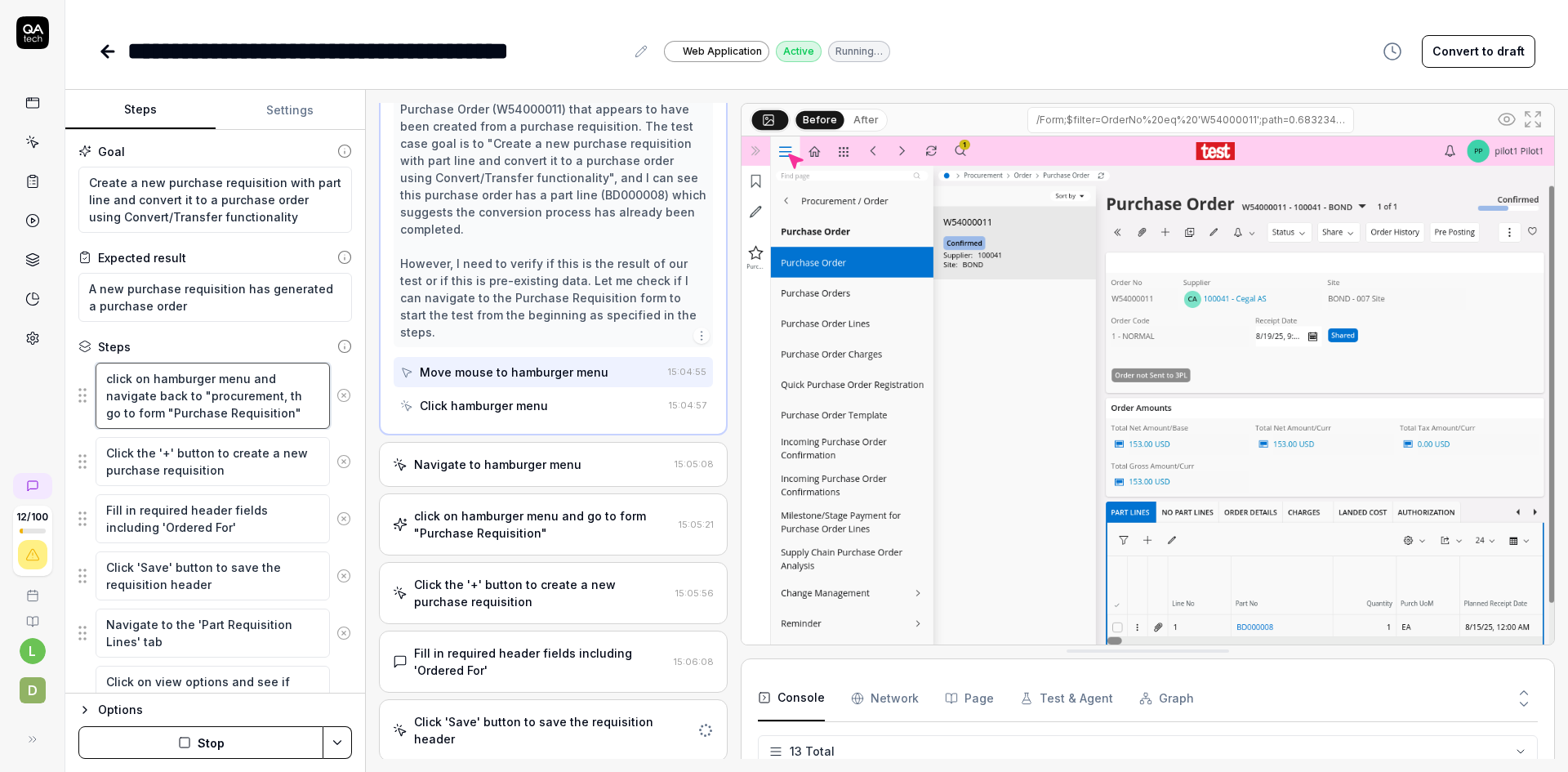
type textarea "click on hamburger menu and navigate back to "procurement, the go to form "Purc…"
type textarea "*"
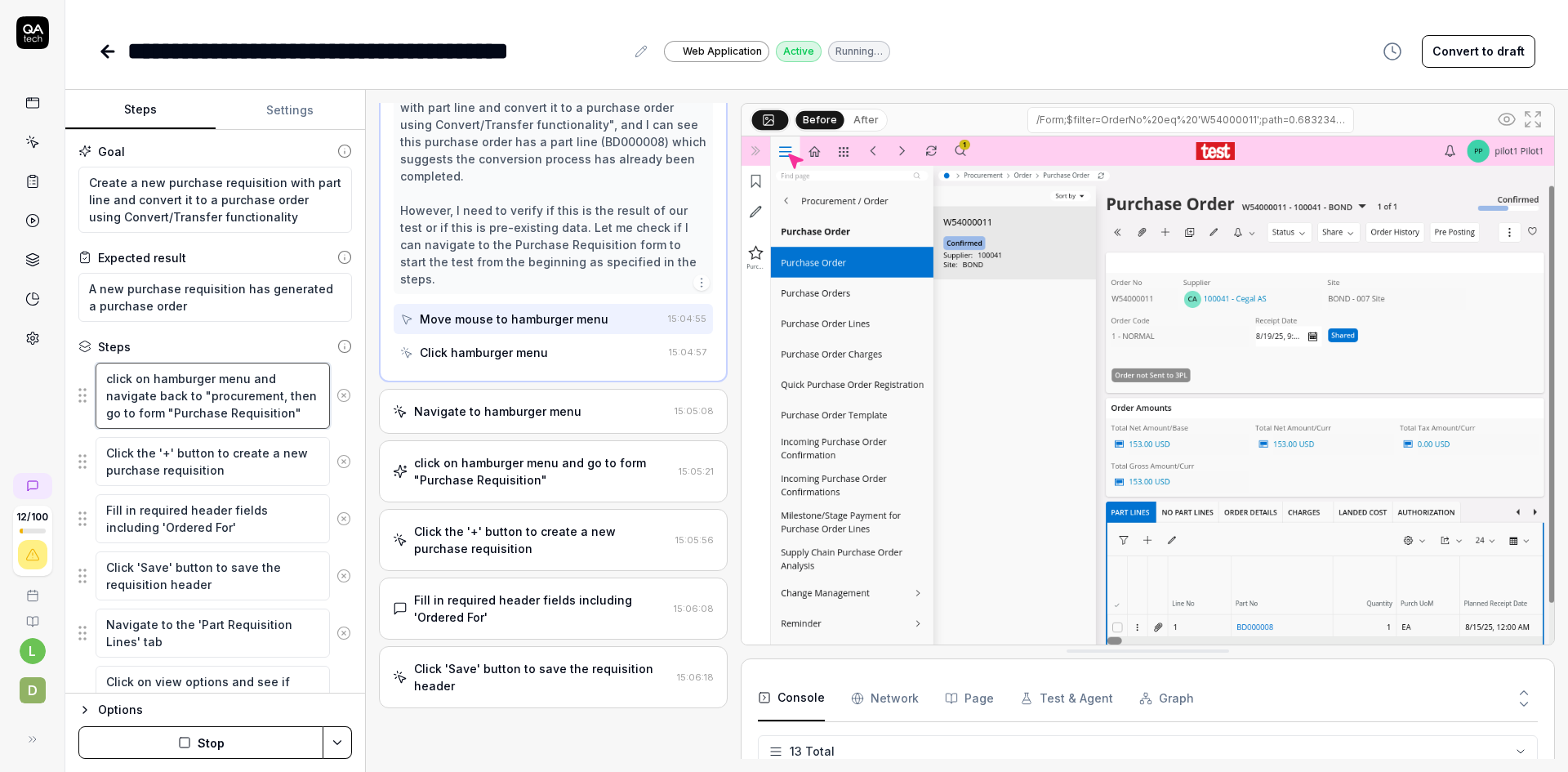
scroll to position [213, 0]
type textarea "click on hamburger menu and navigate back to "procurement, then go to form "Pur…"
click at [208, 742] on button "Stop" at bounding box center [201, 742] width 245 height 33
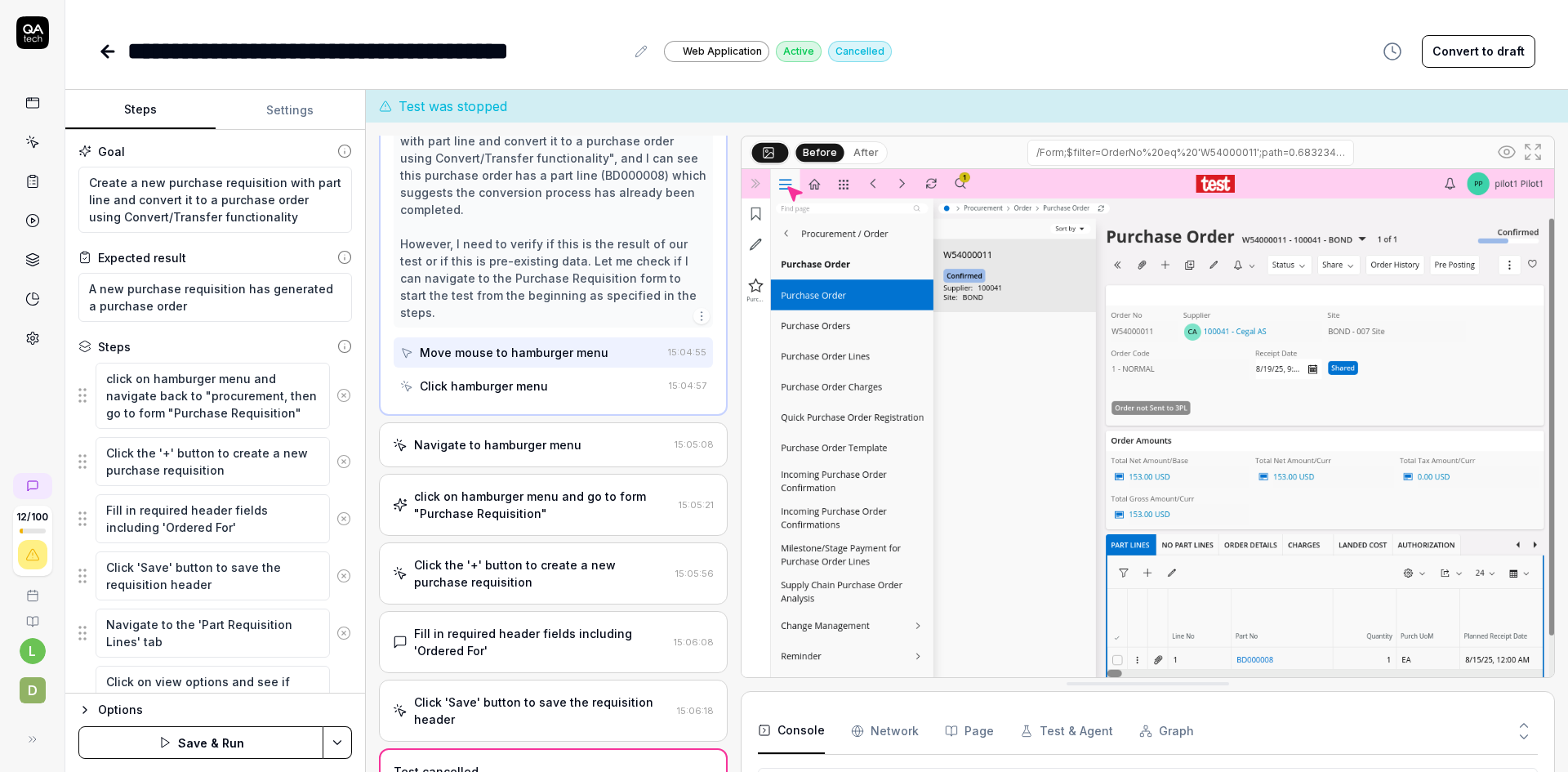
scroll to position [520, 0]
click at [208, 738] on button "Save & Run" at bounding box center [201, 742] width 245 height 33
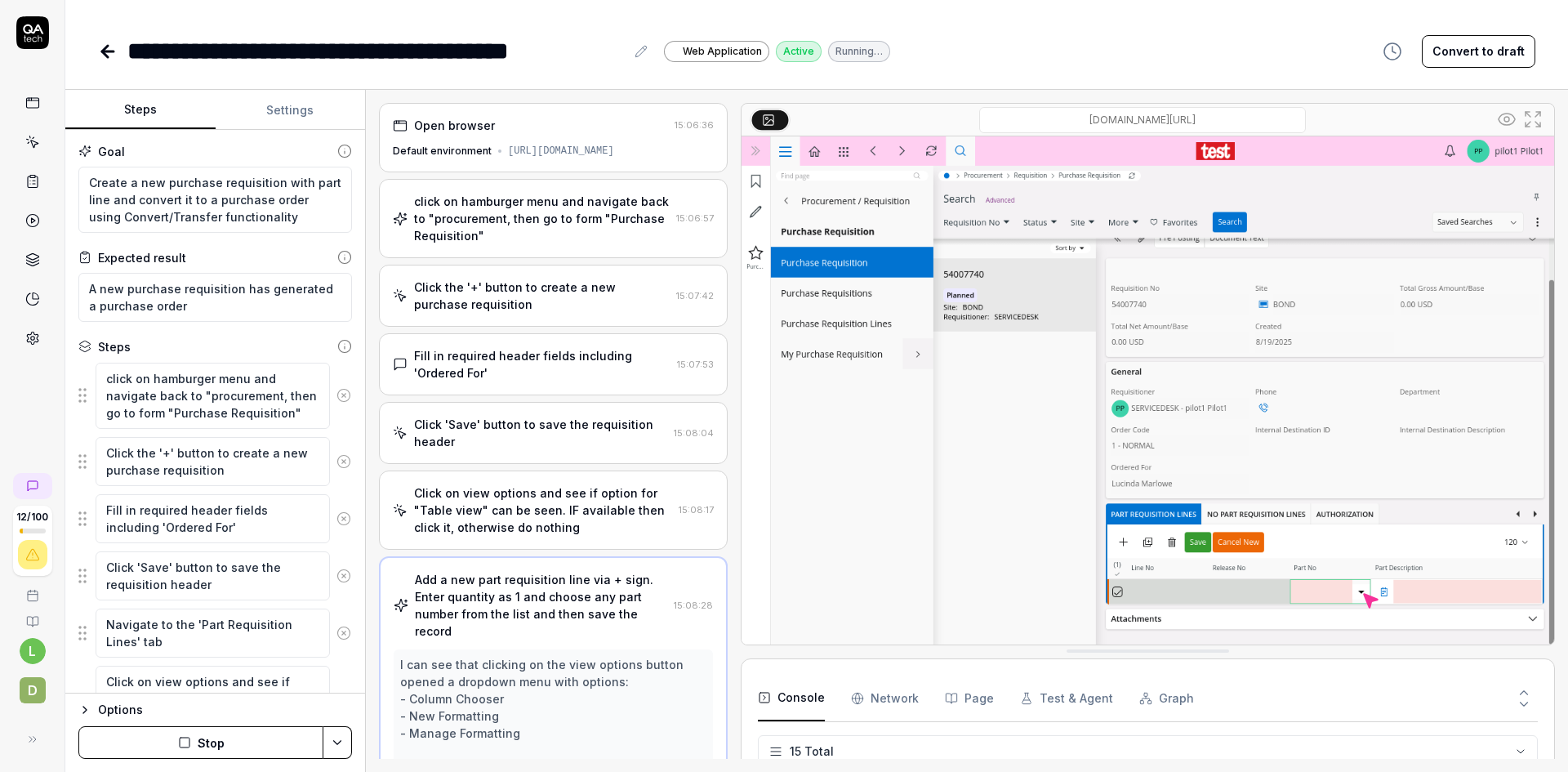
click at [607, 239] on div "click on hamburger menu and navigate back to "procurement, then go to form "Pur…" at bounding box center [542, 218] width 255 height 51
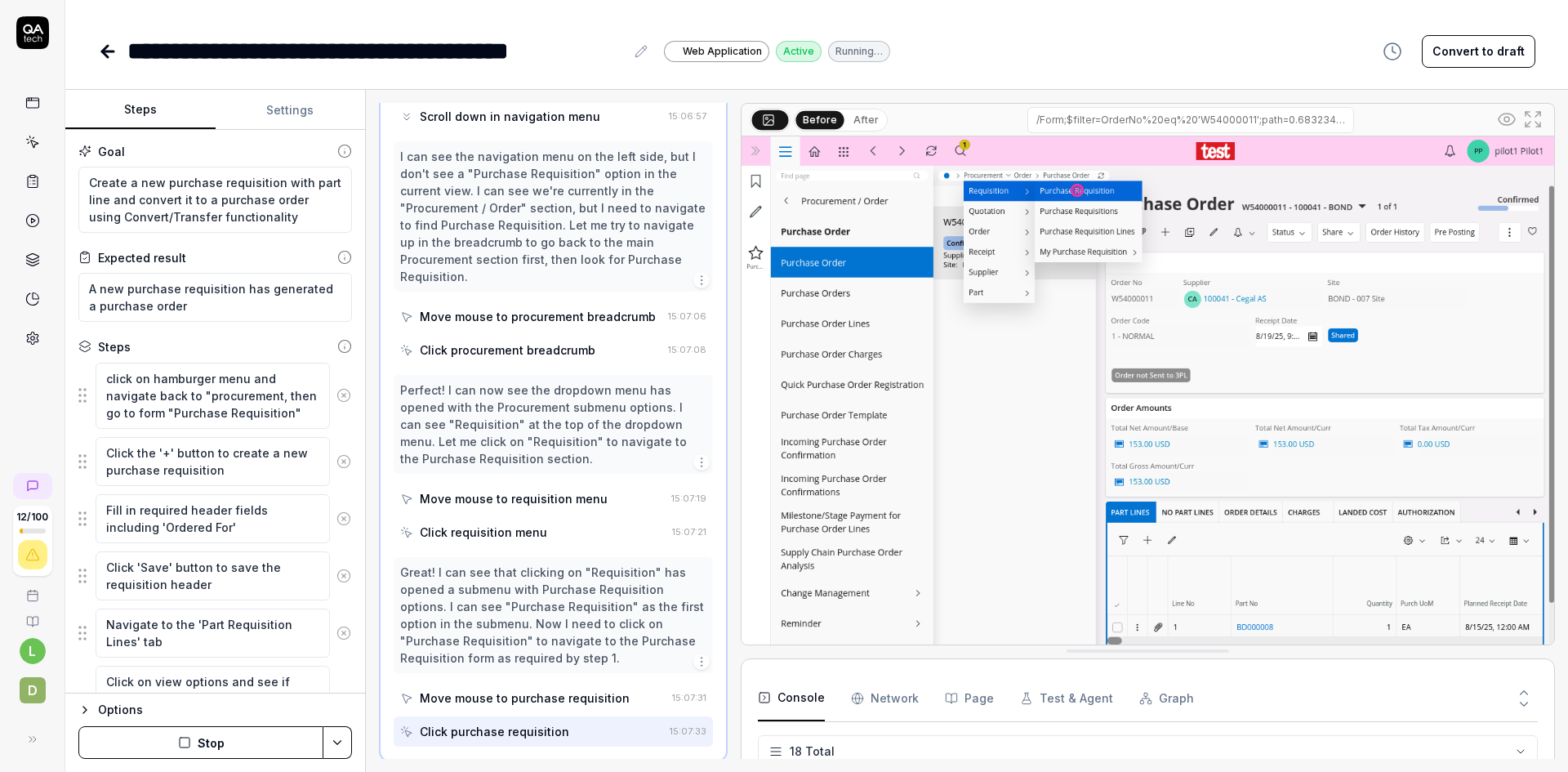
scroll to position [739, 0]
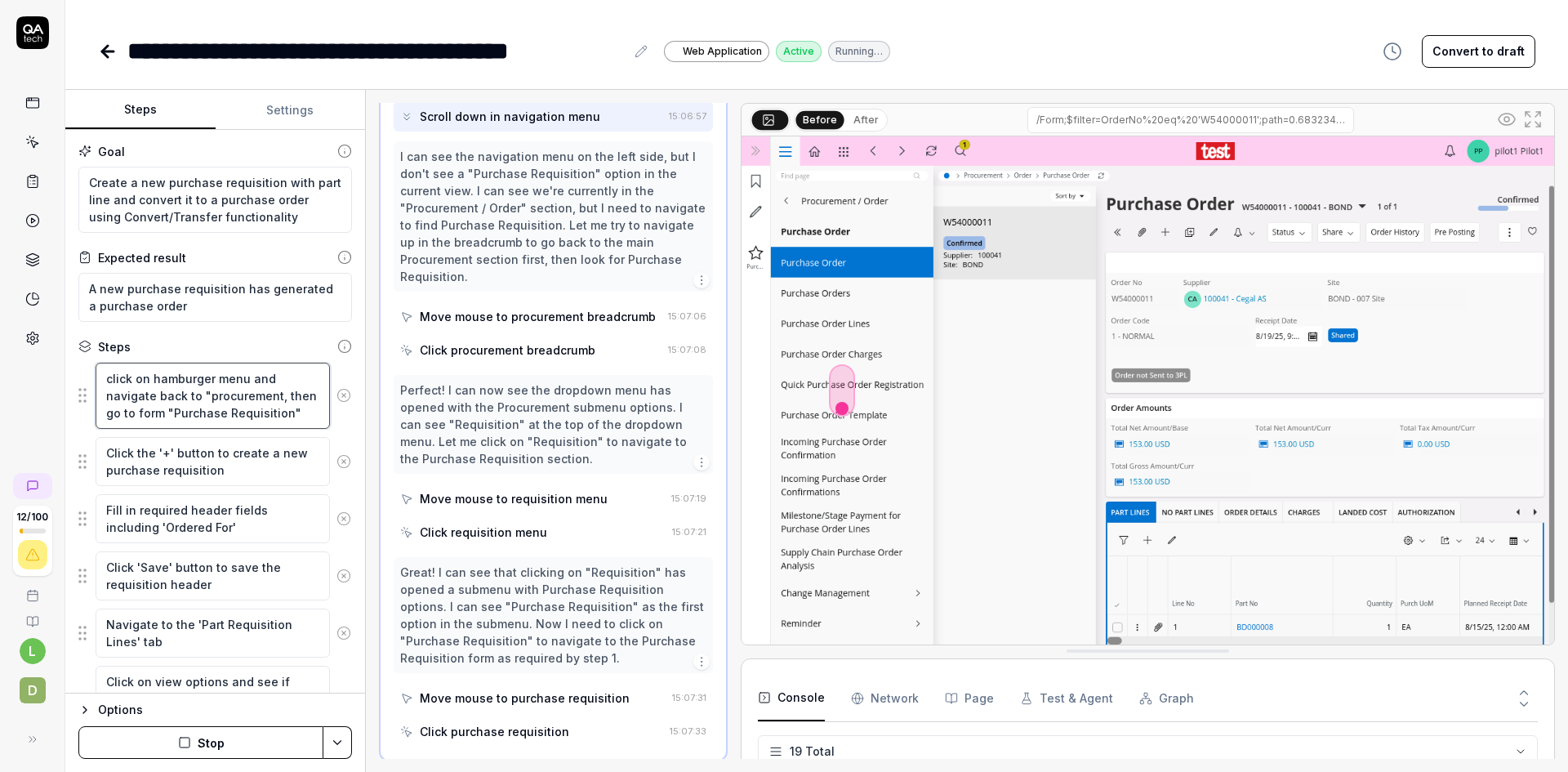
drag, startPoint x: 275, startPoint y: 395, endPoint x: 152, endPoint y: 375, distance: 124.6
click at [152, 375] on textarea "click on hamburger menu and navigate back to "procurement, then go to form "Pur…" at bounding box center [212, 396] width 234 height 66
type textarea "*"
type textarea "click on p, then go to form "Purchase Requisition""
type textarea "*"
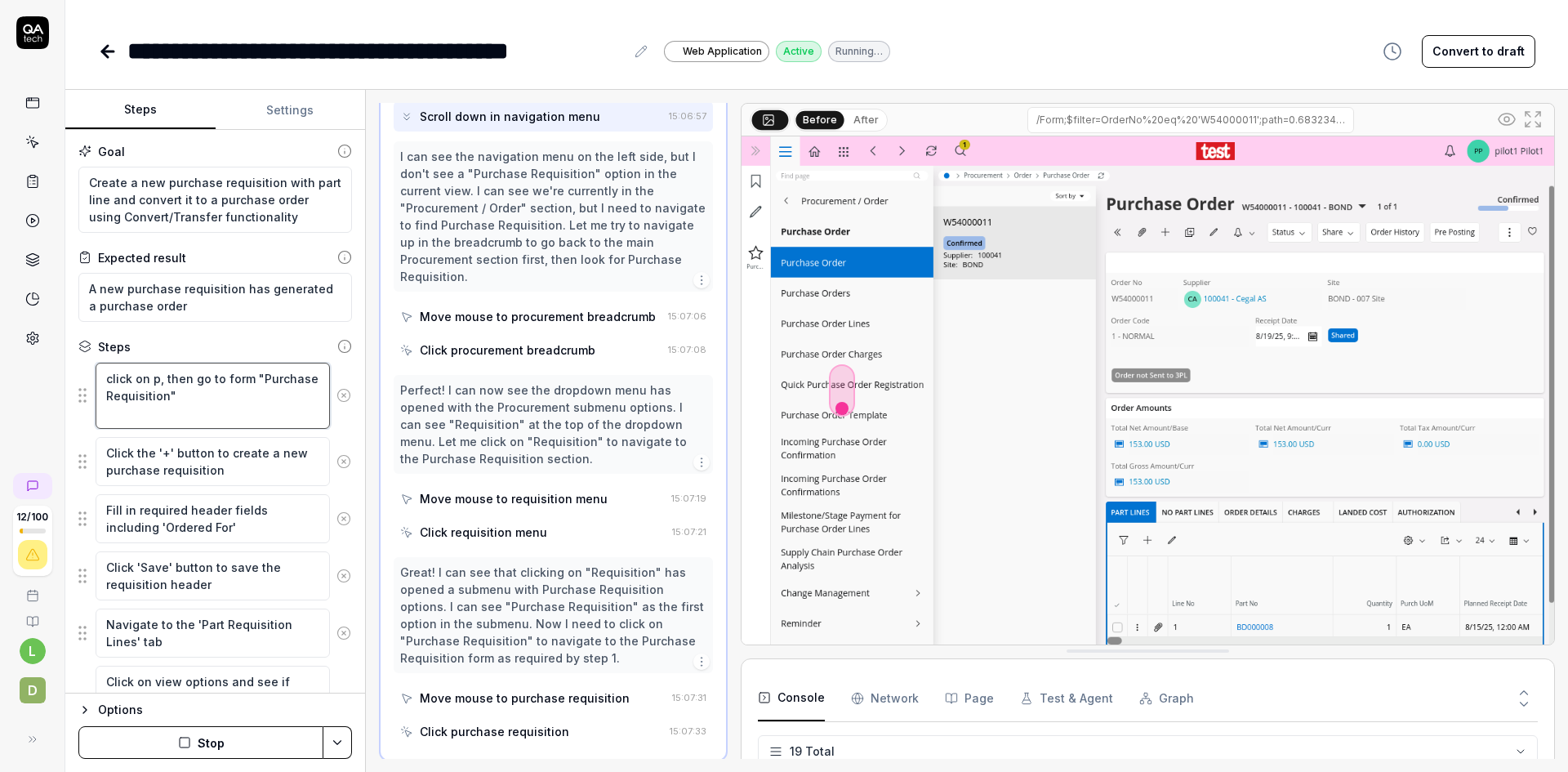
type textarea "click on pr, then go to form "Purchase Requisition""
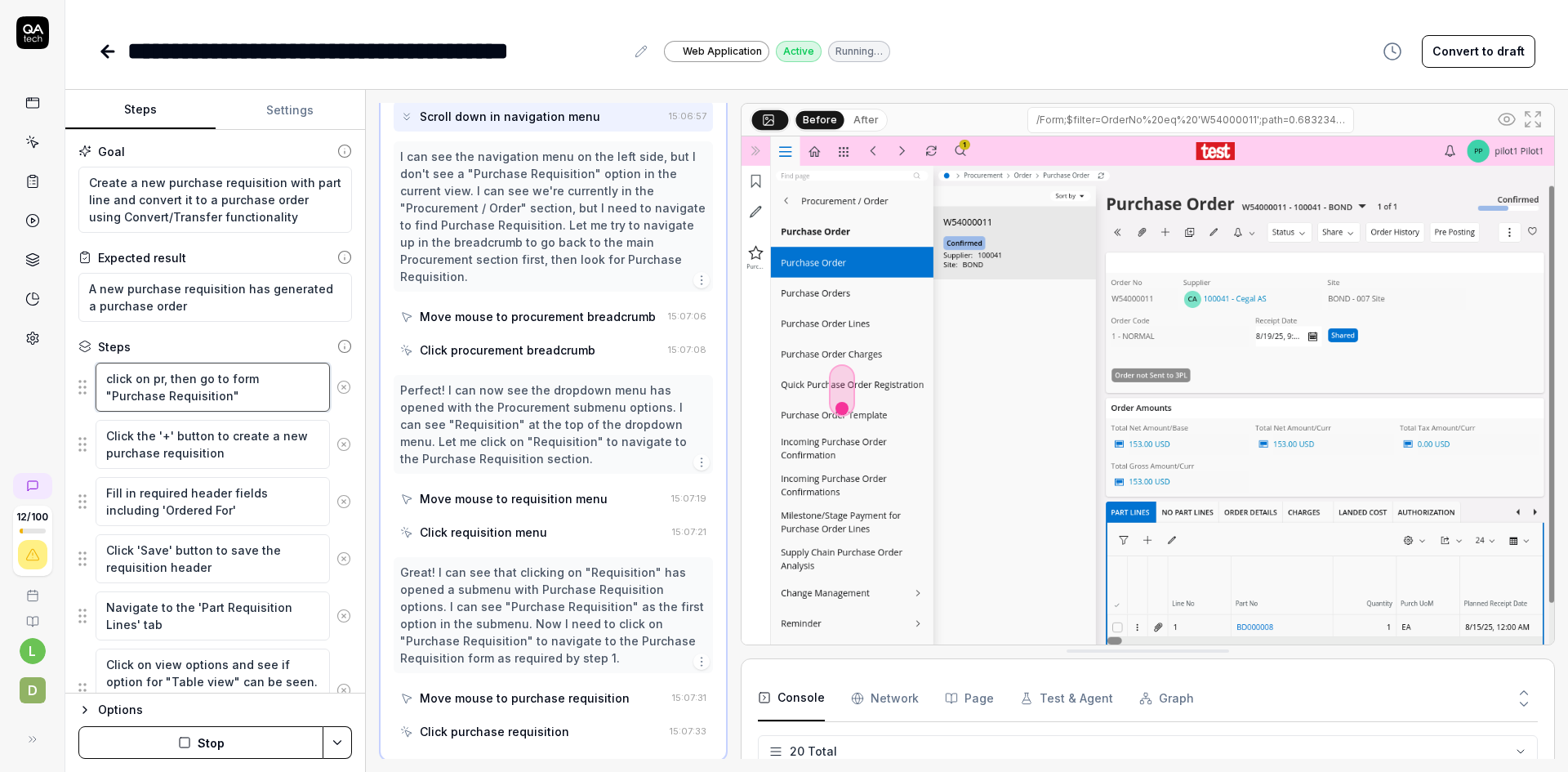
type textarea "*"
type textarea "click on pro, then go to form "Purchase Requisition""
type textarea "*"
type textarea "click on proc, then go to form "Purchase Requisition""
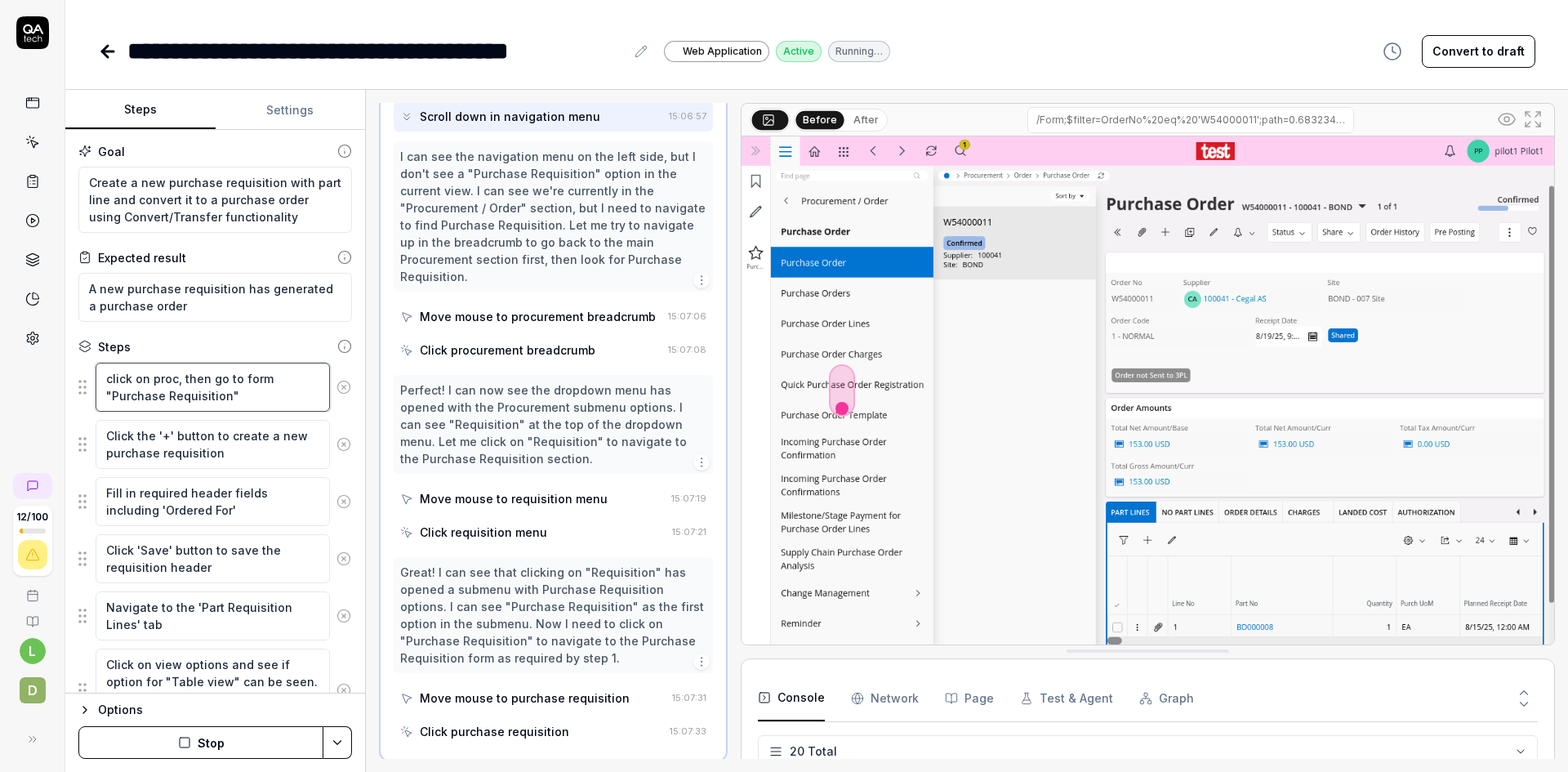
type textarea "*"
type textarea "click on procu, then go to form "Purchase Requisition""
type textarea "*"
type textarea "click on procur, then go to form "Purchase Requisition""
type textarea "*"
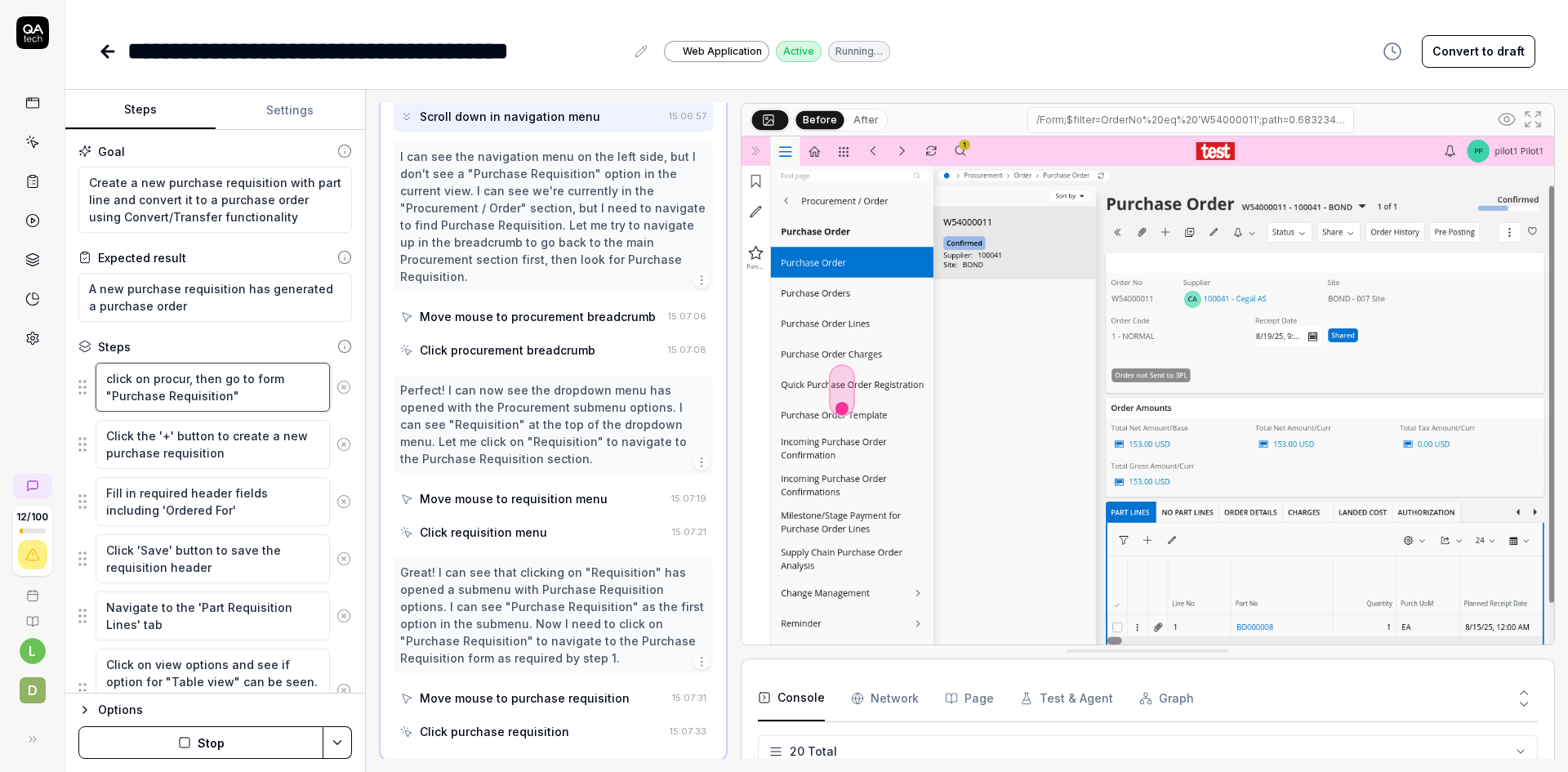
type textarea "click on procure, then go to form "Purchase Requisition""
type textarea "*"
type textarea "click on procurem, then go to form "Purchase Requisition""
type textarea "*"
type textarea "click on procureme, then go to form "Purchase Requisition""
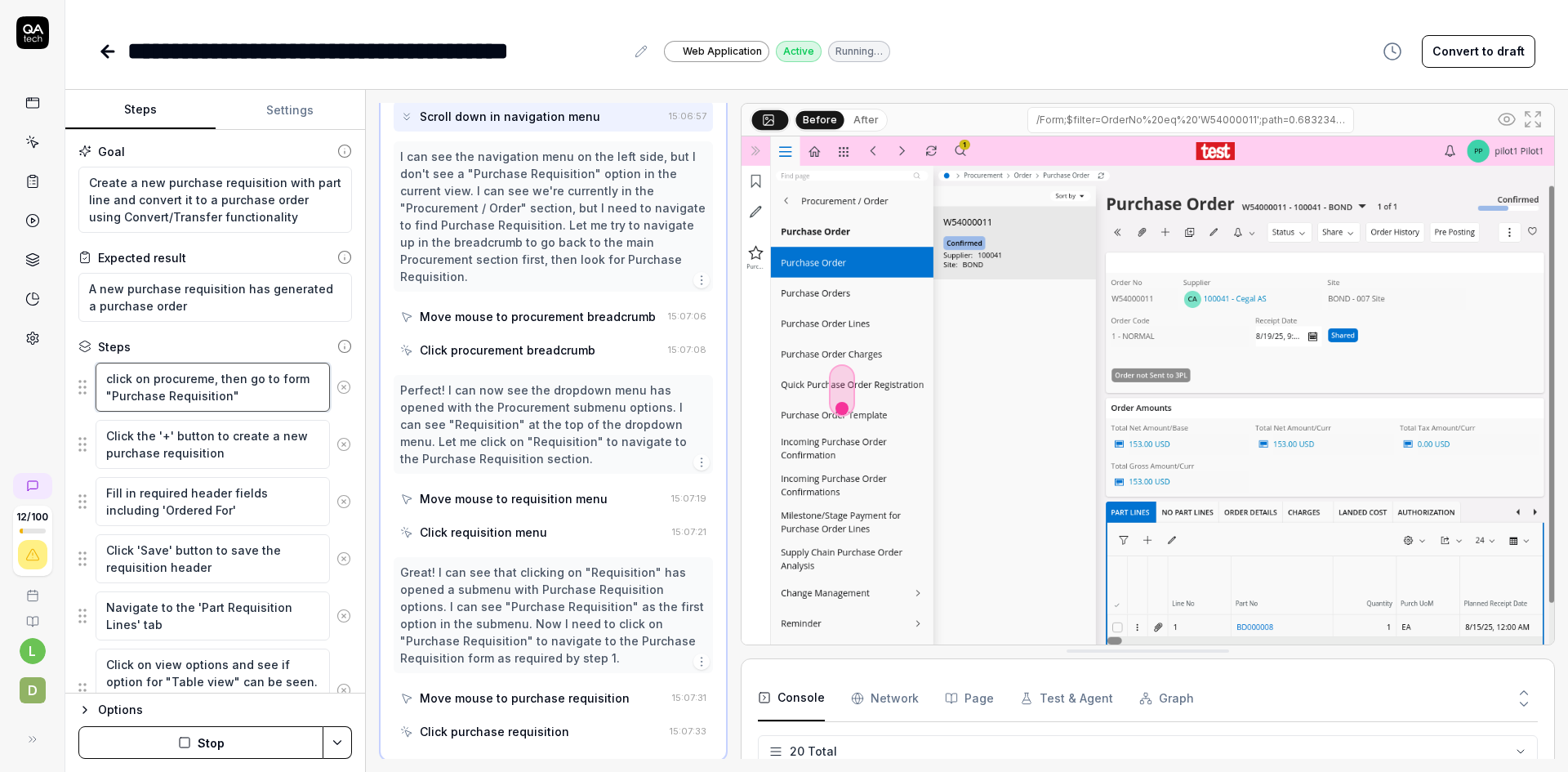
type textarea "*"
type textarea "click on procuremen, then go to form "Purchase Requisition""
type textarea "*"
type textarea "click on procurement, then go to form "Purchase Requisition""
type textarea "*"
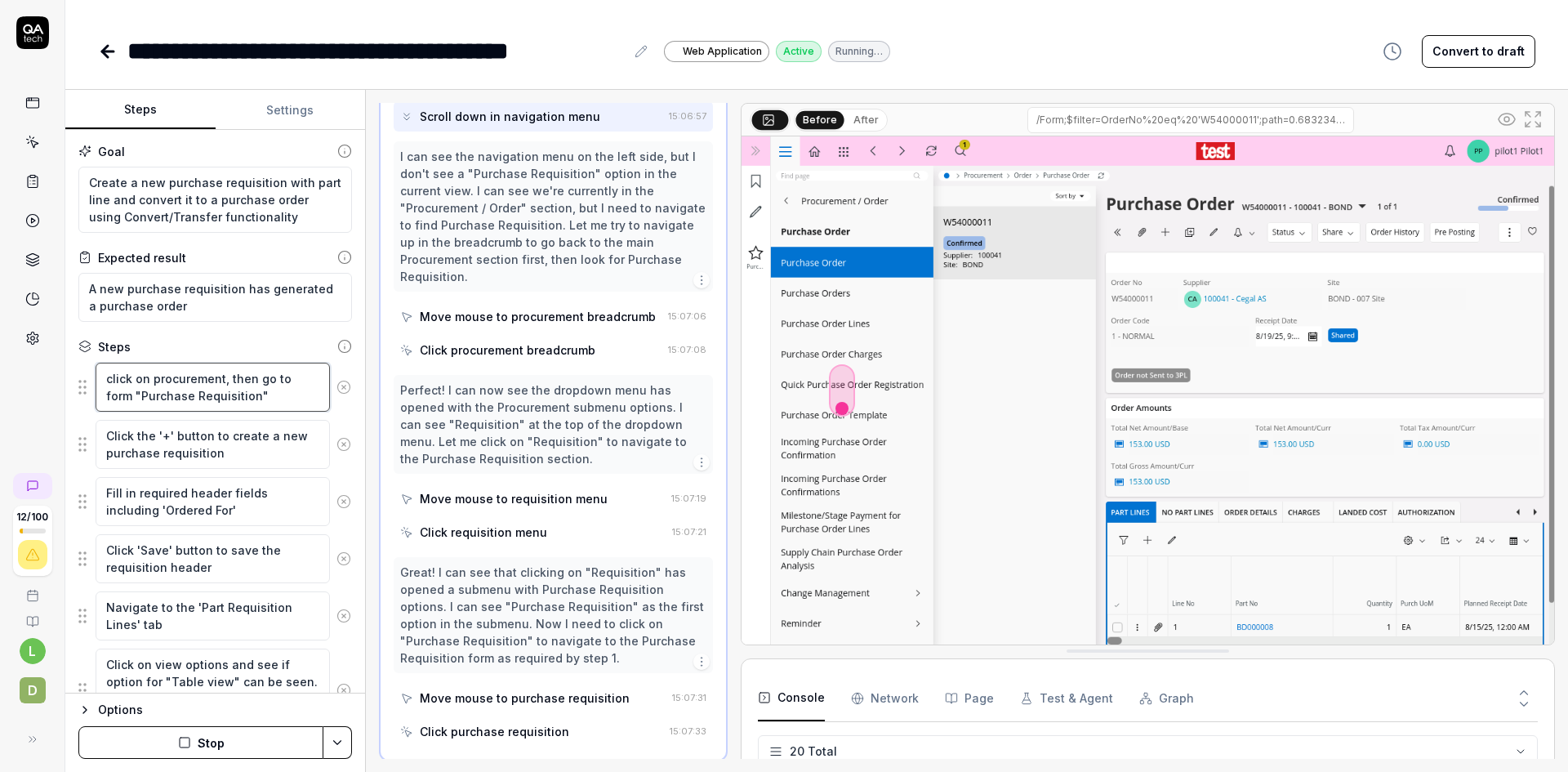
type textarea "click on procurement , then go to form "Purchase Requisition""
type textarea "*"
type textarea "click on procurement b, then go to form "Purchase Requisition""
type textarea "*"
type textarea "click on procurement br, then go to form "Purchase Requisition""
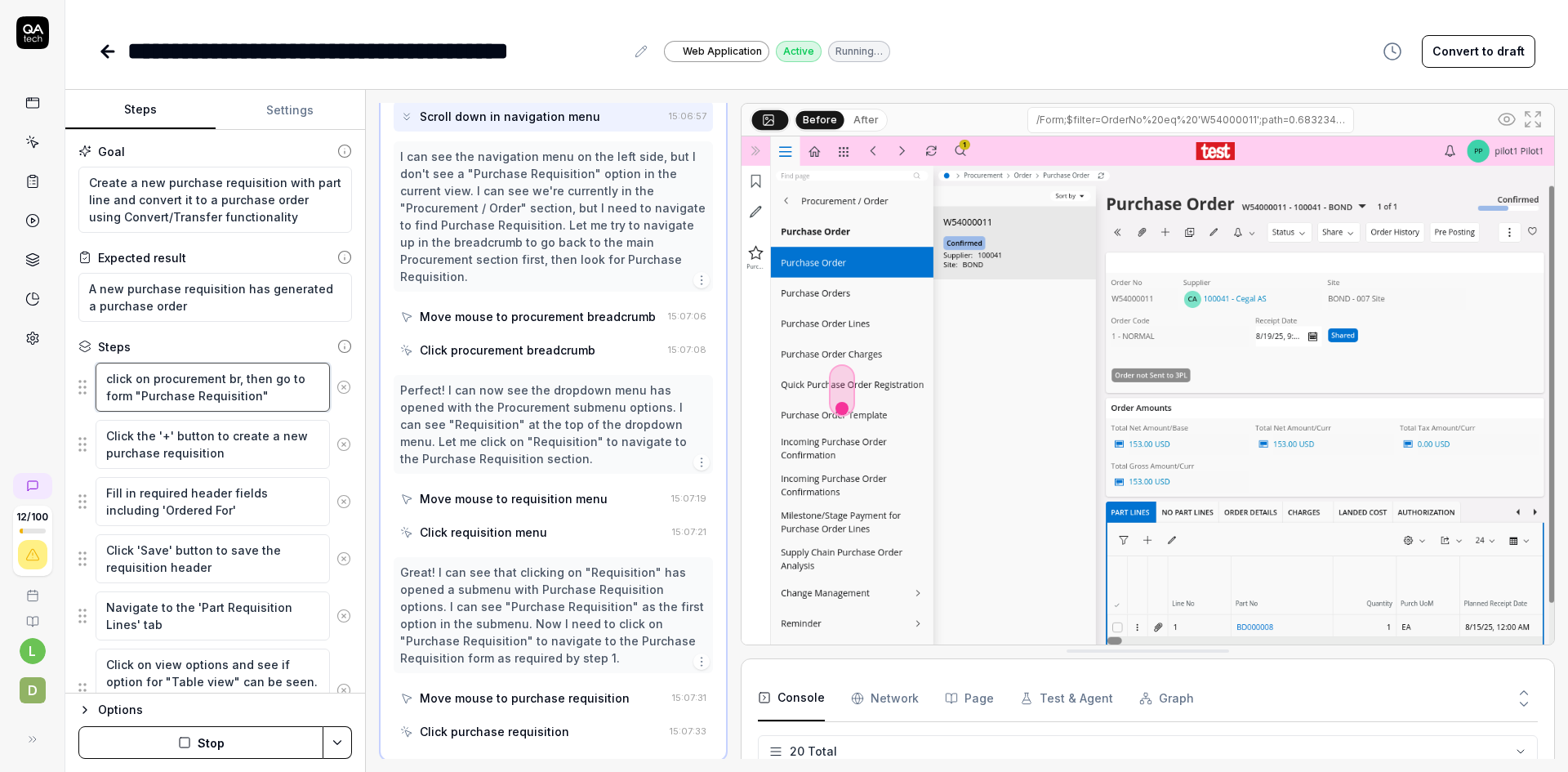
type textarea "*"
type textarea "click on procurement bre, then go to form "Purchase Requisition""
type textarea "*"
type textarea "click on procurement brea, then go to form "Purchase Requisition""
type textarea "*"
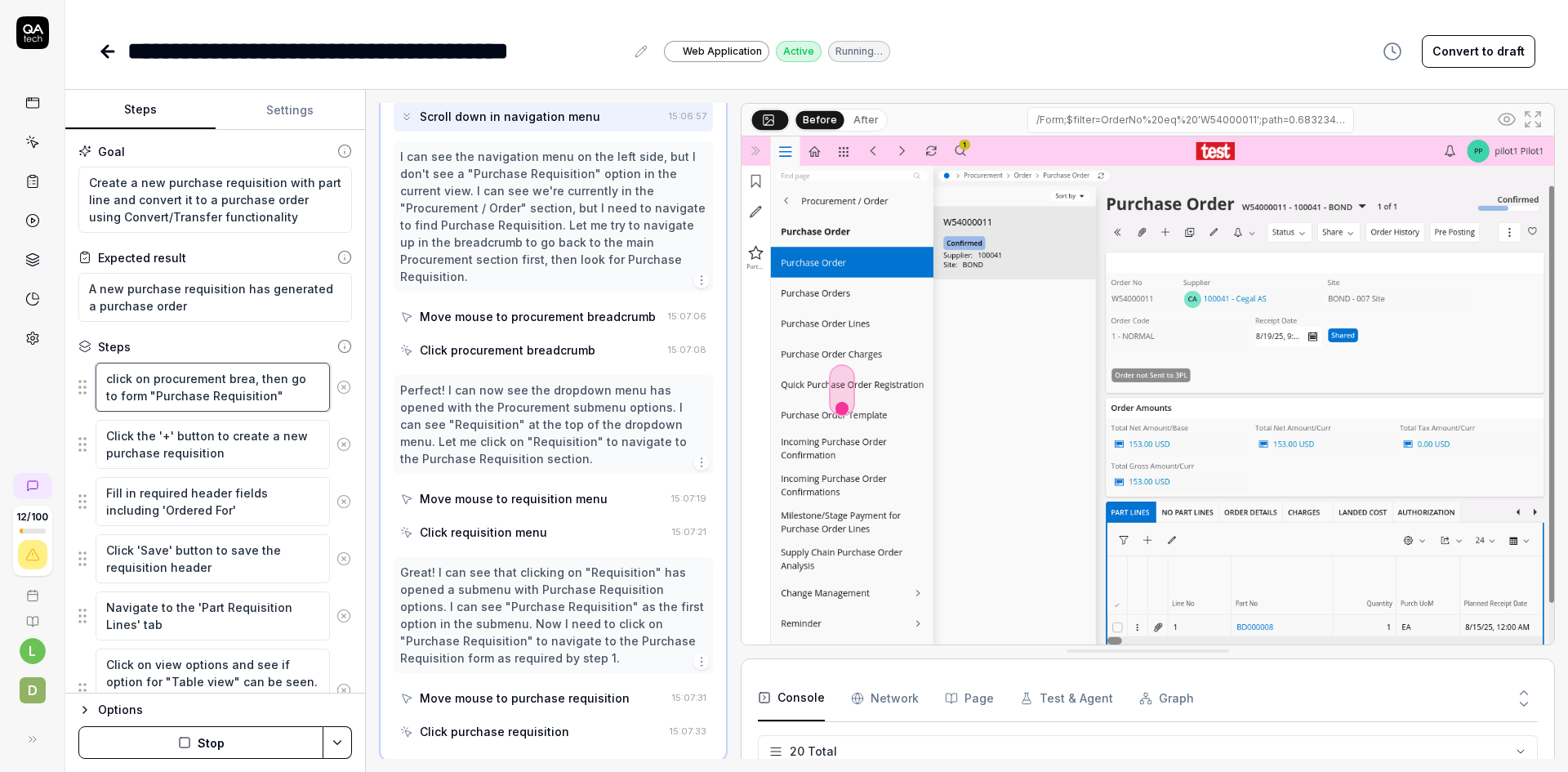
type textarea "click on procurement bread, then go to form "Purchase Requisition""
type textarea "*"
type textarea "click on procurement breadc, then go to form "Purchase Requisition""
type textarea "*"
type textarea "click on procurement breadcr, then go to form "Purchase Requisition""
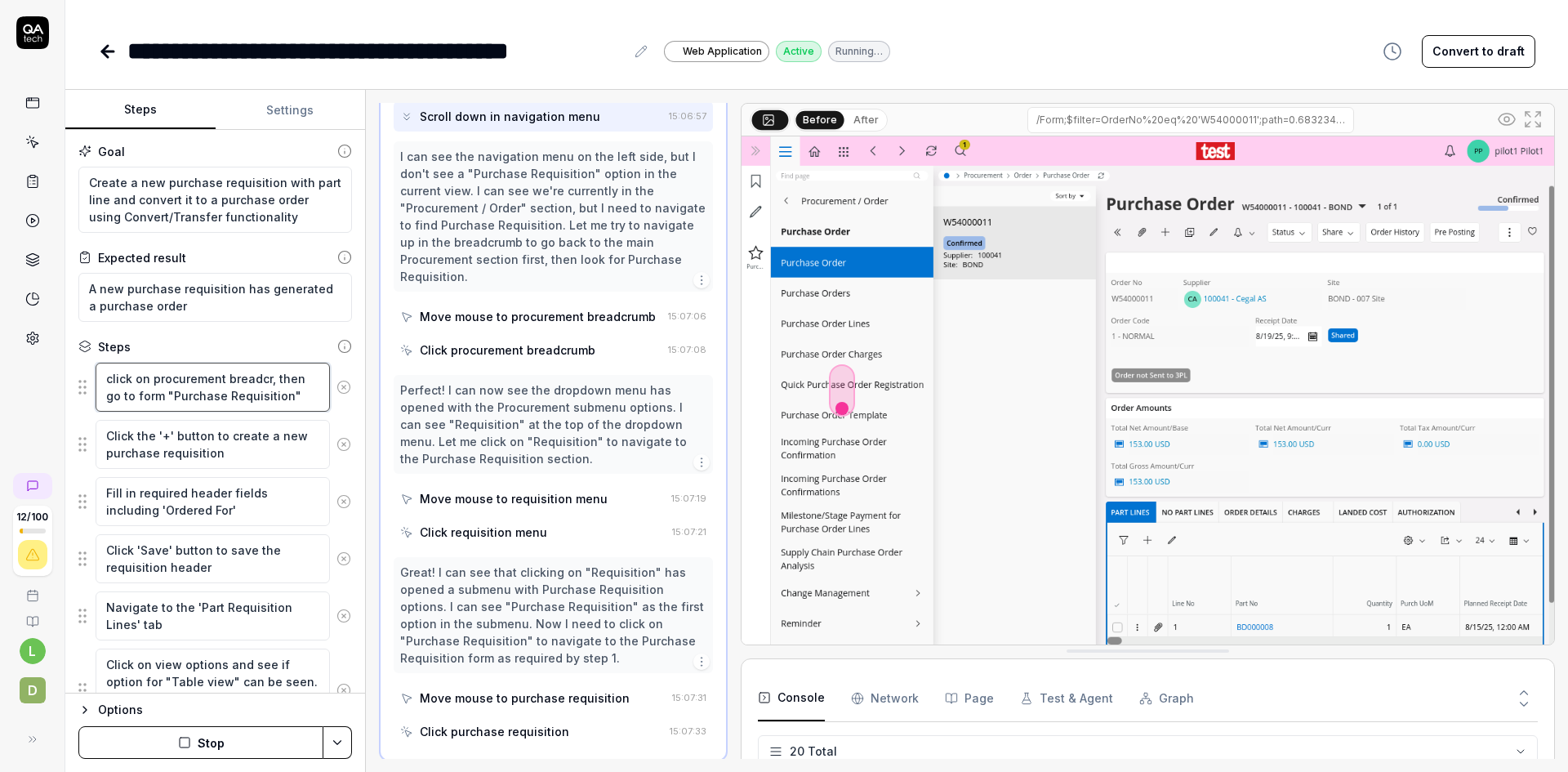
type textarea "*"
type textarea "click on procurement breadcru, then go to form "Purchase Requisition""
type textarea "*"
type textarea "click on procurement breadcrum, then go to form "Purchase Requisition""
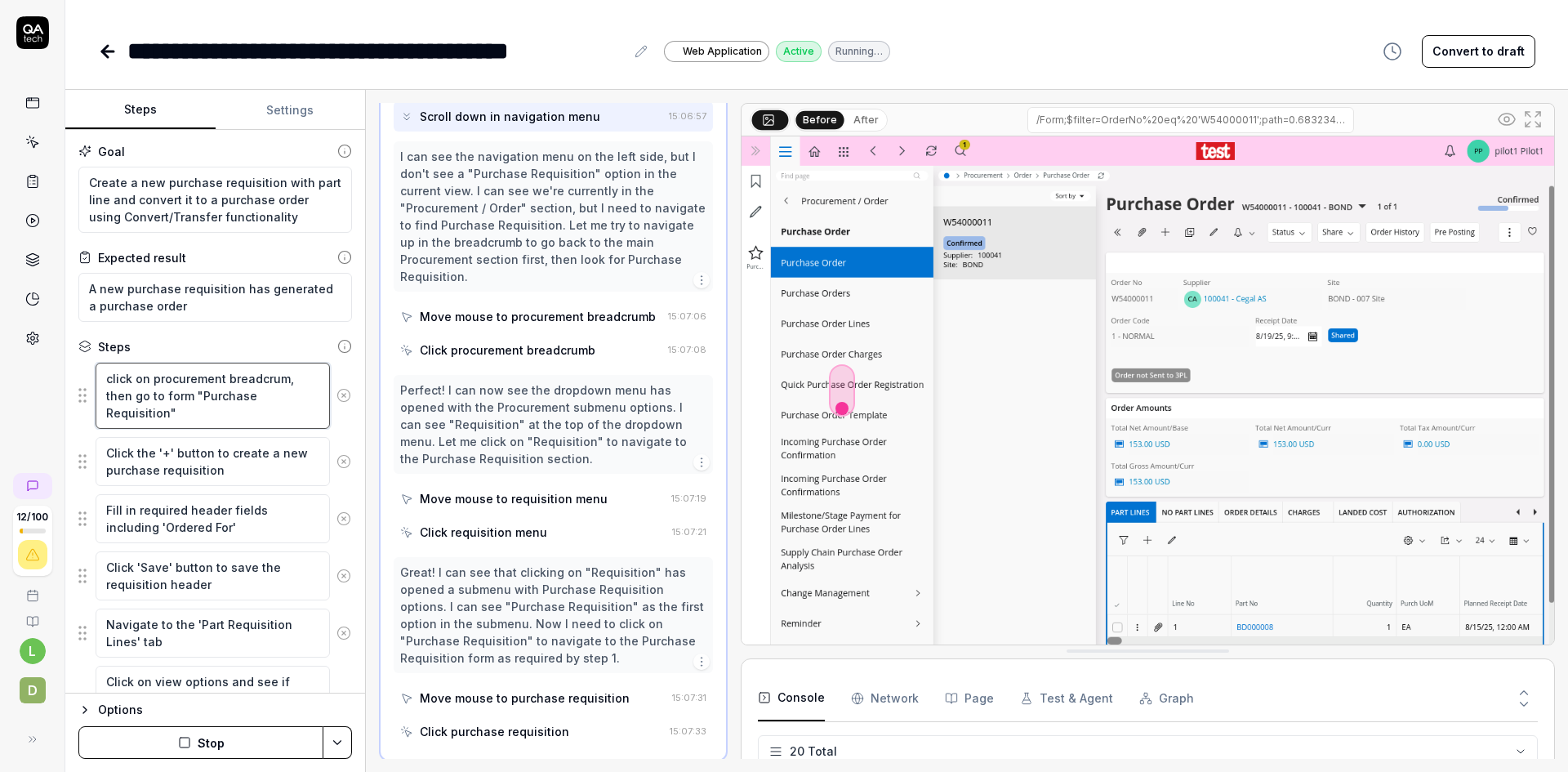
type textarea "*"
type textarea "click on procurement breadcrumb, then go to form "Purchase Requisition""
click at [219, 737] on button "Stop" at bounding box center [201, 742] width 245 height 33
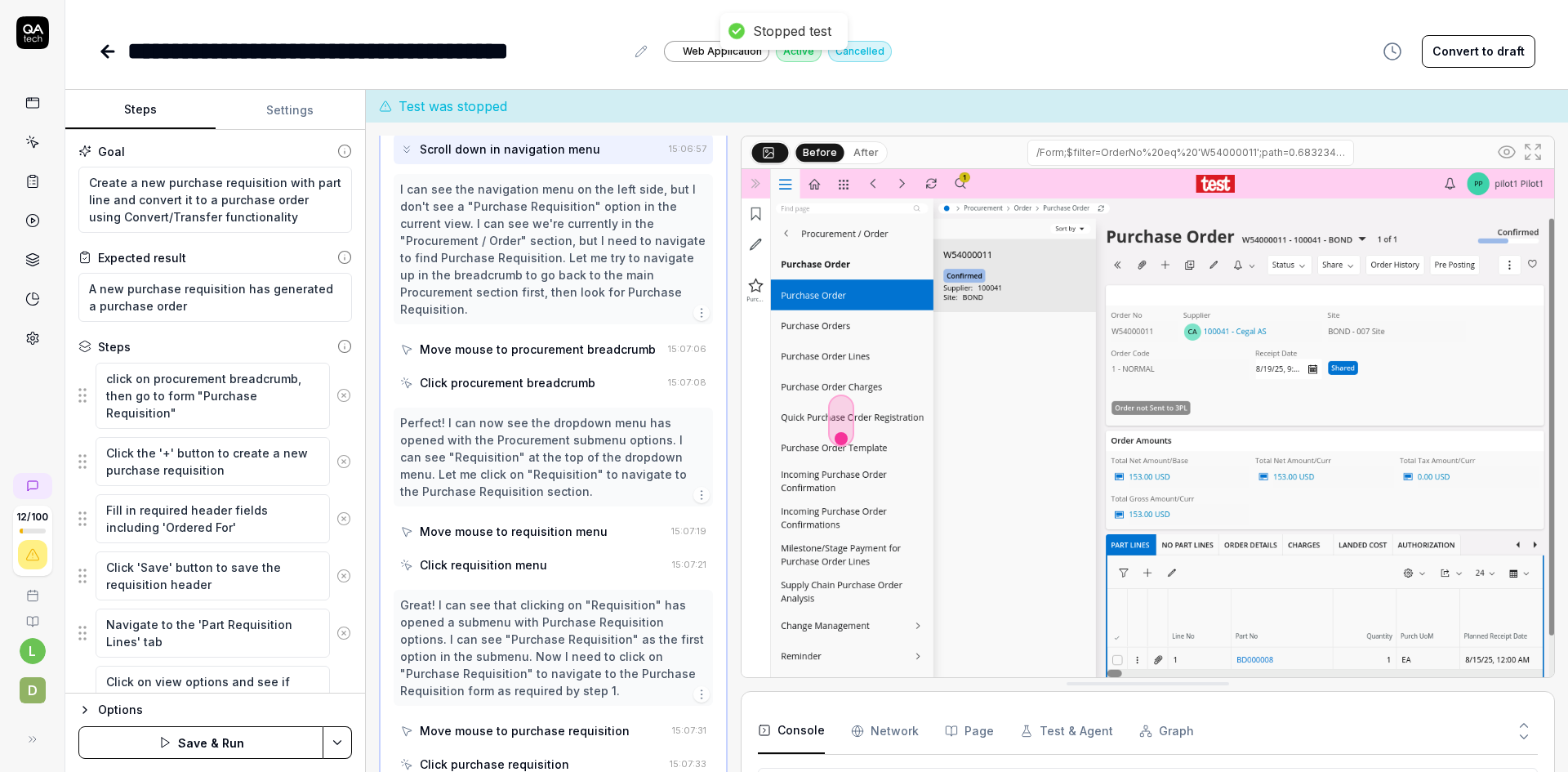
click at [335, 740] on html "**********" at bounding box center [784, 386] width 1568 height 772
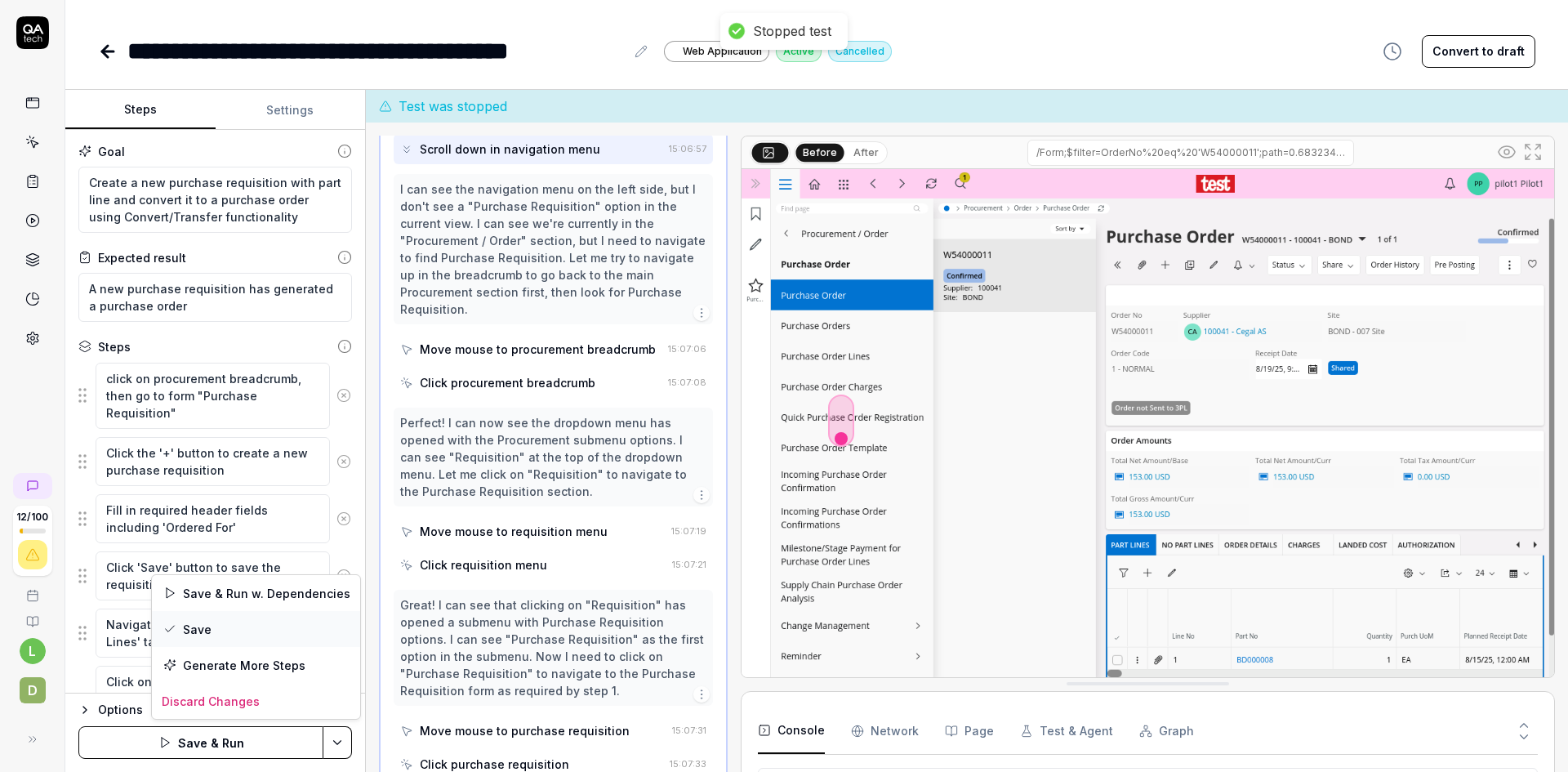
click at [261, 630] on div "Save" at bounding box center [255, 629] width 209 height 36
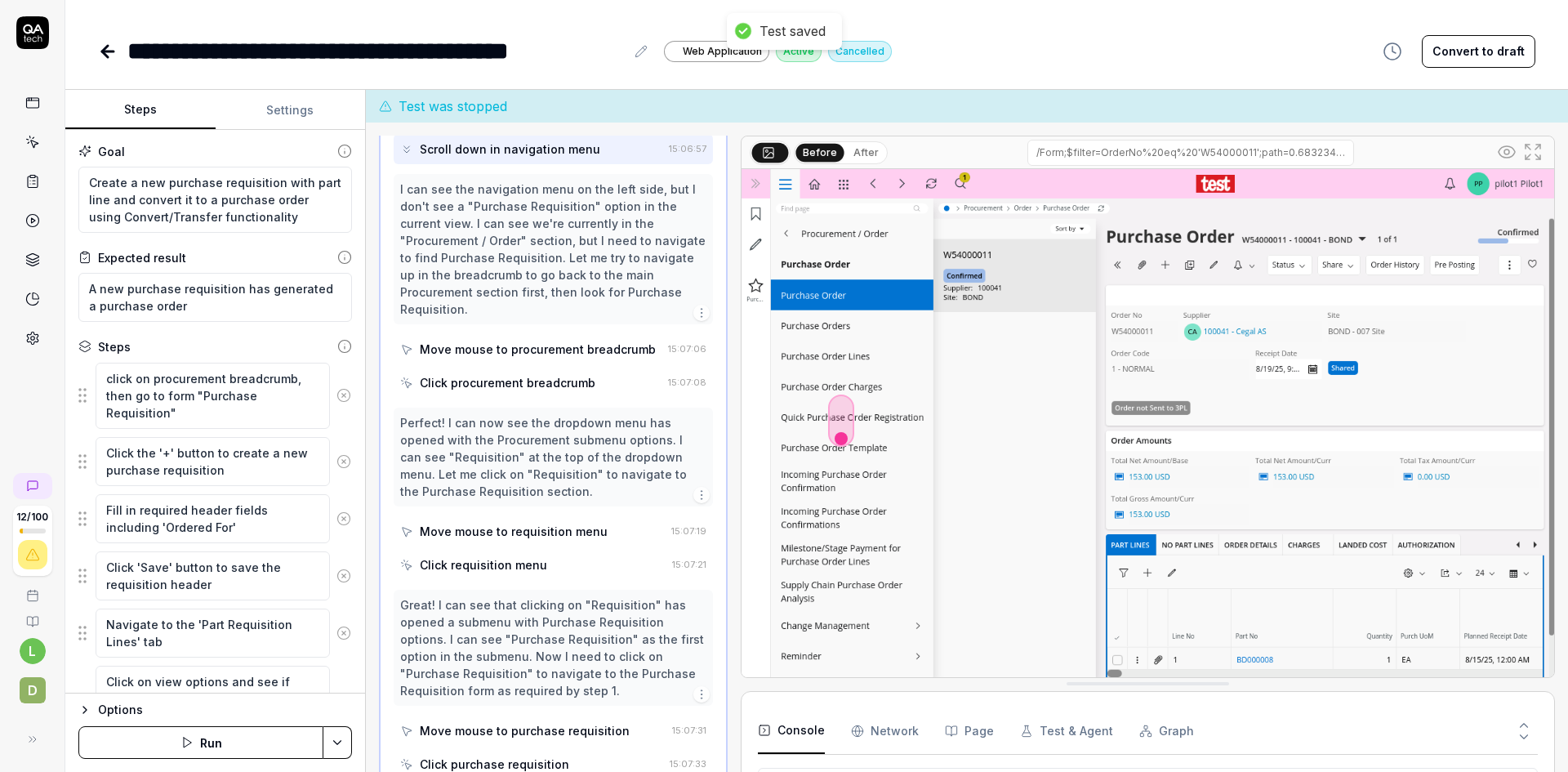
scroll to position [879, 0]
type textarea "*"
click at [105, 51] on icon at bounding box center [108, 51] width 11 height 0
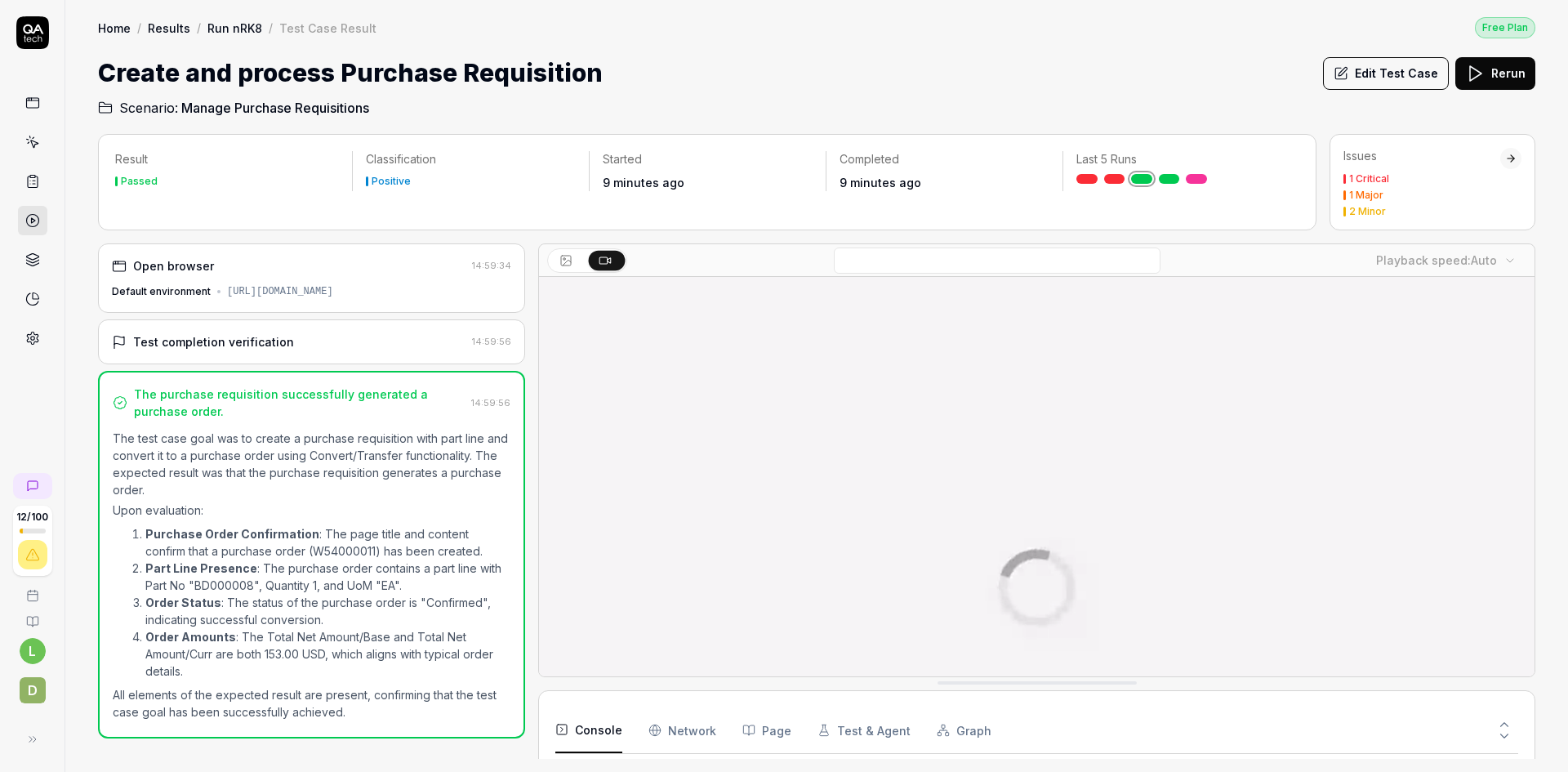
click at [227, 27] on link "Run nRK8" at bounding box center [235, 27] width 54 height 16
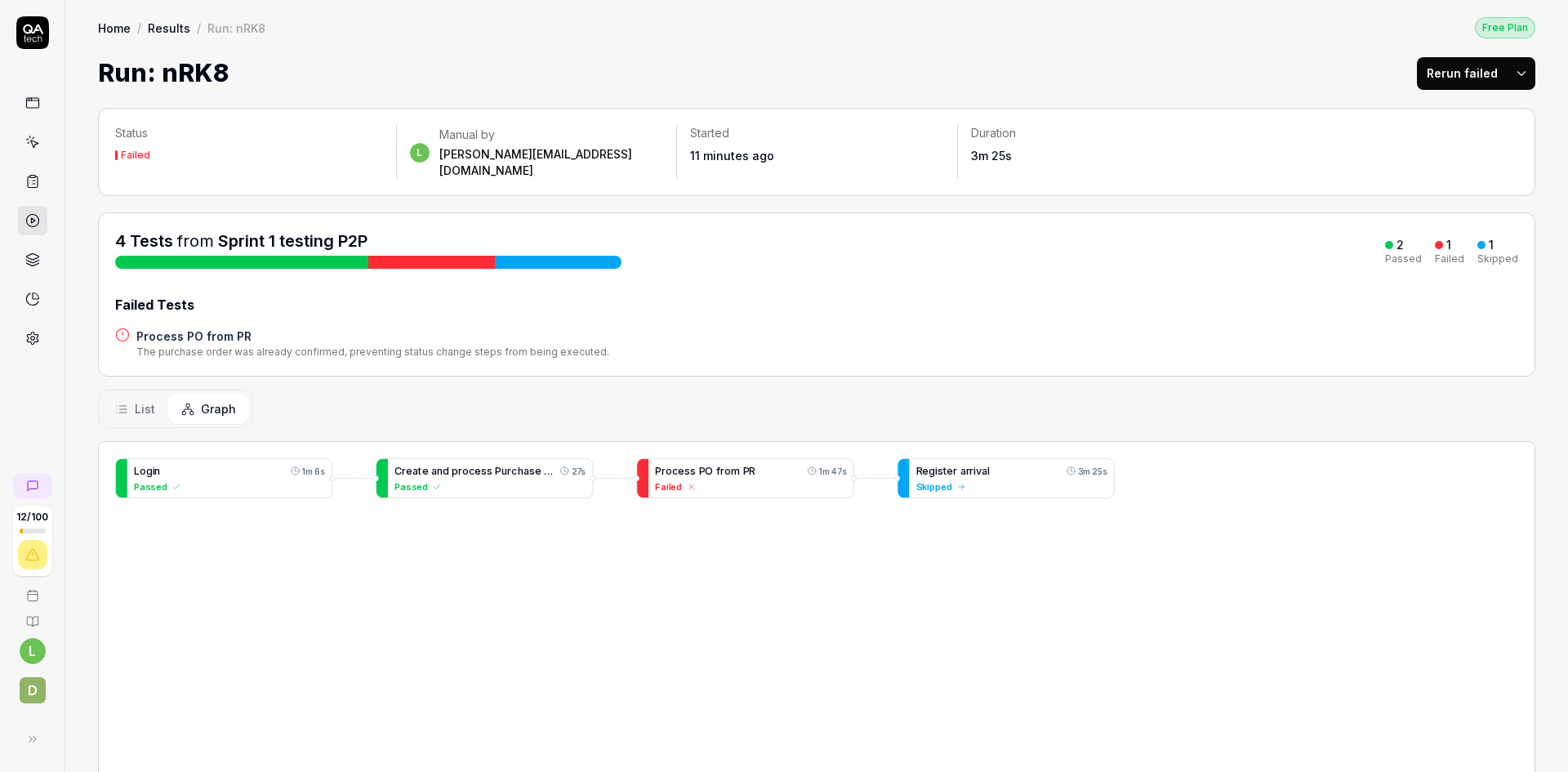
click at [1508, 73] on html "12 / 100 l D Home / Results / Run: nRK8 Free Plan Home / Results / Run: nRK8 Fr…" at bounding box center [784, 386] width 1568 height 772
click at [1449, 112] on div "Rerun all" at bounding box center [1458, 115] width 129 height 36
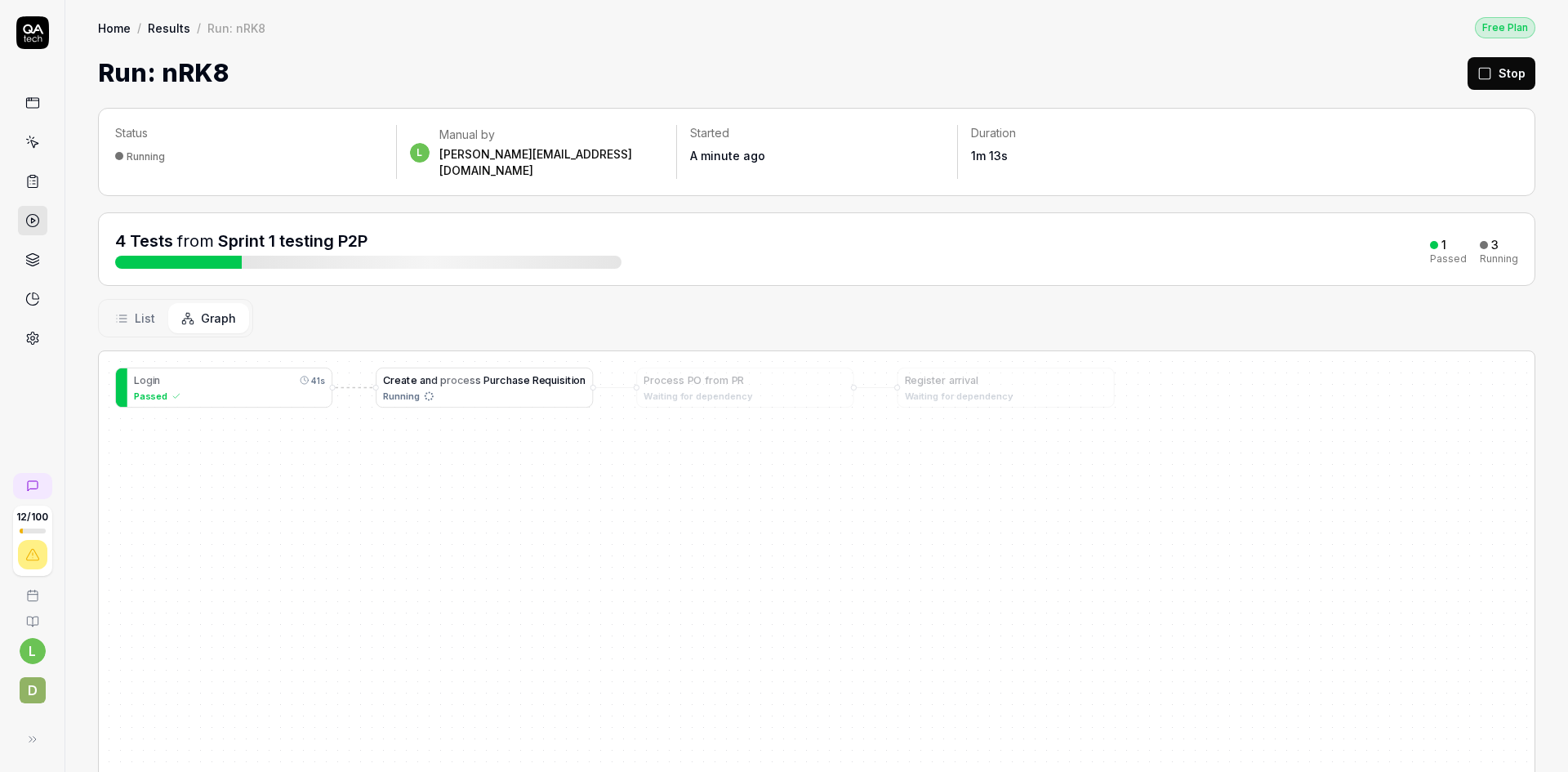
click at [564, 374] on span "s" at bounding box center [562, 380] width 6 height 12
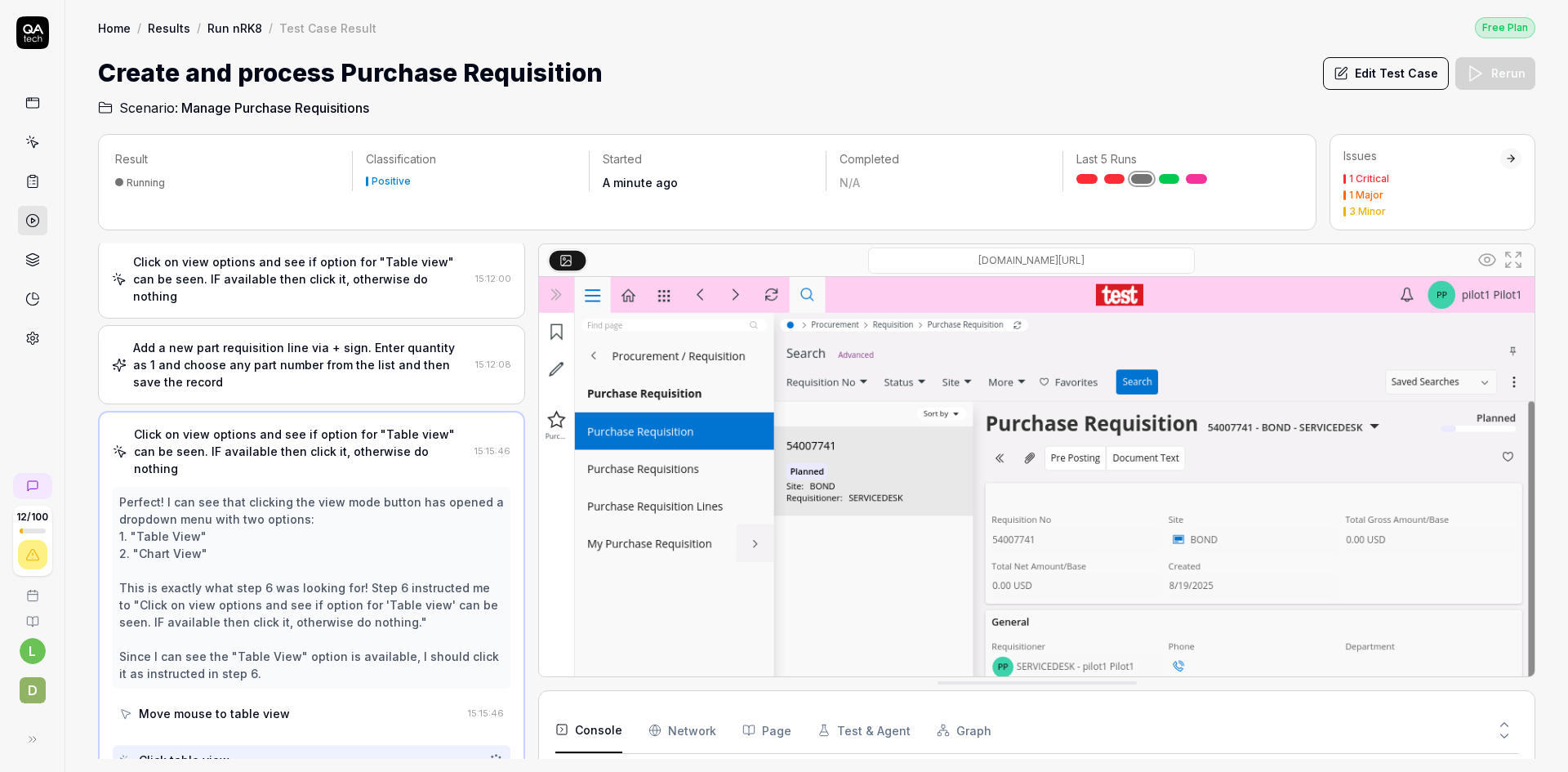
scroll to position [301, 0]
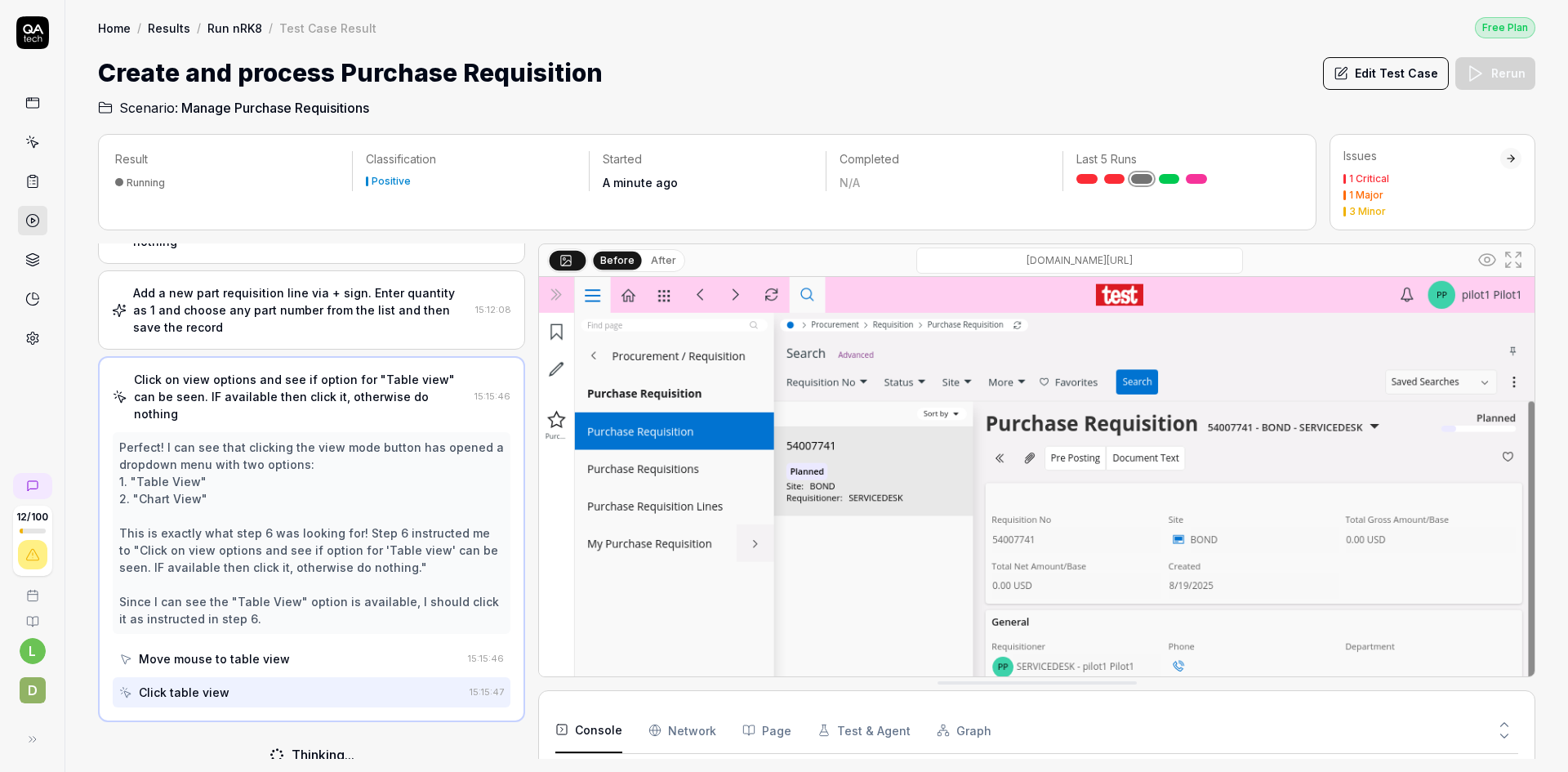
click at [333, 344] on div "Add a new part requisition line via + sign. Enter quantity as 1 and choose any …" at bounding box center [312, 310] width 427 height 80
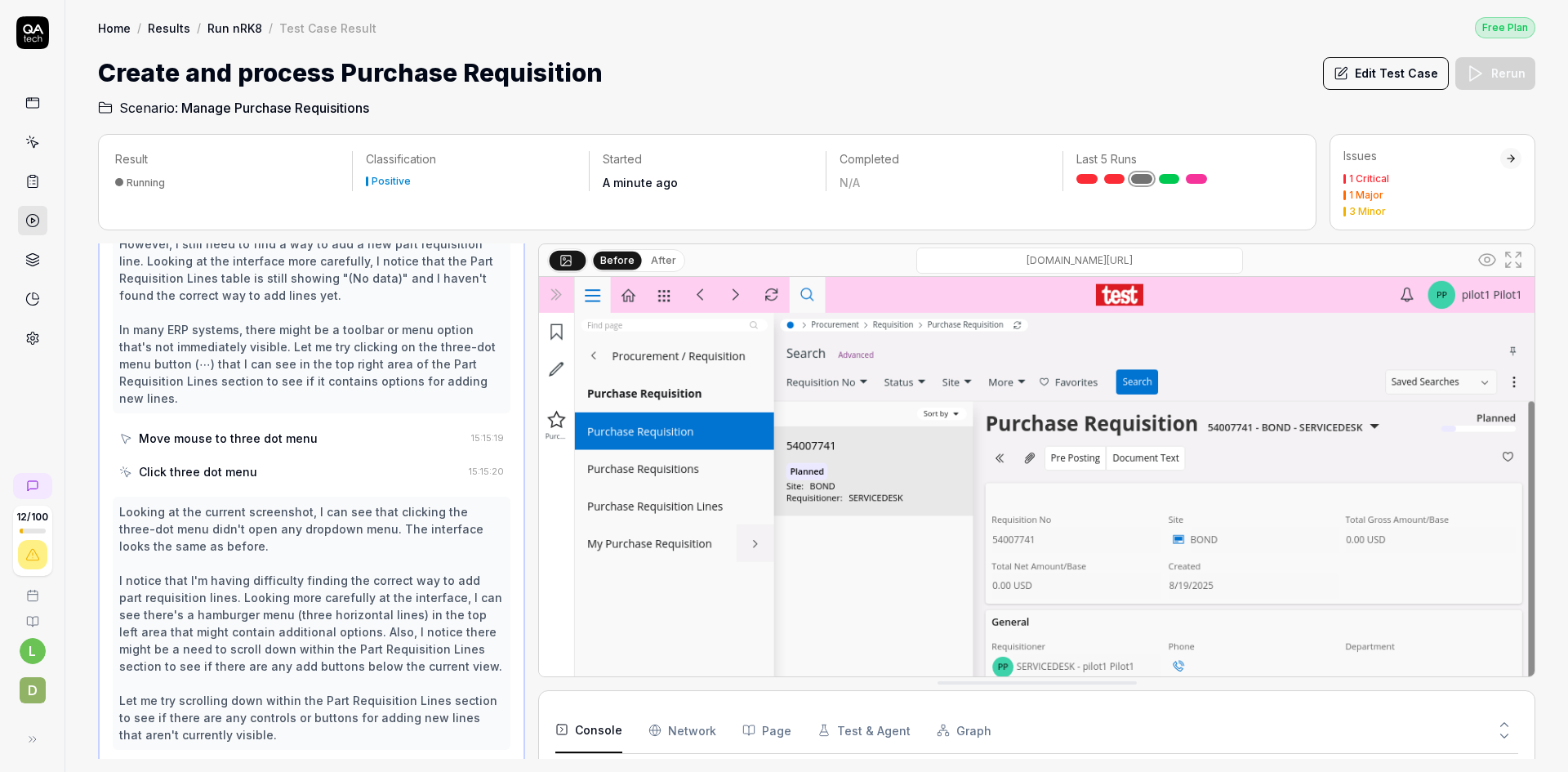
scroll to position [6732, 0]
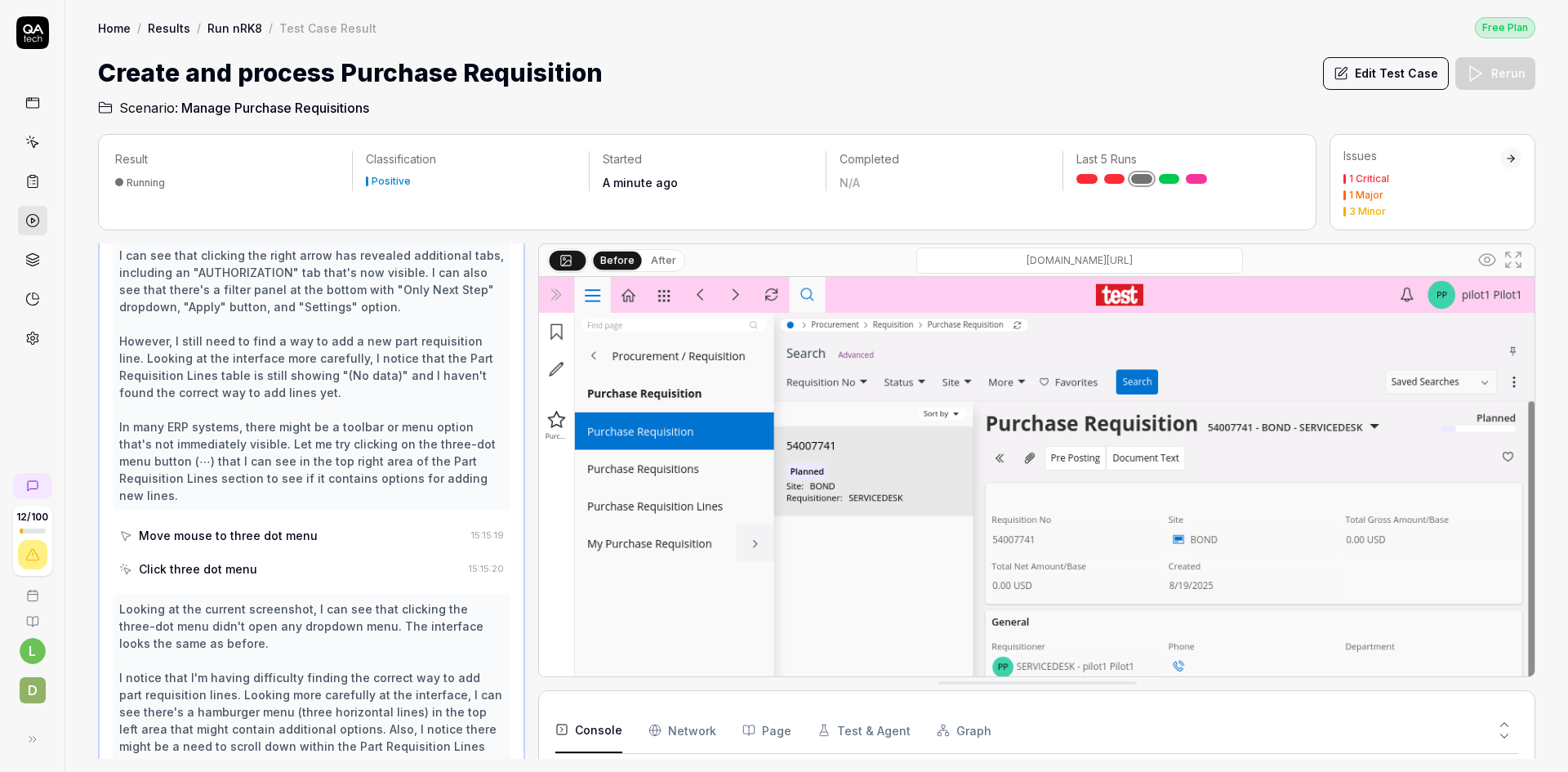
click at [276, 367] on div "I can see that clicking the right arrow has revealed additional tabs, including…" at bounding box center [311, 375] width 385 height 257
click at [254, 527] on div "Move mouse to three dot menu" at bounding box center [227, 535] width 179 height 17
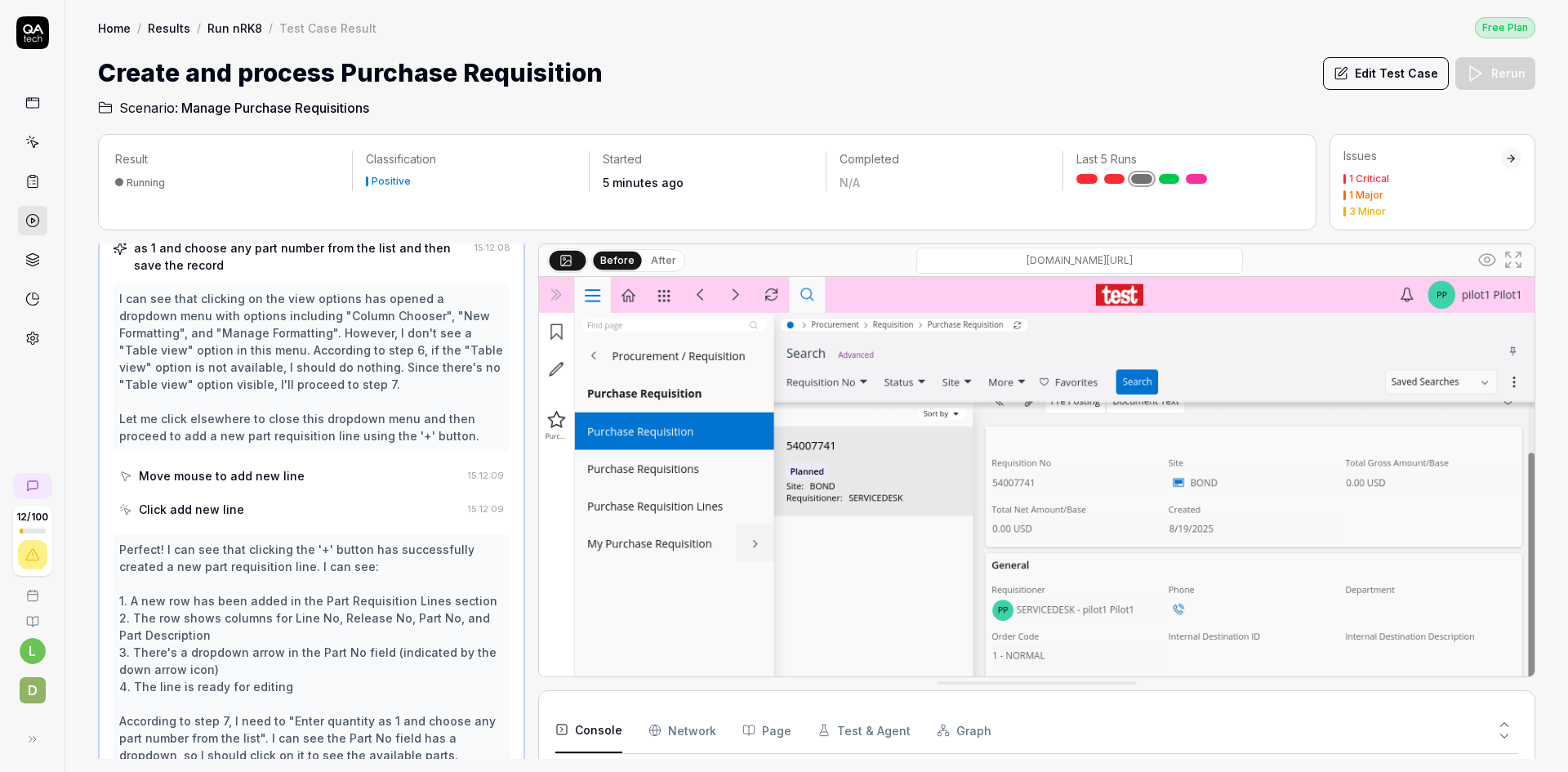
scroll to position [116, 0]
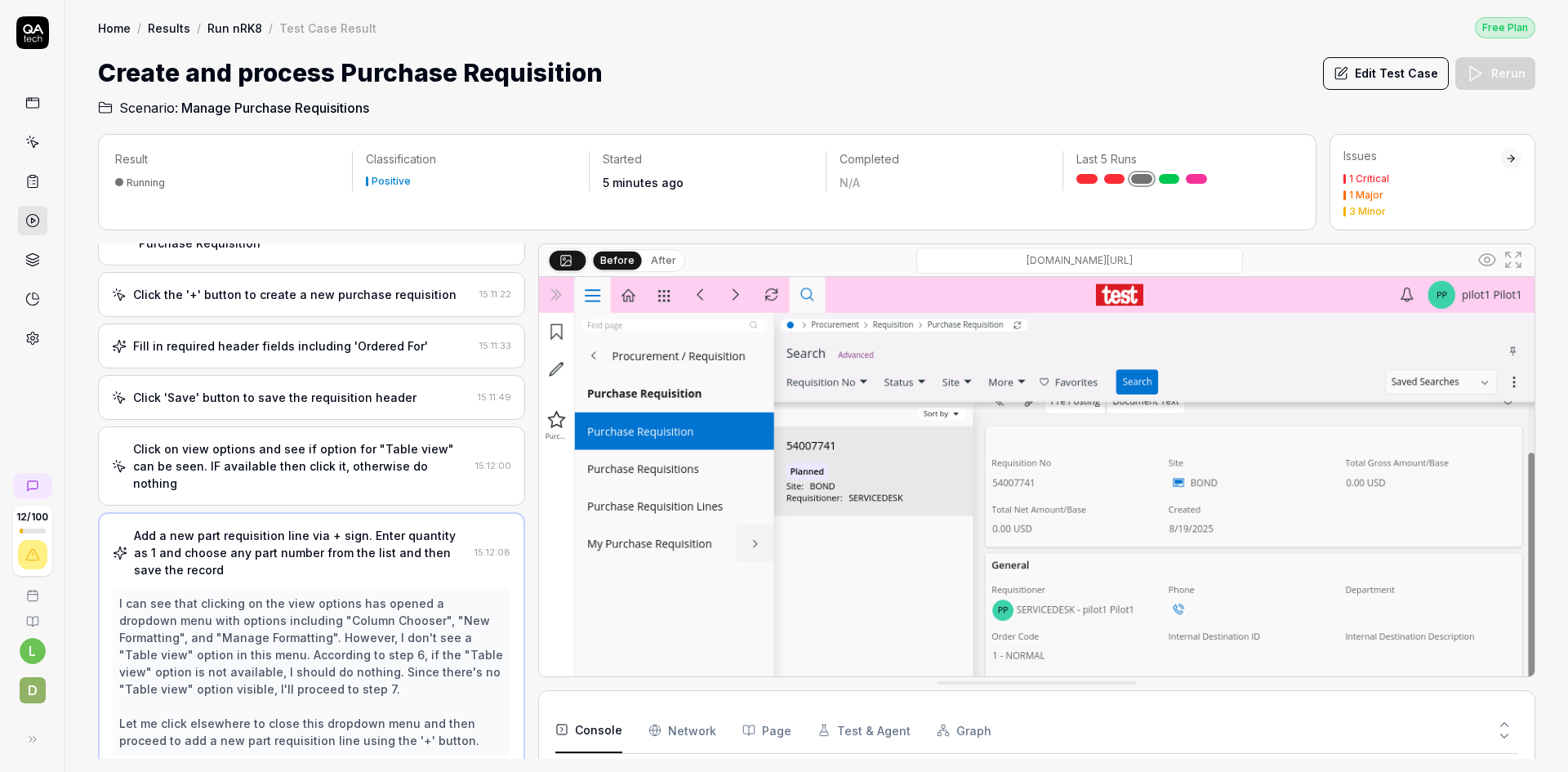
click at [285, 535] on div "Add a new part requisition line via + sign. Enter quantity as 1 and choose any …" at bounding box center [300, 552] width 334 height 51
click at [287, 612] on div "I can see that clicking on the view options has opened a dropdown menu with opt…" at bounding box center [311, 671] width 385 height 154
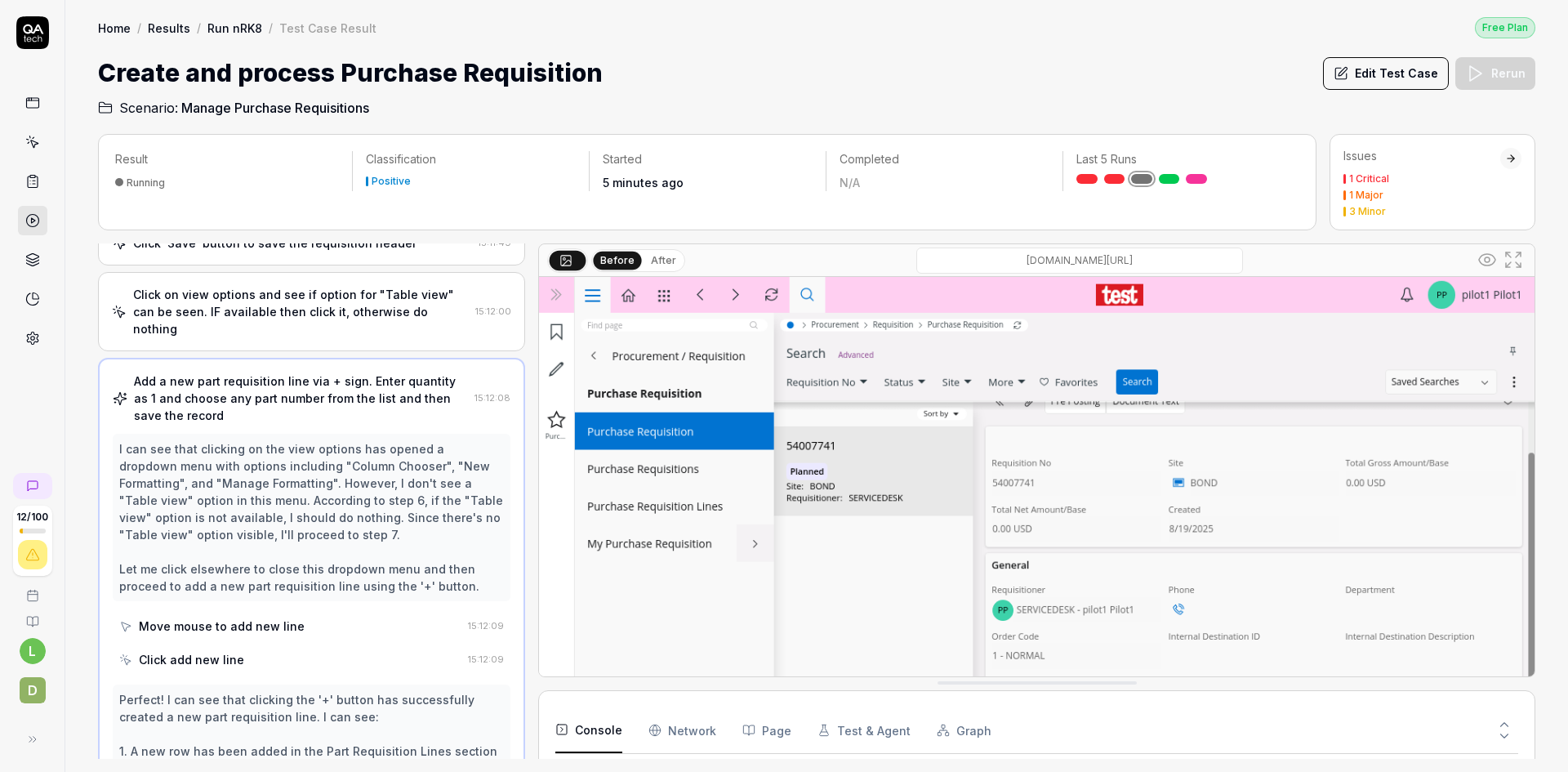
scroll to position [279, 0]
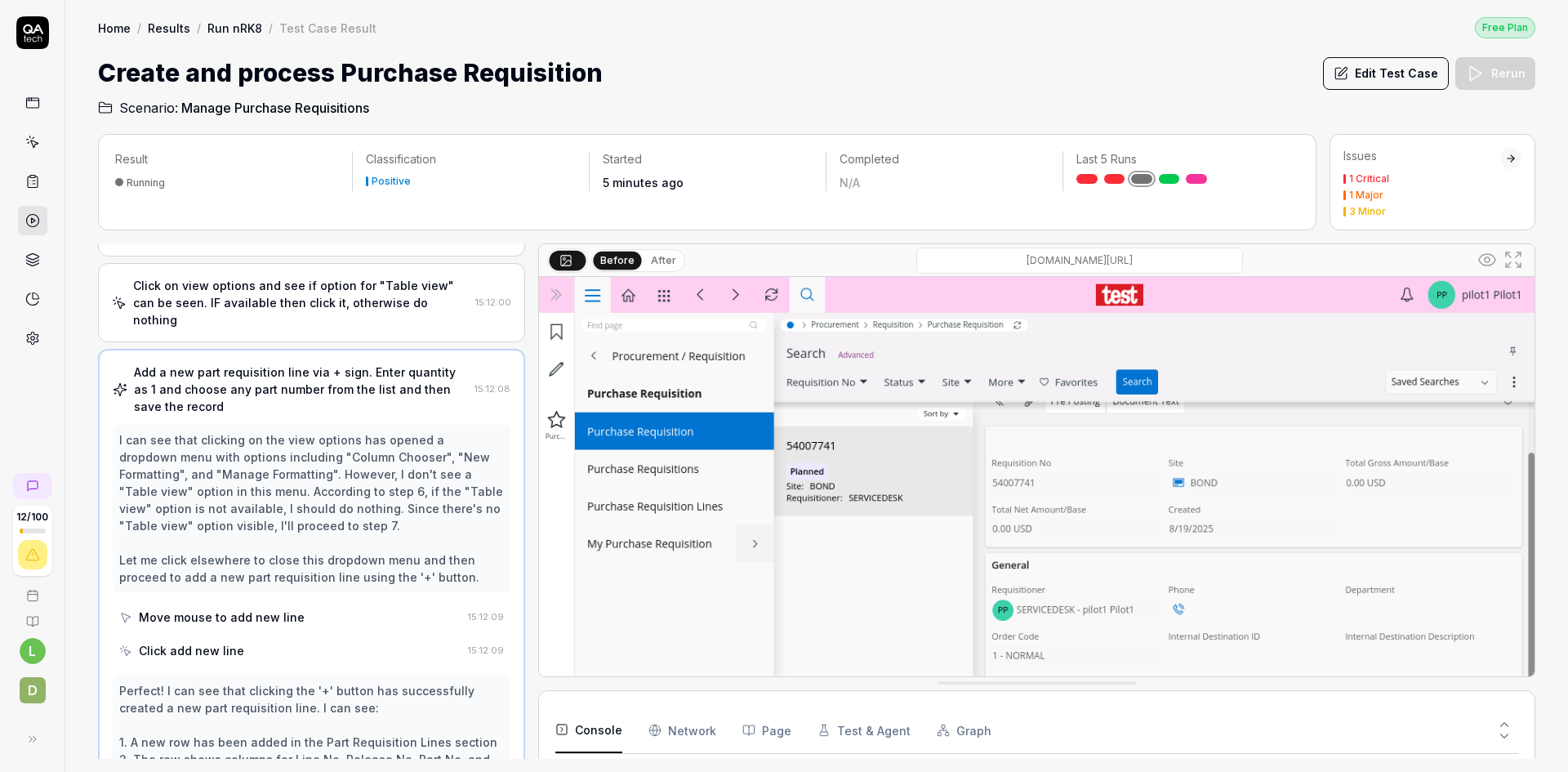
click at [307, 307] on div "Click on view options and see if option for "Table view" can be seen. IF availa…" at bounding box center [300, 302] width 336 height 51
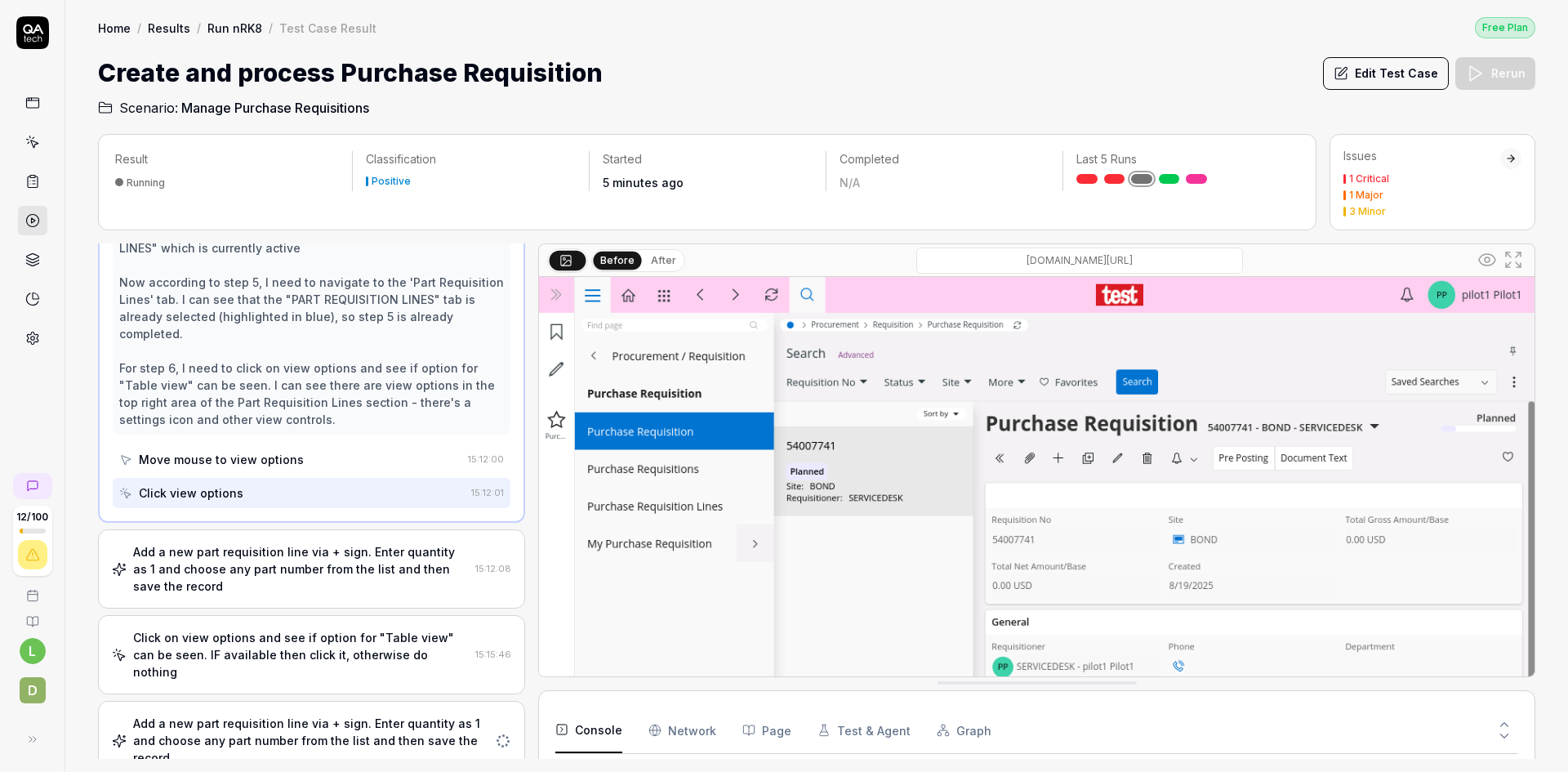
scroll to position [507, 0]
click at [314, 556] on div "Add a new part requisition line via + sign. Enter quantity as 1 and choose any …" at bounding box center [300, 567] width 336 height 51
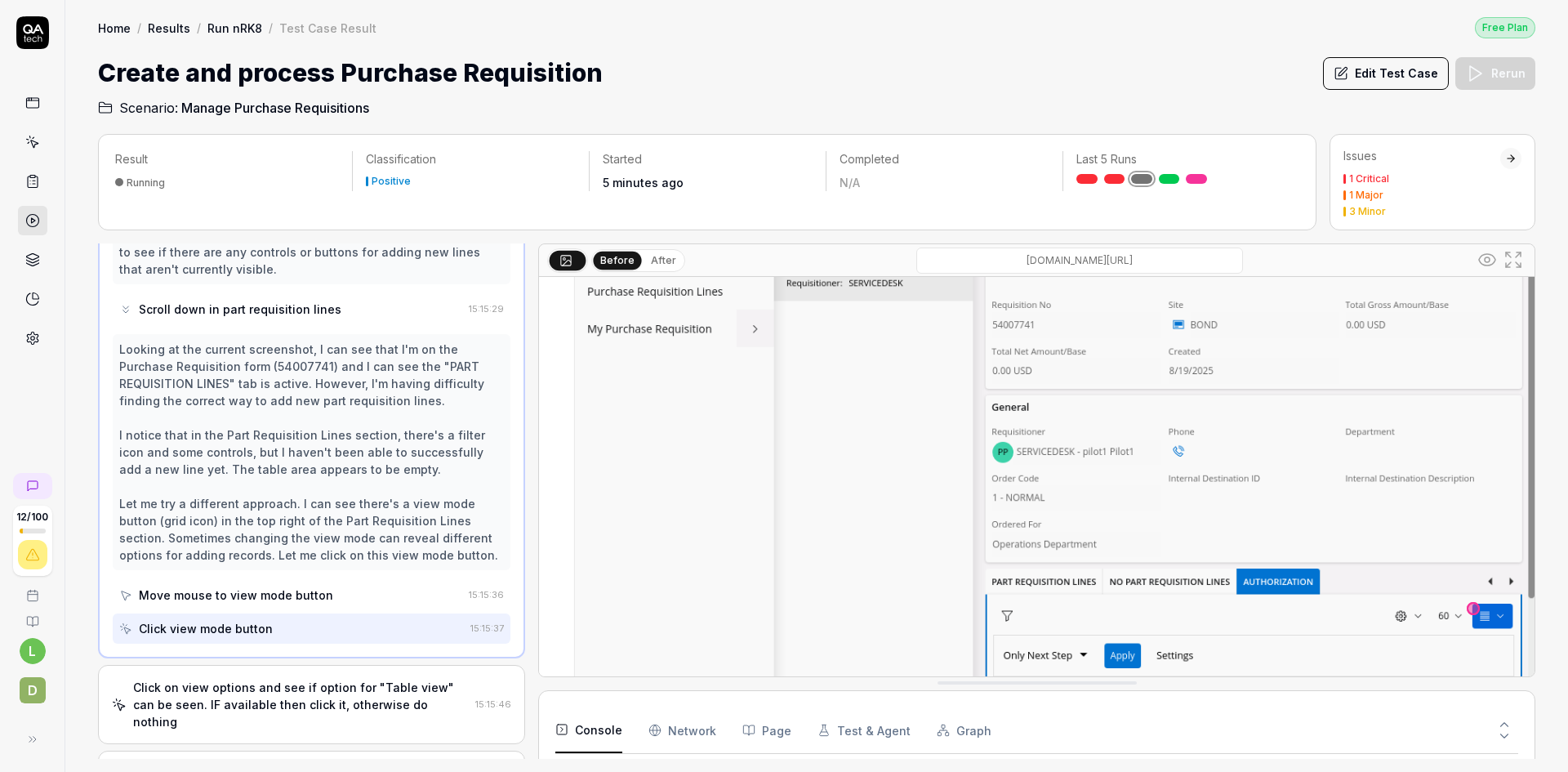
scroll to position [7347, 0]
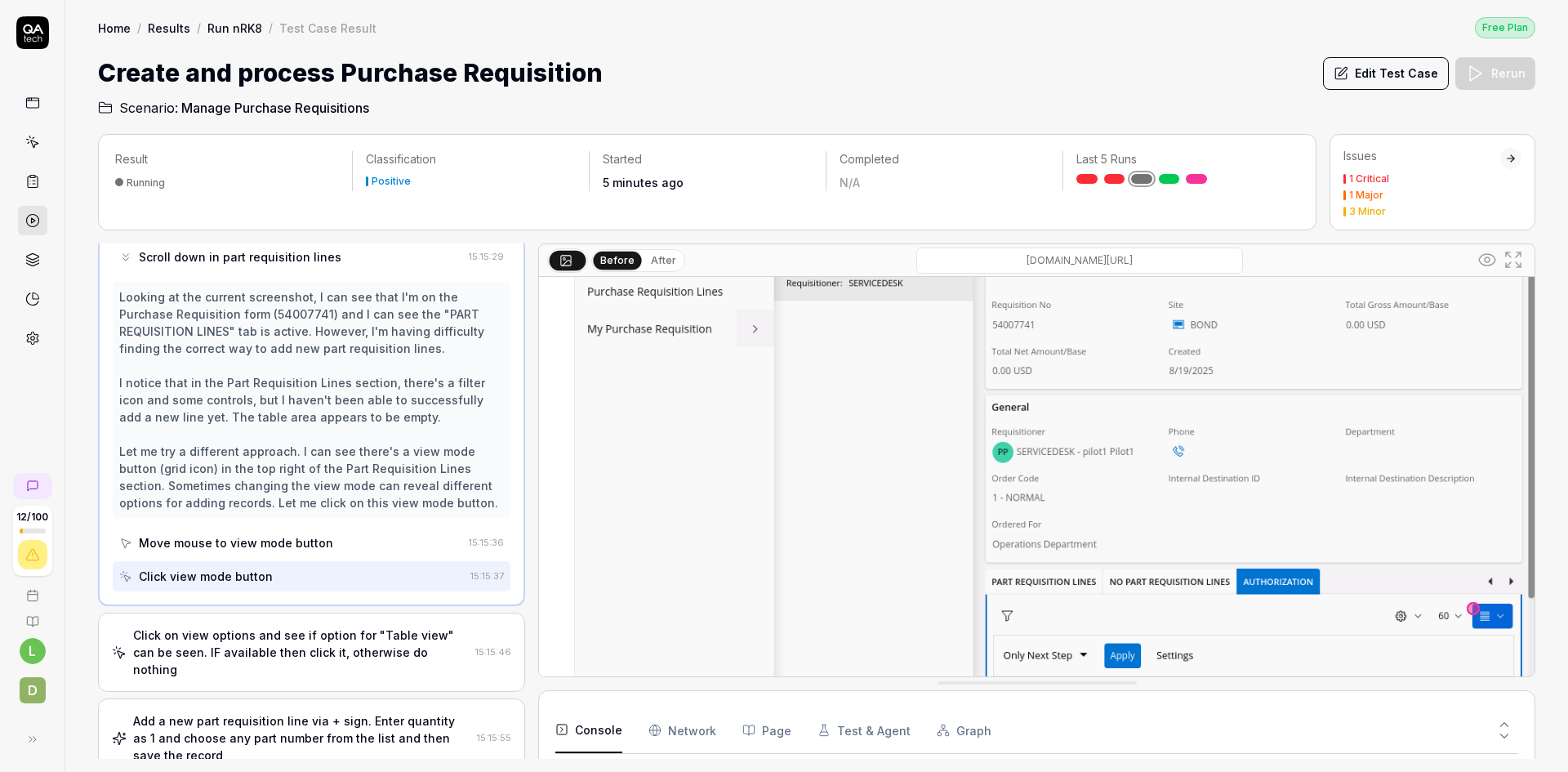
click at [228, 26] on link "Run nRK8" at bounding box center [235, 27] width 54 height 16
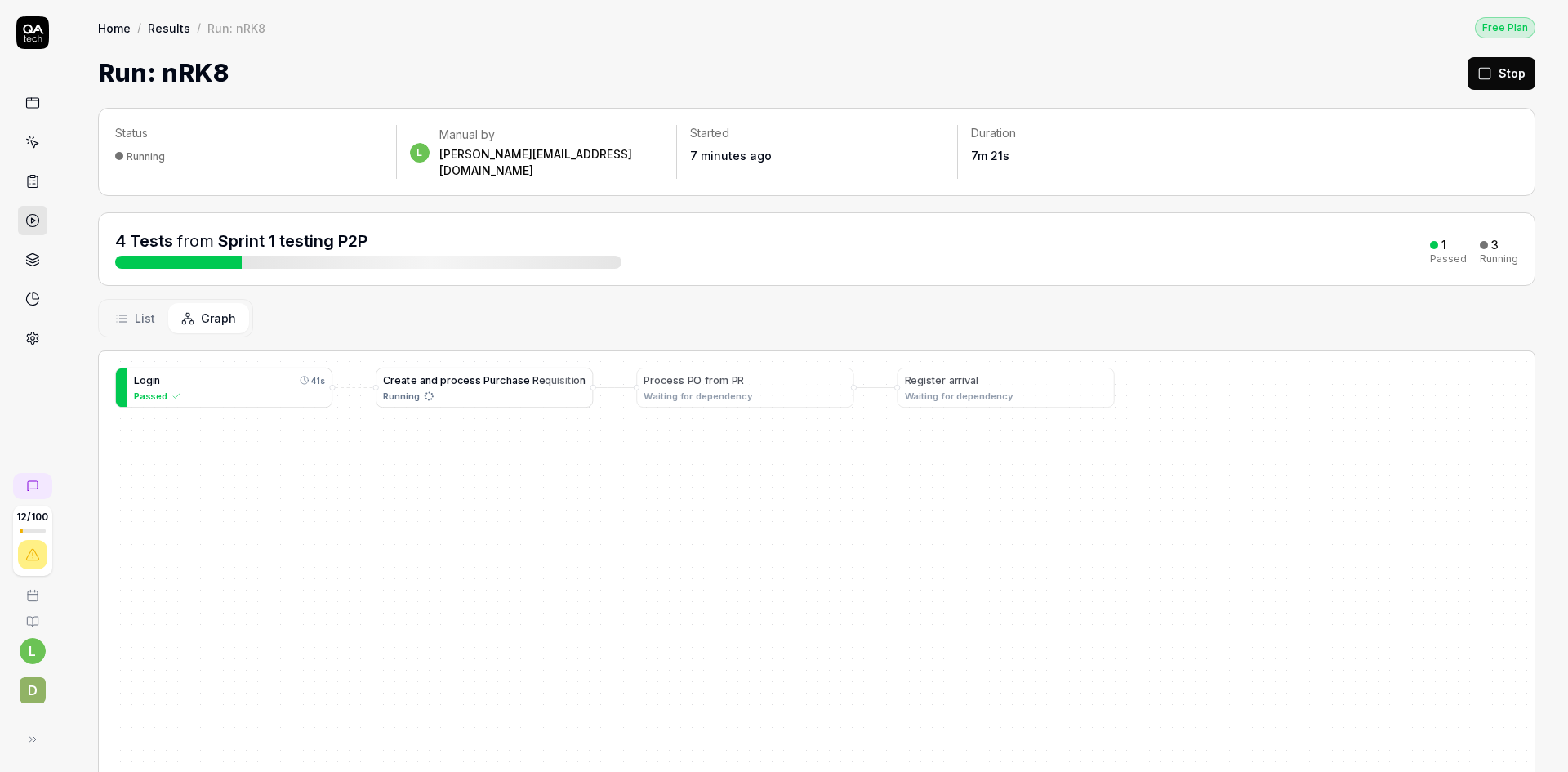
click at [1505, 68] on button "Stop" at bounding box center [1501, 73] width 67 height 33
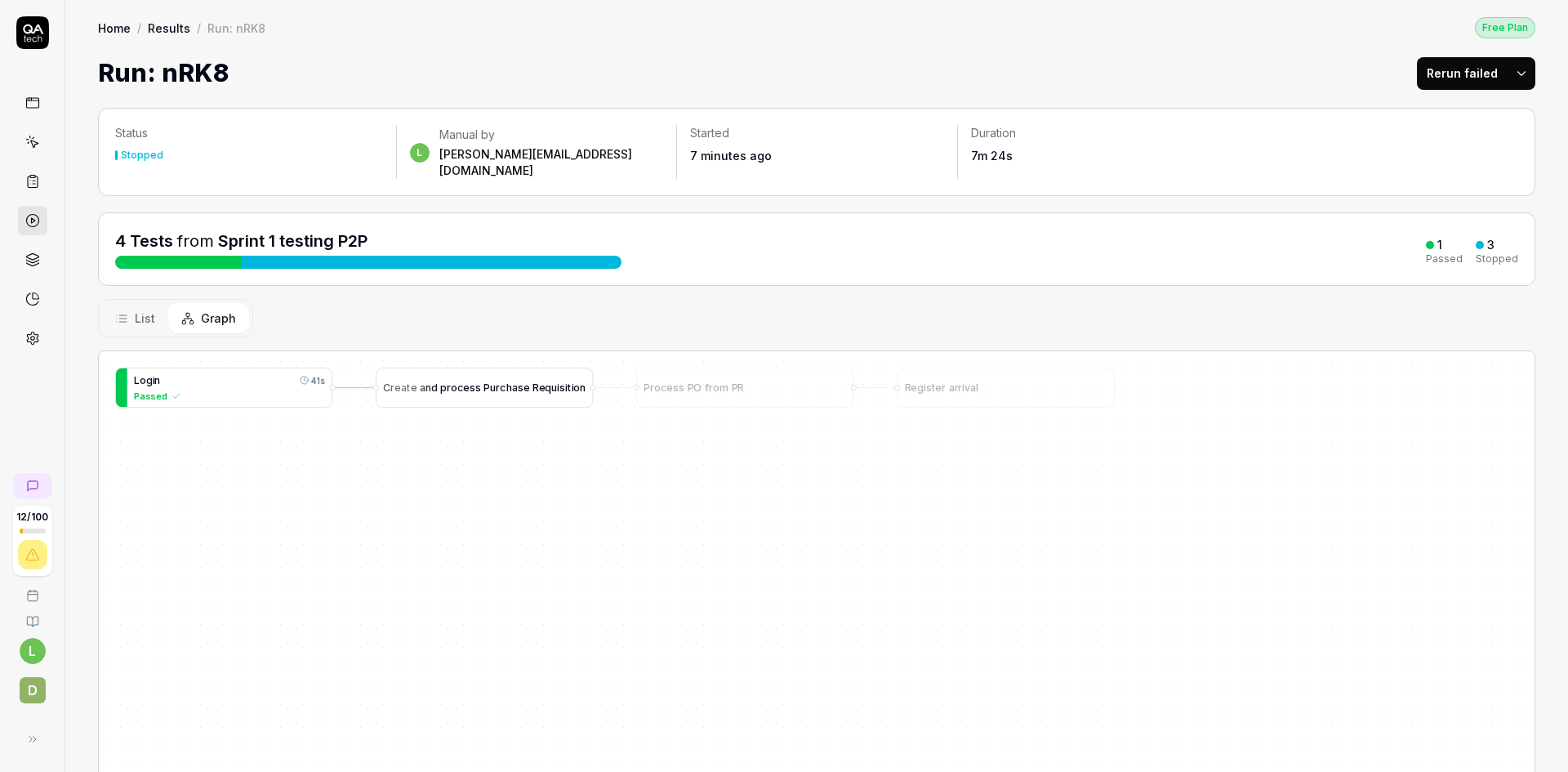
click at [500, 382] on span "c" at bounding box center [502, 387] width 7 height 12
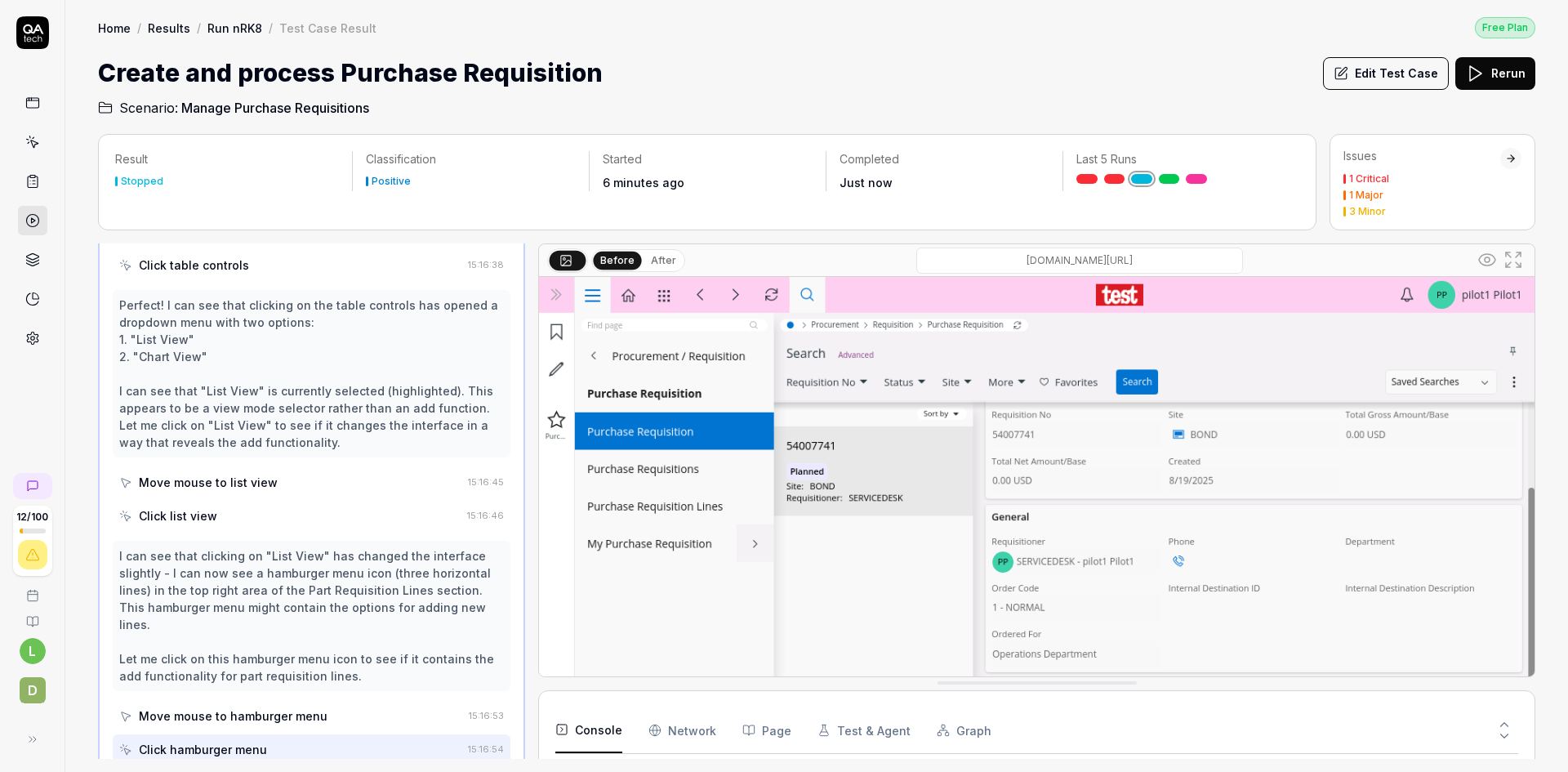
scroll to position [4543, 0]
click at [1376, 67] on button "Edit Test Case" at bounding box center [1386, 73] width 125 height 33
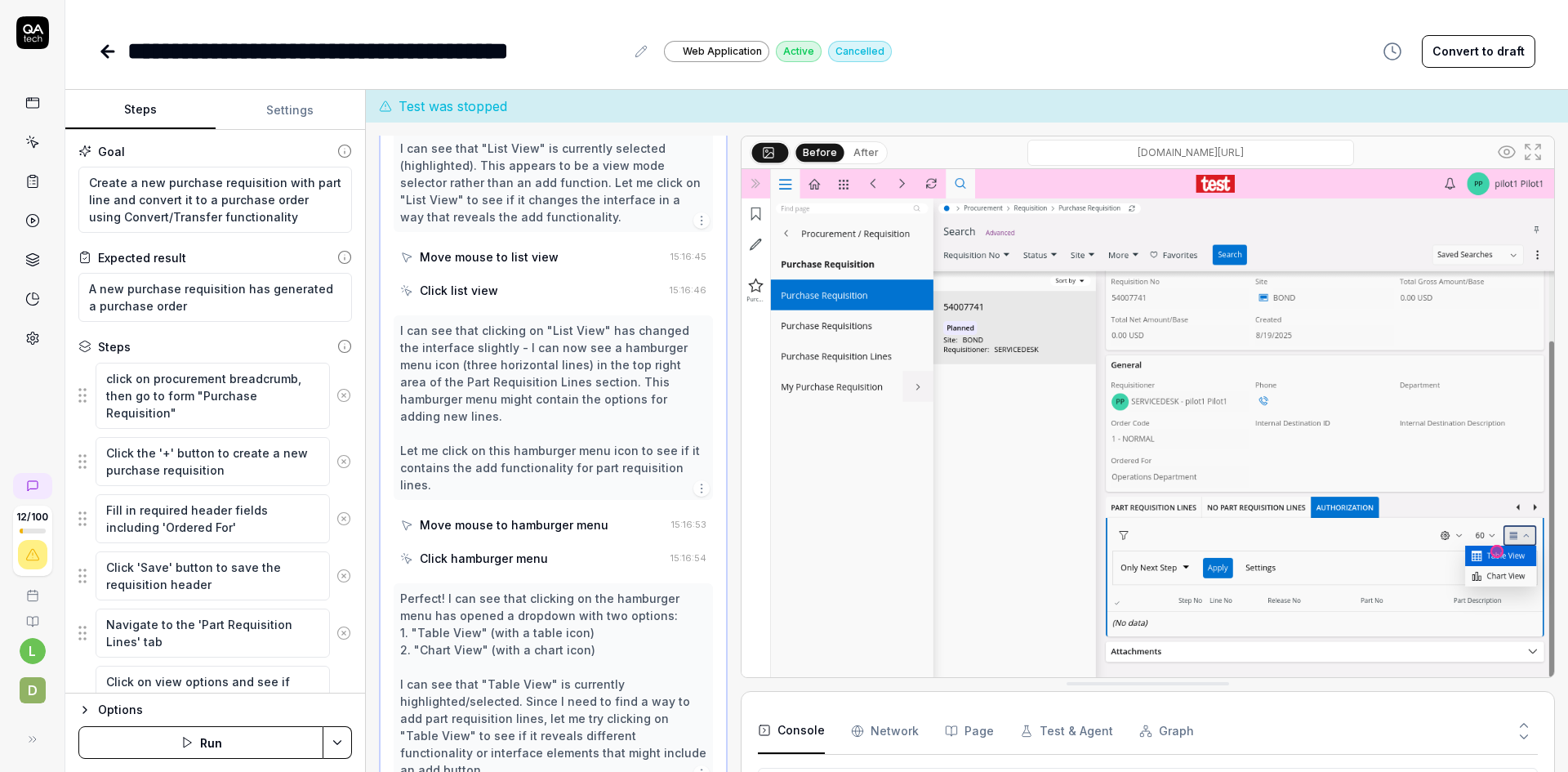
scroll to position [2854, 0]
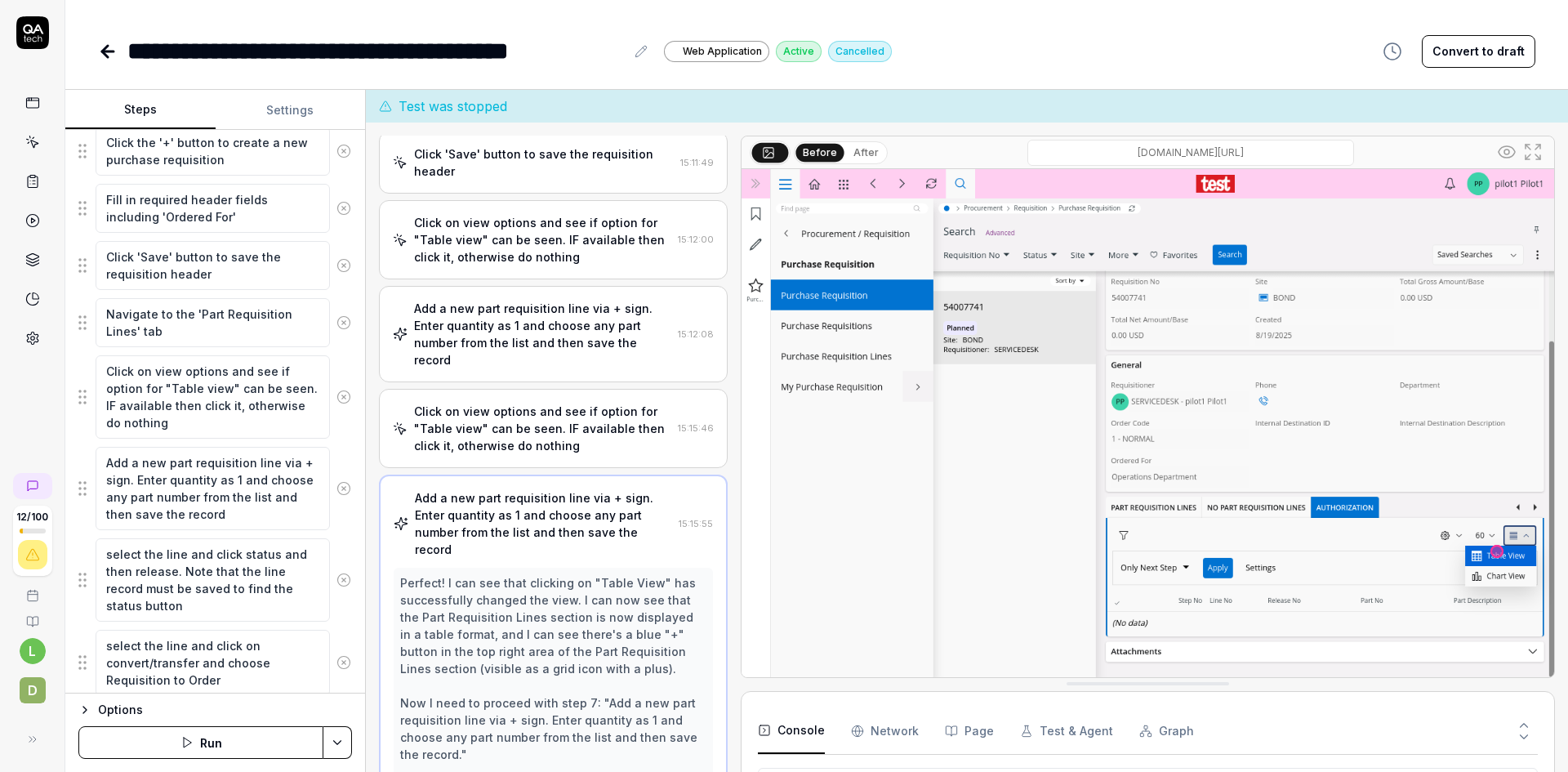
scroll to position [291, 0]
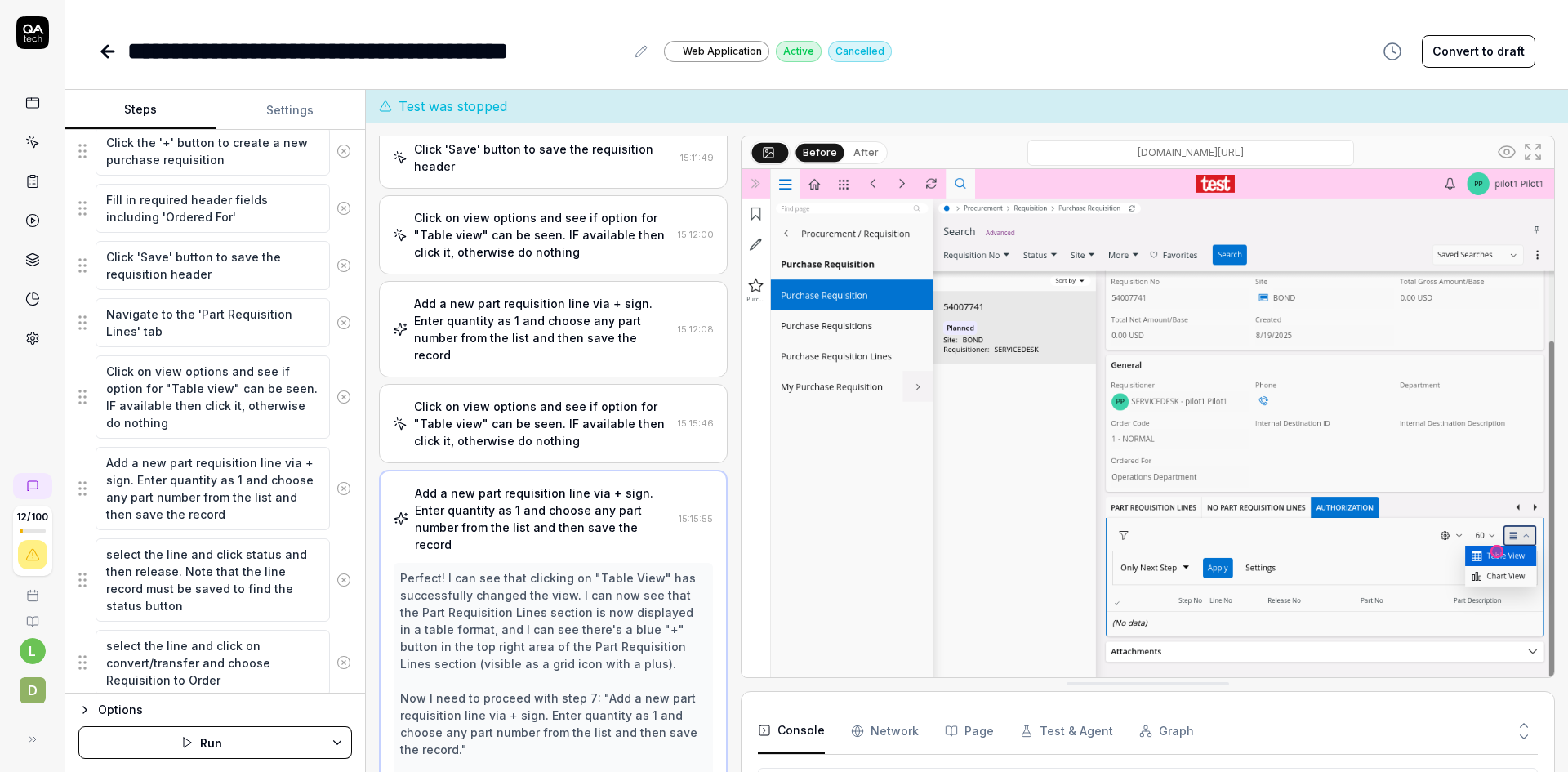
click at [548, 430] on div "Click on view options and see if option for "Table view" can be seen. IF availa…" at bounding box center [543, 423] width 257 height 51
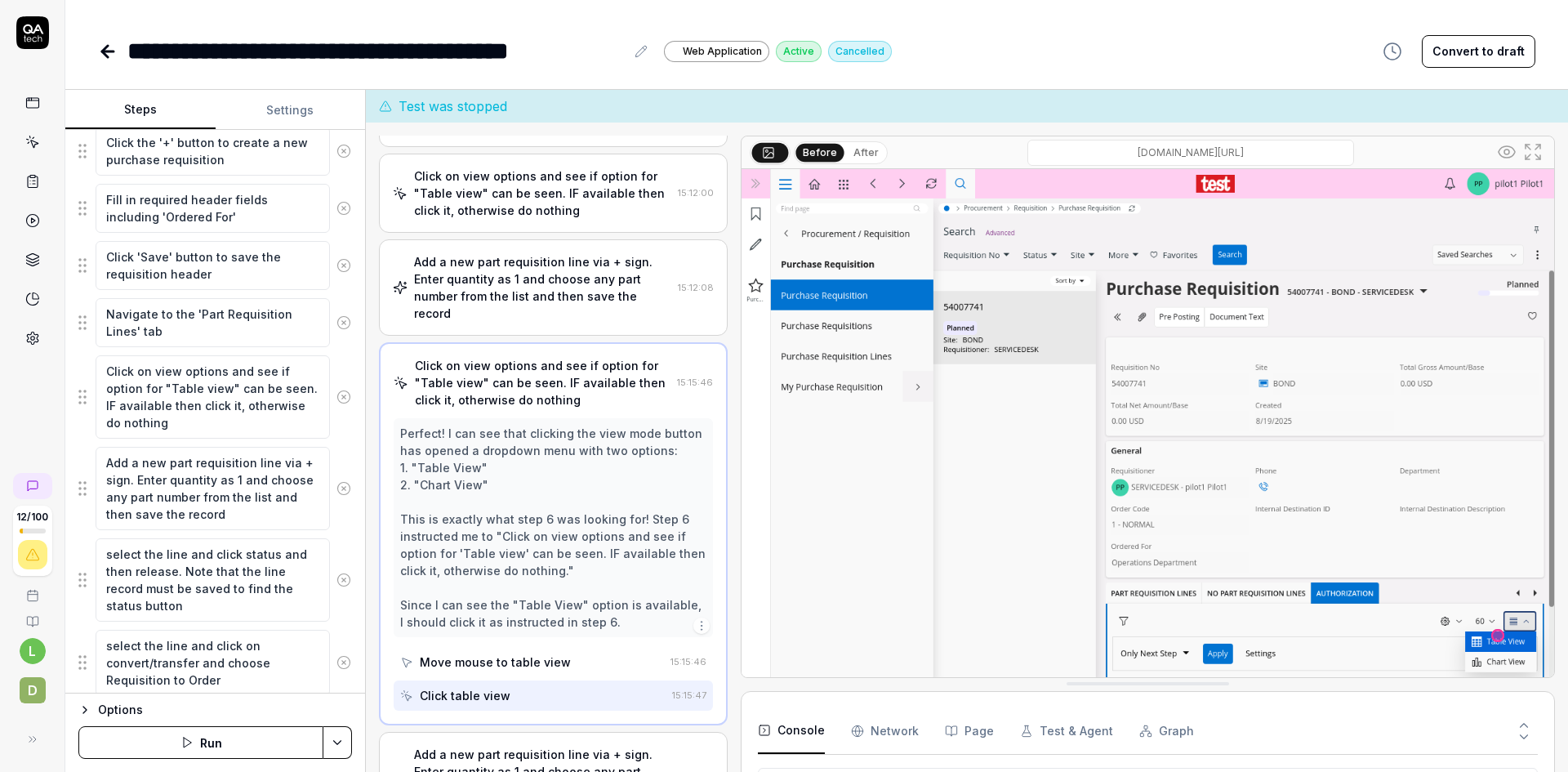
scroll to position [369, 0]
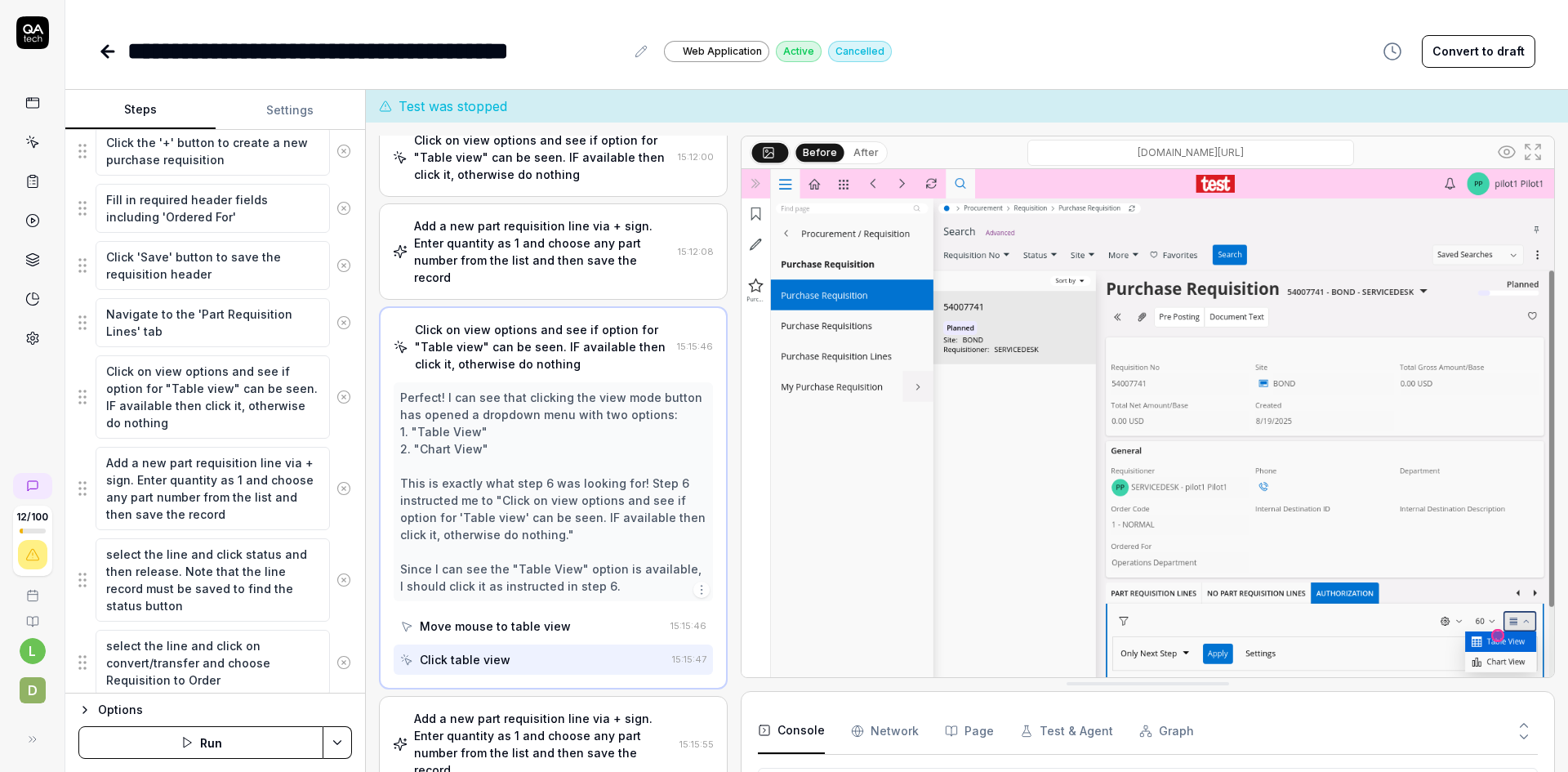
click at [546, 260] on div "Add a new part requisition line via + sign. Enter quantity as 1 and choose any …" at bounding box center [543, 251] width 257 height 68
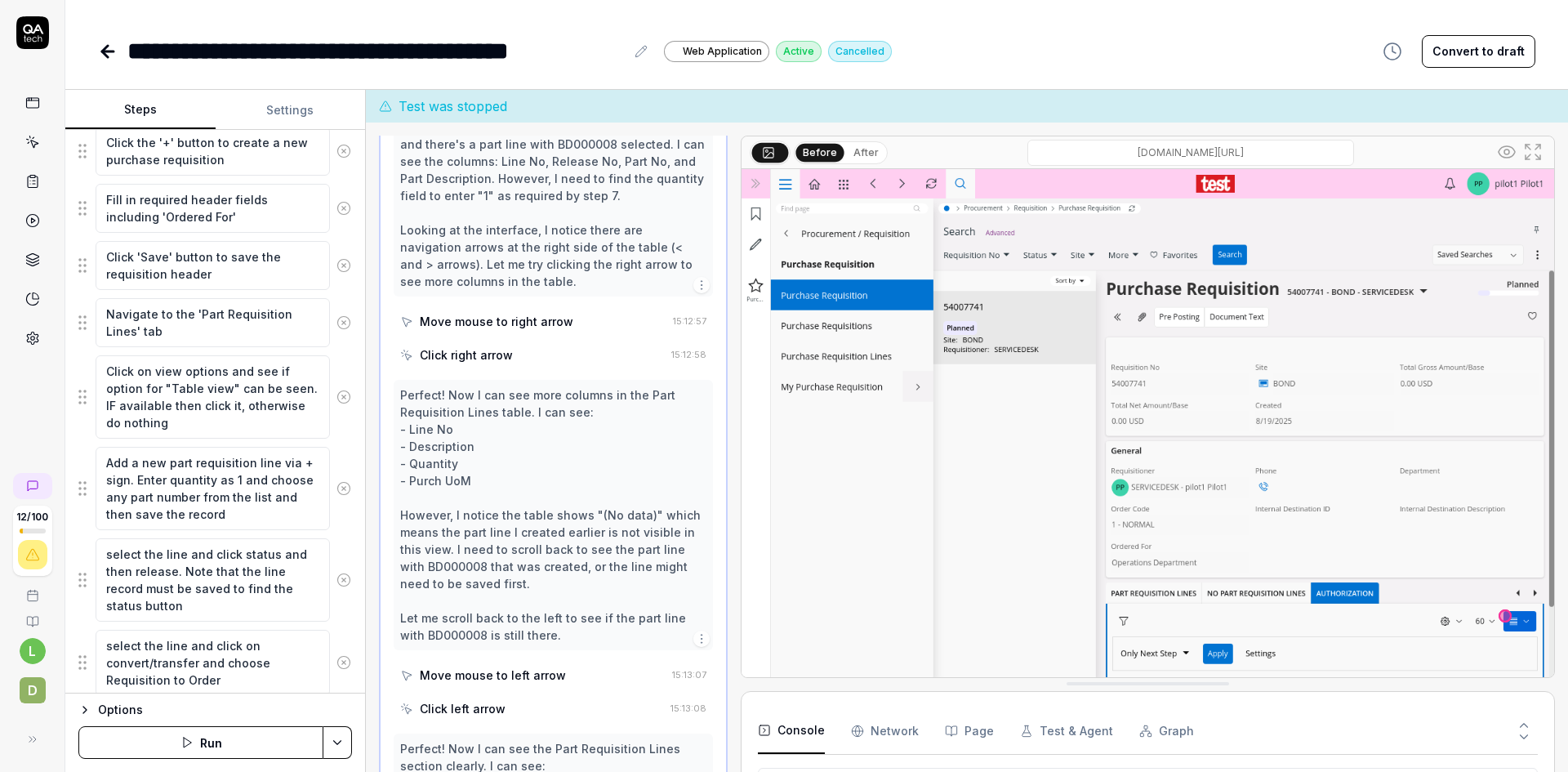
scroll to position [307, 0]
click at [337, 398] on icon at bounding box center [344, 401] width 15 height 15
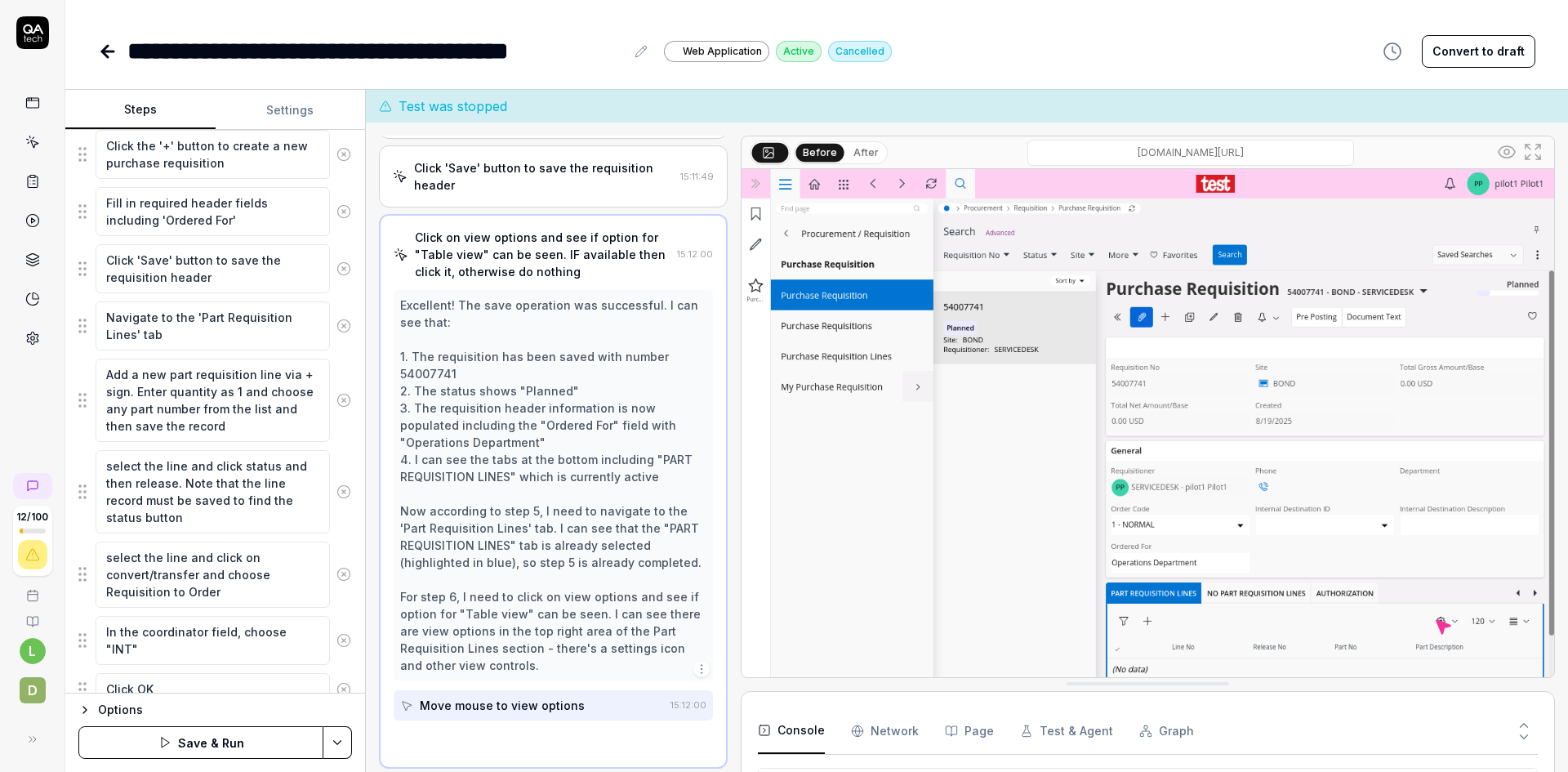
scroll to position [264, 0]
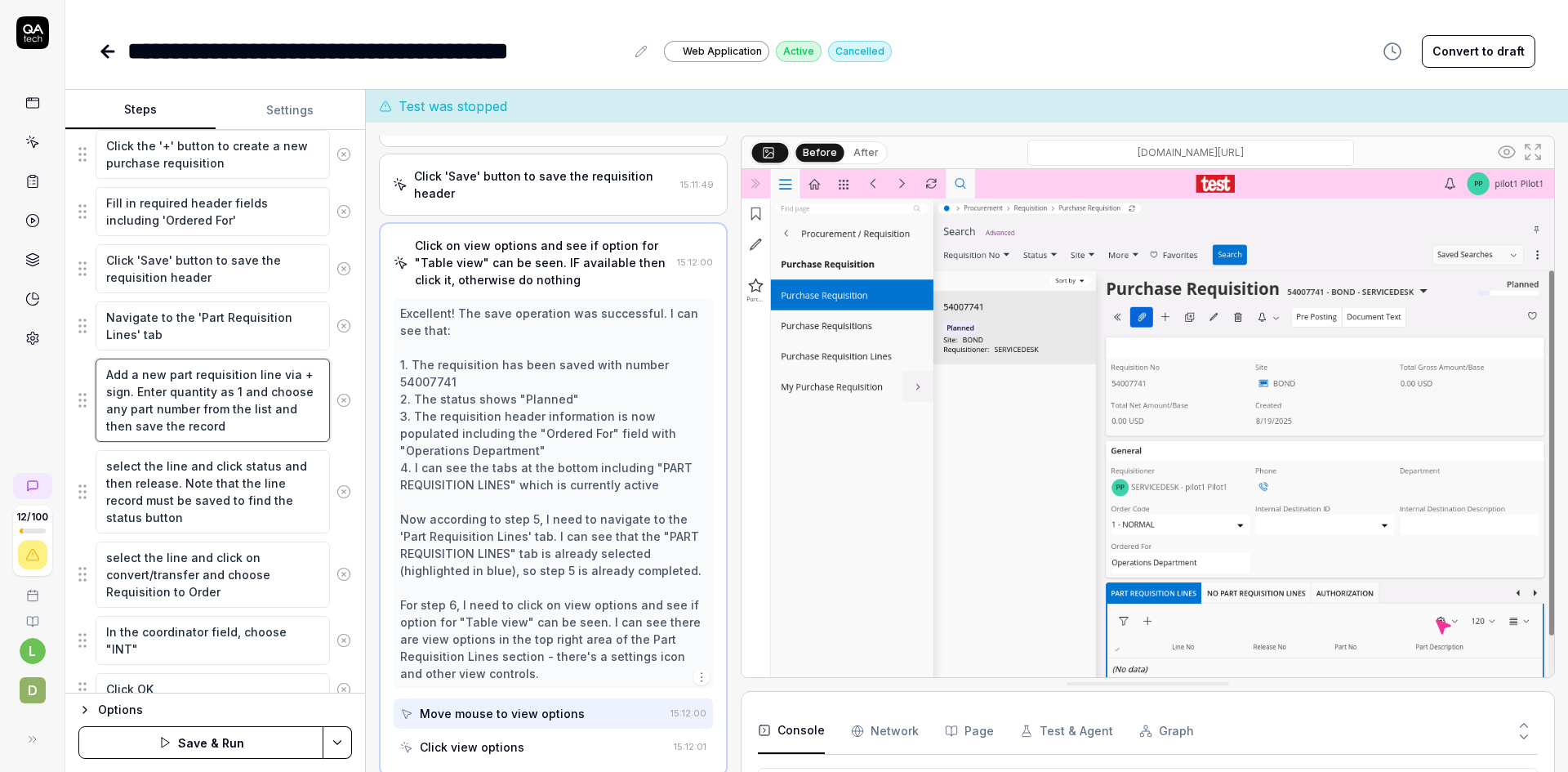
click at [234, 422] on textarea "Add a new part requisition line via + sign. Enter quantity as 1 and choose any …" at bounding box center [212, 400] width 234 height 83
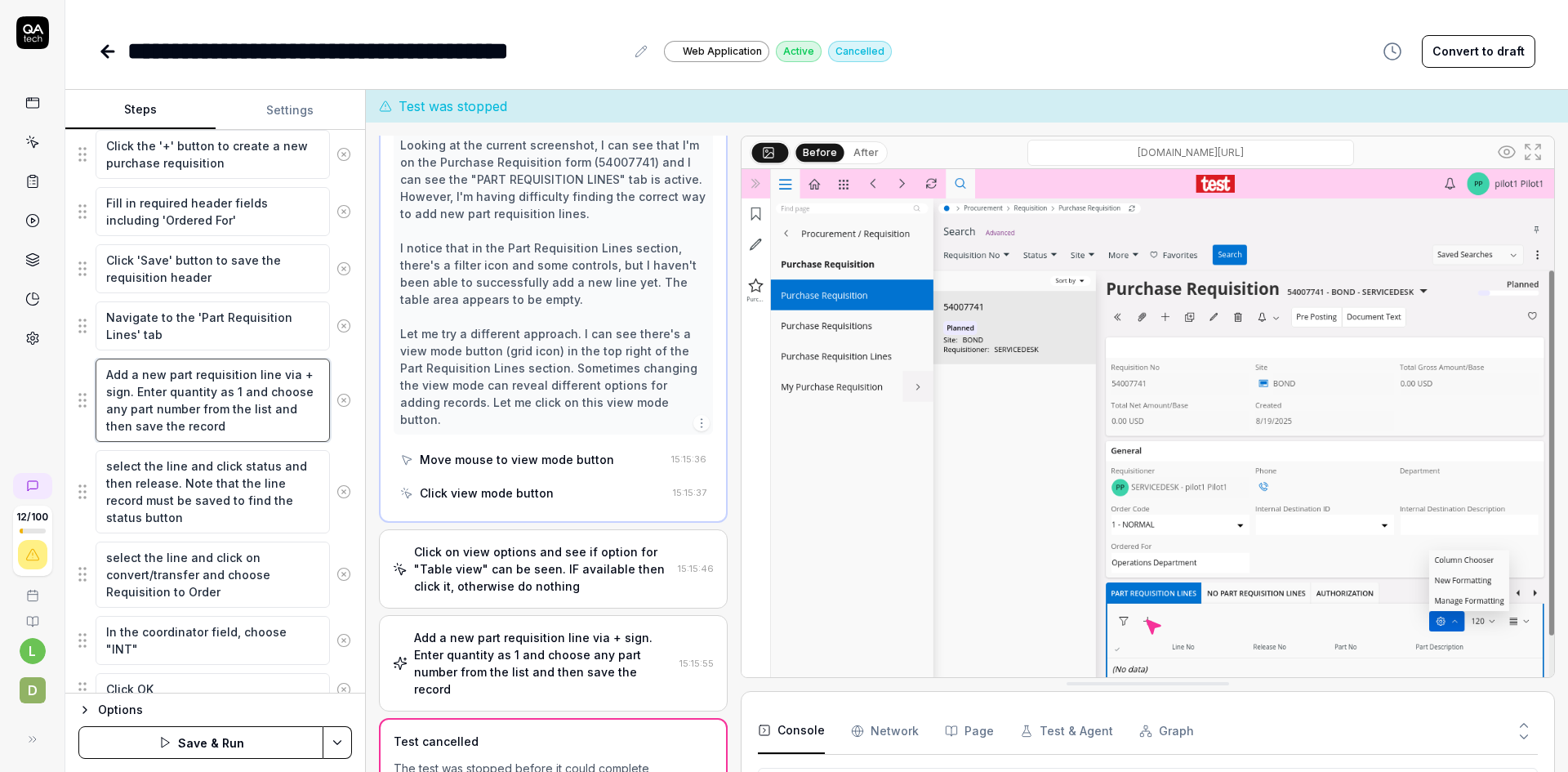
scroll to position [8366, 0]
click at [539, 643] on div "Add a new part requisition line via + sign. Enter quantity as 1 and choose any …" at bounding box center [544, 663] width 259 height 68
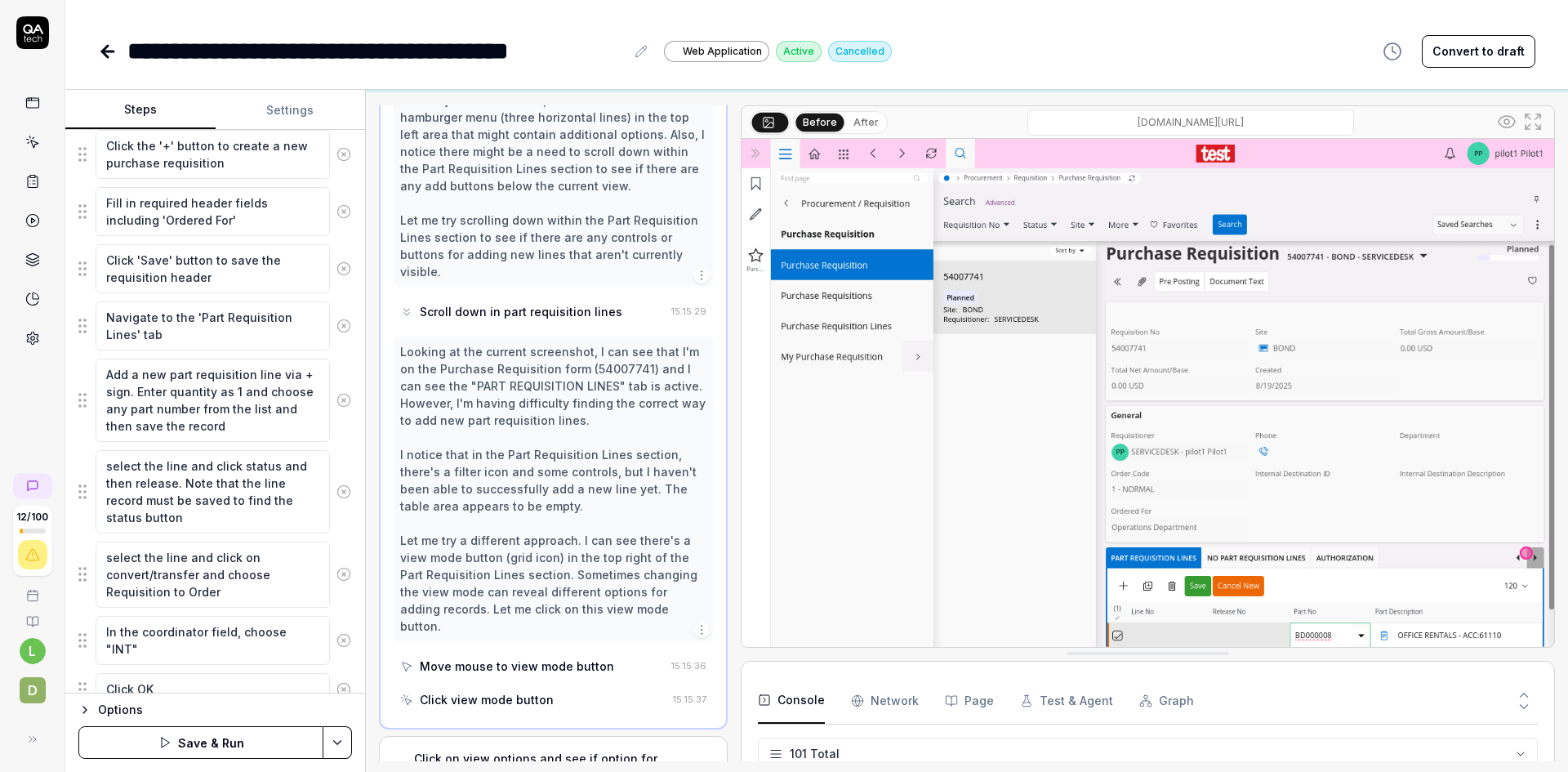
scroll to position [33, 0]
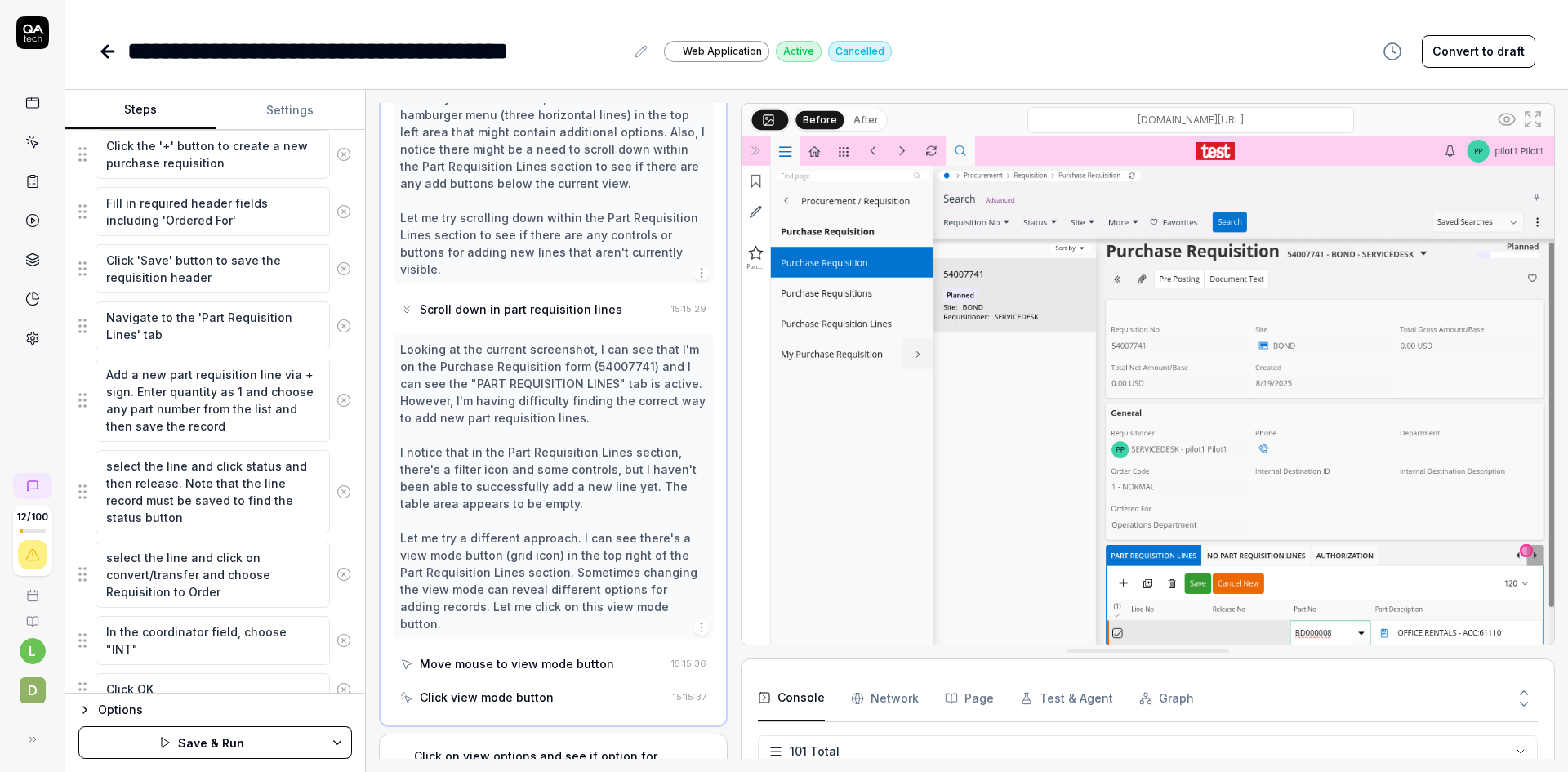
drag, startPoint x: 1204, startPoint y: 647, endPoint x: 1211, endPoint y: 663, distance: 17.5
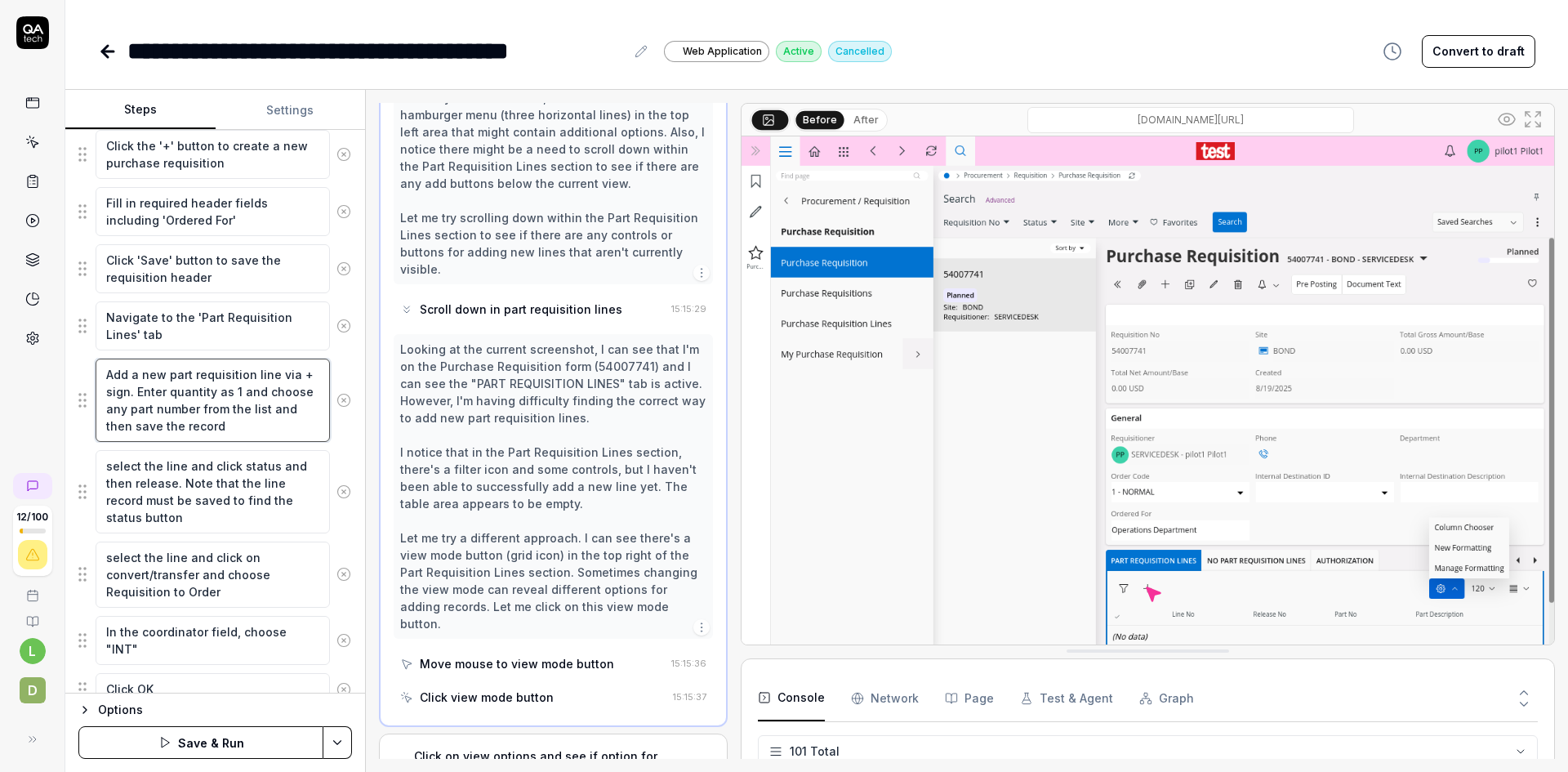
drag, startPoint x: 154, startPoint y: 406, endPoint x: 137, endPoint y: 395, distance: 20.2
click at [137, 395] on textarea "Add a new part requisition line via + sign. Enter quantity as 1 and choose any …" at bounding box center [212, 400] width 234 height 83
click at [153, 410] on textarea "Add a new part requisition line via + sign. Enter quantity as 1 and choose any …" at bounding box center [212, 400] width 234 height 83
click at [225, 426] on textarea "Add a new part requisition line via + sign. Enter quantity as 1 and choose any …" at bounding box center [212, 400] width 234 height 83
type textarea "*"
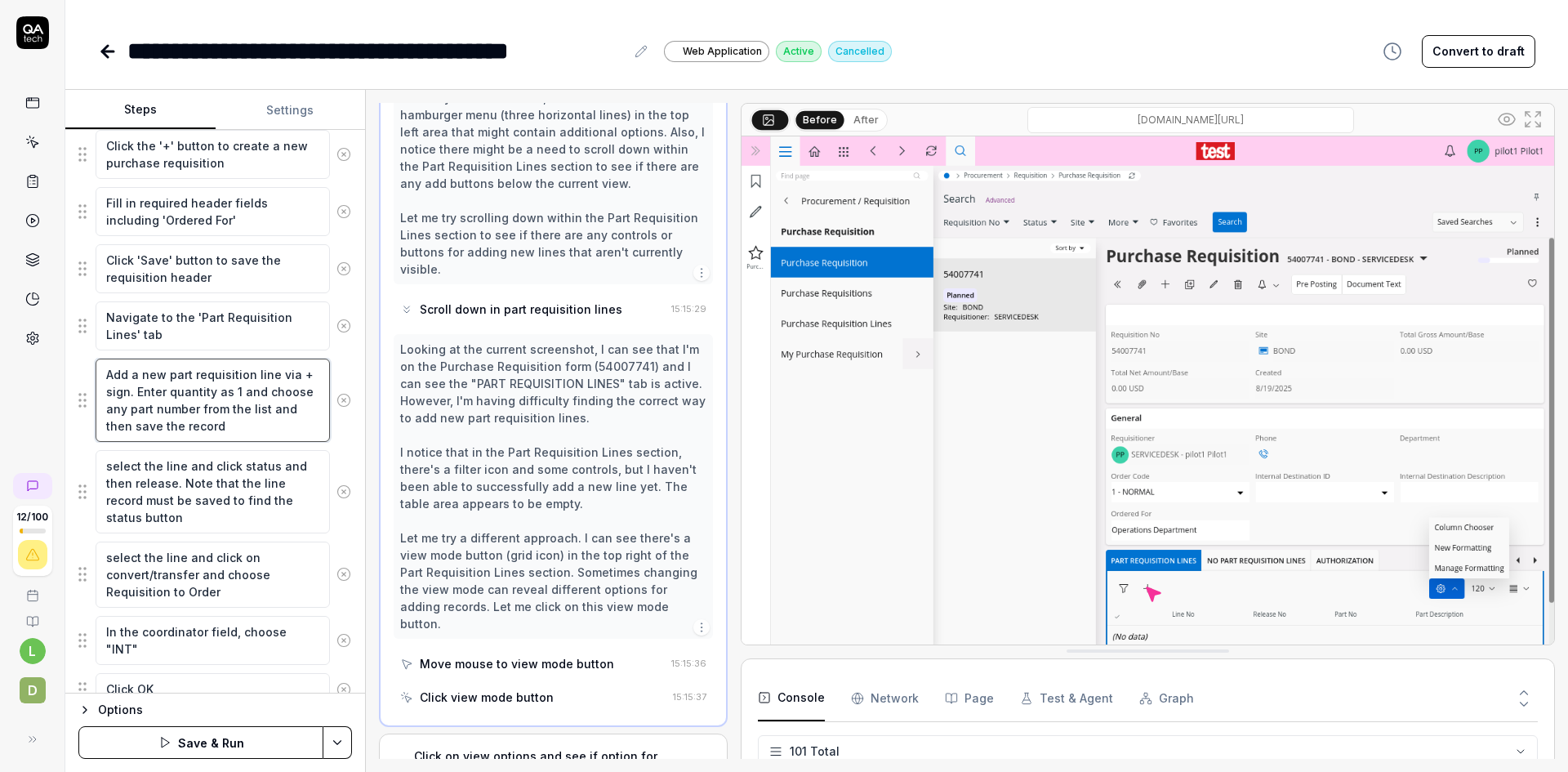
type textarea "Add a new part requisition line via + sign. Enter quantity as 1 and choose any …"
type textarea "*"
type textarea "Add a new part requisition line via + sign. Enter quantity as 1 and choose any …"
type textarea "*"
type textarea "Add a new part requisition line via + sign. Enter quantity as 1 and choose any …"
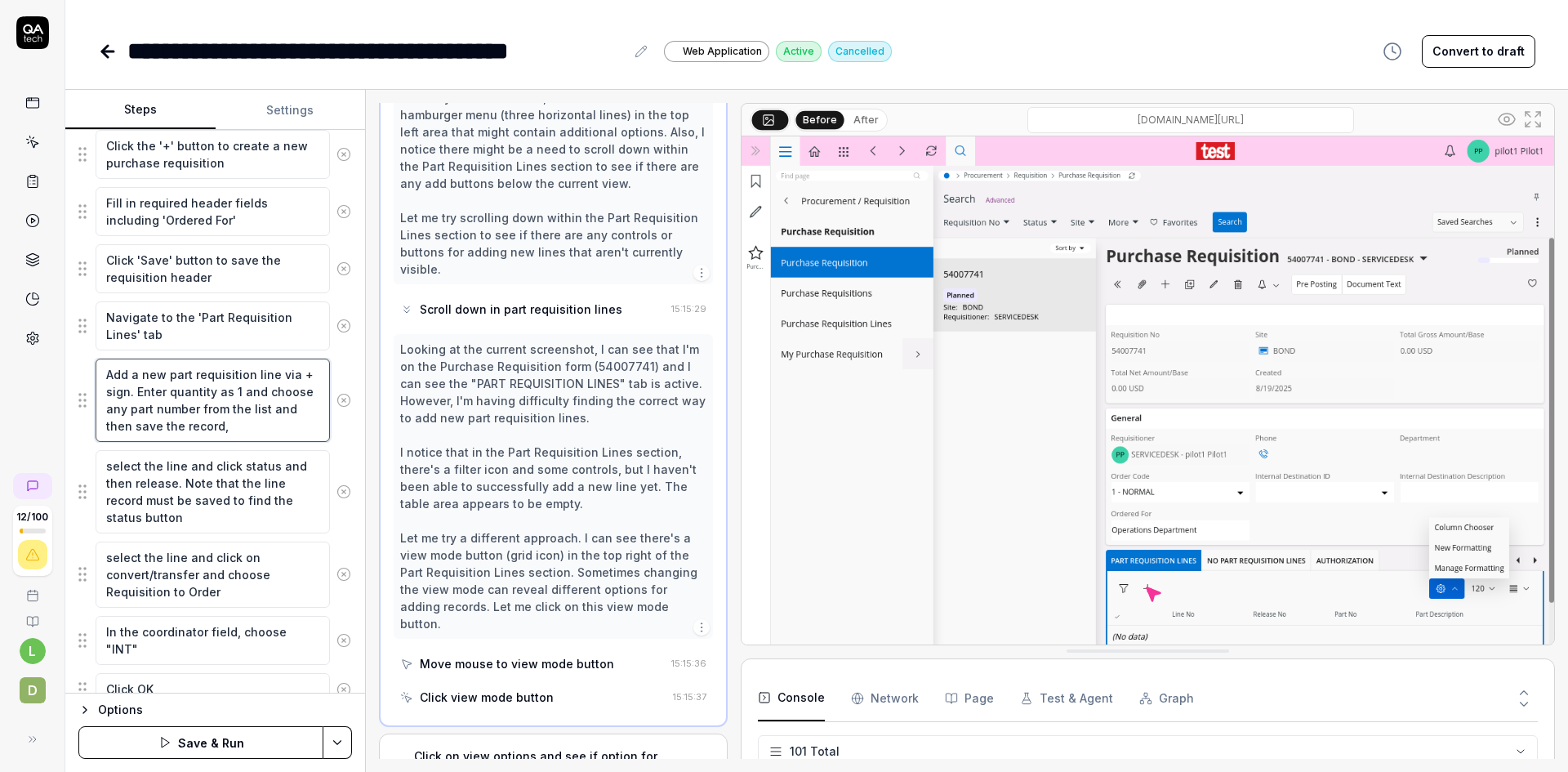
type textarea "*"
type textarea "Add a new part requisition line via + sign. Enter quantity as 1 and choose any …"
type textarea "*"
type textarea "Add a new part requisition line via + sign. Enter quantity as 1 and choose any …"
type textarea "*"
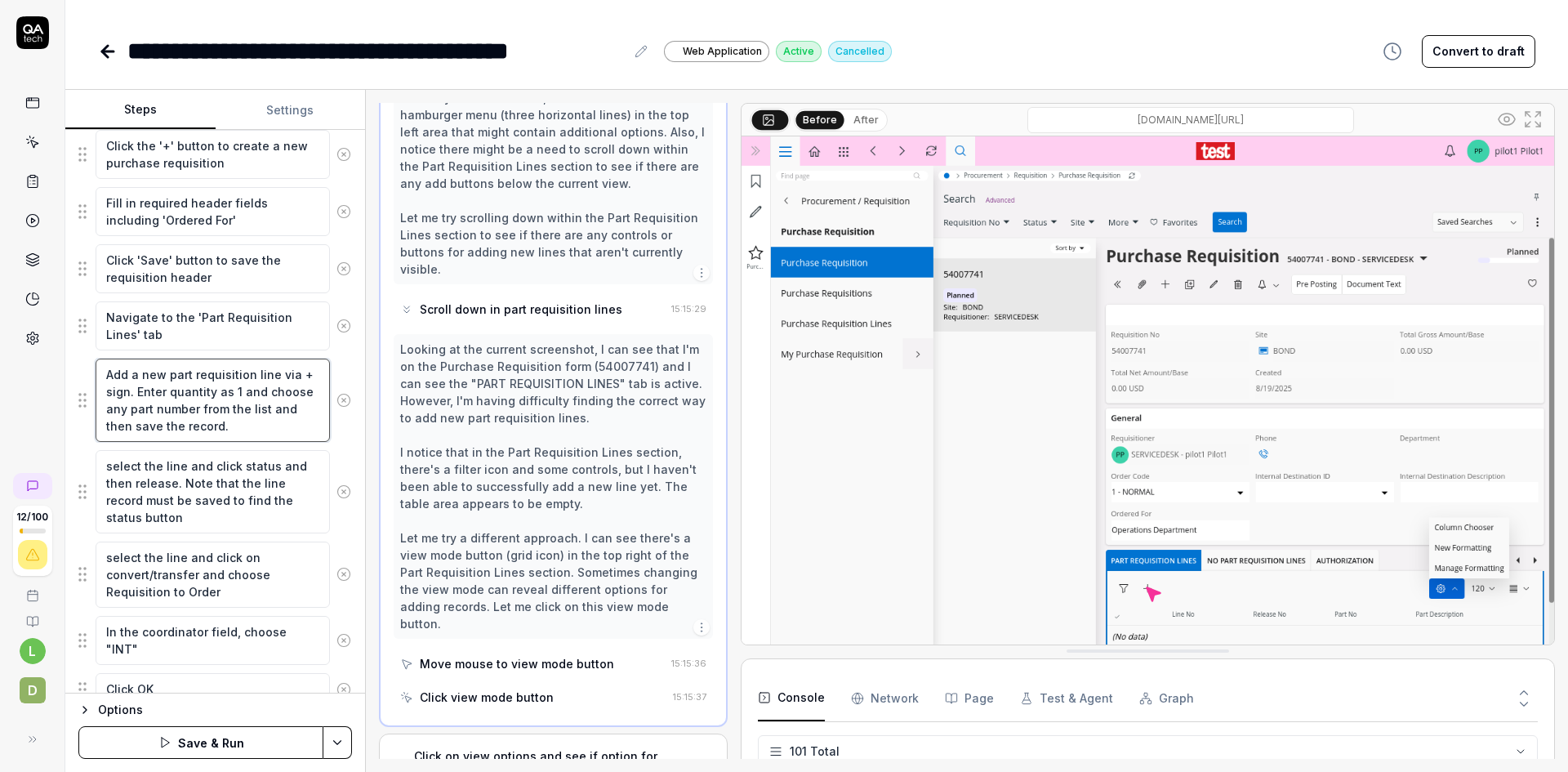
type textarea "Add a new part requisition line via + sign. Enter quantity as 1 and choose any …"
type textarea "*"
type textarea "Add a new part requisition line via + sign. Enter quantity as 1 and choose any …"
type textarea "*"
type textarea "Add a new part requisition line via + sign. Enter quantity as 1 and choose any …"
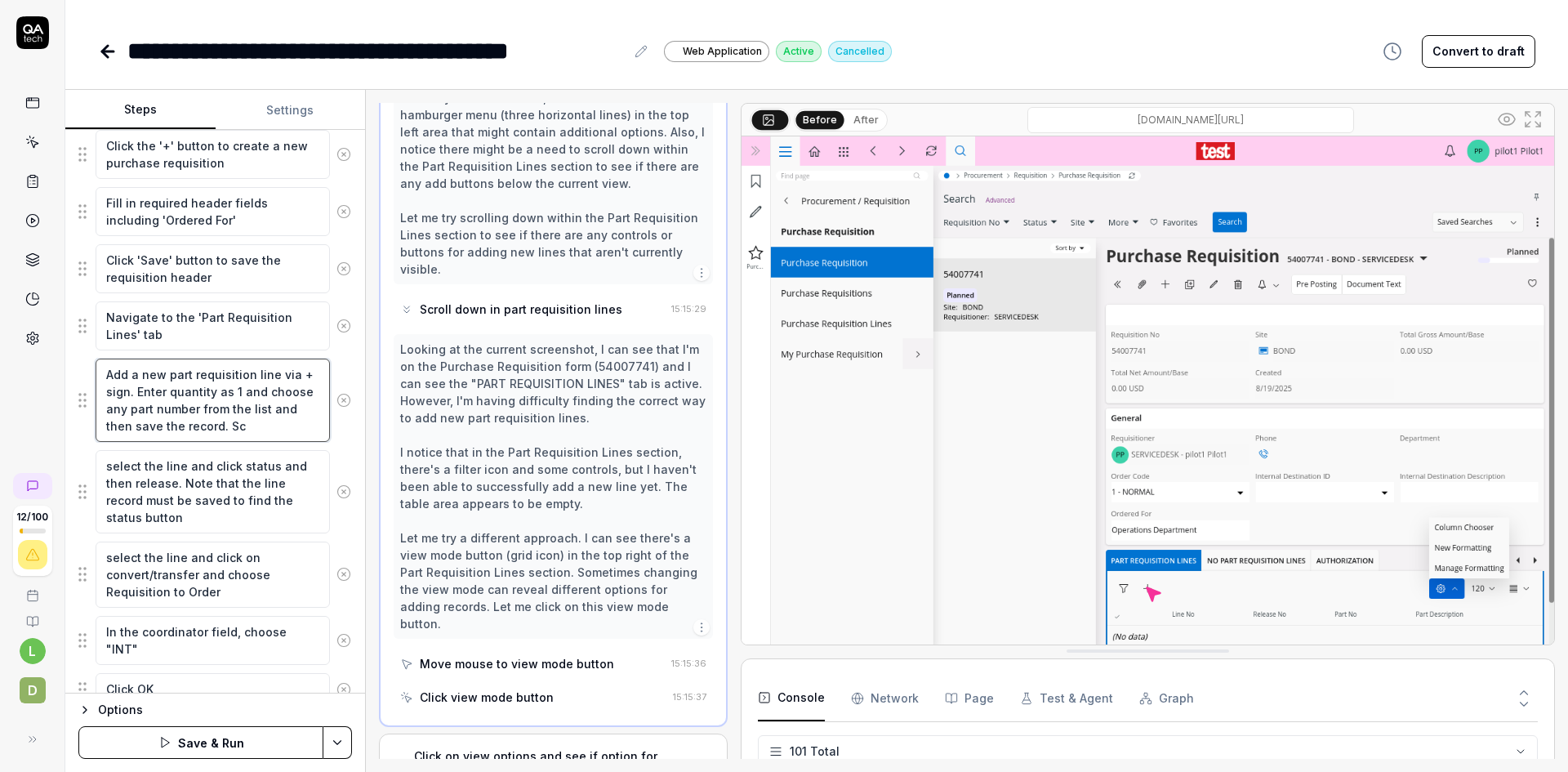
type textarea "*"
type textarea "Add a new part requisition line via + sign. Enter quantity as 1 and choose any …"
type textarea "*"
type textarea "Add a new part requisition line via + sign. Enter quantity as 1 and choose any …"
type textarea "*"
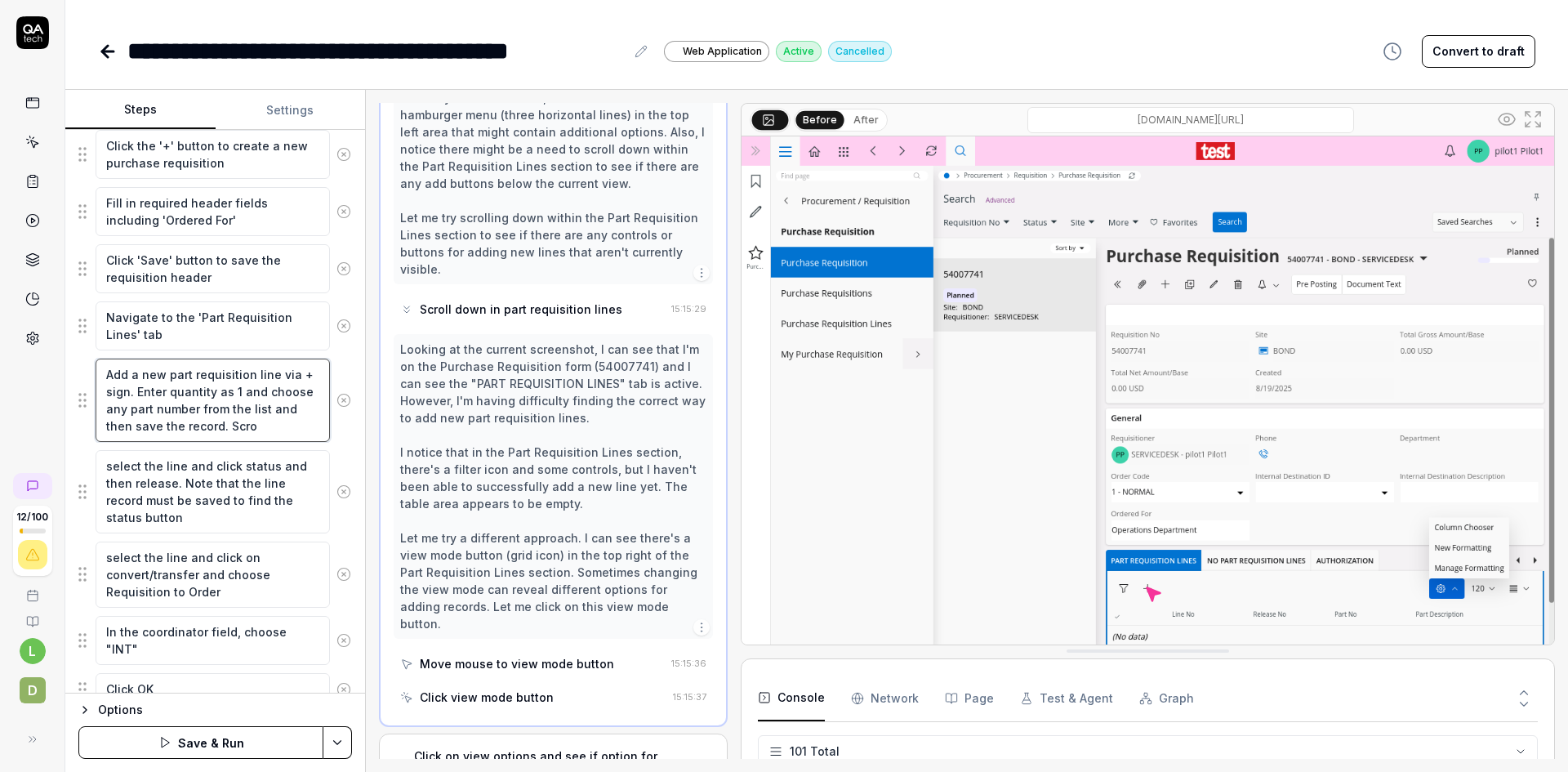
type textarea "Add a new part requisition line via + sign. Enter quantity as 1 and choose any …"
type textarea "*"
type textarea "Add a new part requisition line via + sign. Enter quantity as 1 and choose any …"
type textarea "*"
type textarea "Add a new part requisition line via + sign. Enter quantity as 1 and choose any …"
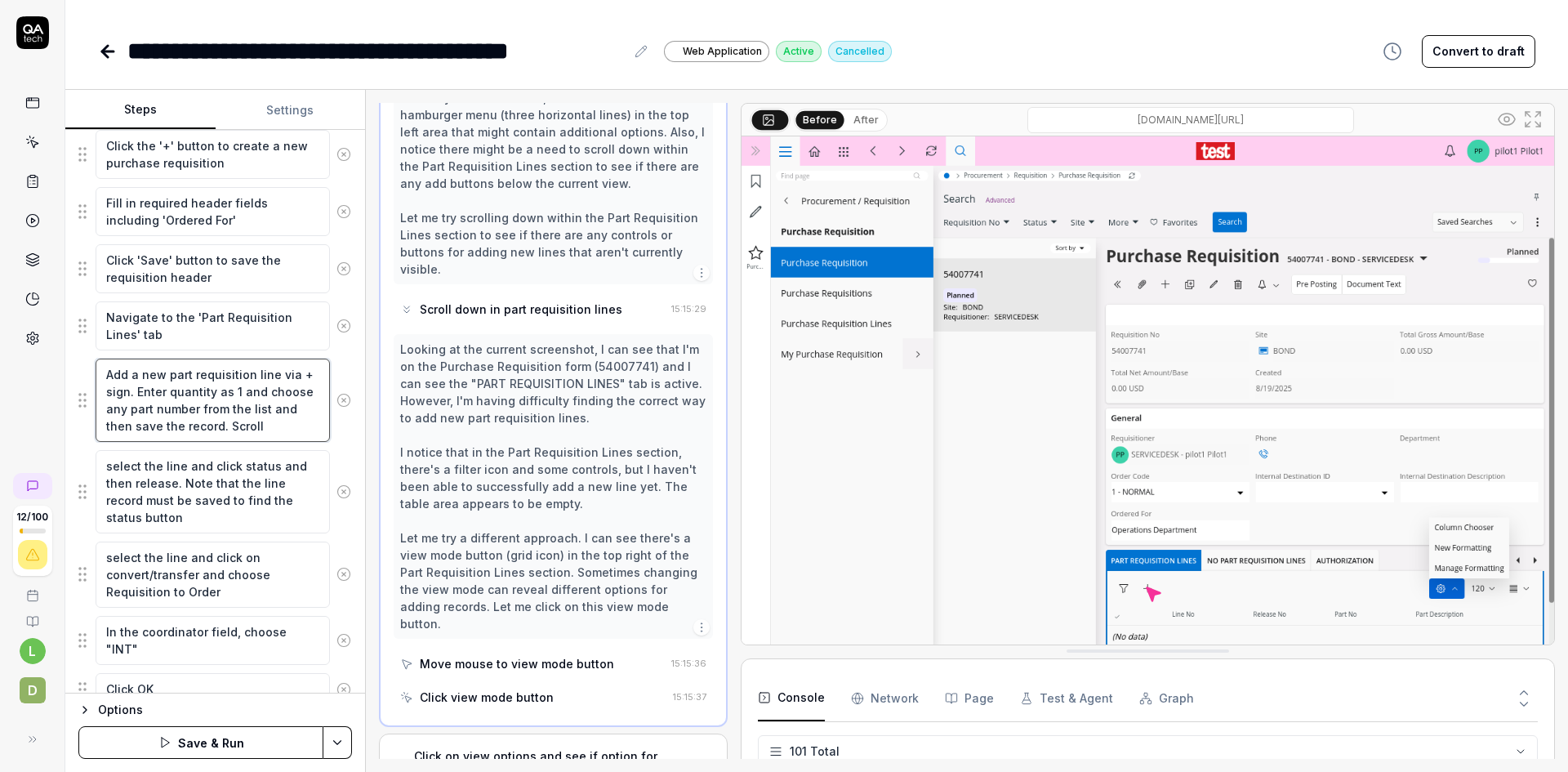
type textarea "*"
type textarea "Add a new part requisition line via + sign. Enter quantity as 1 and choose any …"
type textarea "*"
type textarea "Add a new part requisition line via + sign. Enter quantity as 1 and choose any …"
type textarea "*"
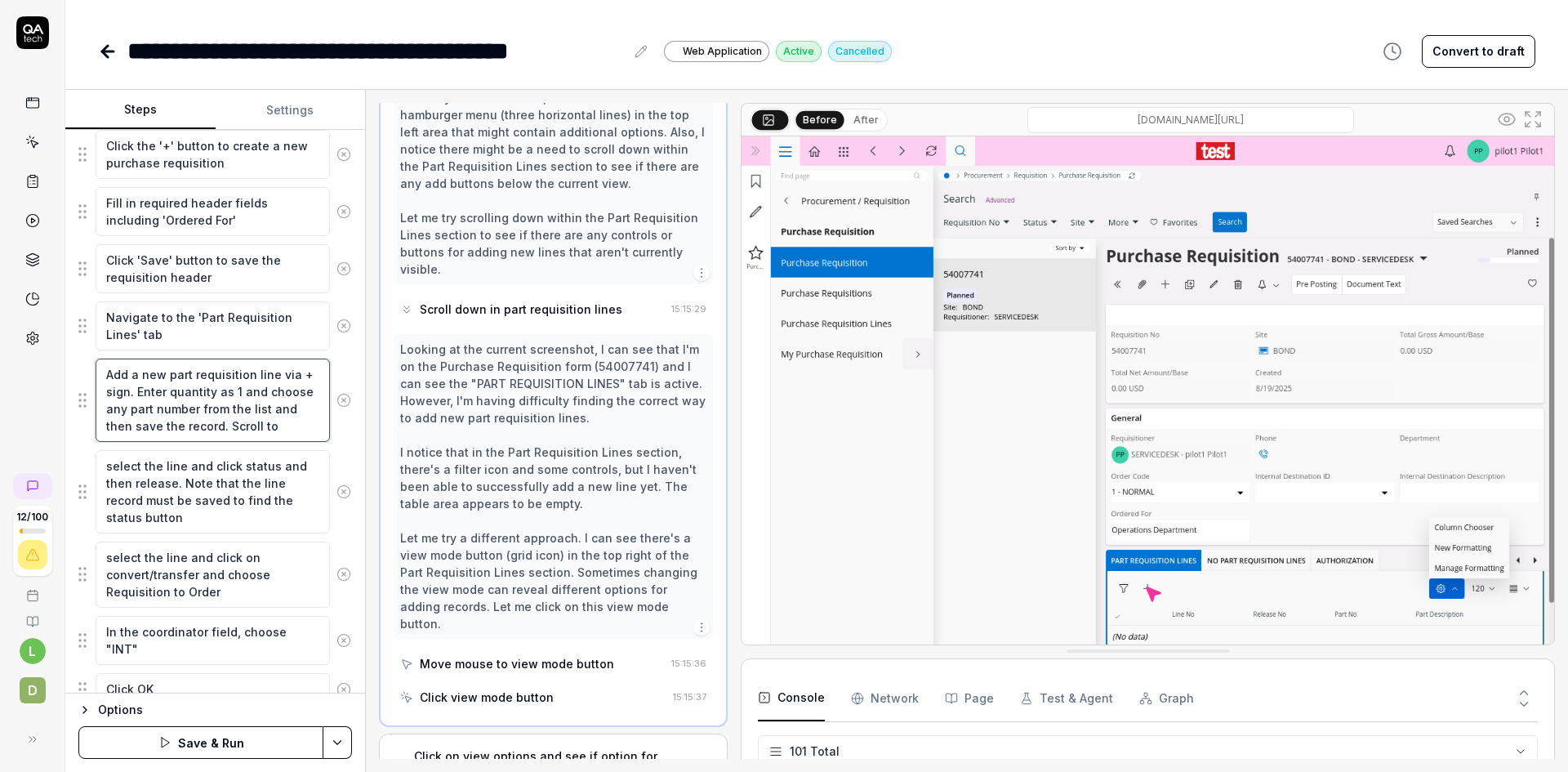
type textarea "Add a new part requisition line via + sign. Enter quantity as 1 and choose any …"
type textarea "*"
type textarea "Add a new part requisition line via + sign. Enter quantity as 1 and choose any …"
type textarea "*"
type textarea "Add a new part requisition line via + sign. Enter quantity as 1 and choose any …"
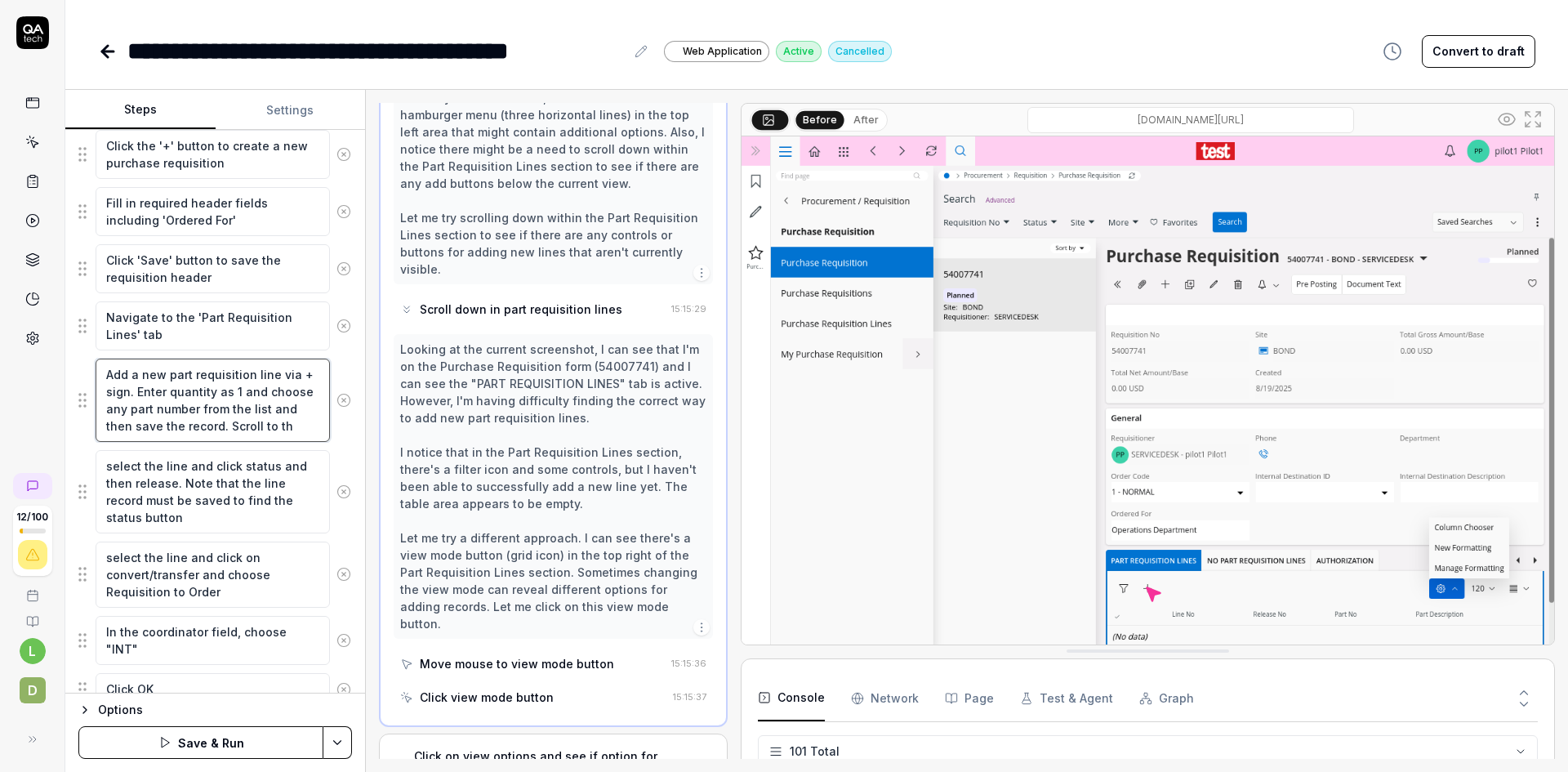
type textarea "*"
type textarea "Add a new part requisition line via + sign. Enter quantity as 1 and choose any …"
type textarea "*"
type textarea "Add a new part requisition line via + sign. Enter quantity as 1 and choose any …"
type textarea "*"
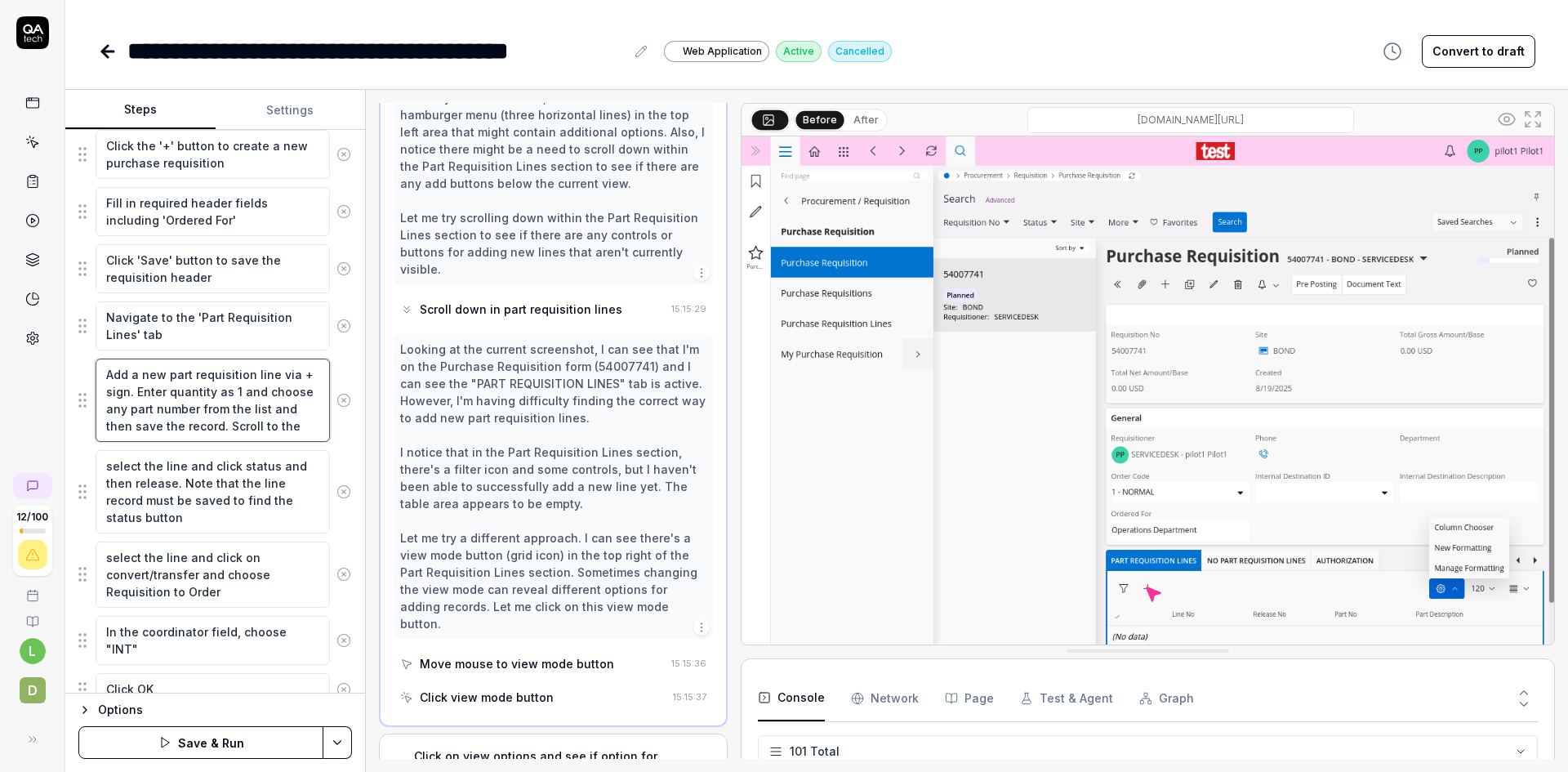
type textarea "Add a new part requisition line via + sign. Enter quantity as 1 and choose any …"
type textarea "*"
type textarea "Add a new part requisition line via + sign. Enter quantity as 1 and choose any …"
type textarea "*"
type textarea "Add a new part requisition line via + sign. Enter quantity as 1 and choose any …"
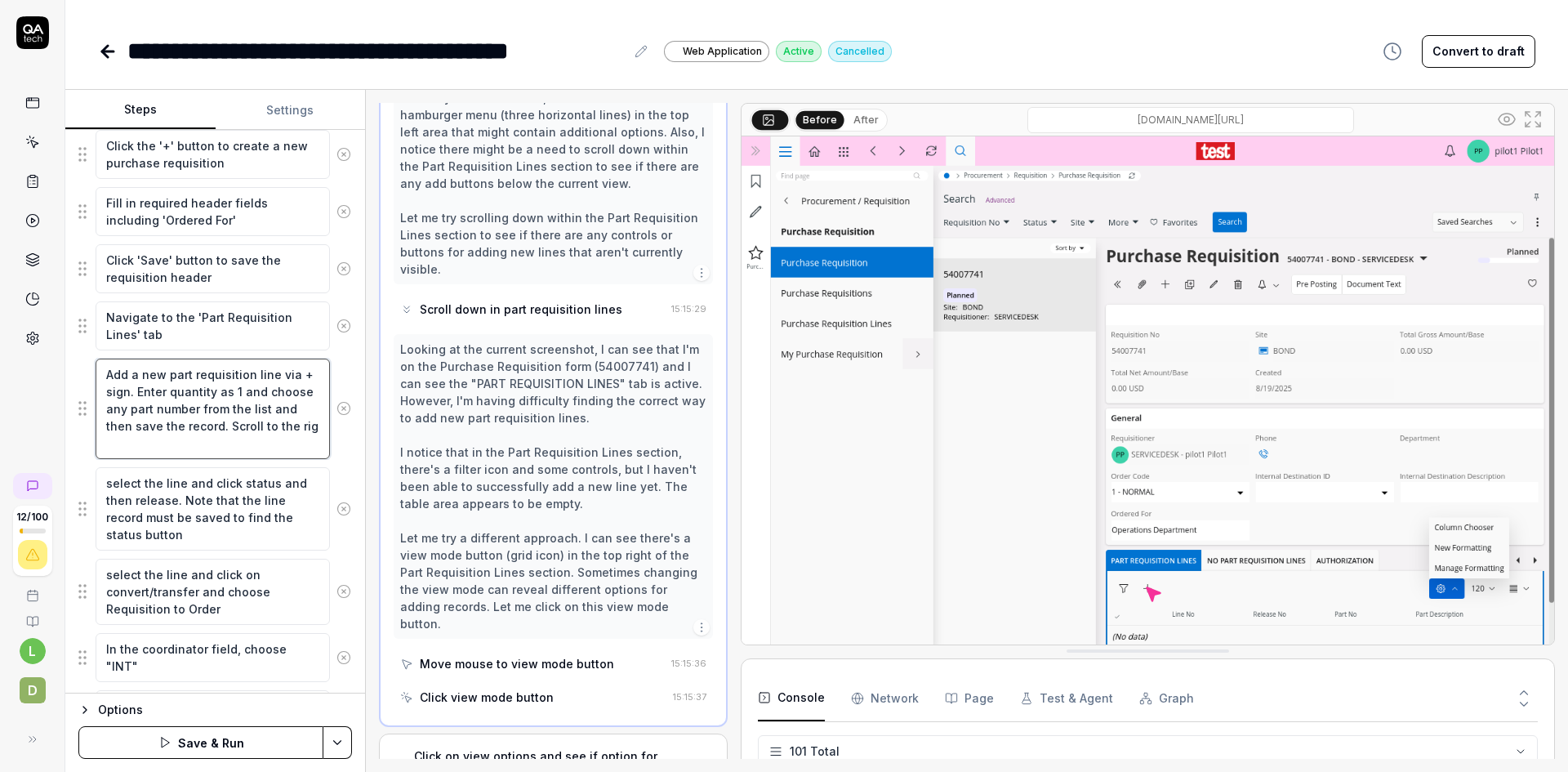
type textarea "*"
type textarea "Add a new part requisition line via + sign. Enter quantity as 1 and choose any …"
type textarea "*"
type textarea "Add a new part requisition line via + sign. Enter quantity as 1 and choose any …"
type textarea "*"
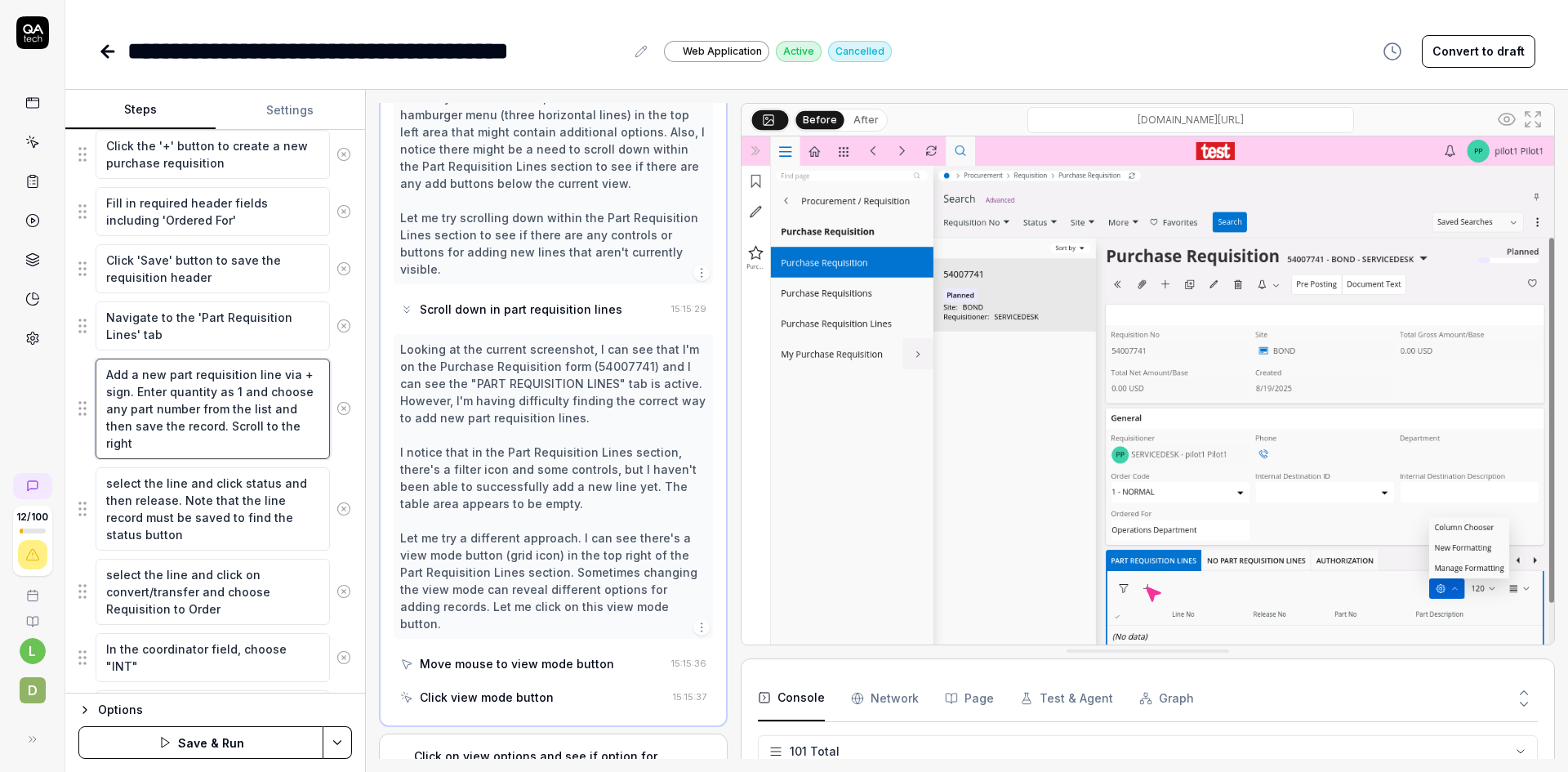
type textarea "Add a new part requisition line via + sign. Enter quantity as 1 and choose any …"
type textarea "*"
type textarea "Add a new part requisition line via + sign. Enter quantity as 1 and choose any …"
type textarea "*"
type textarea "Add a new part requisition line via + sign. Enter quantity as 1 and choose any …"
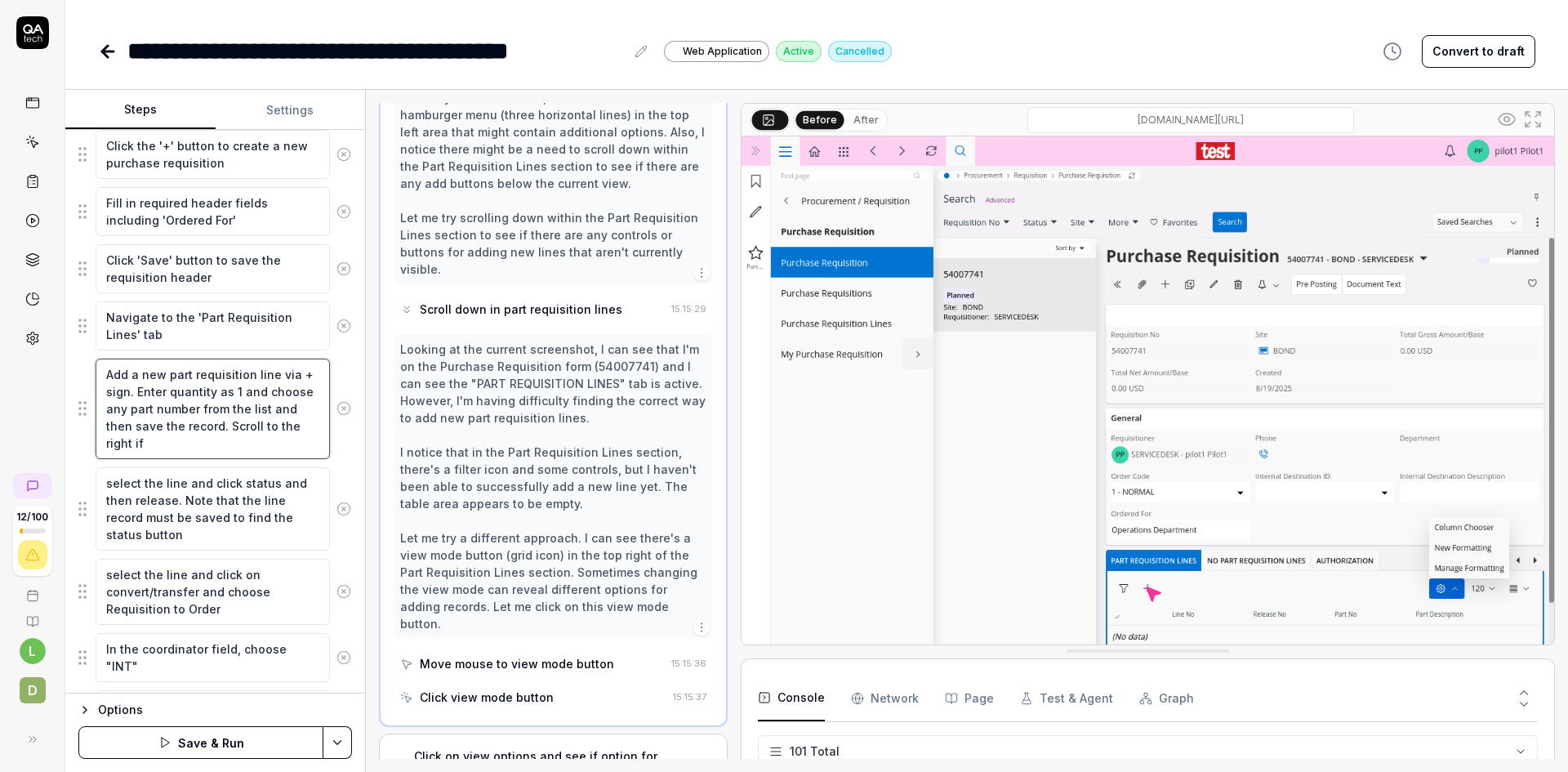
type textarea "*"
type textarea "Add a new part requisition line via + sign. Enter quantity as 1 and choose any …"
click at [215, 740] on button "Save & Run" at bounding box center [201, 742] width 245 height 33
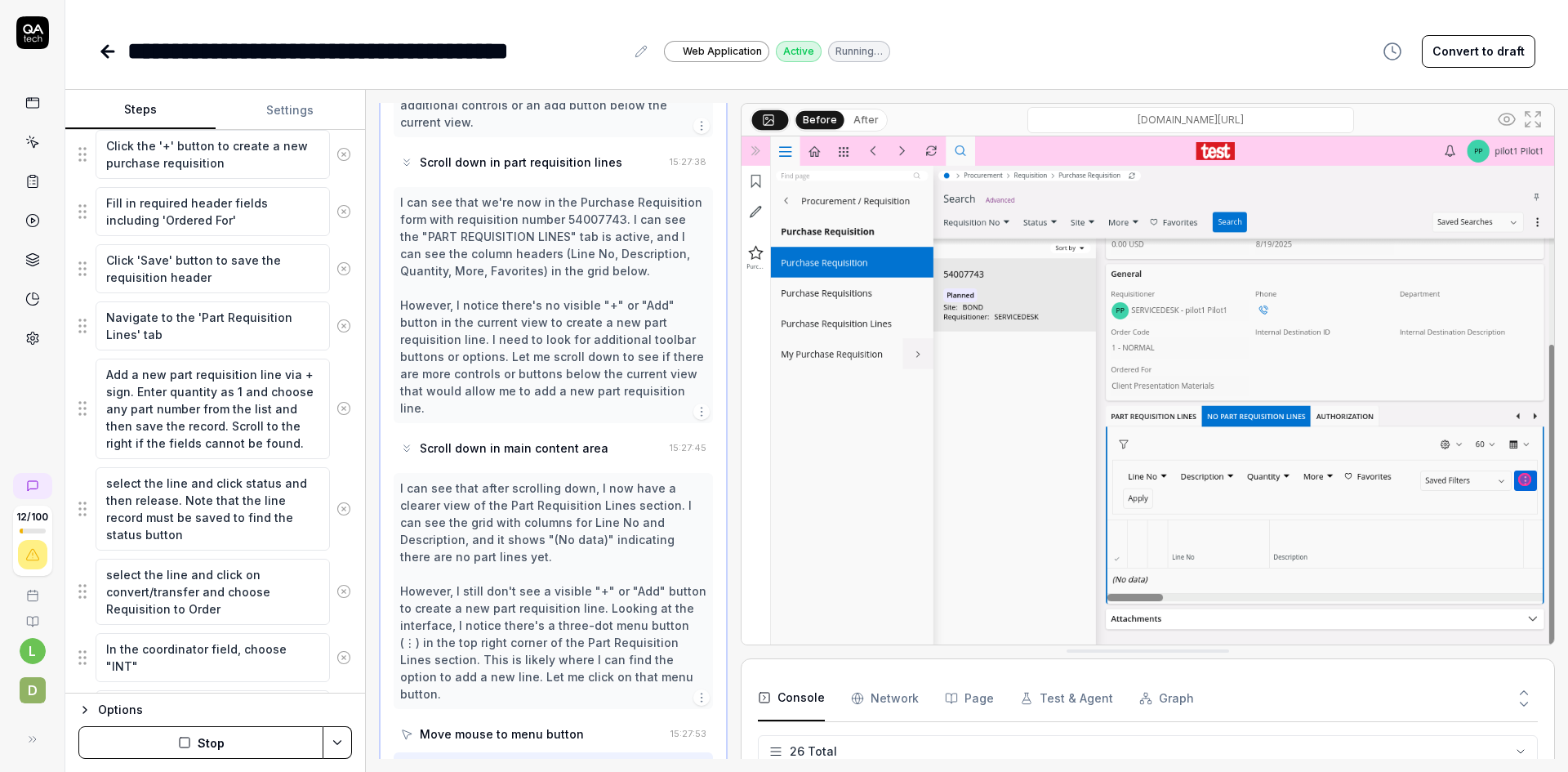
scroll to position [4409, 0]
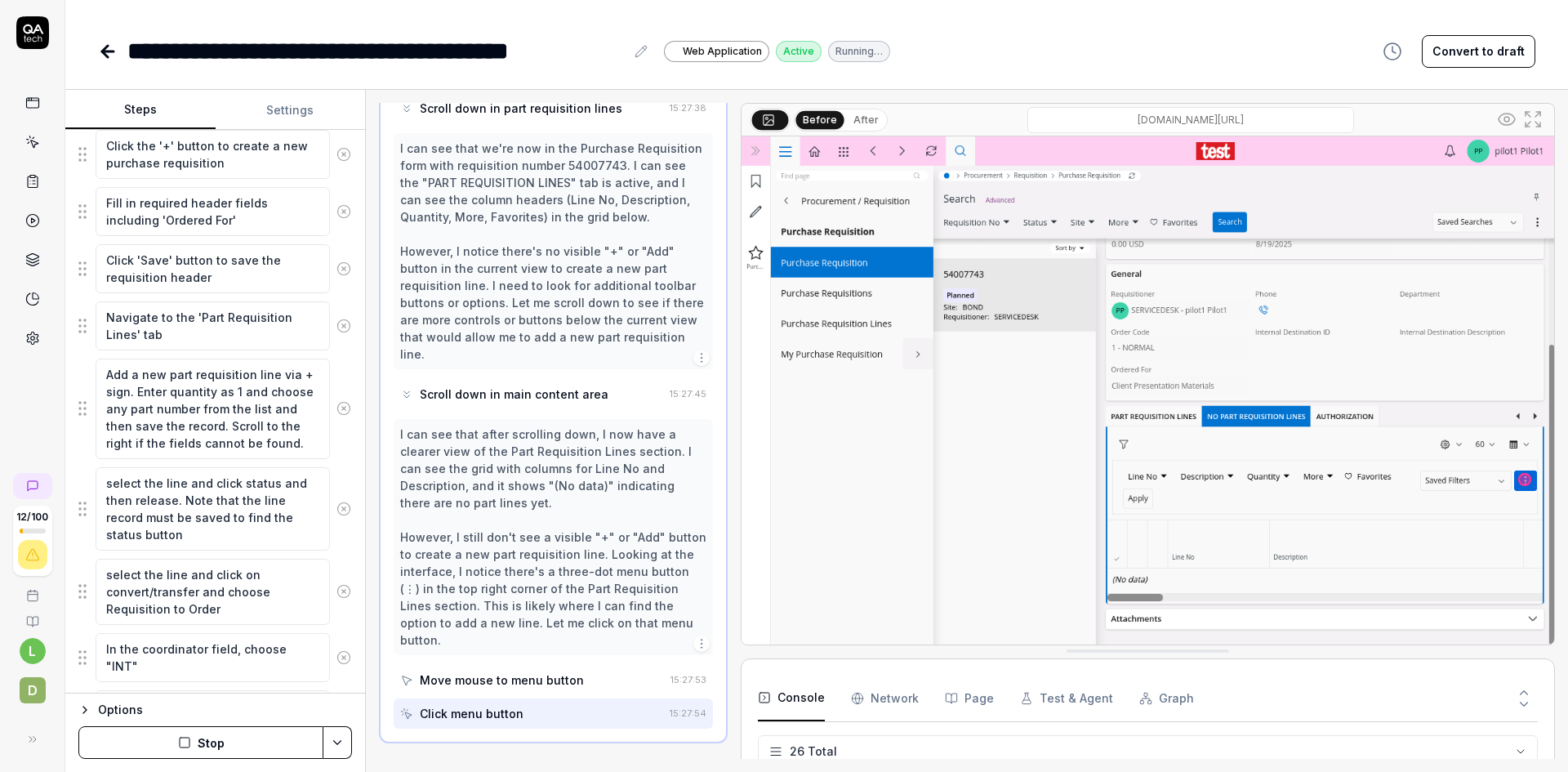
click at [562, 386] on div "Scroll down in main content area" at bounding box center [515, 394] width 189 height 17
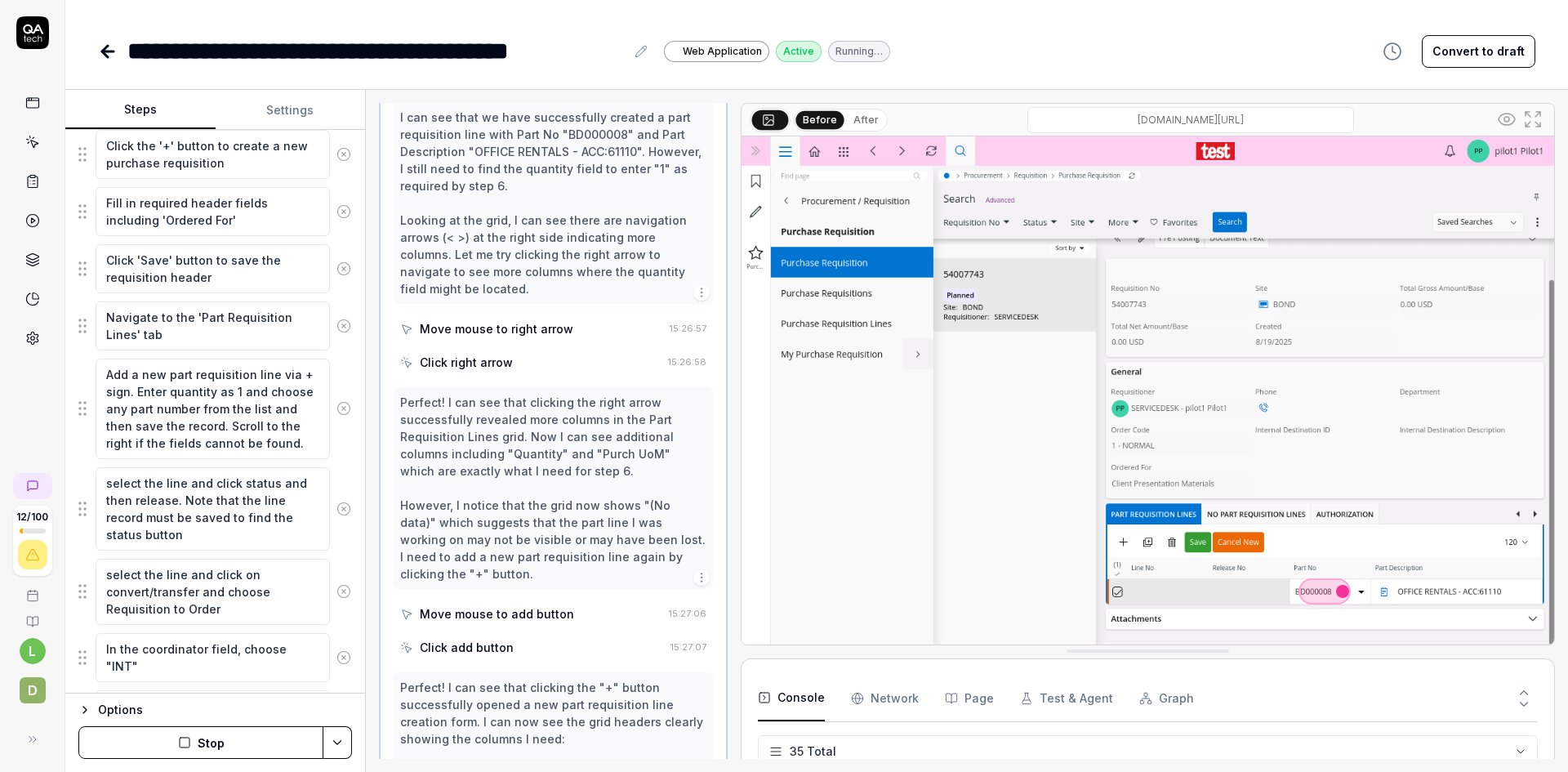
scroll to position [1531, 0]
click at [573, 340] on div "Move mouse to right arrow" at bounding box center [531, 328] width 263 height 30
click at [566, 371] on div "Click right arrow" at bounding box center [530, 362] width 261 height 30
click at [568, 621] on div "Move mouse to add button" at bounding box center [531, 614] width 262 height 30
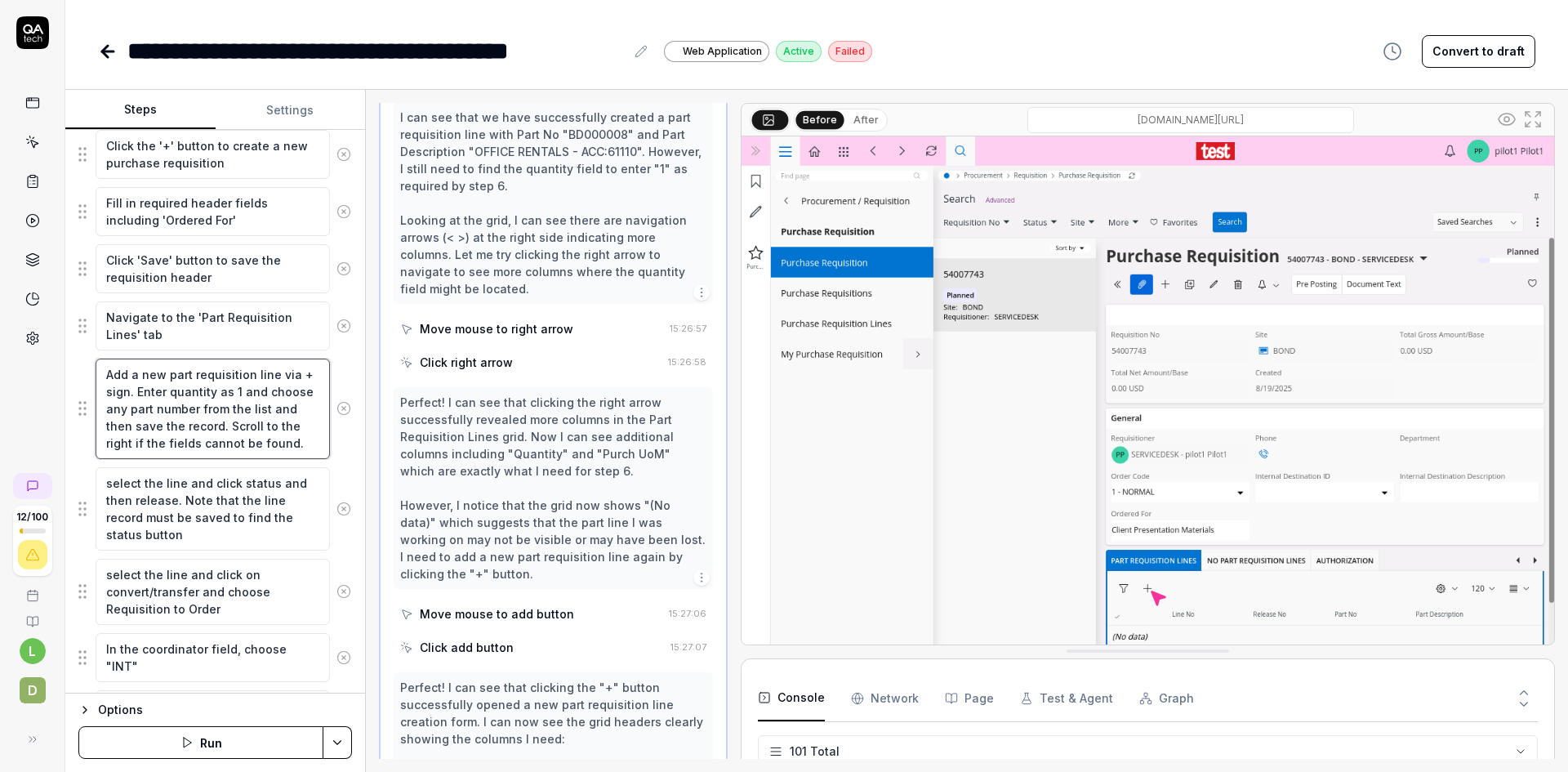
scroll to position [17, 0]
click at [116, 424] on textarea "Add a new part requisition line via + sign. Enter quantity as 1 and choose any …" at bounding box center [212, 408] width 234 height 100
click at [139, 424] on textarea "Add a new part requisition line via + sign. Enter quantity as 1 and choose any …" at bounding box center [212, 408] width 234 height 100
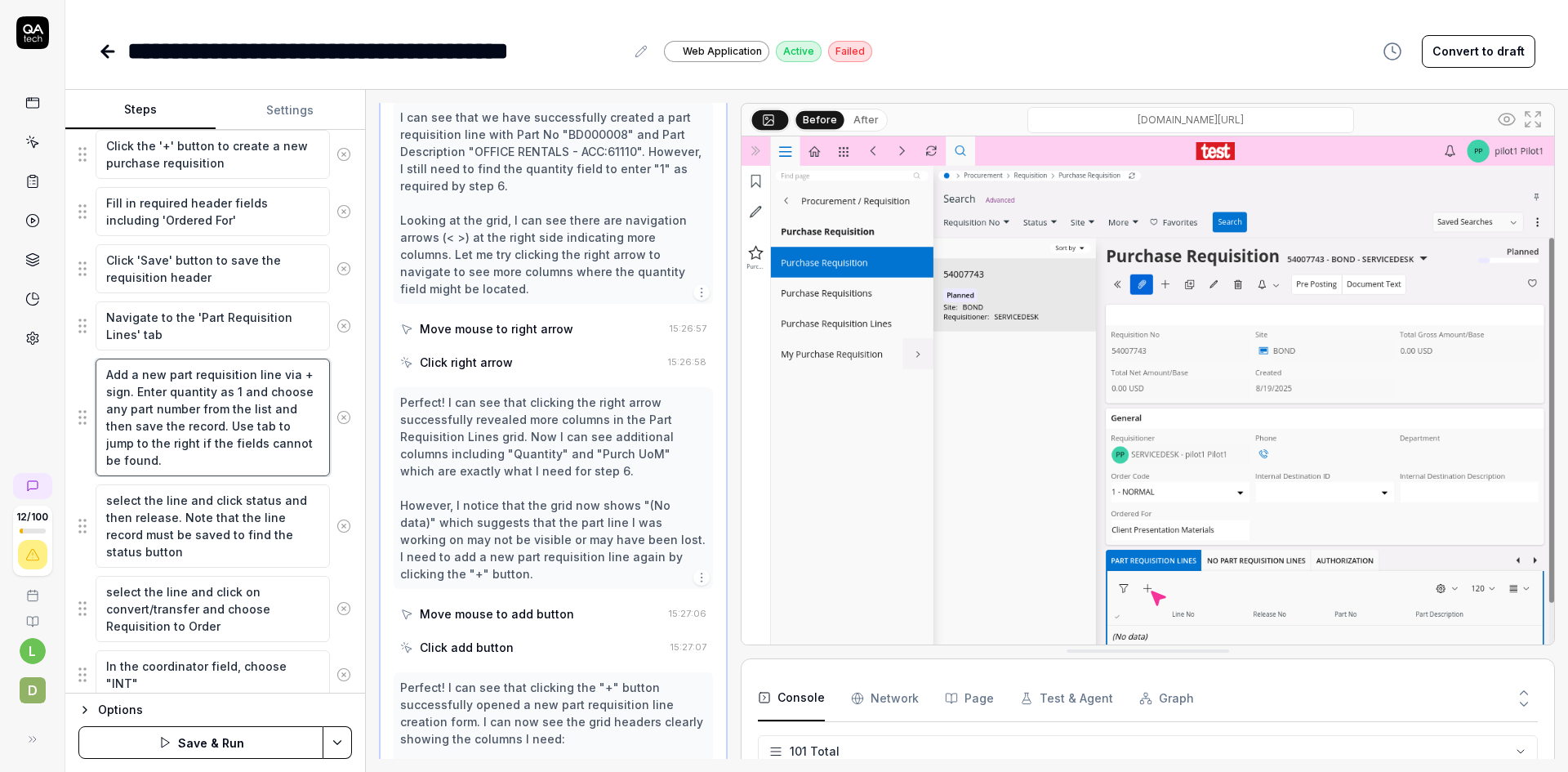
drag, startPoint x: 170, startPoint y: 444, endPoint x: 167, endPoint y: 459, distance: 15.3
click at [167, 459] on textarea "Add a new part requisition line via + sign. Enter quantity as 1 and choose any …" at bounding box center [212, 417] width 234 height 118
click at [218, 739] on button "Save & Run" at bounding box center [201, 742] width 245 height 33
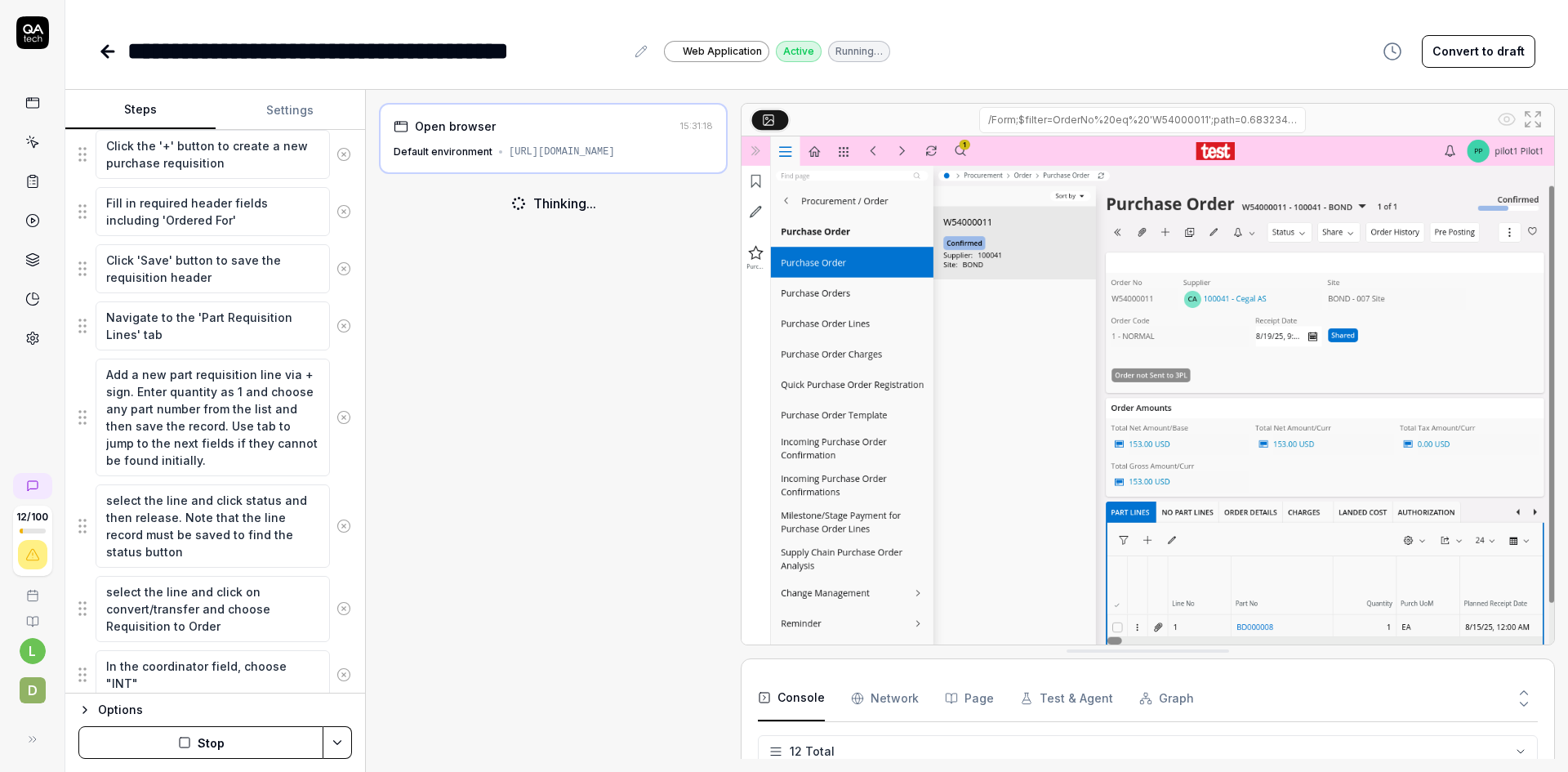
scroll to position [414, 0]
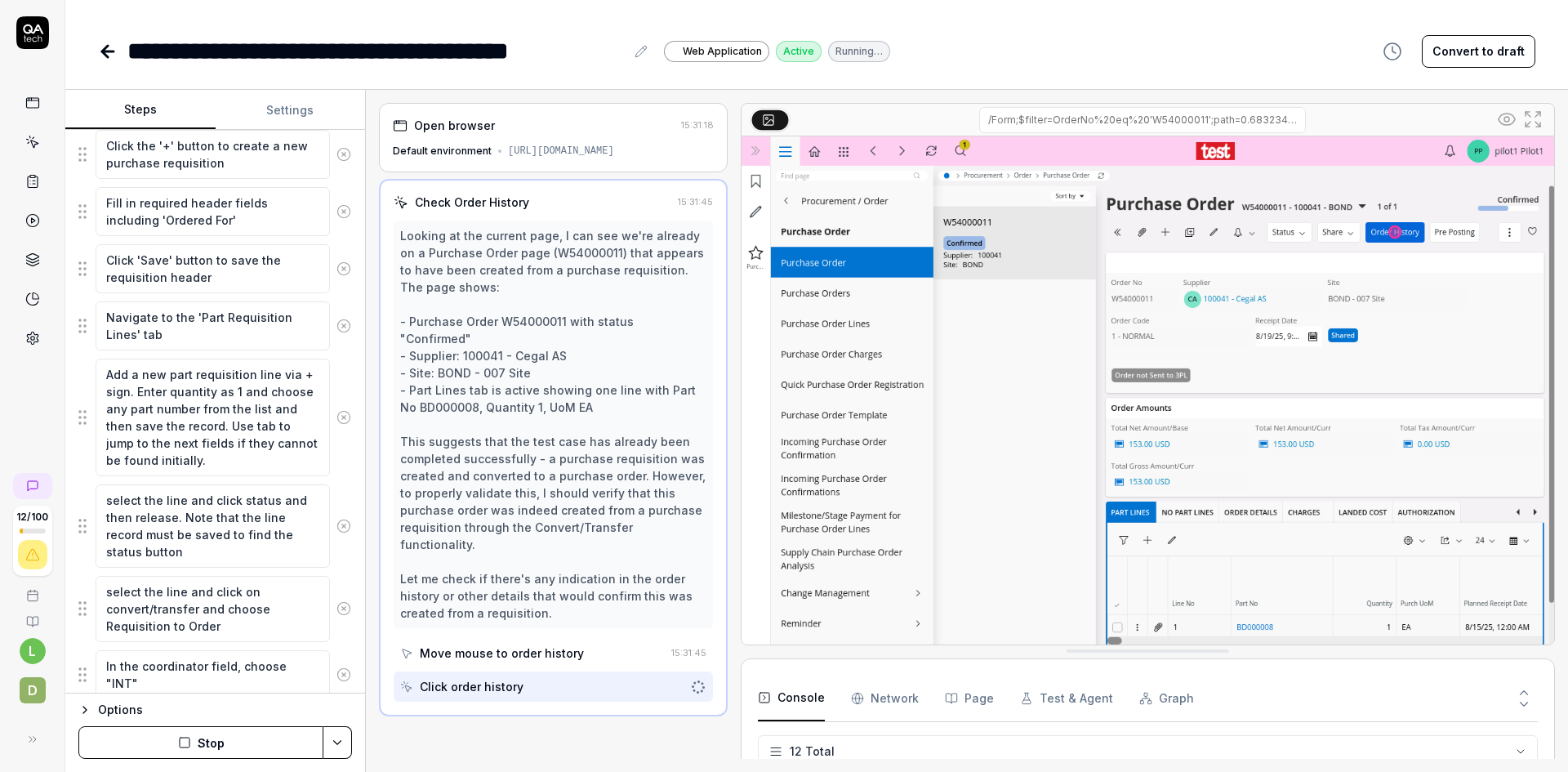
click at [1535, 119] on icon at bounding box center [1532, 119] width 20 height 20
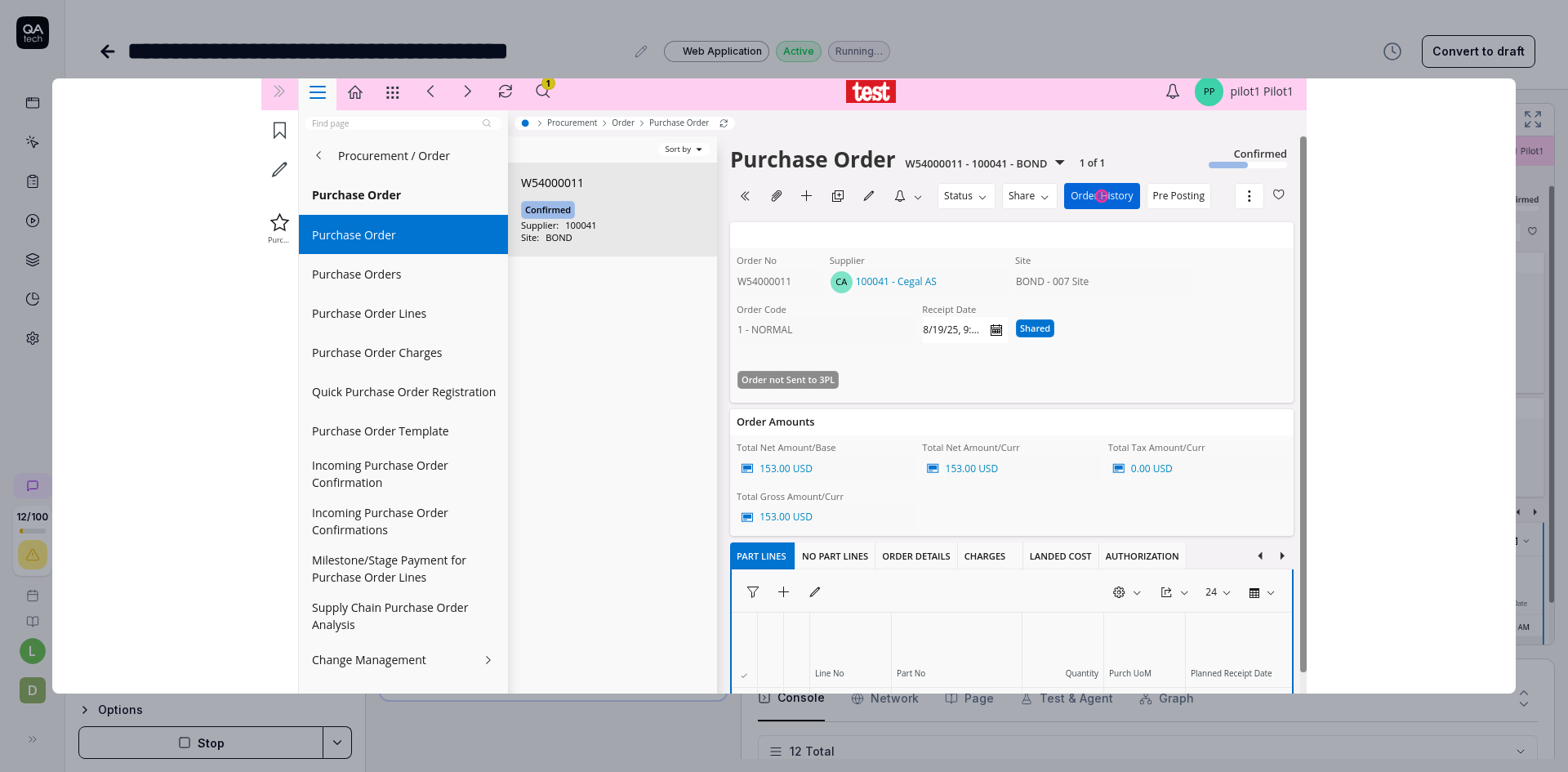
scroll to position [0, 0]
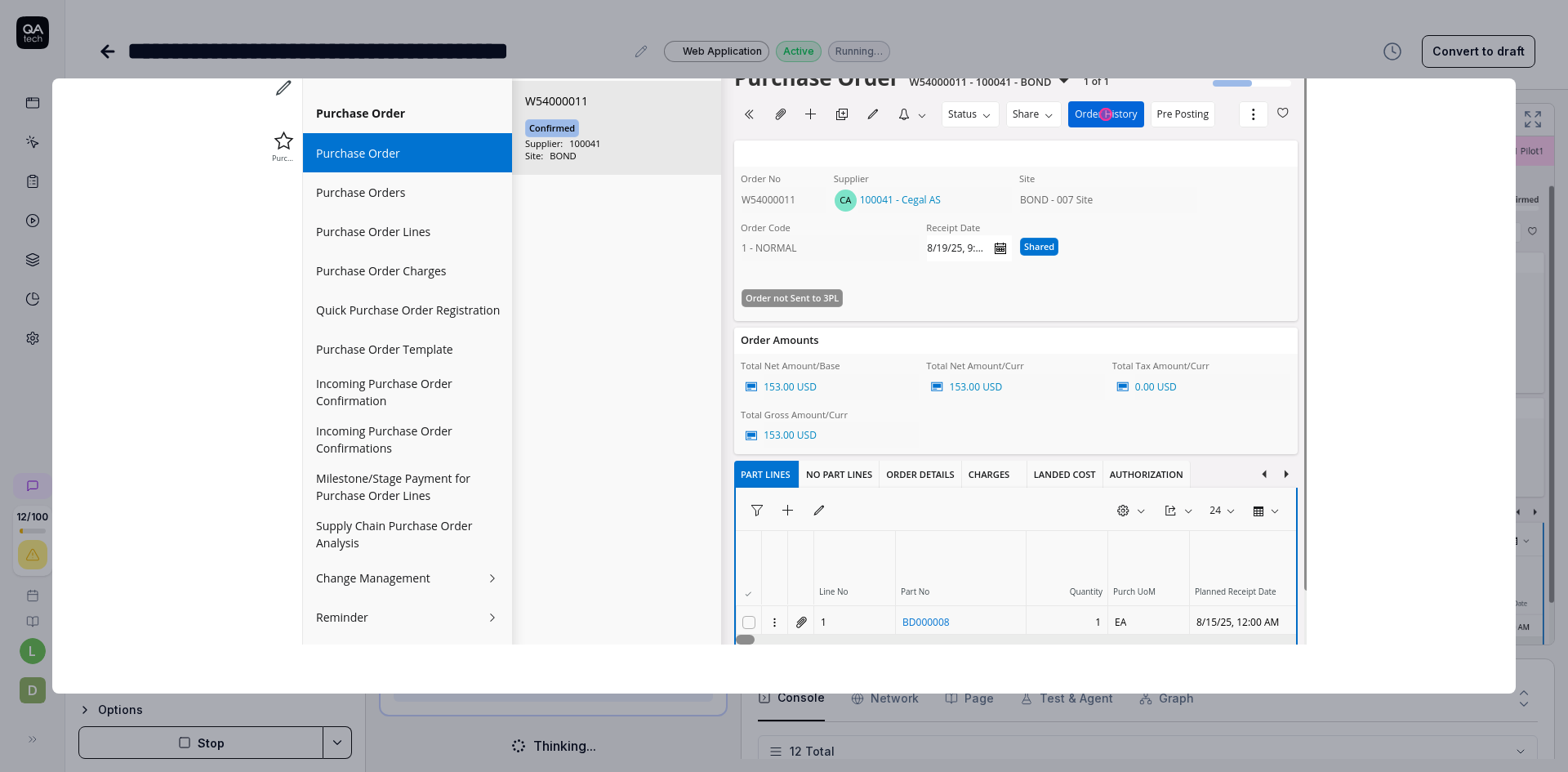
drag, startPoint x: 1299, startPoint y: 371, endPoint x: 1304, endPoint y: 279, distance: 92.1
click at [1304, 279] on div at bounding box center [784, 386] width 1463 height 615
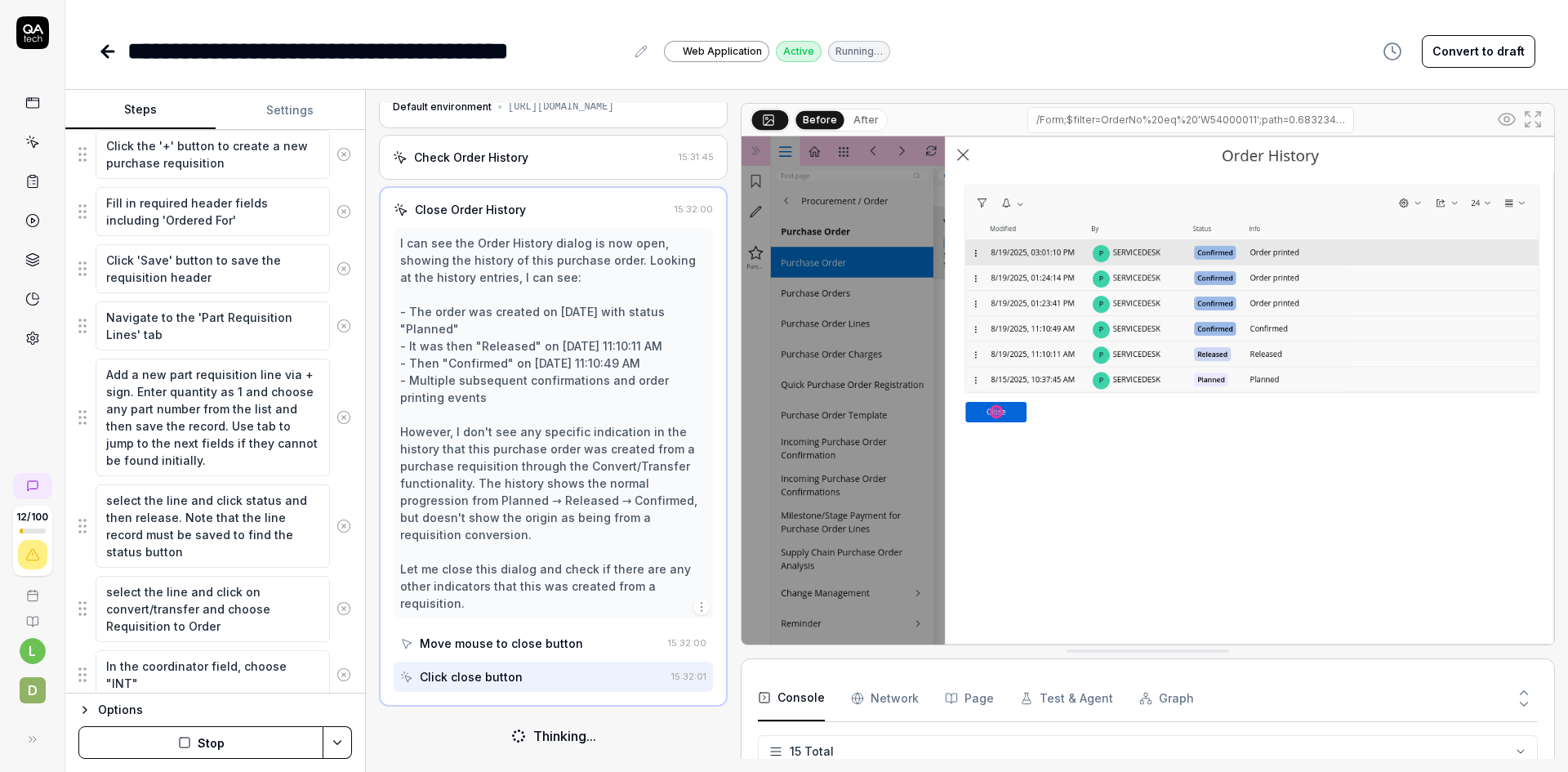
scroll to position [553, 0]
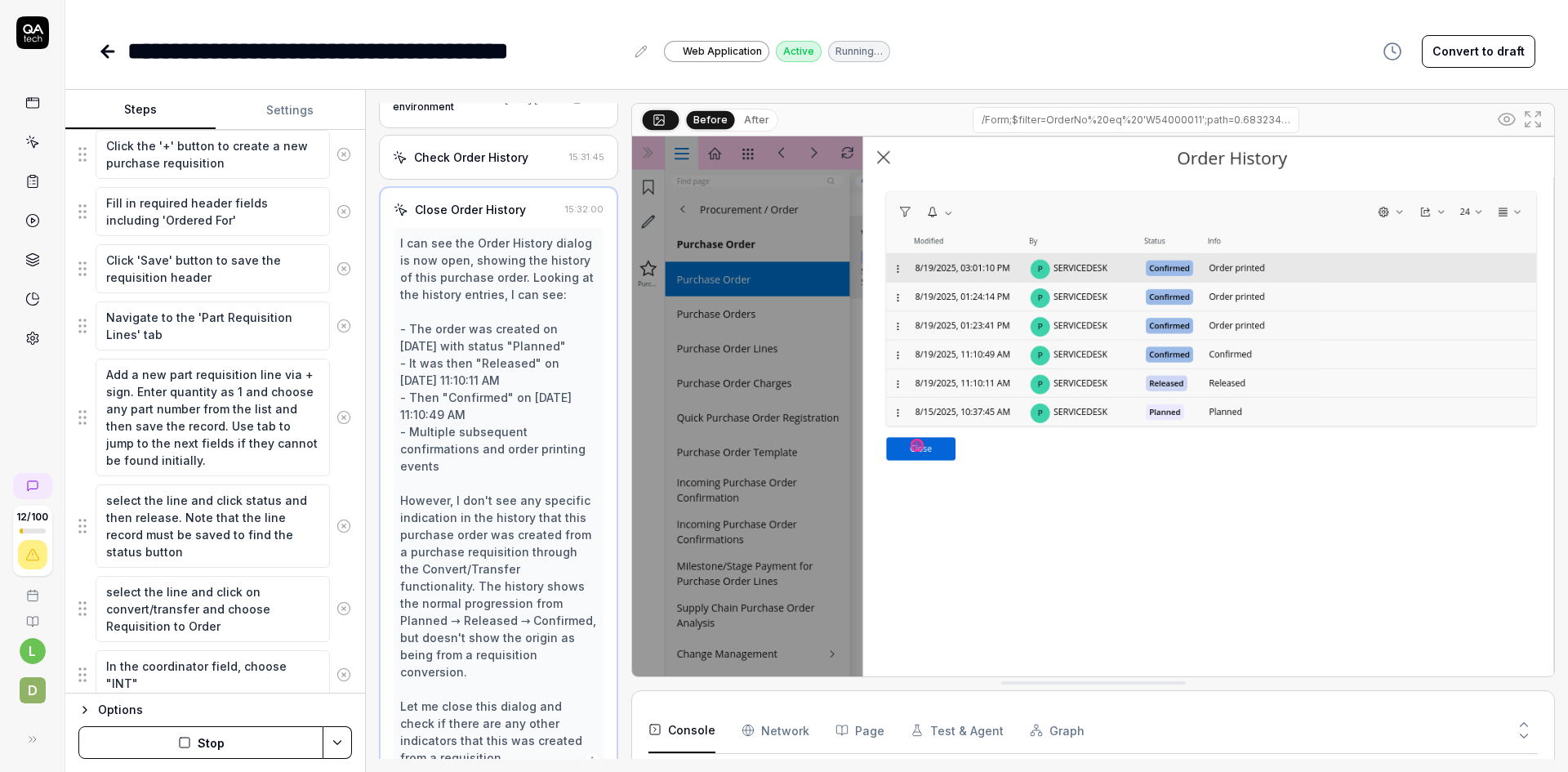
click at [618, 269] on div at bounding box center [625, 430] width 13 height 656
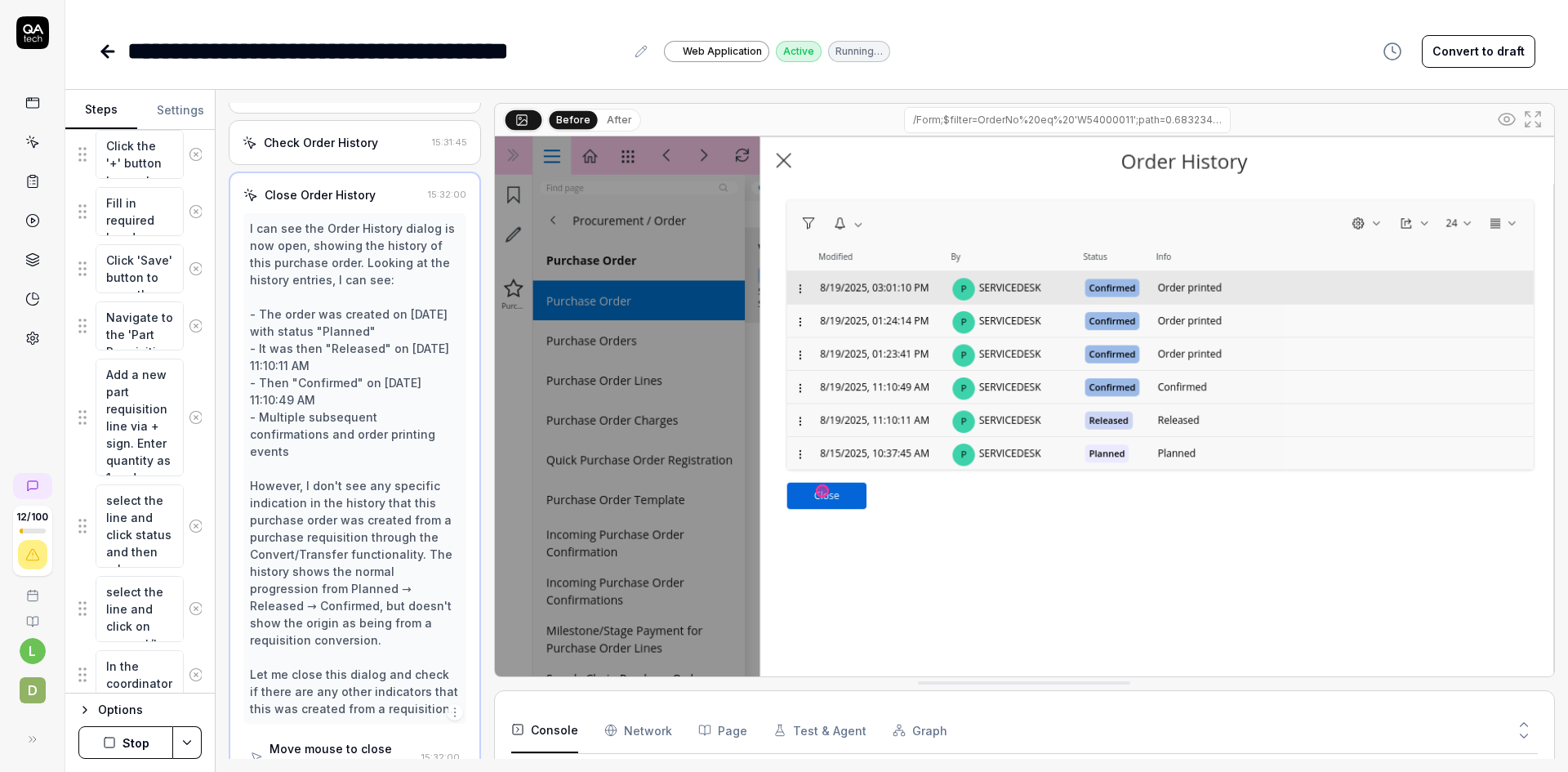
scroll to position [325, 0]
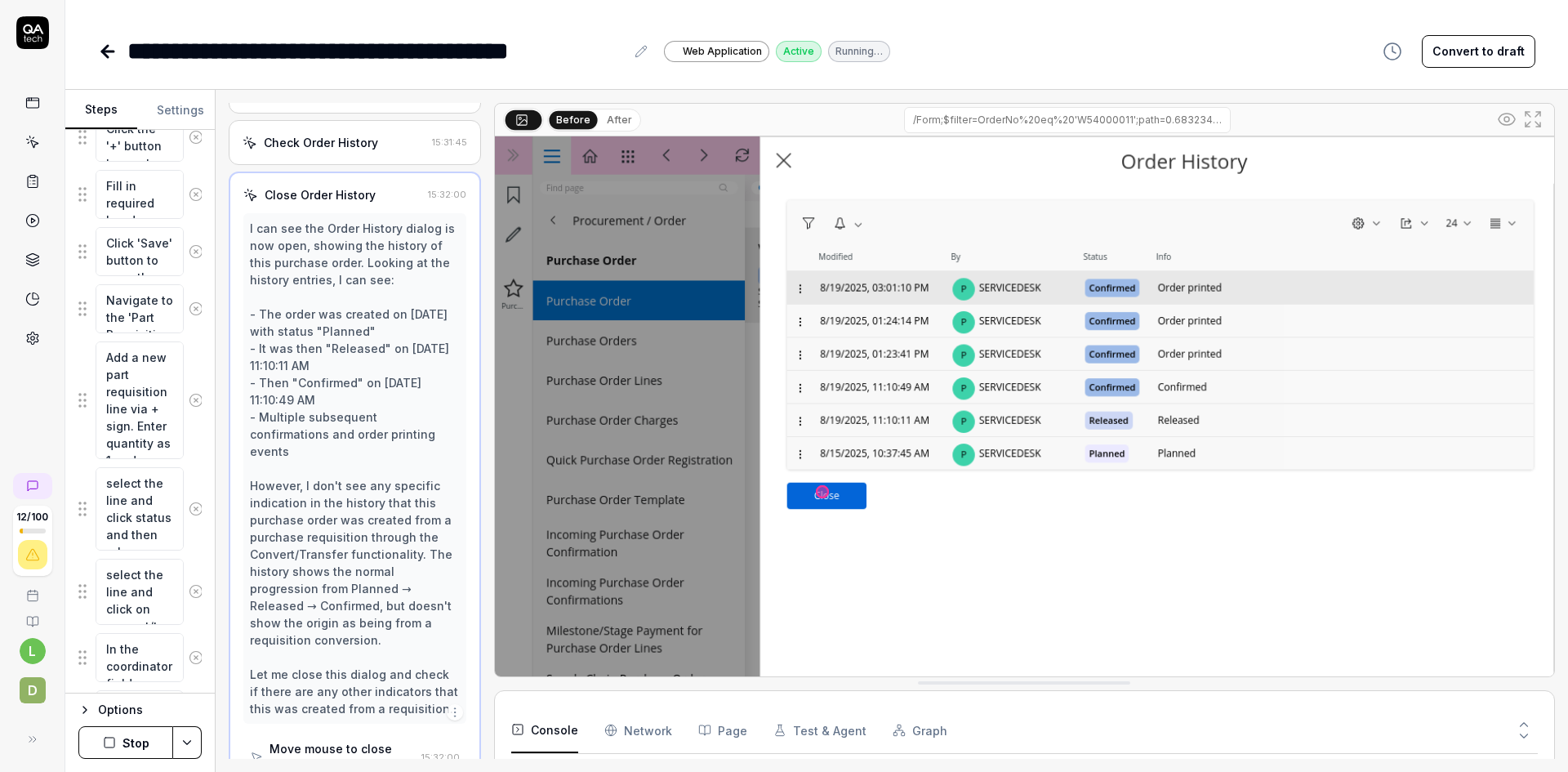
click at [178, 357] on div "Steps Settings Goal Create a new purchase requisition with part line and conver…" at bounding box center [817, 430] width 1503 height 682
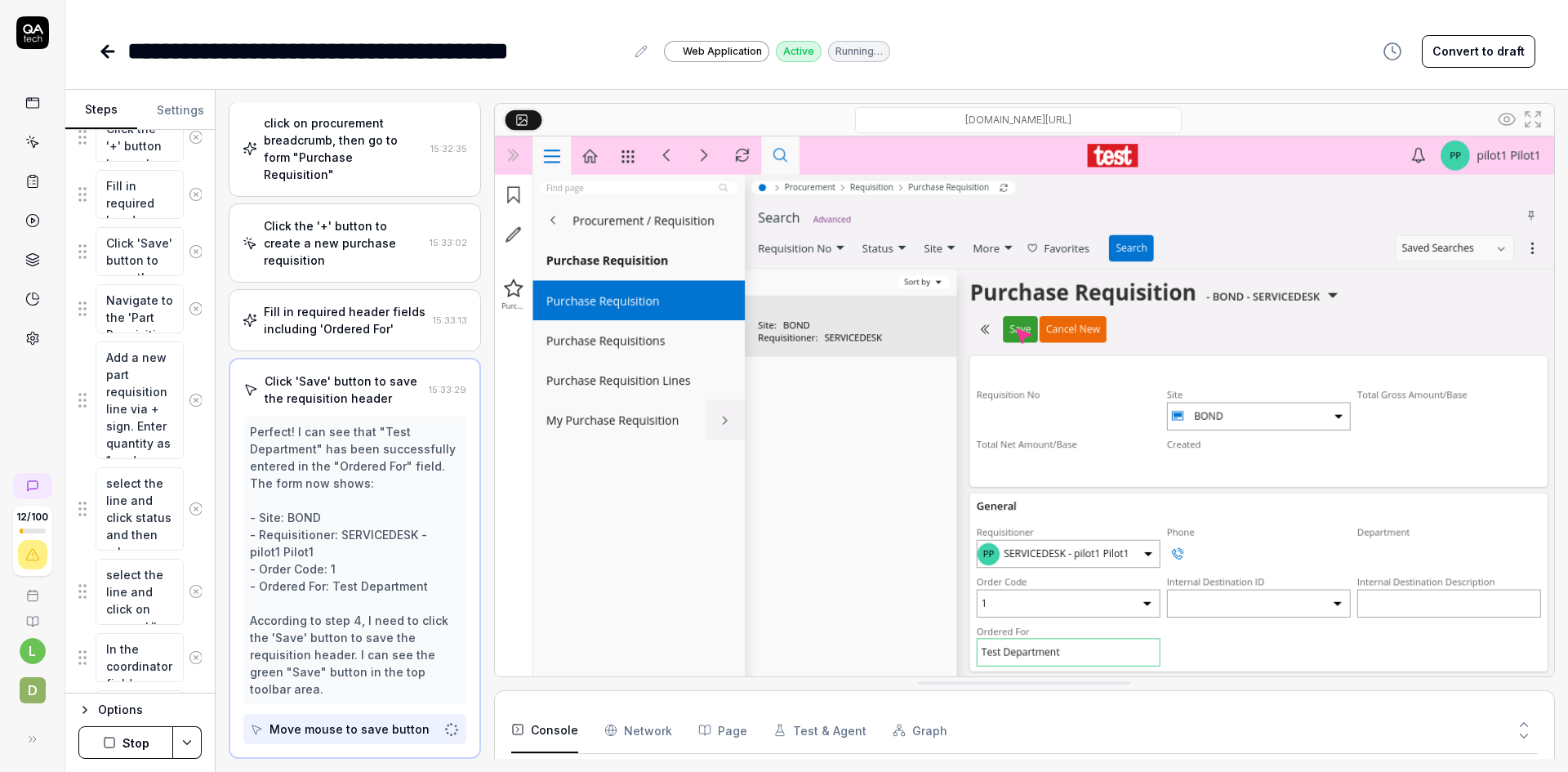
scroll to position [276, 0]
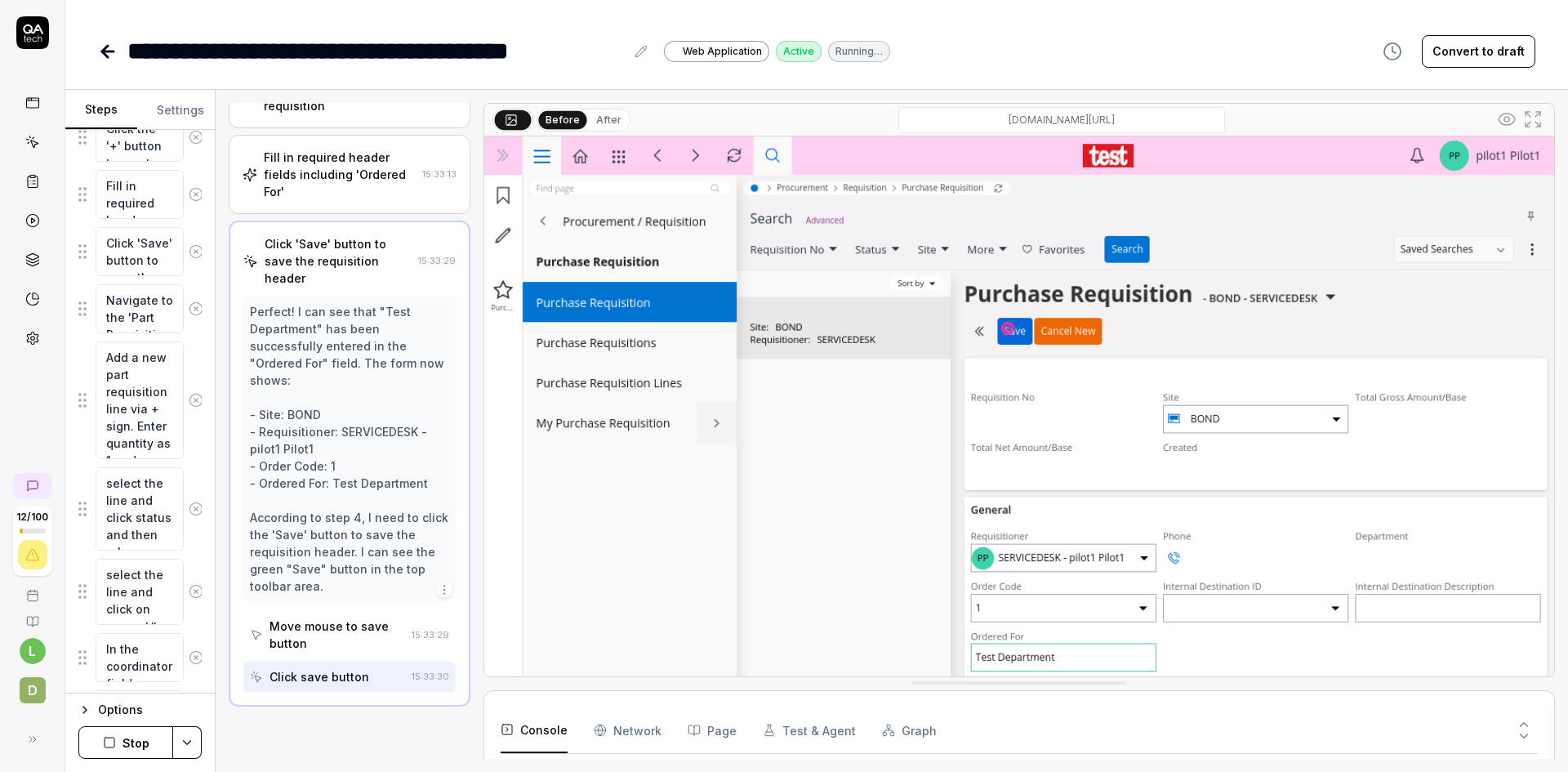
click at [479, 414] on div at bounding box center [477, 430] width 13 height 656
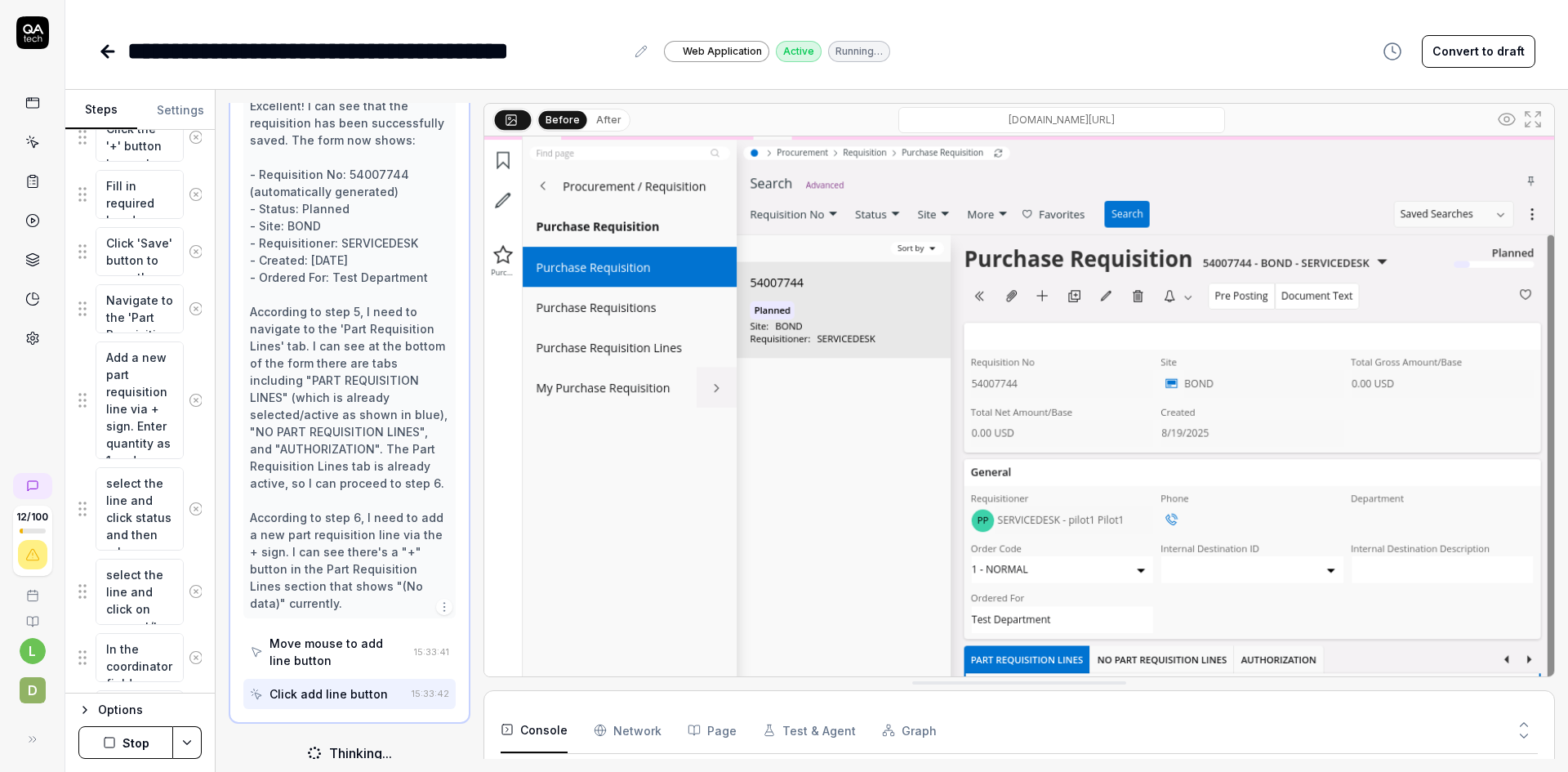
scroll to position [118, 0]
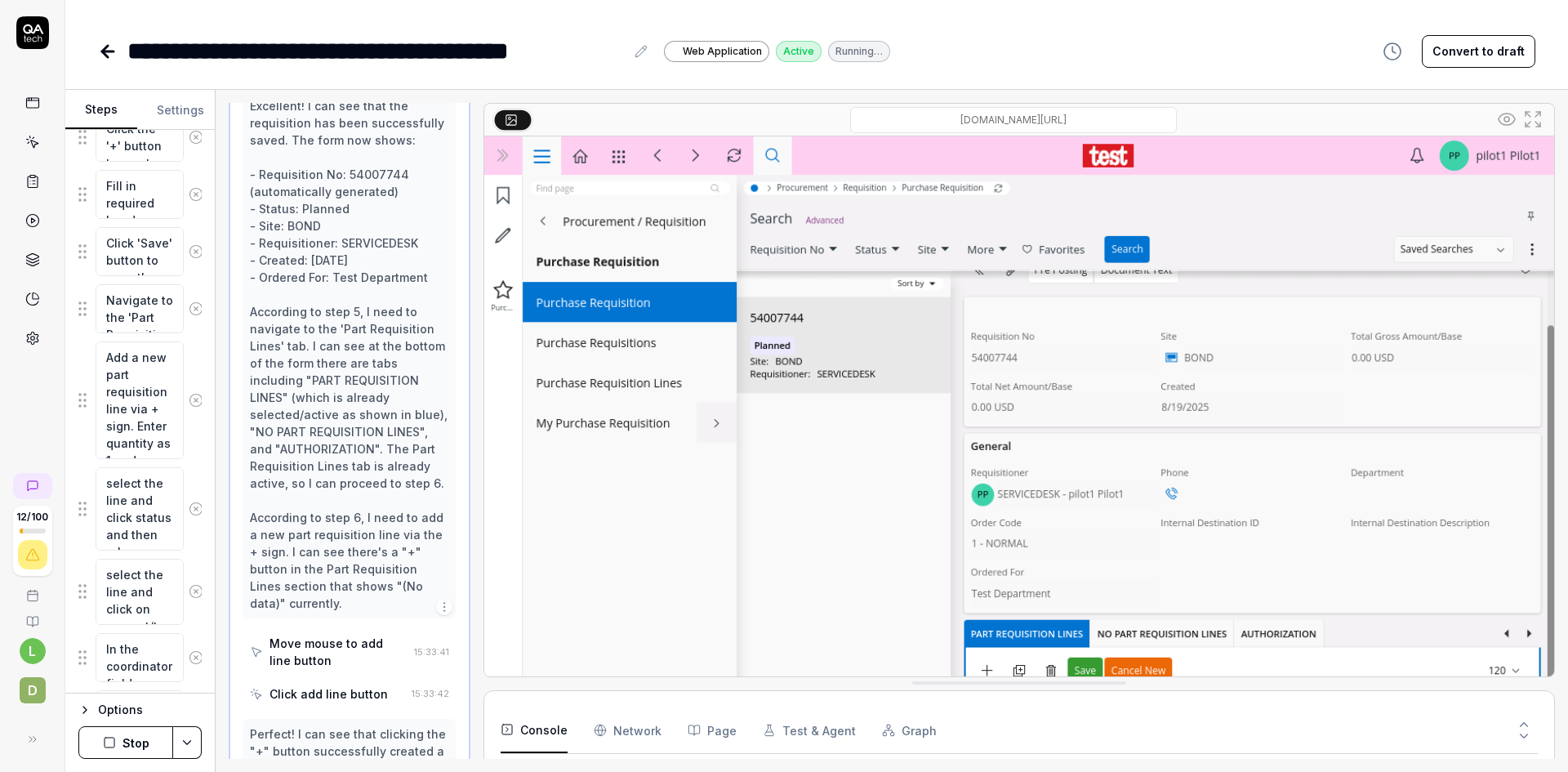
click at [1539, 114] on icon at bounding box center [1532, 119] width 20 height 20
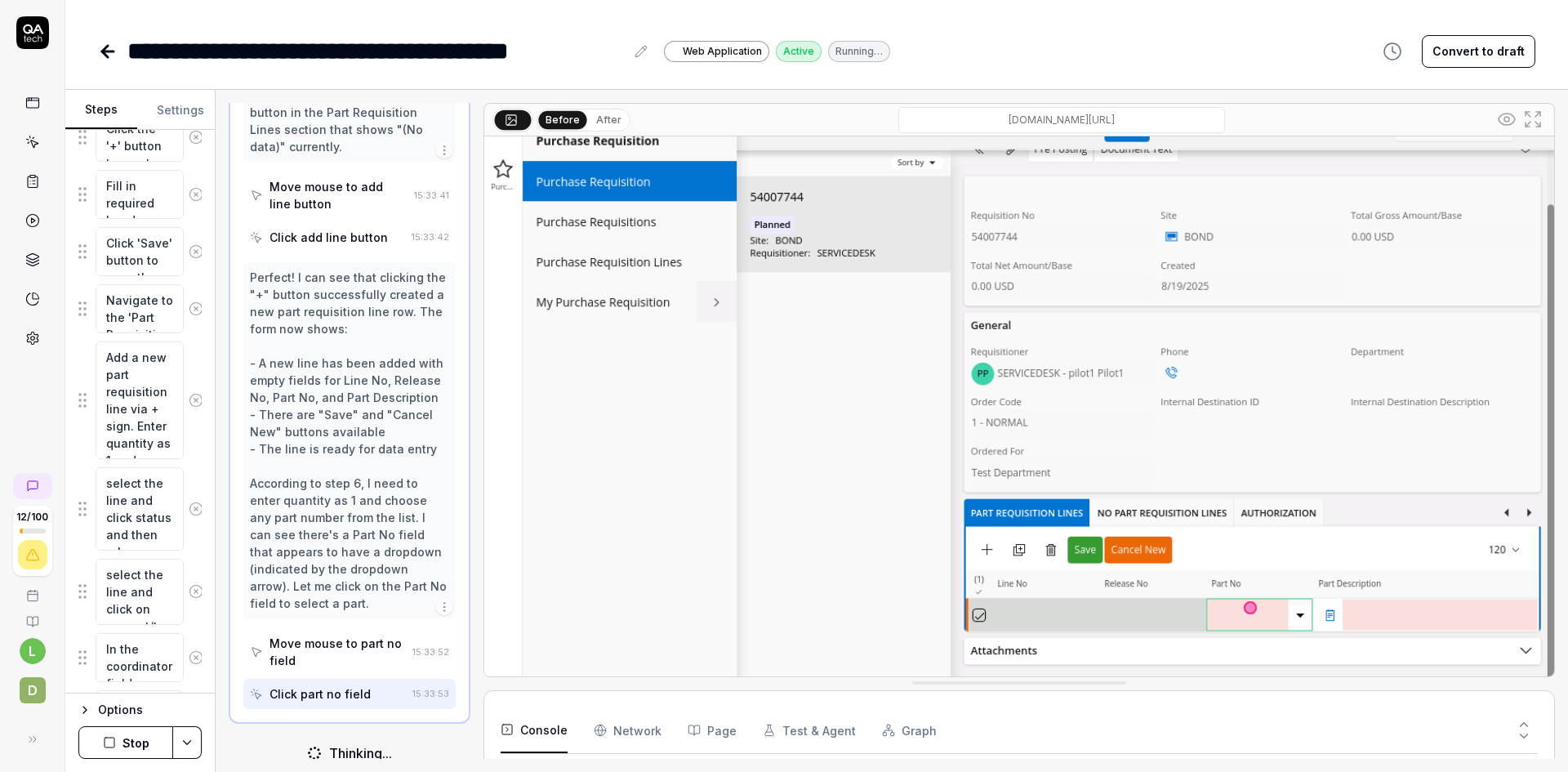
click at [1529, 115] on icon at bounding box center [1527, 114] width 5 height 5
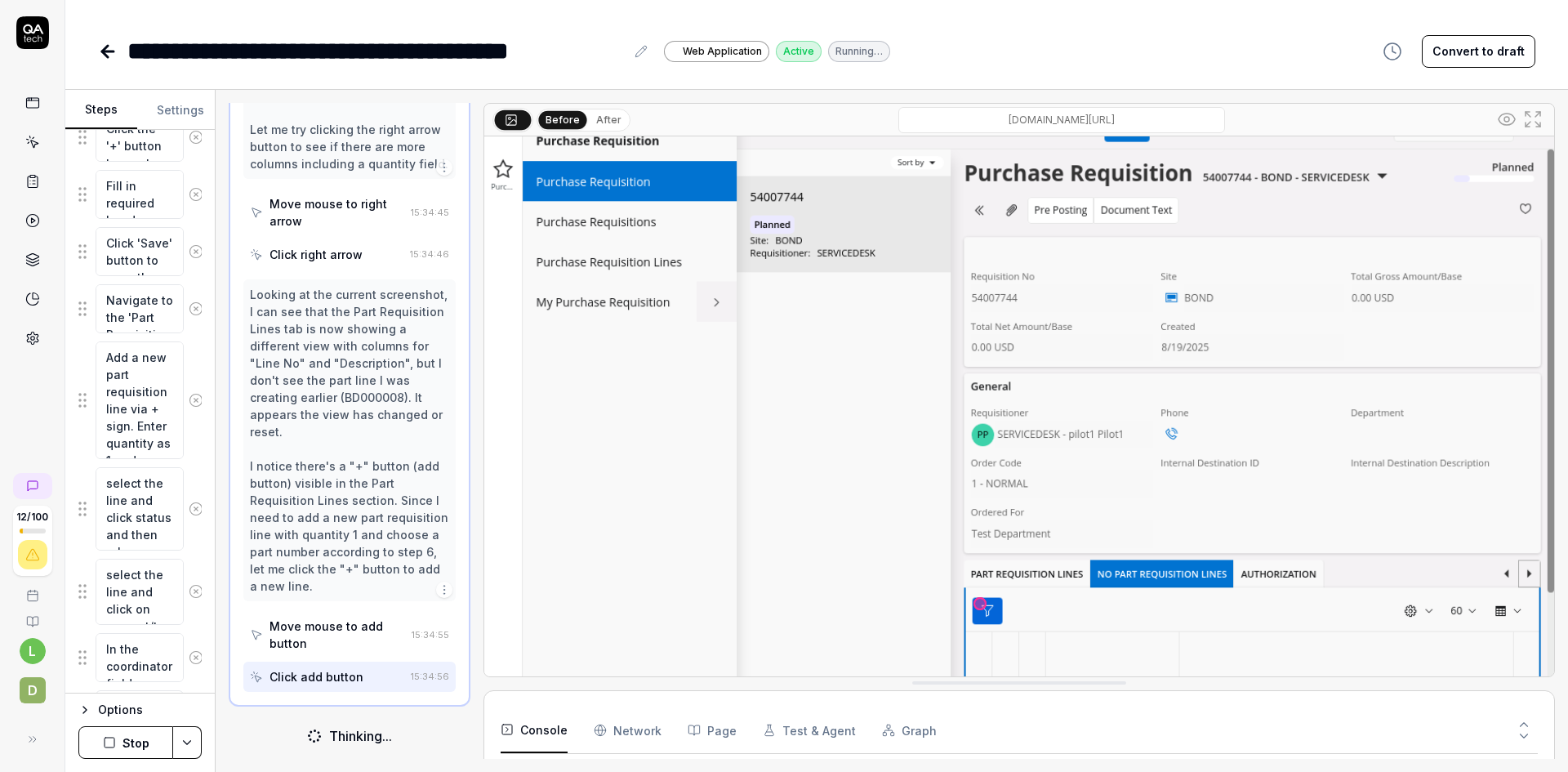
scroll to position [1298, 0]
click at [136, 738] on button "Stop" at bounding box center [125, 742] width 94 height 33
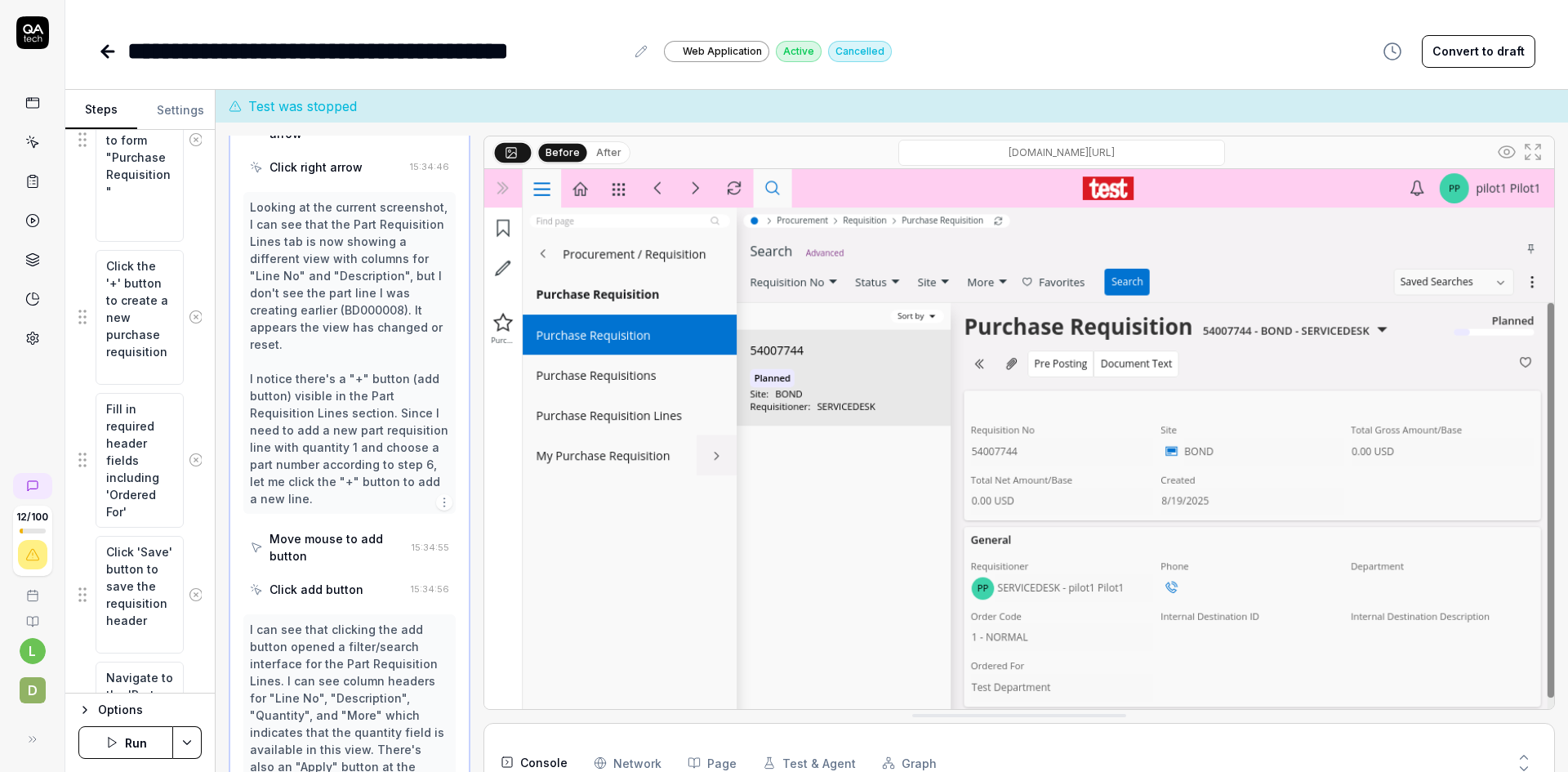
scroll to position [3066, 0]
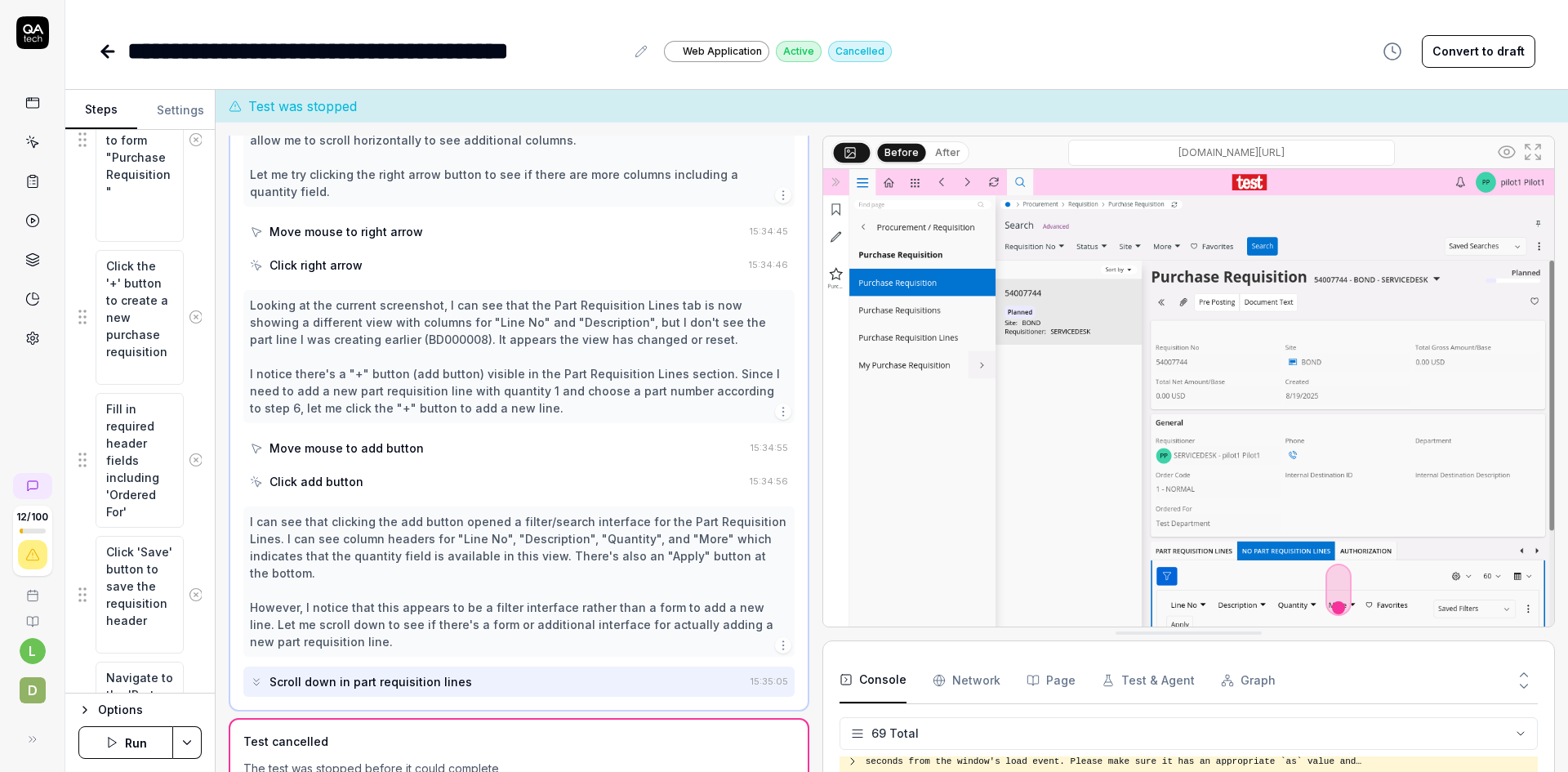
scroll to position [2328, 0]
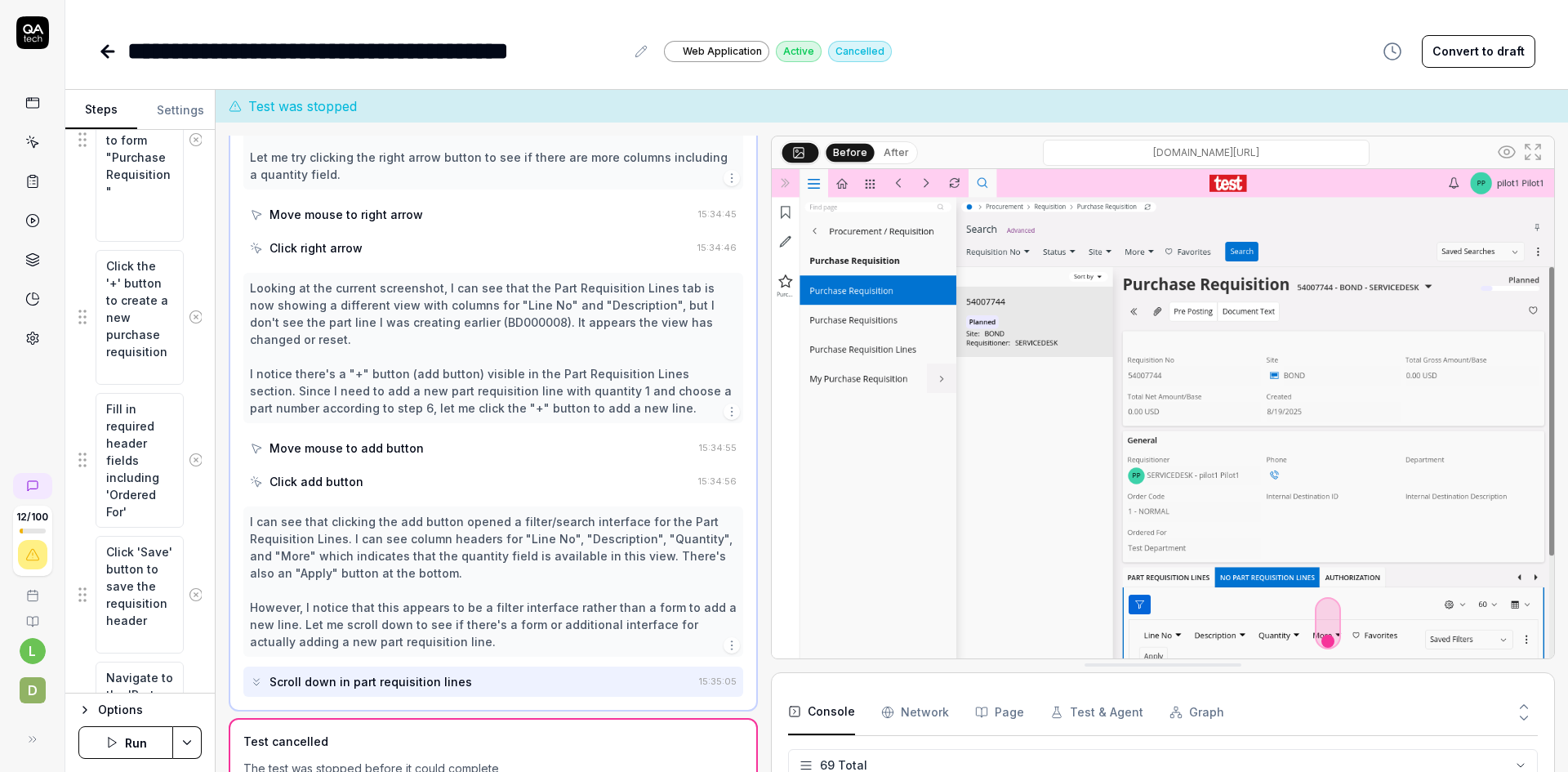
click at [758, 331] on div at bounding box center [764, 463] width 13 height 656
type textarea "*"
